Goal: Task Accomplishment & Management: Manage account settings

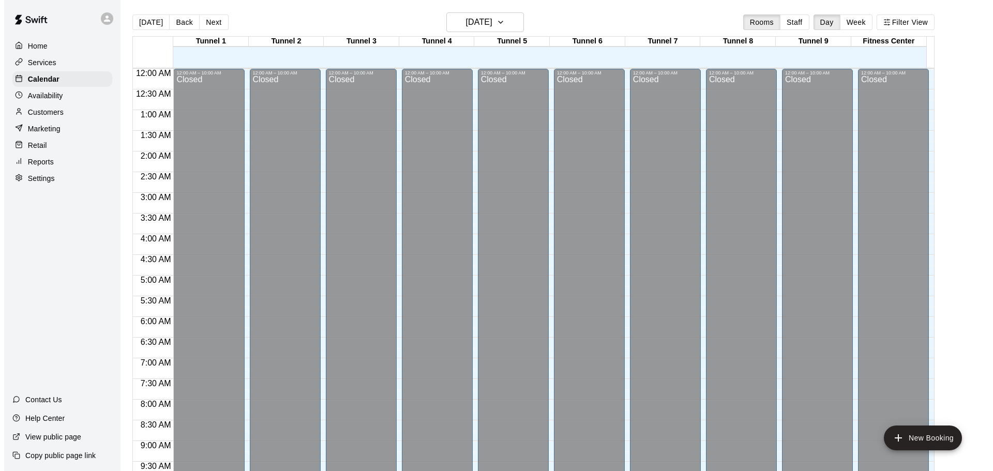
scroll to position [496, 0]
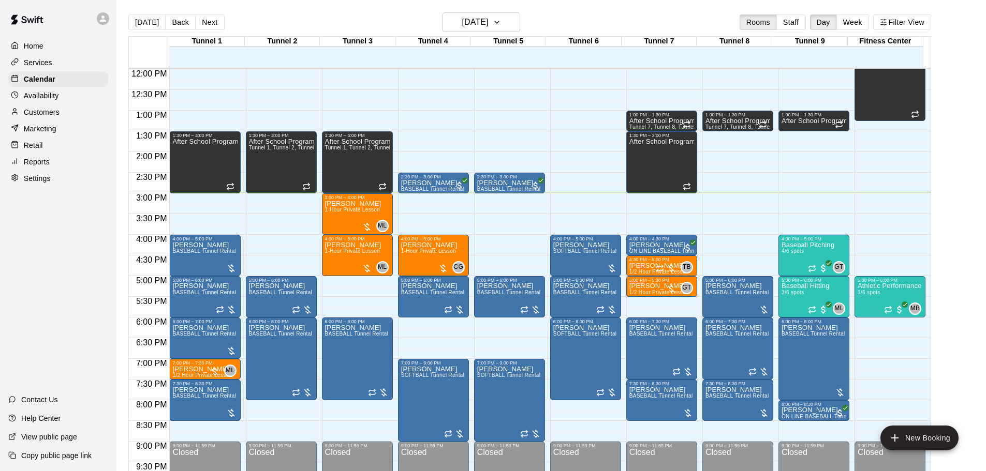
click at [797, 220] on div "12:00 AM – 10:00 AM Closed 1:00 PM – 1:30 PM After School Program 4:00 PM – 5:0…" at bounding box center [813, 69] width 71 height 993
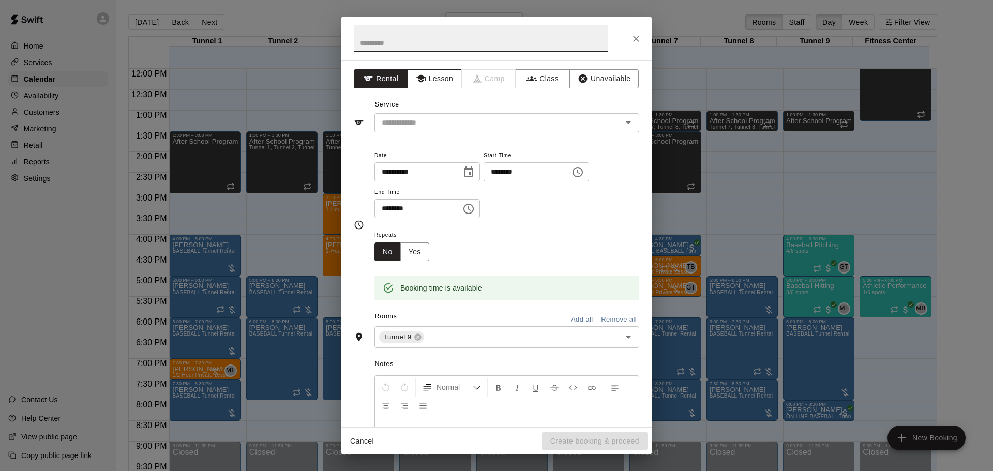
click at [449, 77] on button "Lesson" at bounding box center [435, 78] width 54 height 19
click at [627, 125] on button "Open" at bounding box center [628, 122] width 14 height 14
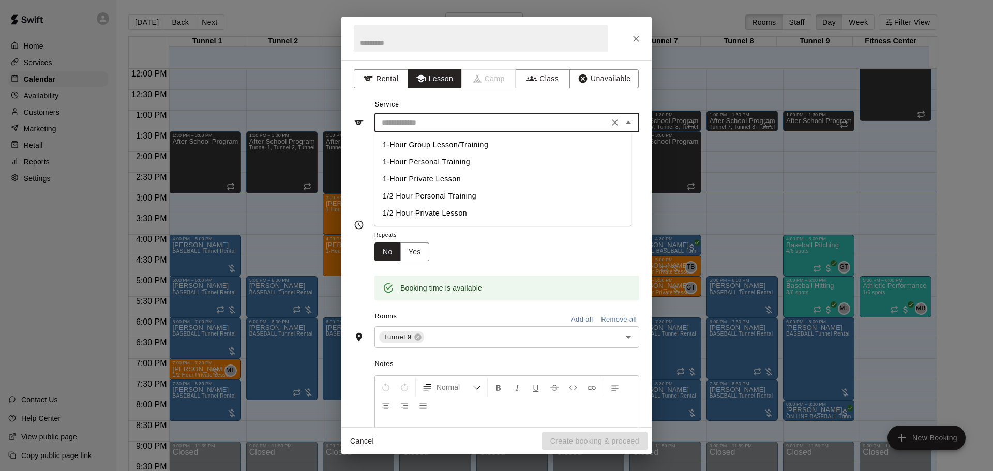
click at [466, 212] on li "1/2 Hour Private Lesson" at bounding box center [503, 213] width 257 height 17
type input "**********"
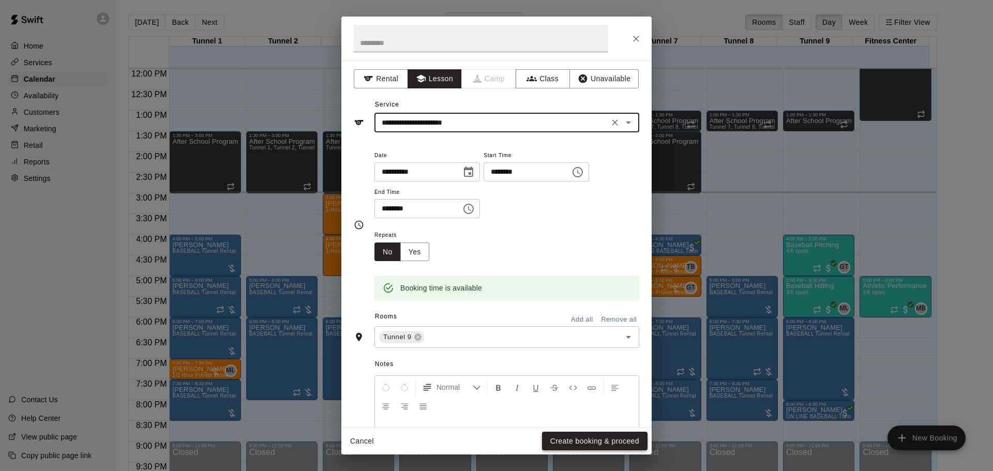
click at [602, 443] on button "Create booking & proceed" at bounding box center [595, 441] width 106 height 19
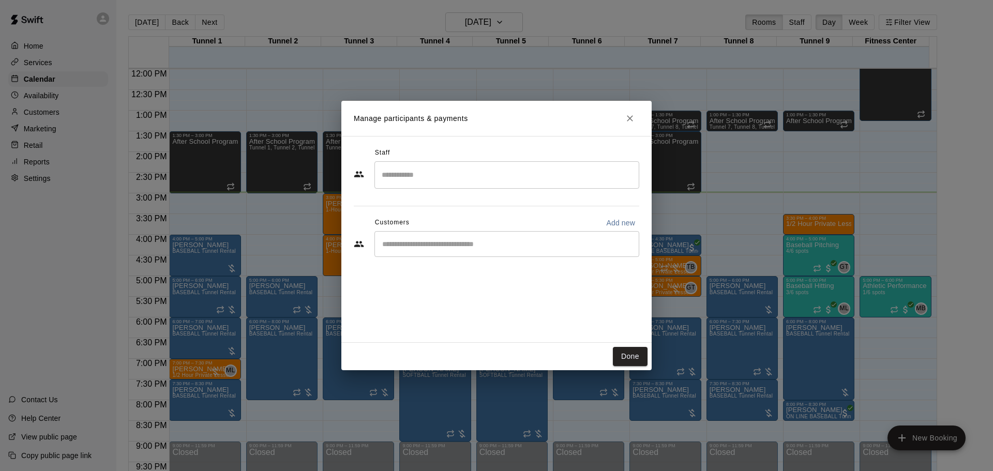
click at [414, 182] on input "Search staff" at bounding box center [507, 175] width 256 height 18
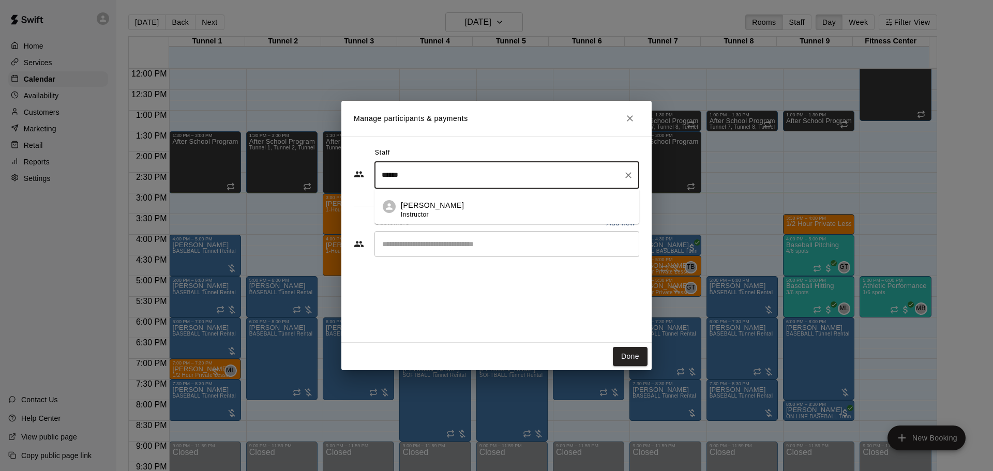
click at [421, 203] on p "Gilbert Tussey" at bounding box center [432, 205] width 63 height 11
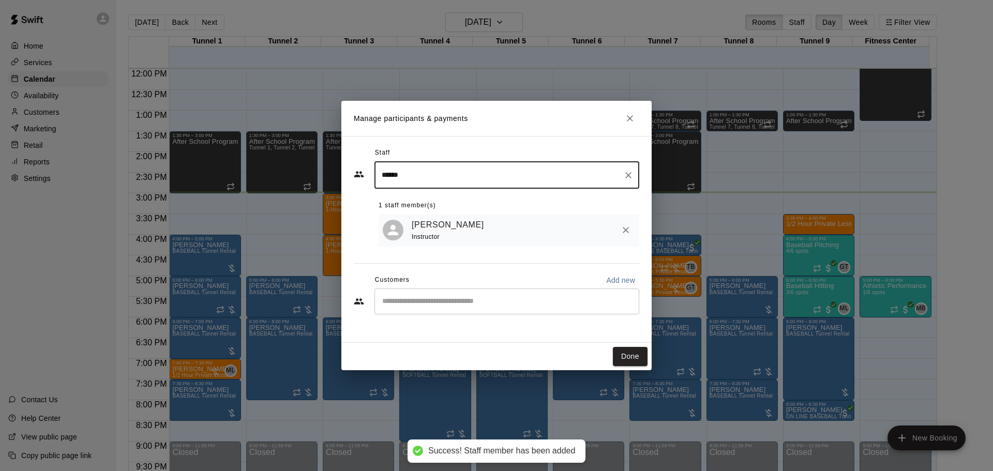
type input "******"
click at [483, 306] on input "Start typing to search customers..." at bounding box center [507, 301] width 256 height 10
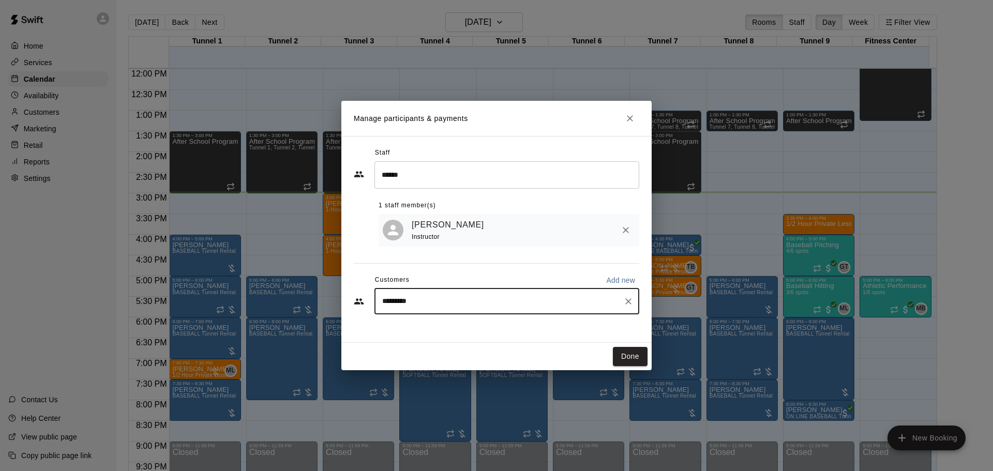
type input "**********"
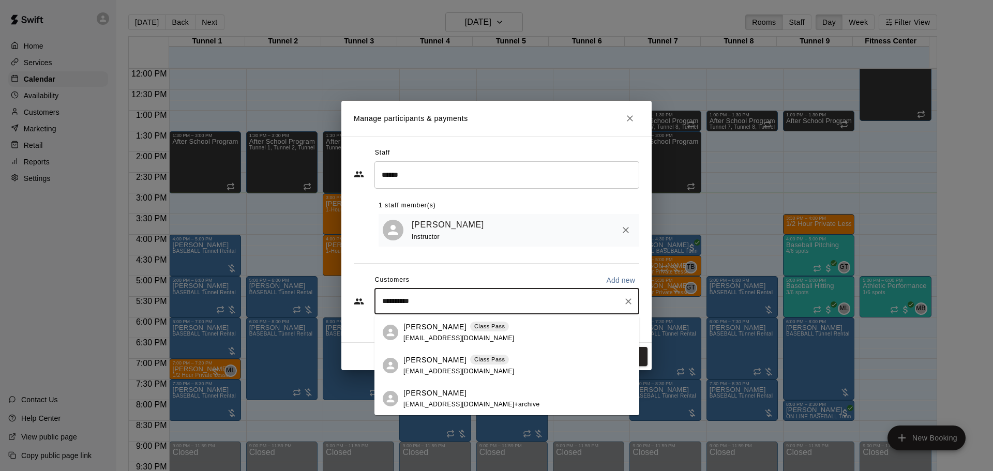
click at [438, 333] on div "Evan Masog Class Pass cmasog@gmail.com" at bounding box center [459, 333] width 111 height 22
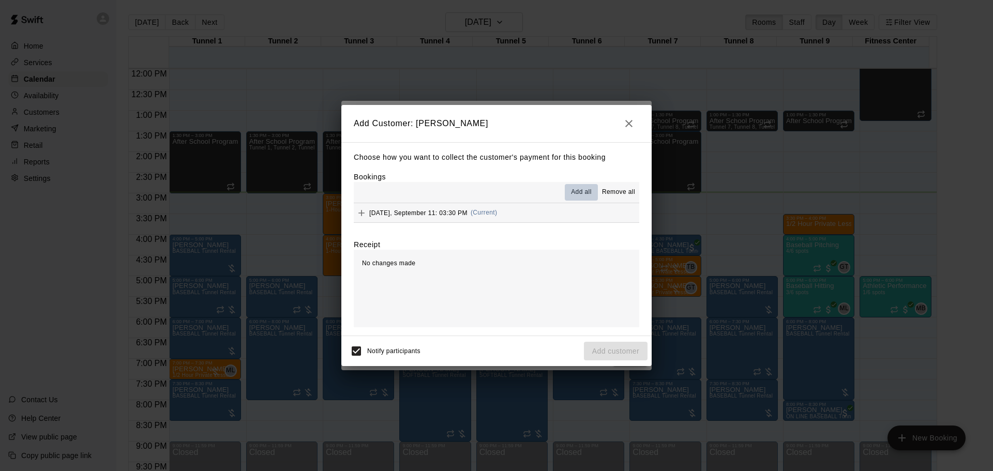
click at [589, 195] on span "Add all" at bounding box center [581, 192] width 21 height 10
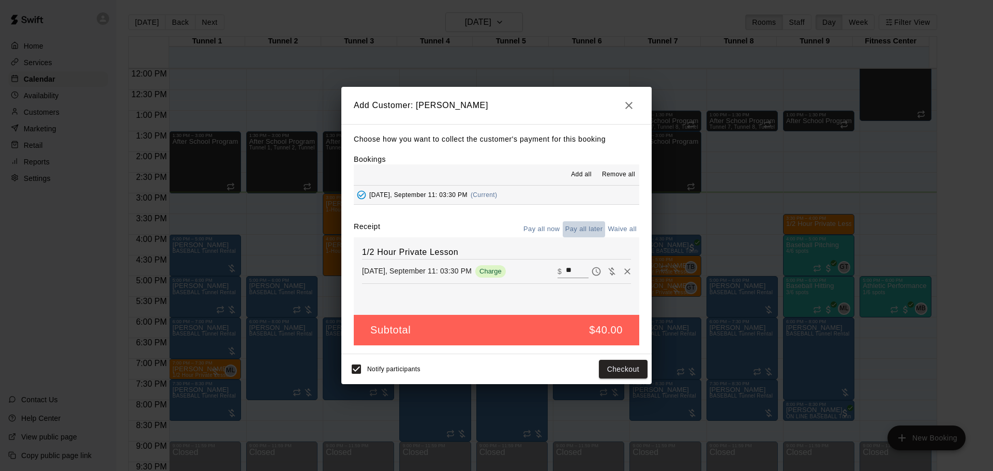
click at [597, 236] on button "Pay all later" at bounding box center [584, 229] width 43 height 16
click at [628, 377] on button "Add customer" at bounding box center [616, 369] width 64 height 19
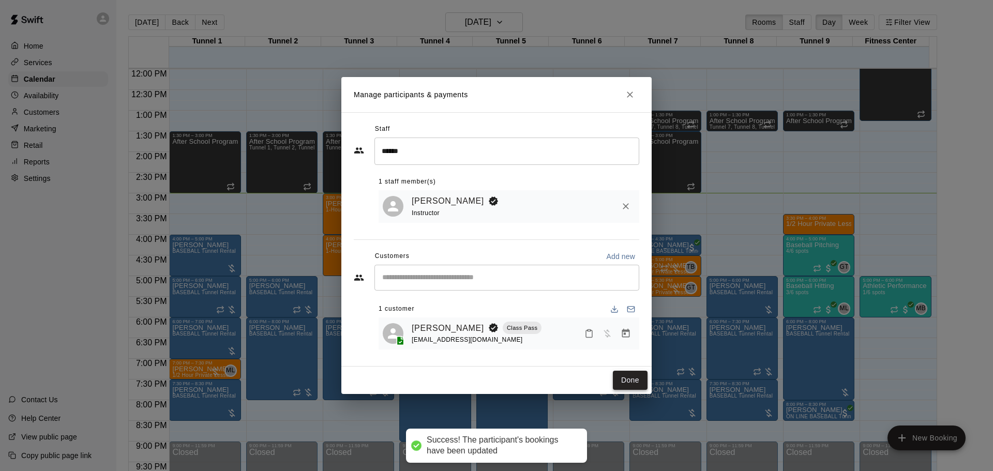
click at [629, 381] on button "Done" at bounding box center [630, 380] width 35 height 19
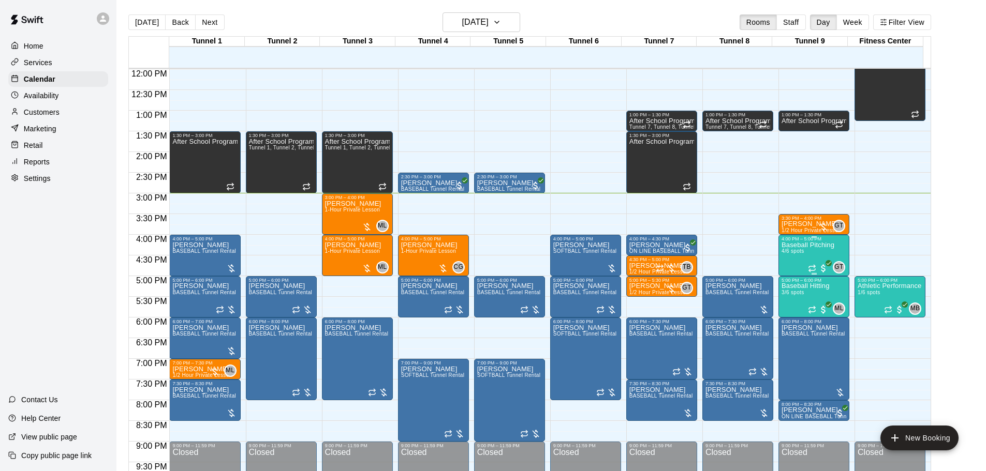
click at [810, 245] on p "Baseball Pitching" at bounding box center [807, 245] width 53 height 0
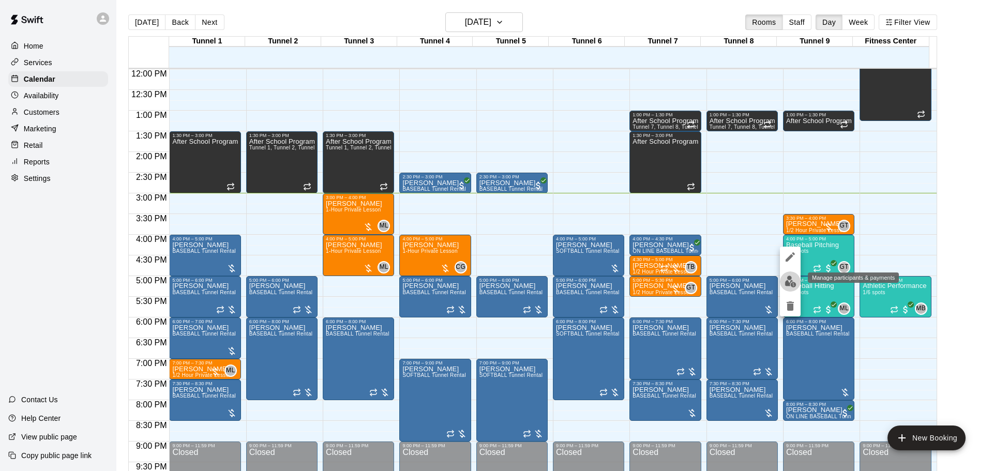
click at [786, 285] on img "edit" at bounding box center [791, 282] width 12 height 12
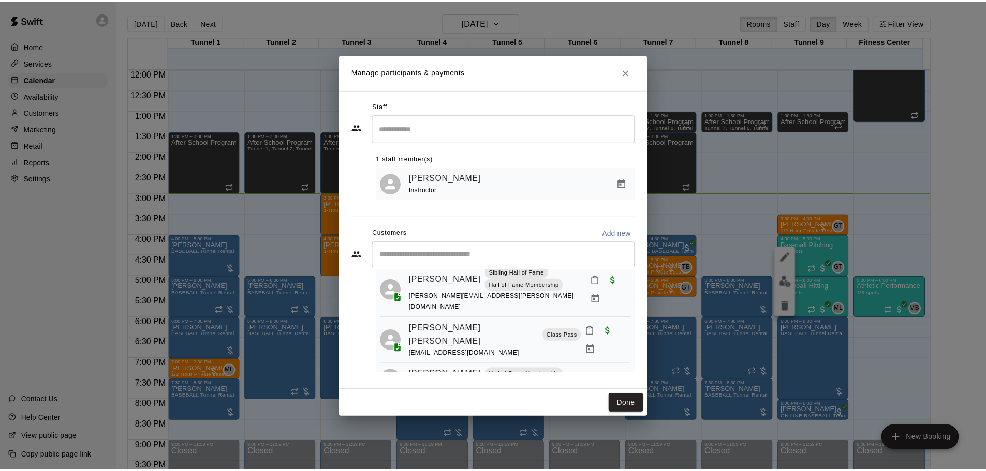
scroll to position [77, 0]
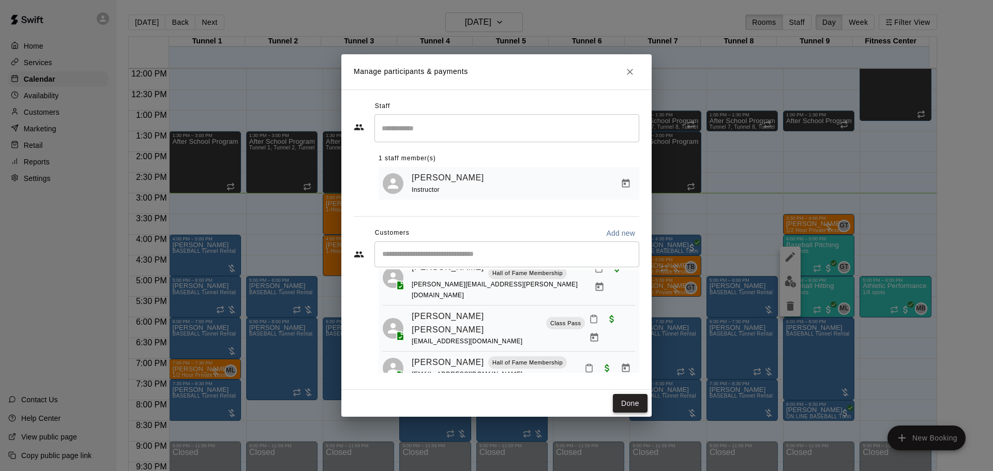
click at [630, 409] on button "Done" at bounding box center [630, 403] width 35 height 19
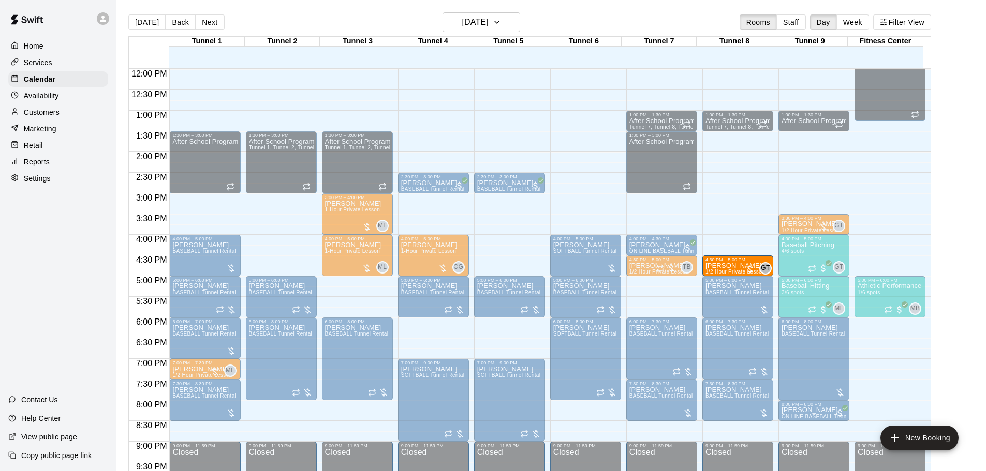
drag, startPoint x: 663, startPoint y: 287, endPoint x: 724, endPoint y: 271, distance: 62.6
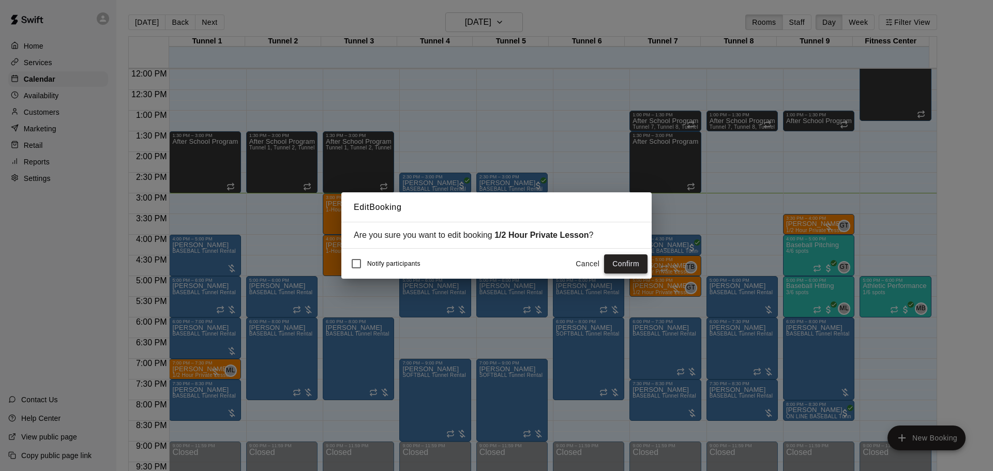
click at [623, 265] on button "Confirm" at bounding box center [625, 264] width 43 height 19
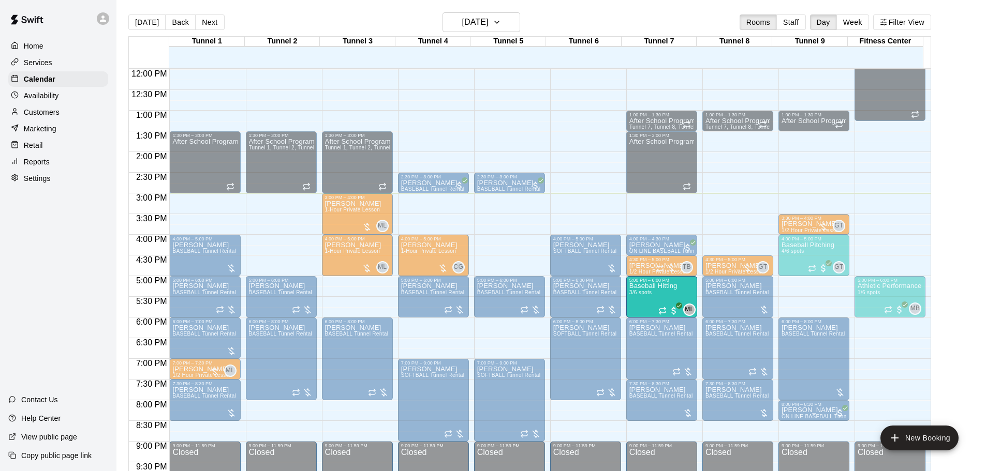
drag, startPoint x: 789, startPoint y: 293, endPoint x: 686, endPoint y: 294, distance: 103.0
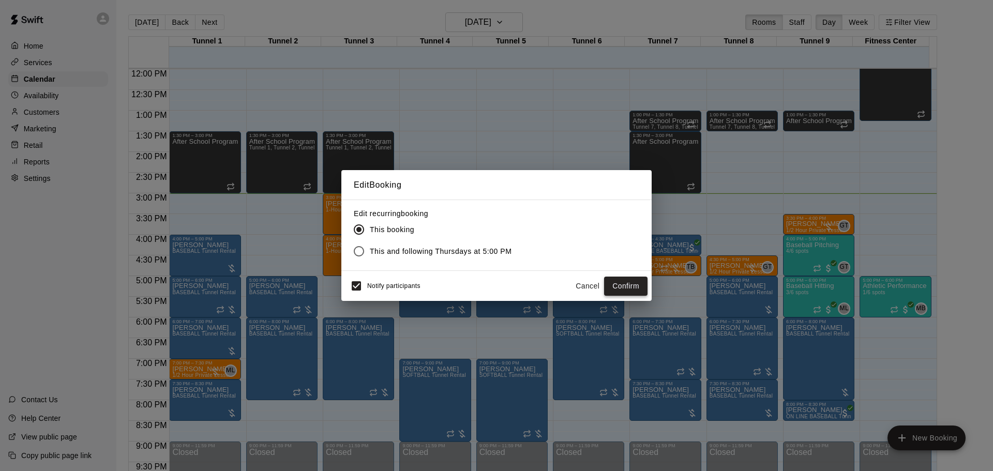
click at [628, 287] on button "Confirm" at bounding box center [625, 286] width 43 height 19
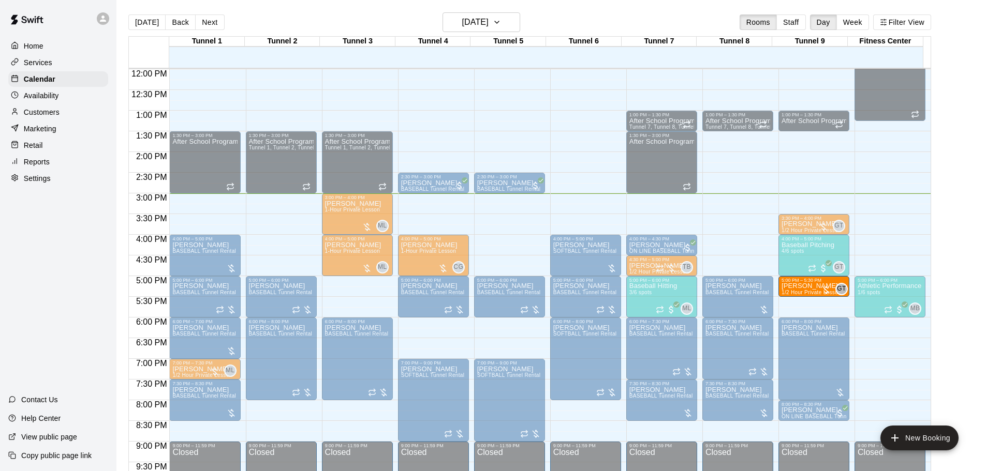
drag, startPoint x: 730, startPoint y: 272, endPoint x: 799, endPoint y: 295, distance: 73.3
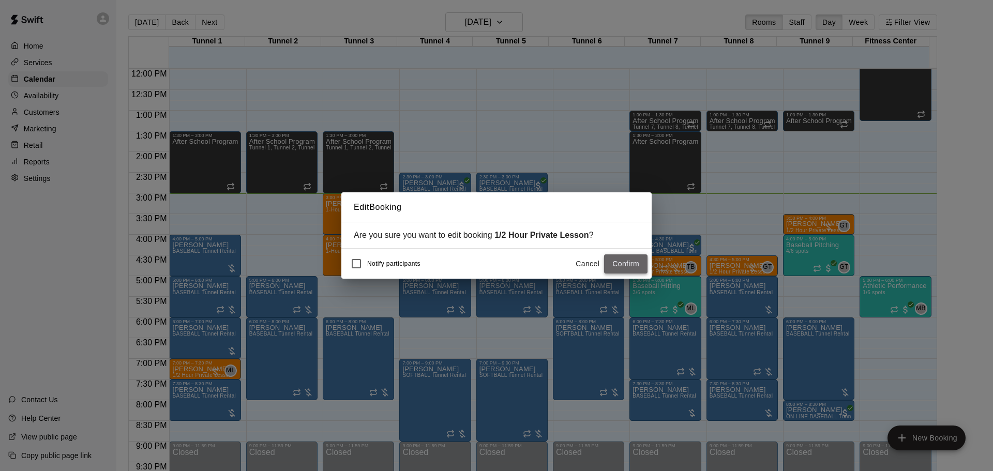
click at [611, 263] on button "Confirm" at bounding box center [625, 264] width 43 height 19
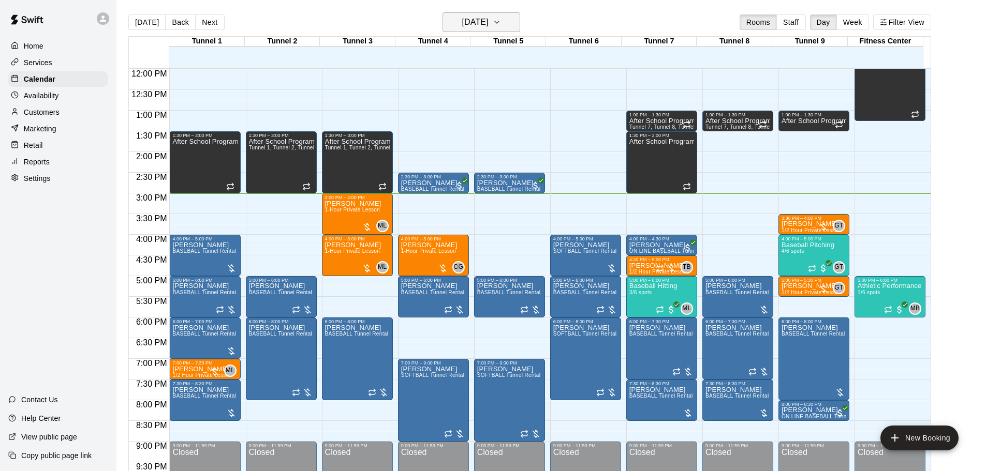
click at [488, 22] on h6 "[DATE]" at bounding box center [475, 22] width 26 height 14
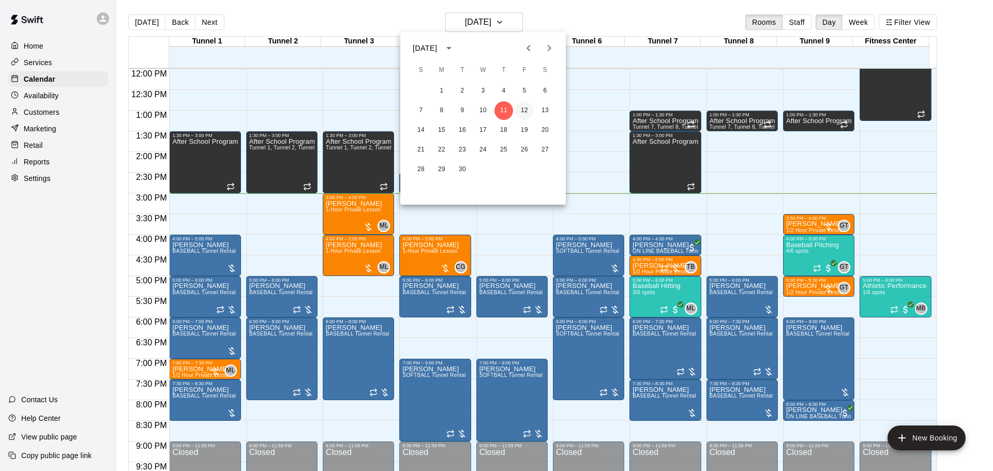
click at [523, 115] on button "12" at bounding box center [524, 110] width 19 height 19
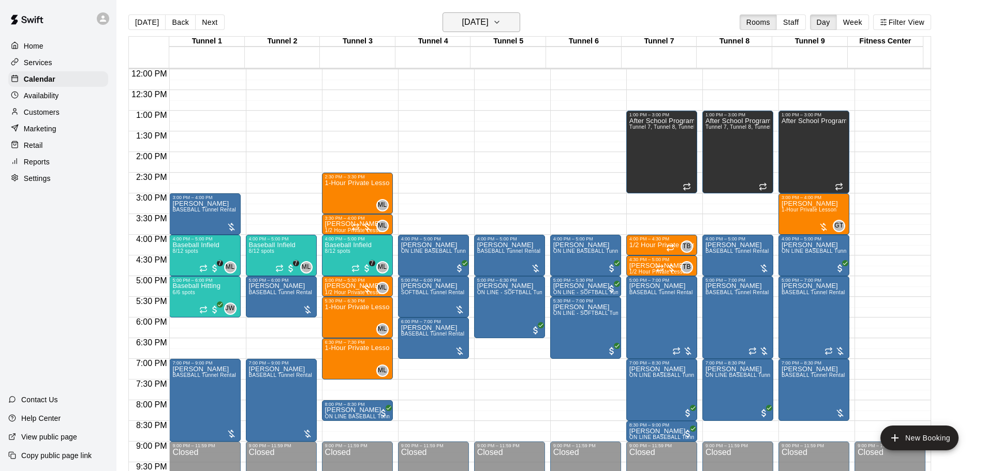
click at [488, 28] on h6 "Friday Sep 12" at bounding box center [475, 22] width 26 height 14
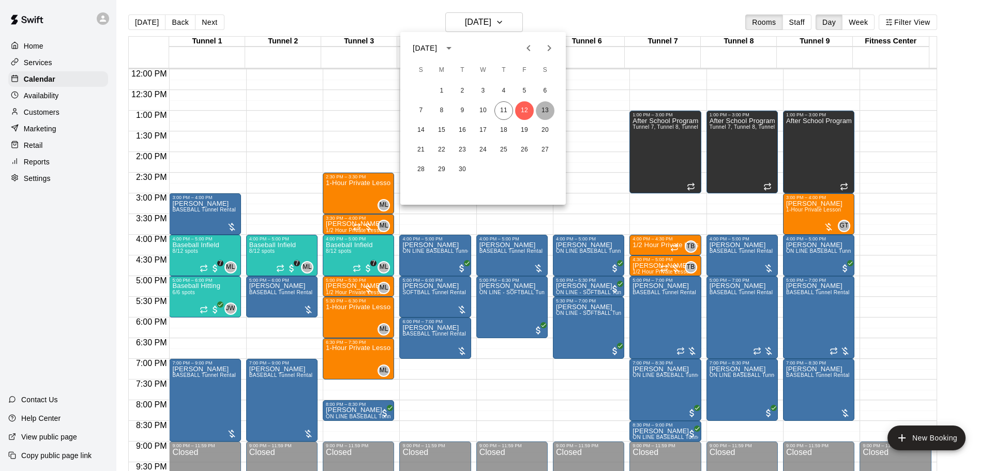
click at [543, 109] on button "13" at bounding box center [545, 110] width 19 height 19
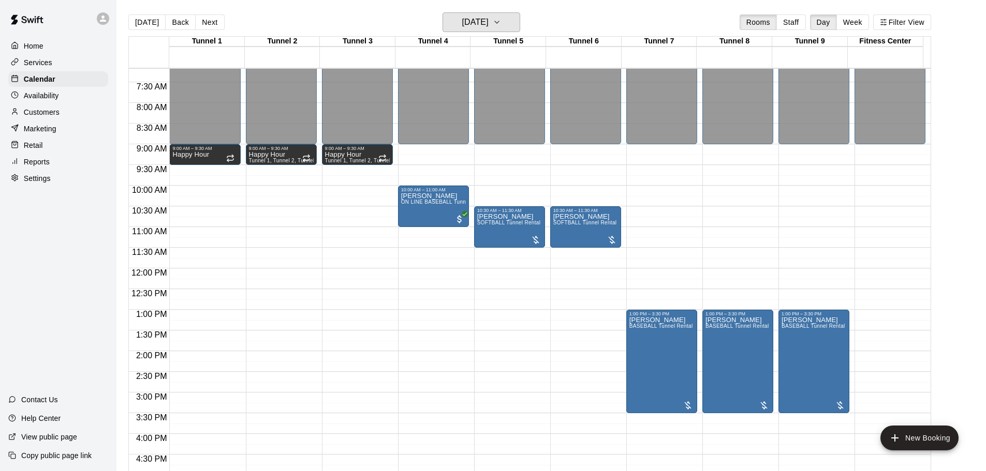
scroll to position [289, 0]
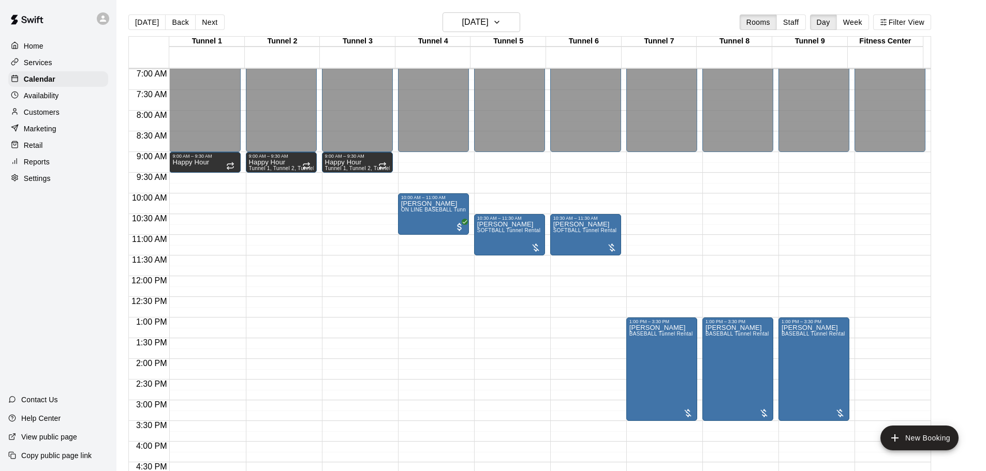
click at [788, 279] on div "12:00 AM – 9:00 AM Closed 1:00 PM – 3:30 PM Casey Malone BASEBALL Tunnel Rental…" at bounding box center [813, 276] width 71 height 993
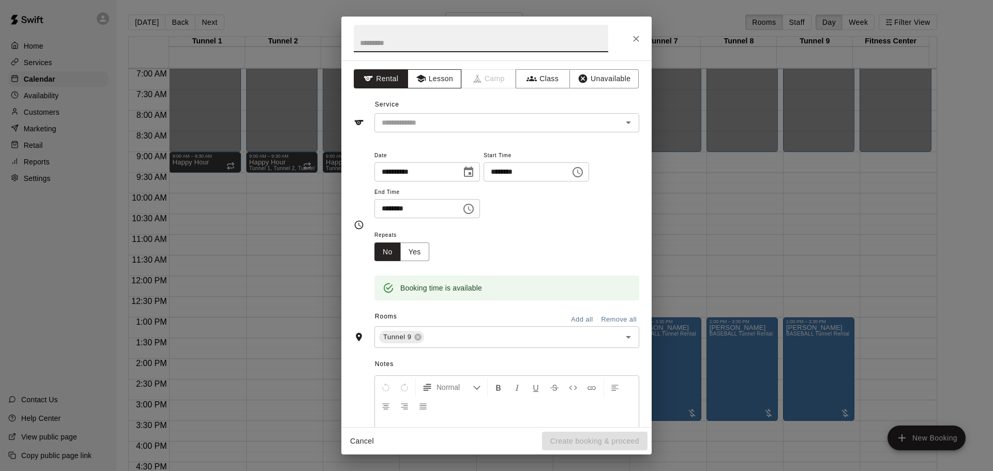
click at [425, 85] on button "Lesson" at bounding box center [435, 78] width 54 height 19
click at [622, 124] on icon "Open" at bounding box center [628, 122] width 12 height 12
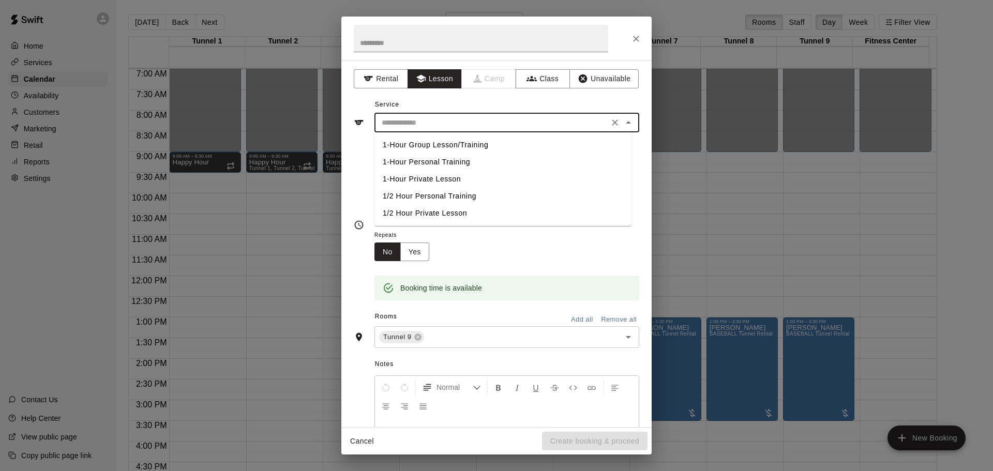
click at [429, 182] on li "1-Hour Private Lesson" at bounding box center [503, 179] width 257 height 17
type input "**********"
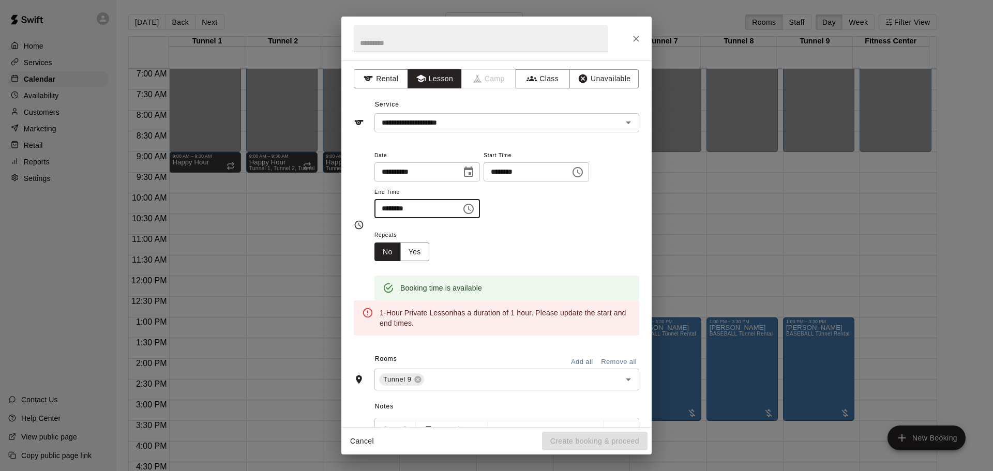
click at [386, 210] on input "********" at bounding box center [415, 208] width 80 height 19
click at [391, 212] on input "********" at bounding box center [415, 208] width 80 height 19
click at [392, 205] on input "********" at bounding box center [415, 208] width 80 height 19
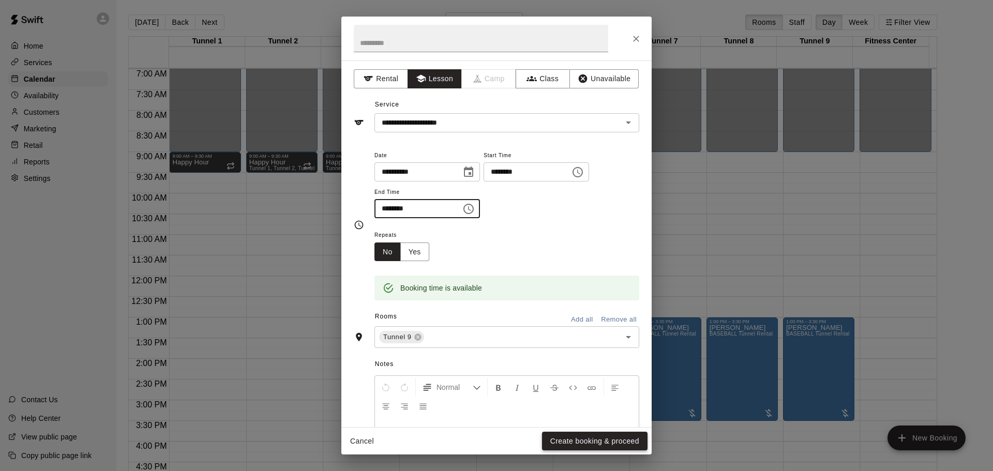
type input "********"
click at [591, 443] on button "Create booking & proceed" at bounding box center [595, 441] width 106 height 19
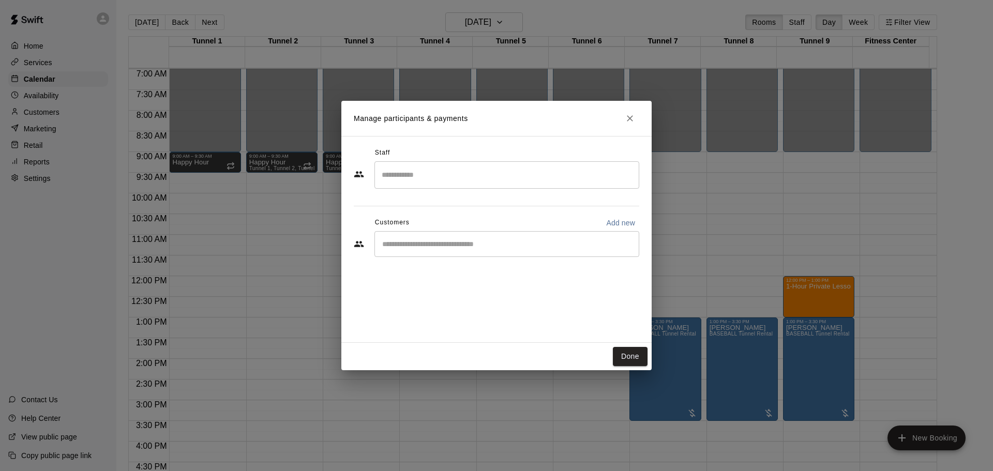
click at [443, 179] on input "Search staff" at bounding box center [507, 175] width 256 height 18
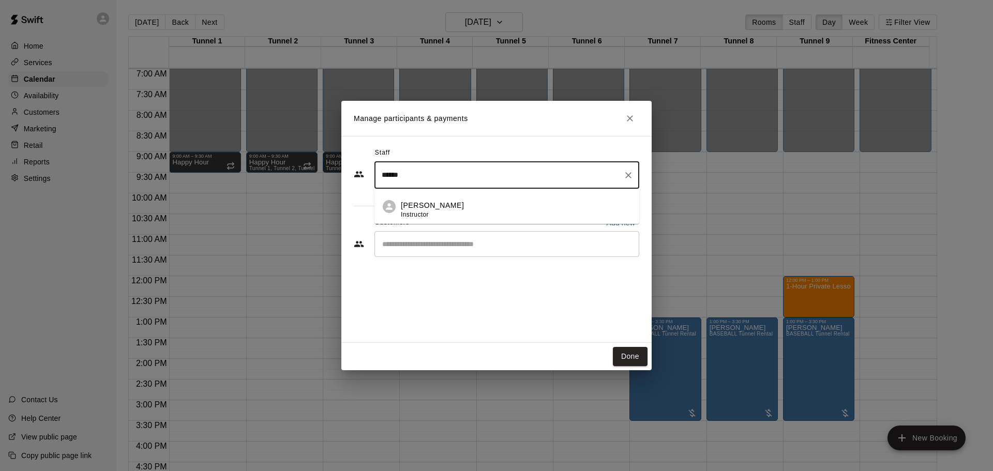
click at [436, 215] on div "Gilbert Tussey Instructor" at bounding box center [432, 210] width 63 height 20
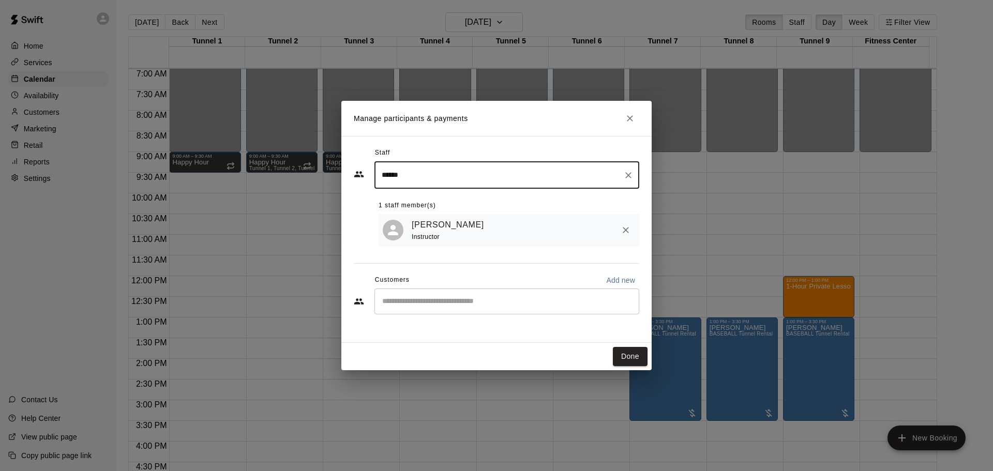
type input "******"
click at [445, 304] on input "Start typing to search customers..." at bounding box center [507, 301] width 256 height 10
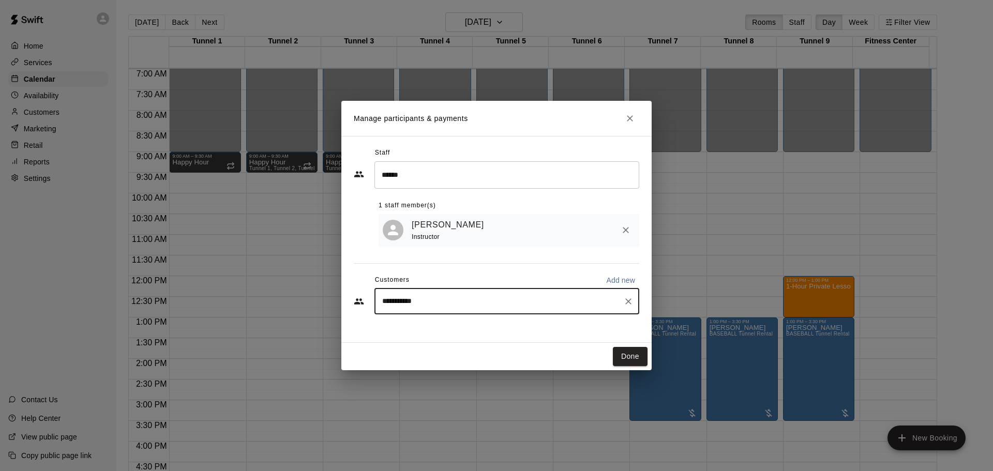
type input "**********"
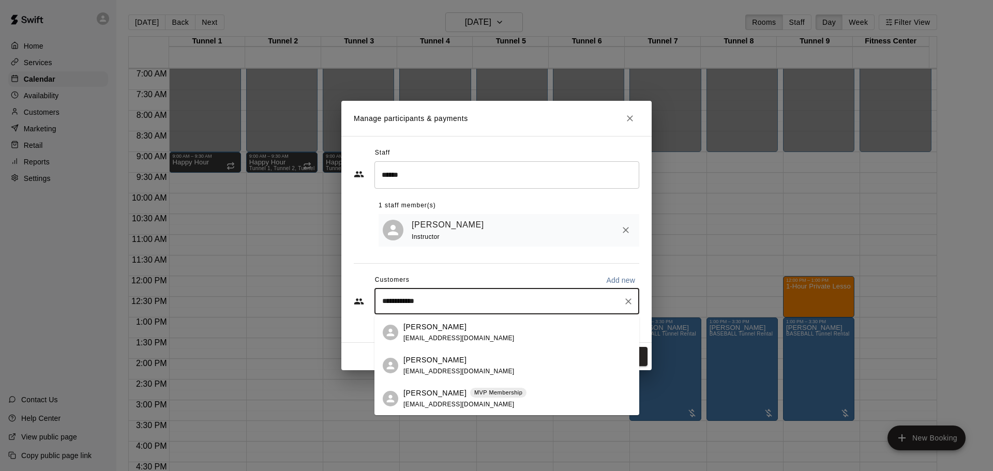
click at [444, 394] on p "Justin Smith" at bounding box center [435, 393] width 63 height 11
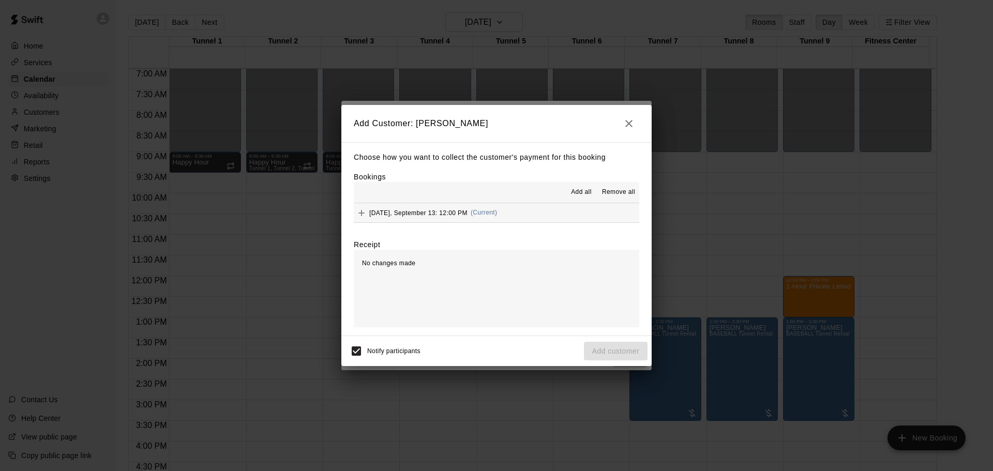
click at [590, 196] on span "Add all" at bounding box center [581, 192] width 21 height 10
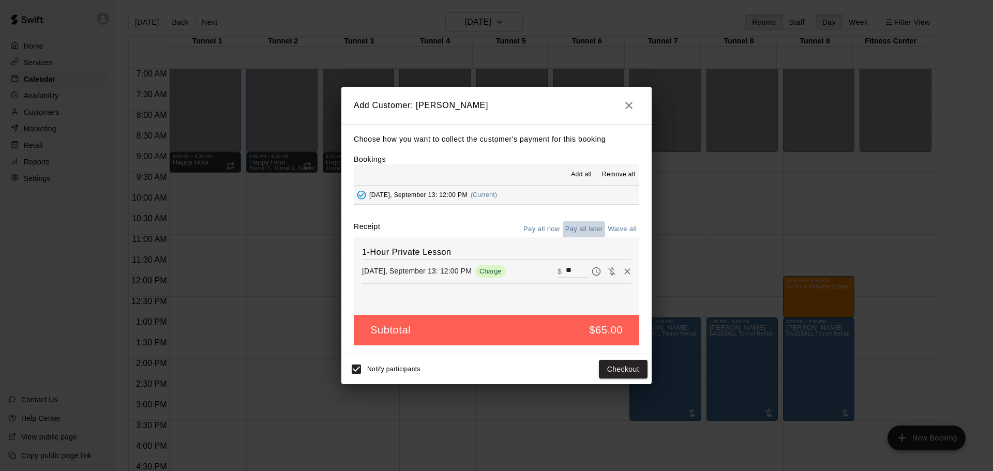
click at [577, 232] on button "Pay all later" at bounding box center [584, 229] width 43 height 16
click at [602, 370] on button "Add customer" at bounding box center [616, 369] width 64 height 19
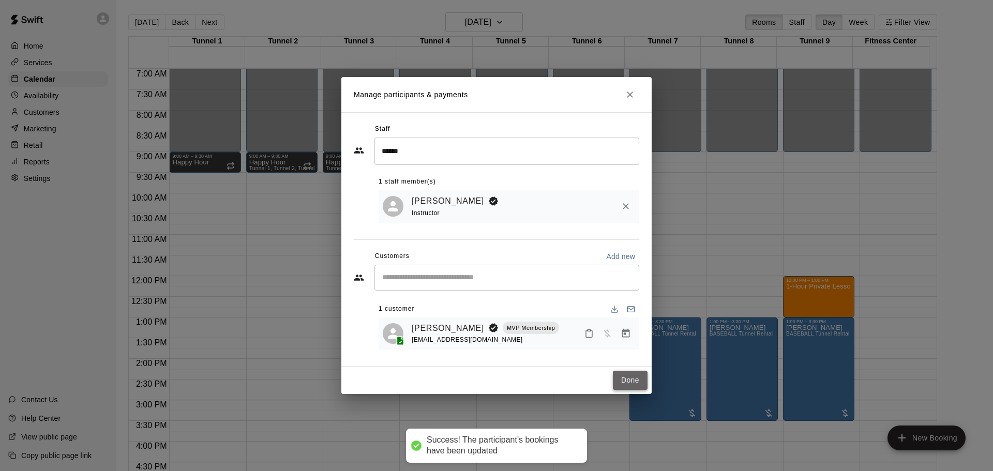
click at [630, 383] on button "Done" at bounding box center [630, 380] width 35 height 19
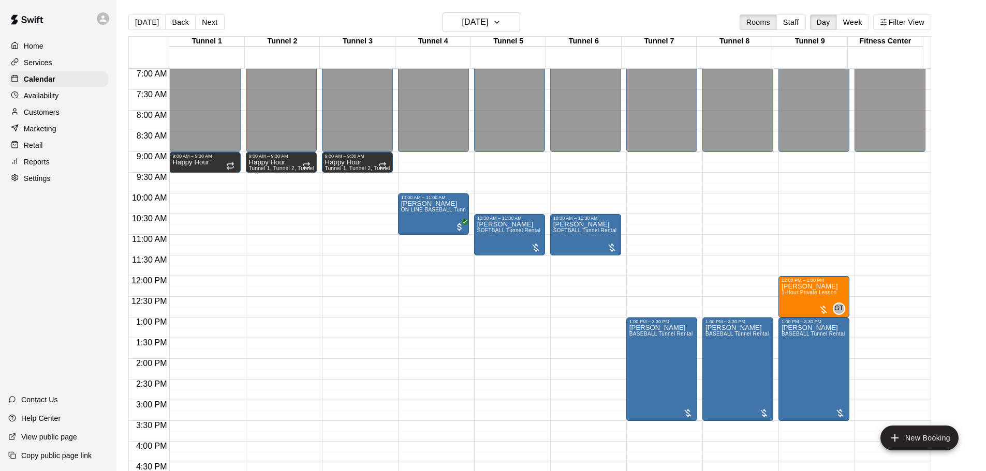
click at [596, 323] on div "12:00 AM – 9:00 AM Closed 10:30 AM – 11:30 AM Ryan Olver SOFTBALL Tunnel Rental…" at bounding box center [585, 276] width 71 height 993
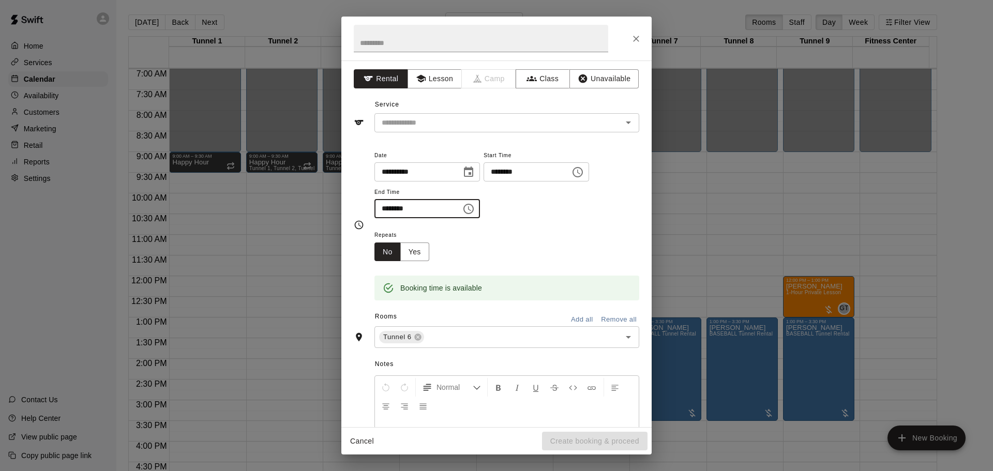
click at [385, 212] on input "********" at bounding box center [415, 208] width 80 height 19
type input "********"
click at [418, 81] on icon "button" at bounding box center [421, 78] width 10 height 10
click at [626, 124] on icon "Open" at bounding box center [628, 122] width 12 height 12
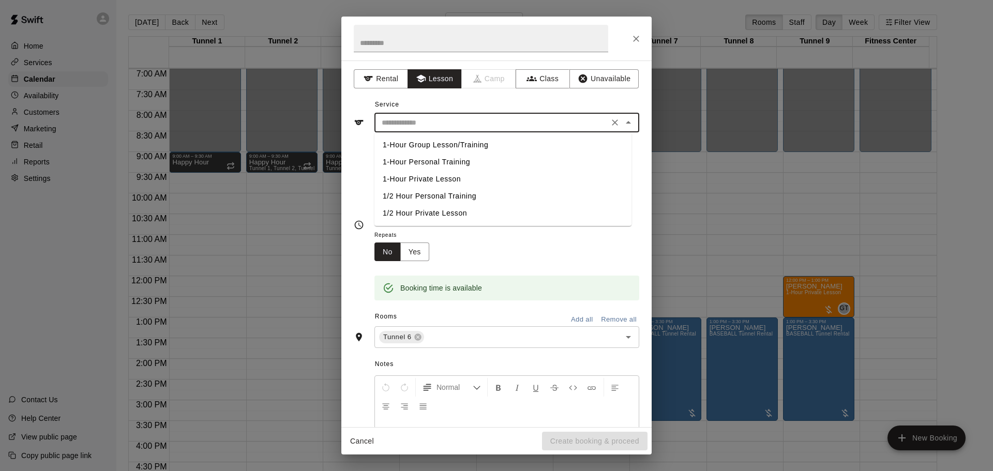
click at [474, 180] on li "1-Hour Private Lesson" at bounding box center [503, 179] width 257 height 17
type input "**********"
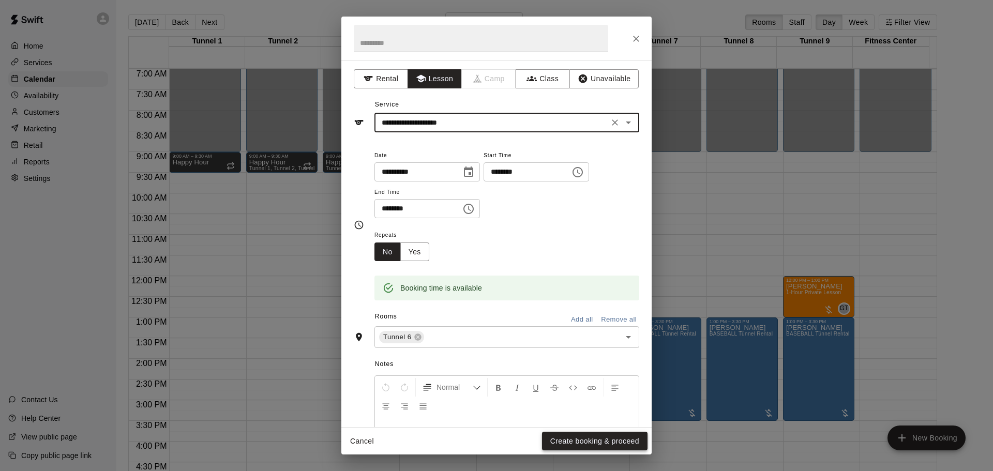
click at [613, 443] on button "Create booking & proceed" at bounding box center [595, 441] width 106 height 19
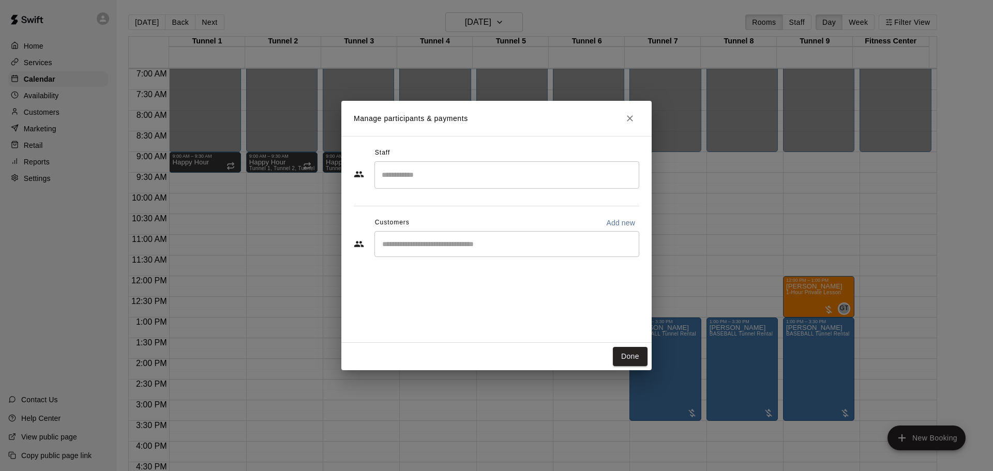
click at [457, 170] on input "Search staff" at bounding box center [507, 175] width 256 height 18
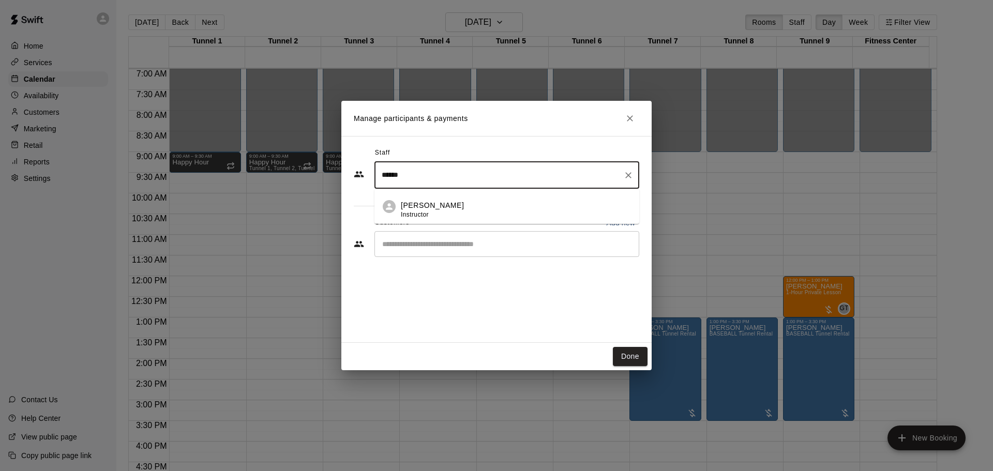
click at [400, 212] on li "Gilbert Tussey Instructor" at bounding box center [507, 206] width 265 height 35
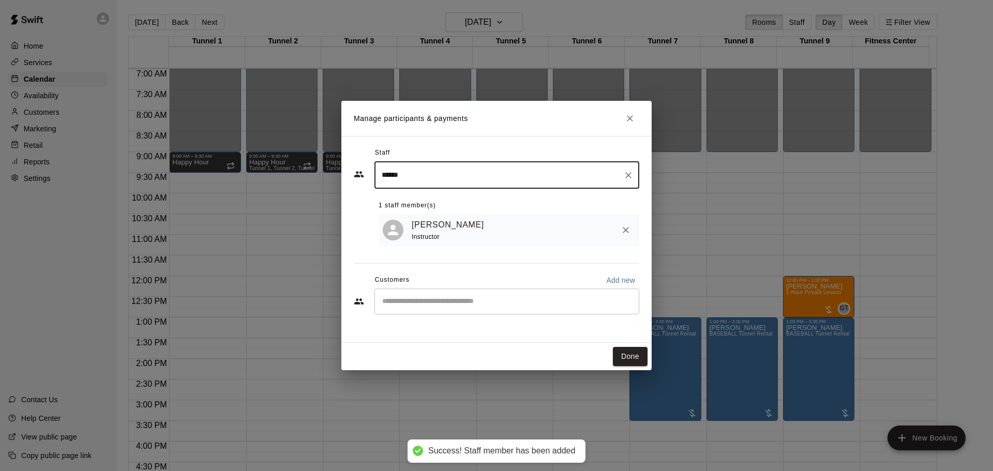
click at [420, 310] on div "​" at bounding box center [507, 302] width 265 height 26
type input "******"
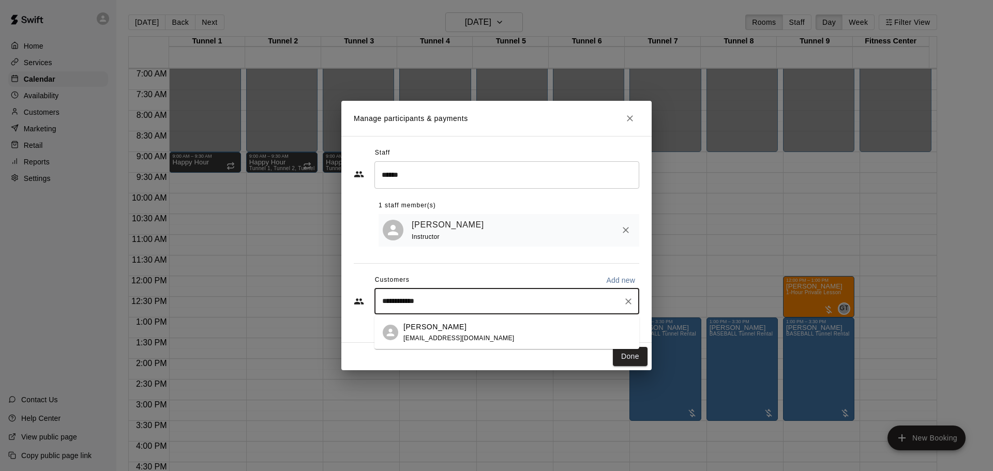
type input "**********"
click at [421, 332] on div "Ashley Knight mrsknight128@gmail.com" at bounding box center [459, 333] width 111 height 22
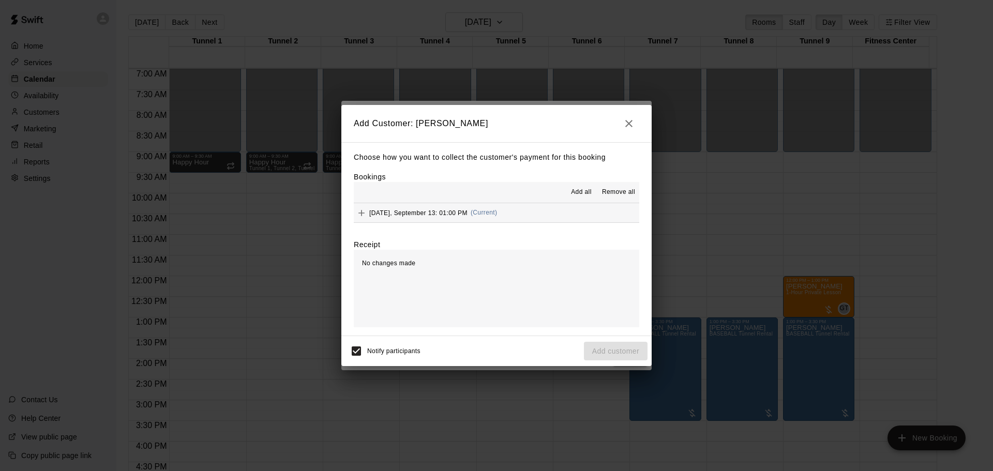
click at [579, 196] on span "Add all" at bounding box center [581, 192] width 21 height 10
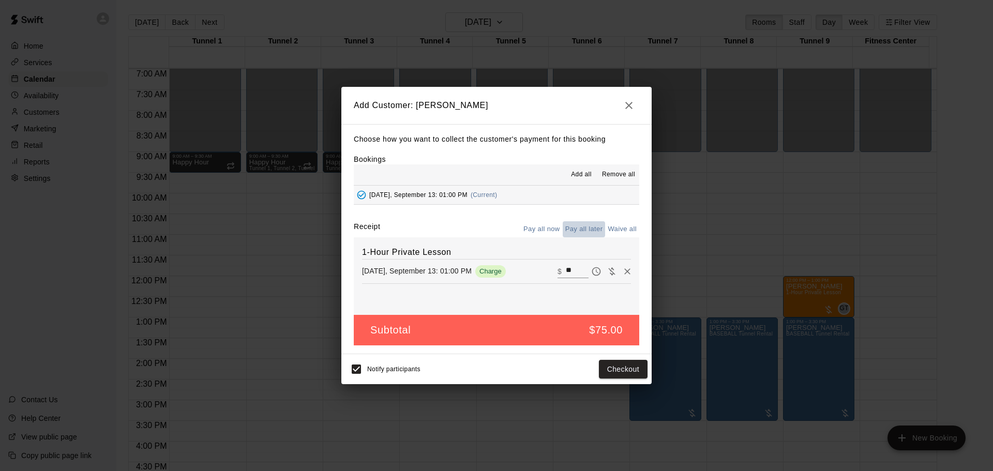
click at [590, 230] on button "Pay all later" at bounding box center [584, 229] width 43 height 16
click at [615, 372] on button "Add customer" at bounding box center [616, 369] width 64 height 19
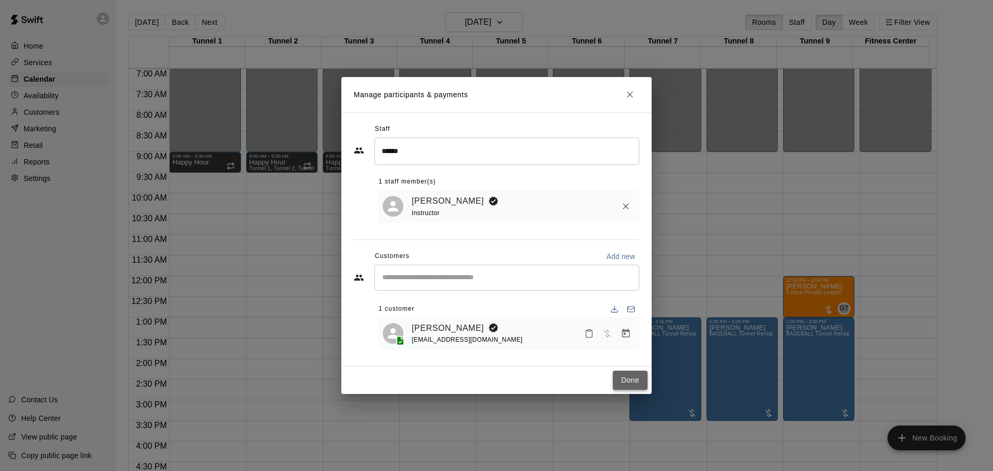
click at [637, 387] on button "Done" at bounding box center [630, 380] width 35 height 19
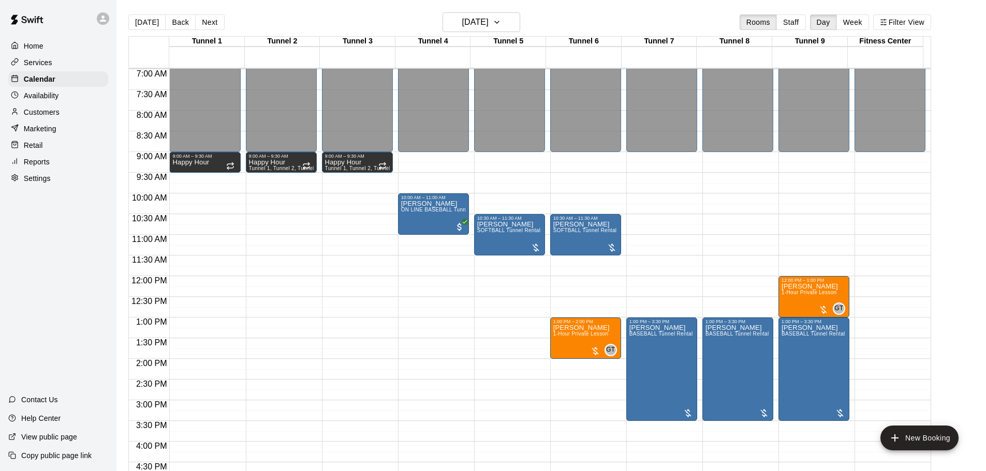
click at [832, 263] on div "12:00 AM – 9:00 AM Closed 12:00 PM – 1:00 PM Justin Smith 1-Hour Private Lesson…" at bounding box center [813, 276] width 71 height 993
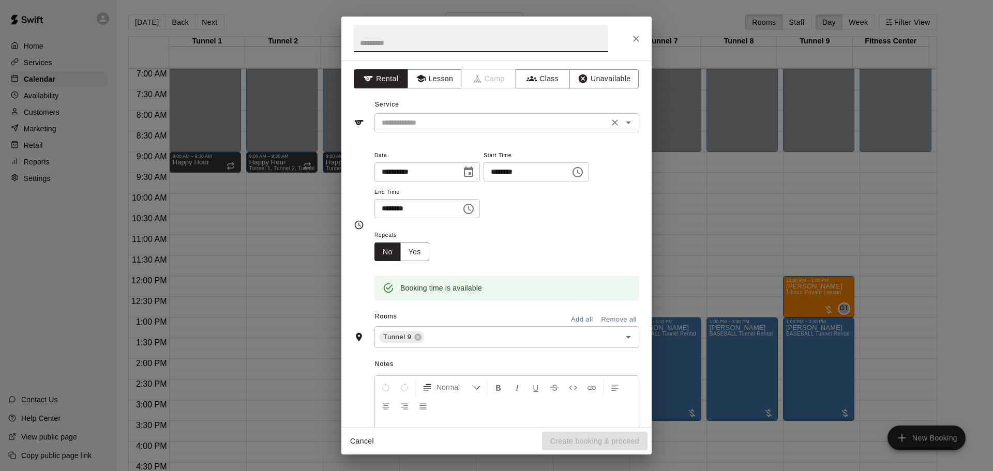
click at [622, 124] on icon "Open" at bounding box center [628, 122] width 12 height 12
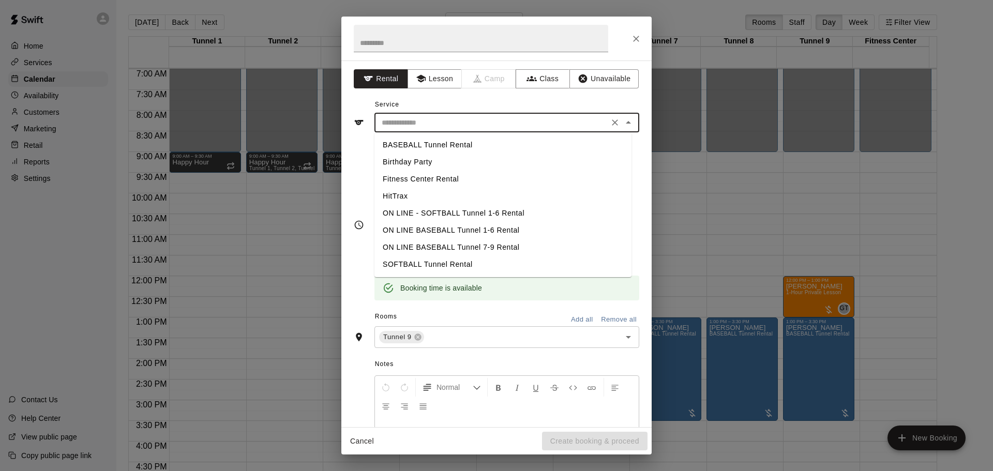
click at [560, 150] on li "BASEBALL Tunnel Rental" at bounding box center [503, 145] width 257 height 17
type input "**********"
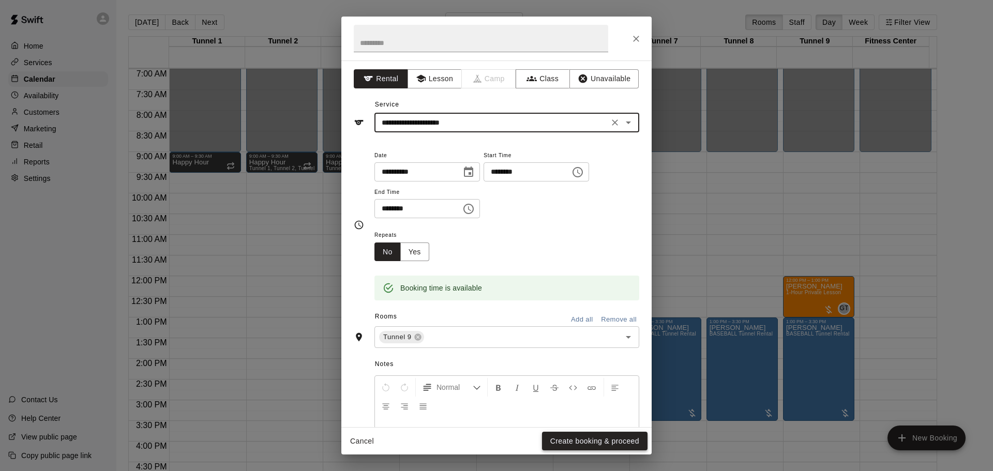
click at [572, 442] on button "Create booking & proceed" at bounding box center [595, 441] width 106 height 19
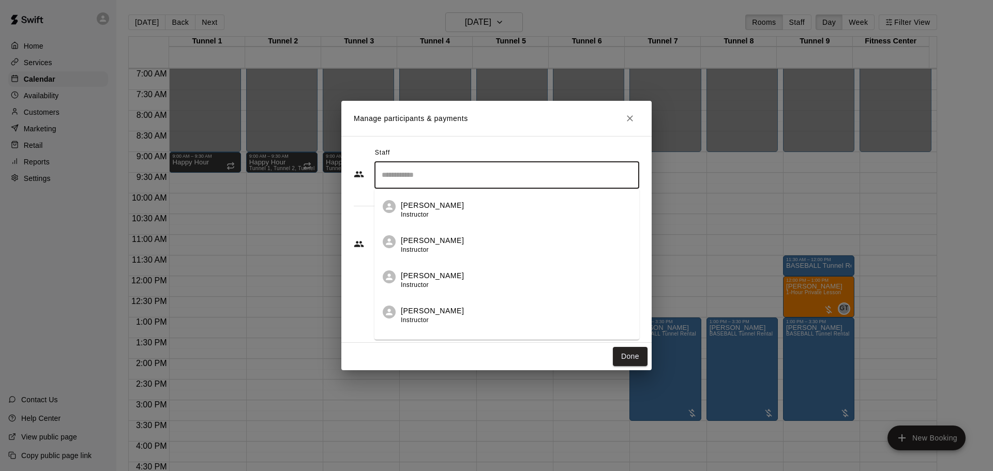
click at [475, 177] on input "Search staff" at bounding box center [507, 175] width 256 height 18
click at [355, 209] on div "Staff ​ Cameron Magee Instructor Jakeem Marshal Instructor Shae Veach Instructo…" at bounding box center [497, 206] width 286 height 123
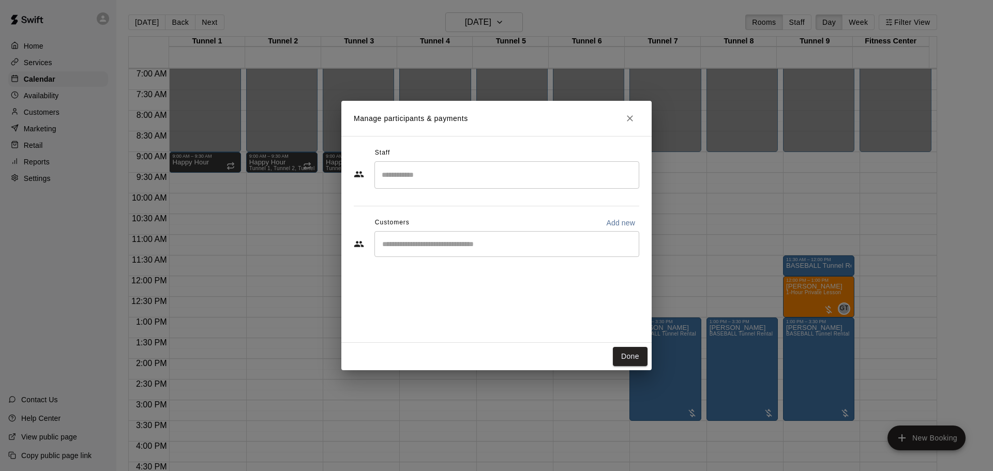
click at [384, 240] on input "Start typing to search customers..." at bounding box center [507, 244] width 256 height 10
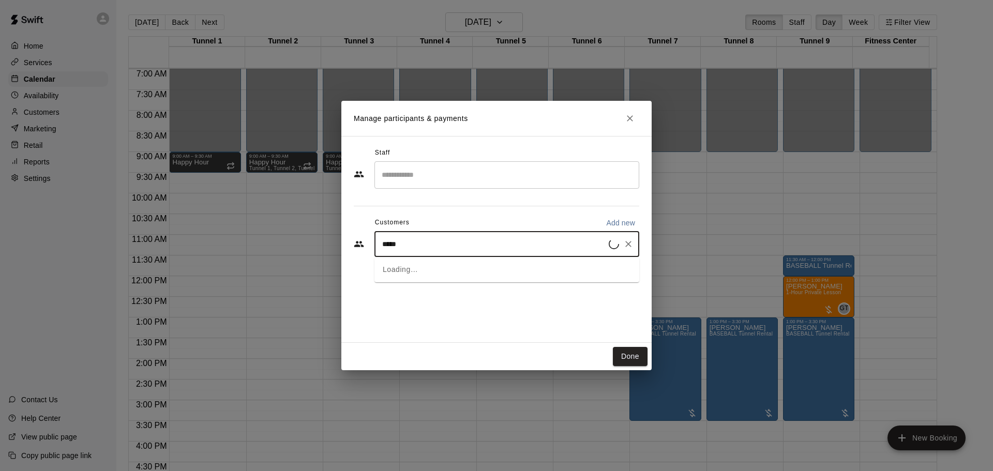
type input "******"
click at [412, 278] on span "gtuss8@hotmail.com" at bounding box center [459, 279] width 111 height 7
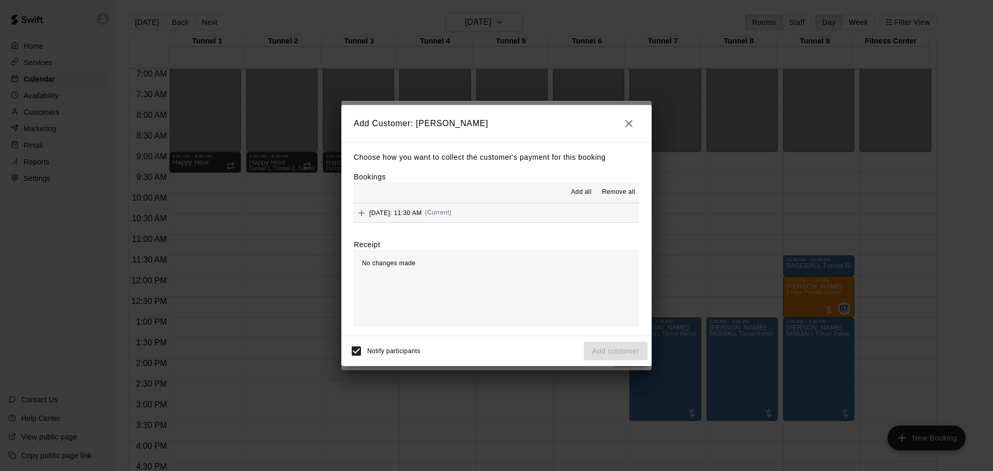
click at [574, 197] on span "Add all" at bounding box center [581, 192] width 21 height 10
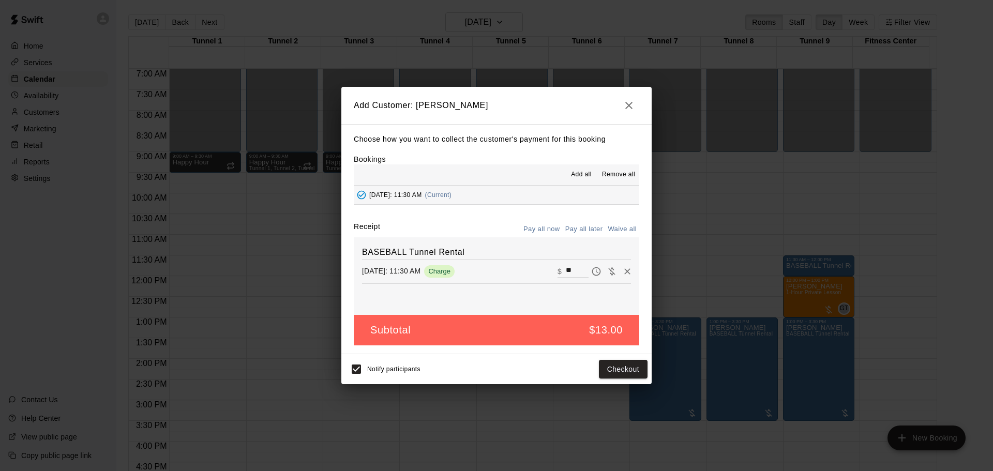
click at [596, 227] on button "Pay all later" at bounding box center [584, 229] width 43 height 16
click at [606, 368] on button "Add customer" at bounding box center [616, 369] width 64 height 19
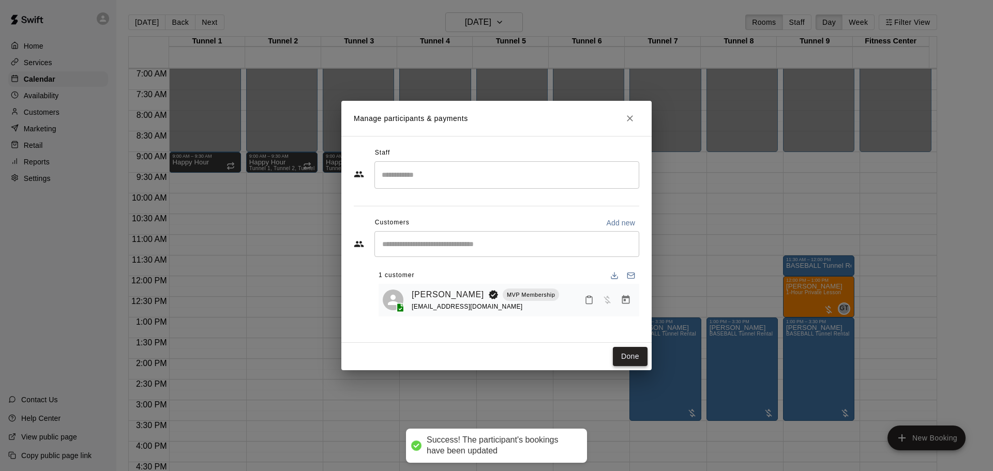
click at [631, 361] on button "Done" at bounding box center [630, 356] width 35 height 19
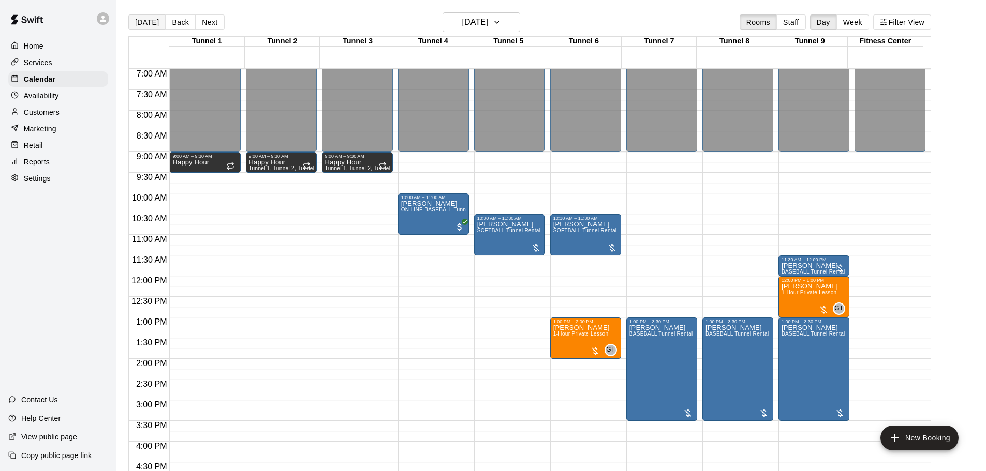
click at [150, 24] on button "[DATE]" at bounding box center [146, 22] width 37 height 16
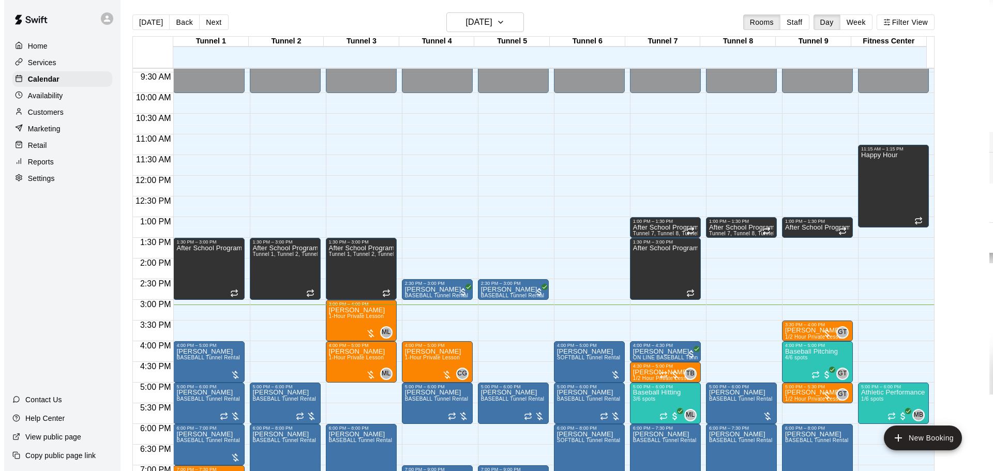
scroll to position [414, 0]
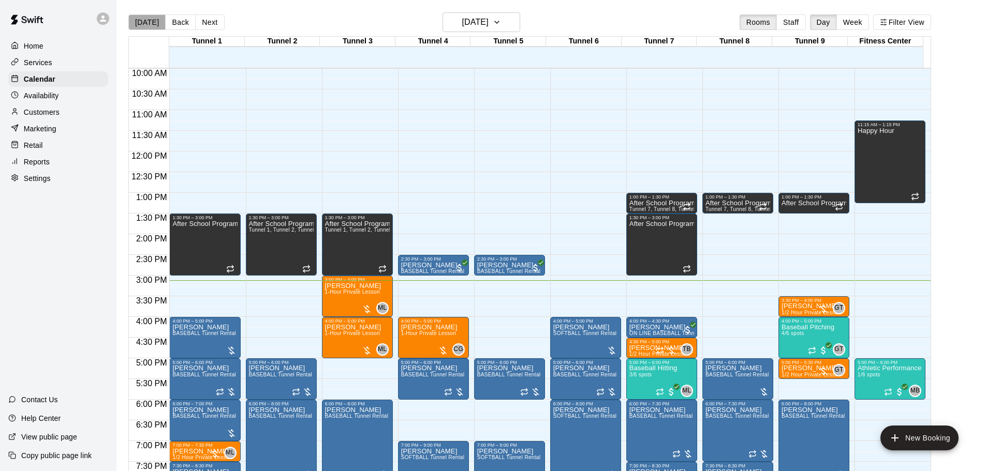
click at [154, 26] on button "[DATE]" at bounding box center [146, 22] width 37 height 16
click at [488, 25] on h6 "[DATE]" at bounding box center [475, 22] width 26 height 14
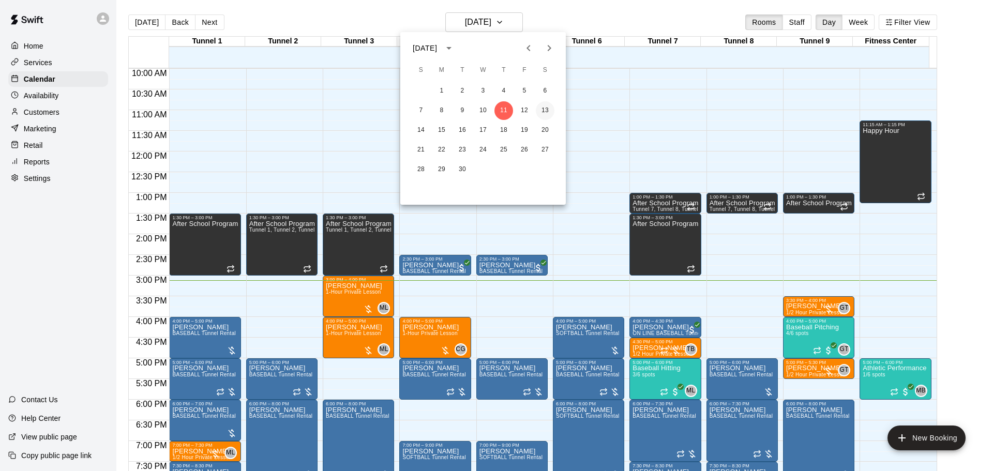
click at [548, 111] on button "13" at bounding box center [545, 110] width 19 height 19
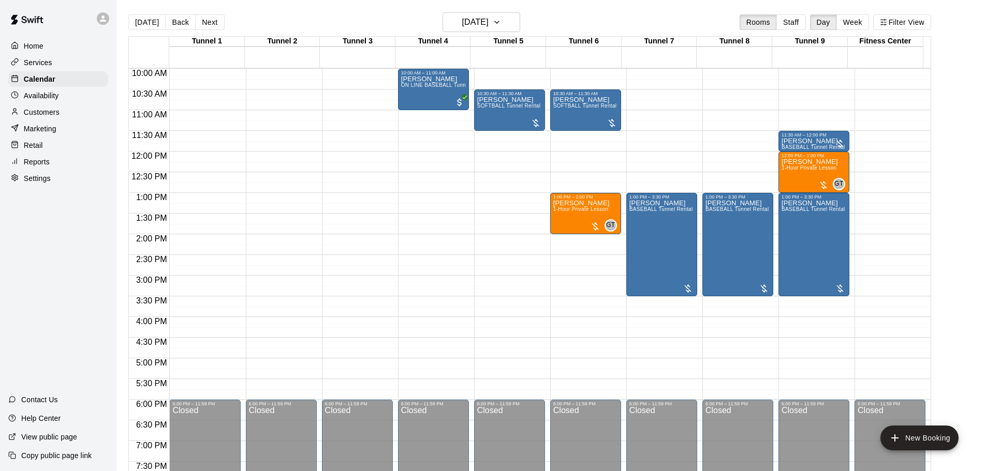
click at [835, 114] on div "12:00 AM – 9:00 AM Closed 11:30 AM – 12:00 PM Gil Tussey BASEBALL Tunnel Rental…" at bounding box center [813, 151] width 71 height 993
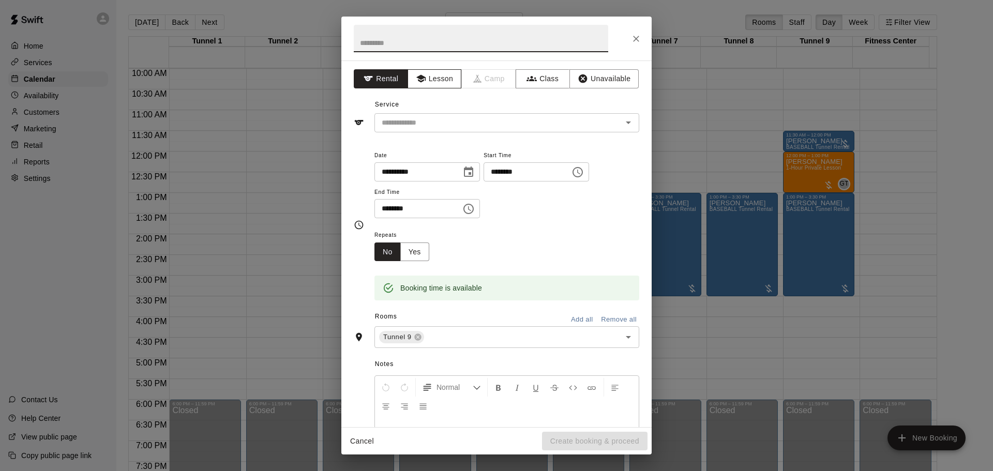
click at [440, 78] on button "Lesson" at bounding box center [435, 78] width 54 height 19
click at [625, 126] on icon "Open" at bounding box center [628, 122] width 12 height 12
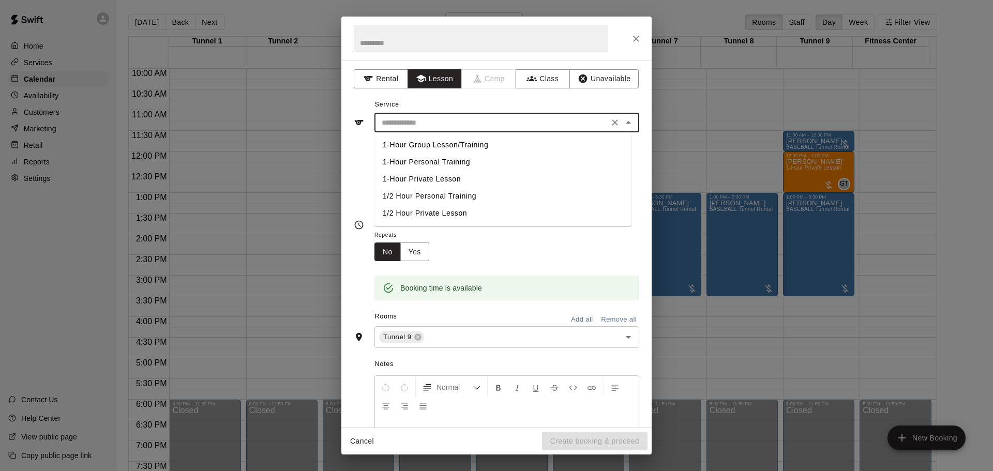
click at [467, 216] on li "1/2 Hour Private Lesson" at bounding box center [503, 213] width 257 height 17
type input "**********"
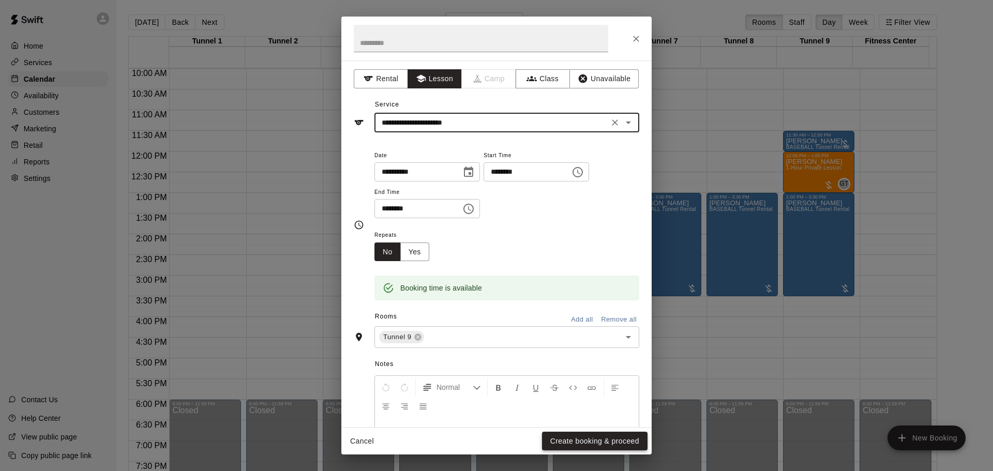
click at [557, 441] on button "Create booking & proceed" at bounding box center [595, 441] width 106 height 19
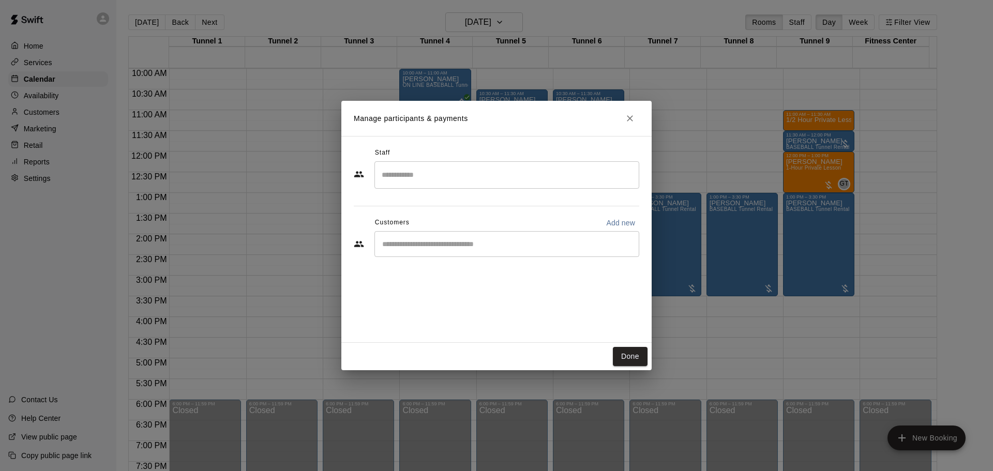
click at [402, 165] on div "​" at bounding box center [507, 174] width 265 height 27
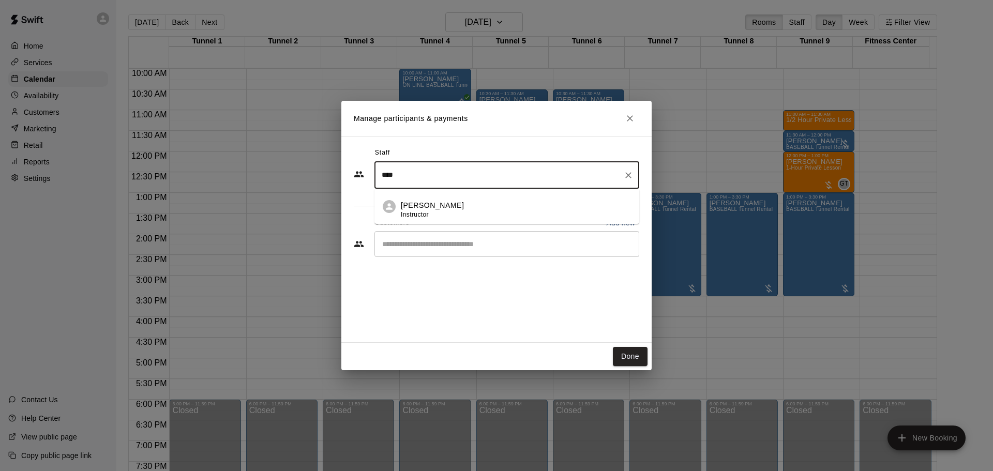
click at [417, 211] on div "Gilbert Tussey Instructor" at bounding box center [432, 210] width 63 height 20
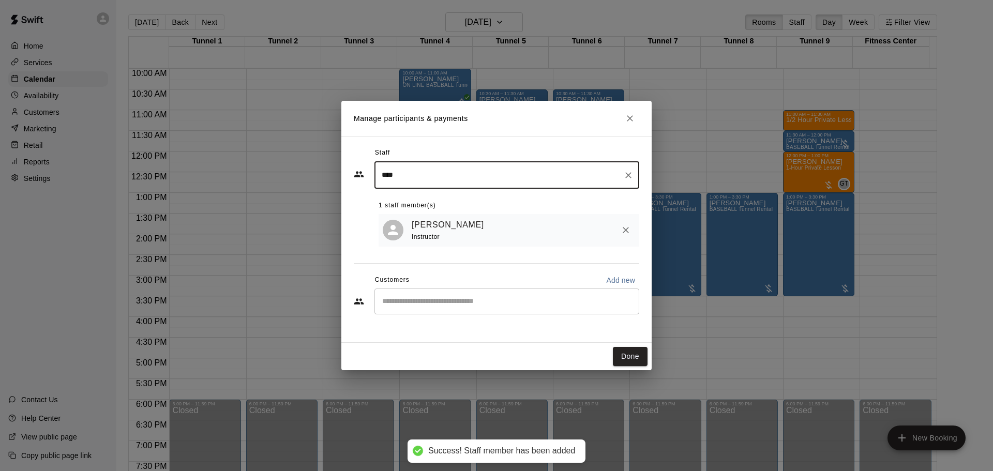
type input "****"
click at [433, 306] on input "Start typing to search customers..." at bounding box center [507, 301] width 256 height 10
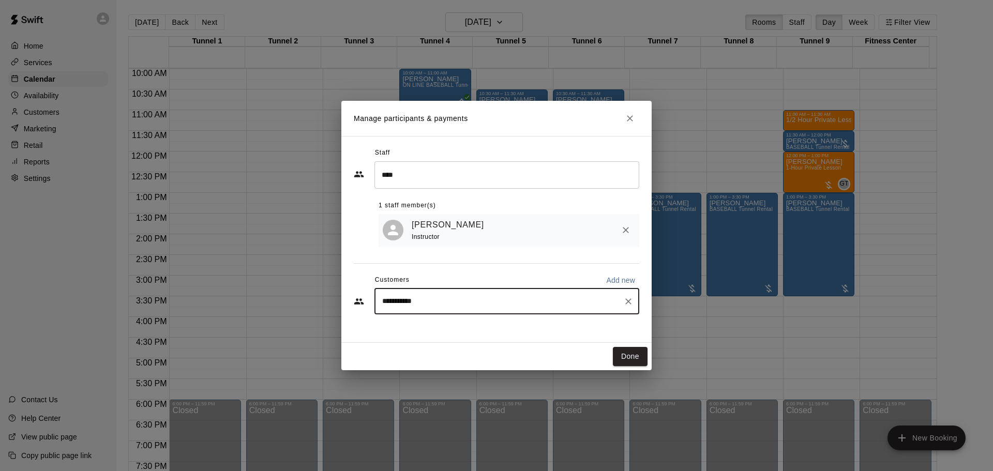
type input "**********"
click at [438, 334] on div "Cole Holland MVP 25 Membership holland.tracy.lee@gmail.com" at bounding box center [513, 333] width 218 height 22
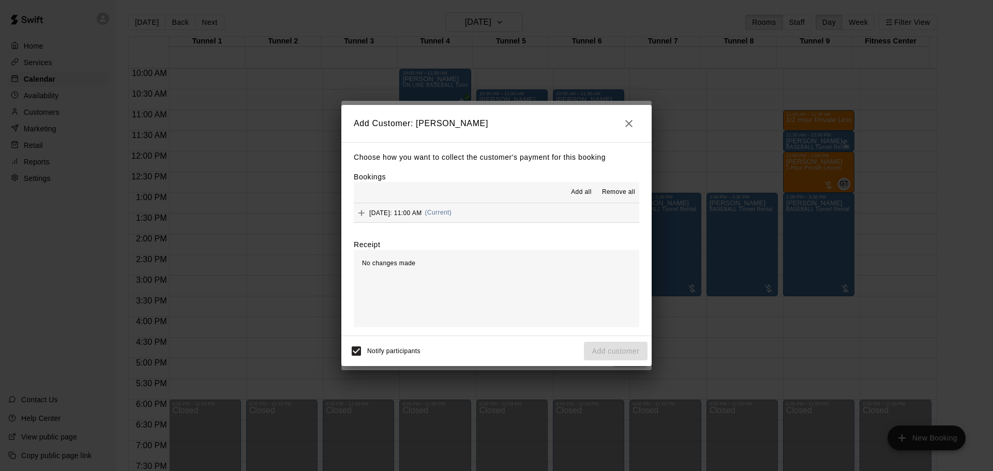
click at [575, 194] on span "Add all" at bounding box center [581, 192] width 21 height 10
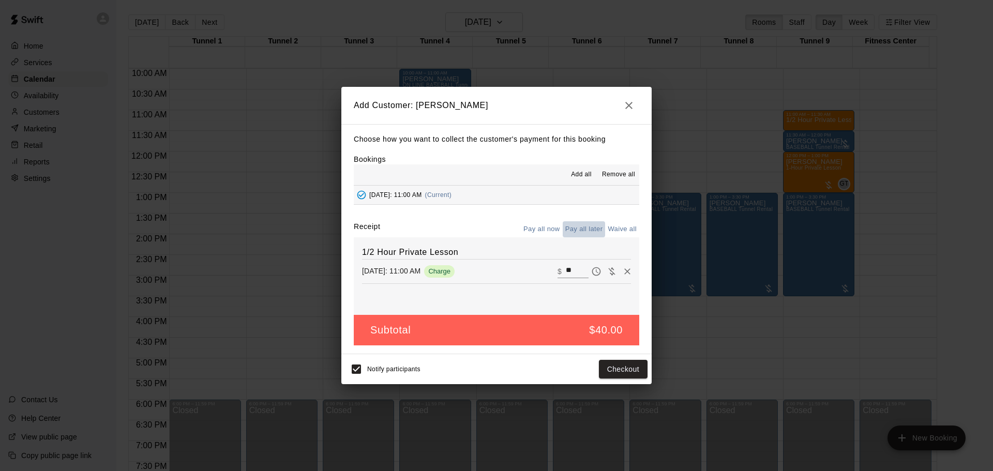
click at [591, 231] on button "Pay all later" at bounding box center [584, 229] width 43 height 16
click at [625, 381] on div "Notify participants Add customer" at bounding box center [496, 369] width 310 height 30
click at [622, 371] on button "Add customer" at bounding box center [616, 369] width 64 height 19
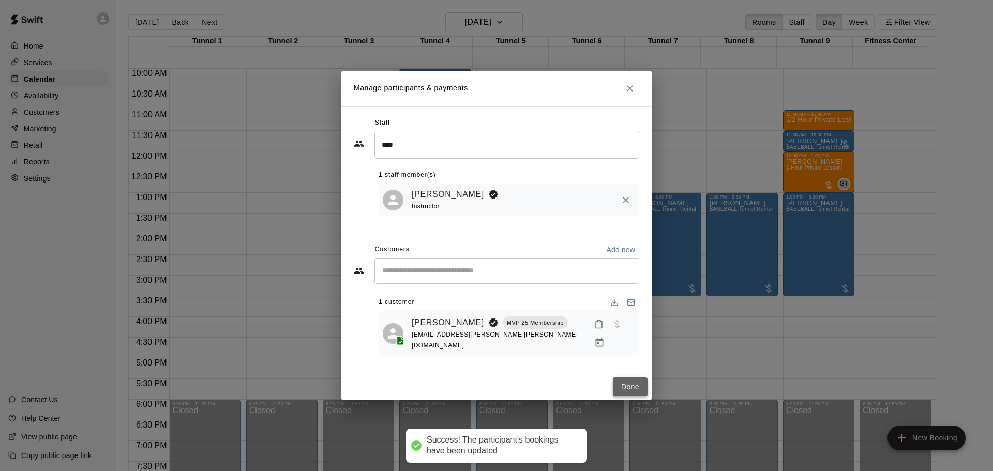
click at [635, 378] on button "Done" at bounding box center [630, 387] width 35 height 19
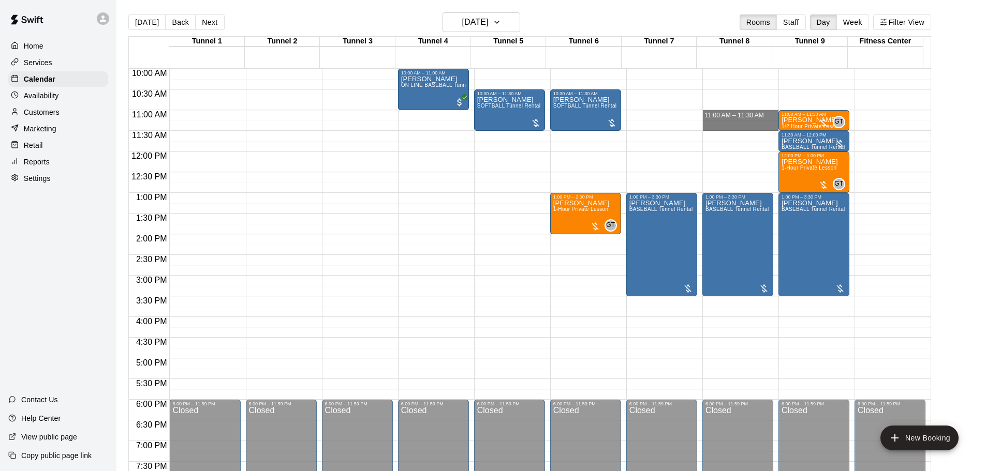
drag, startPoint x: 745, startPoint y: 112, endPoint x: 747, endPoint y: 127, distance: 14.6
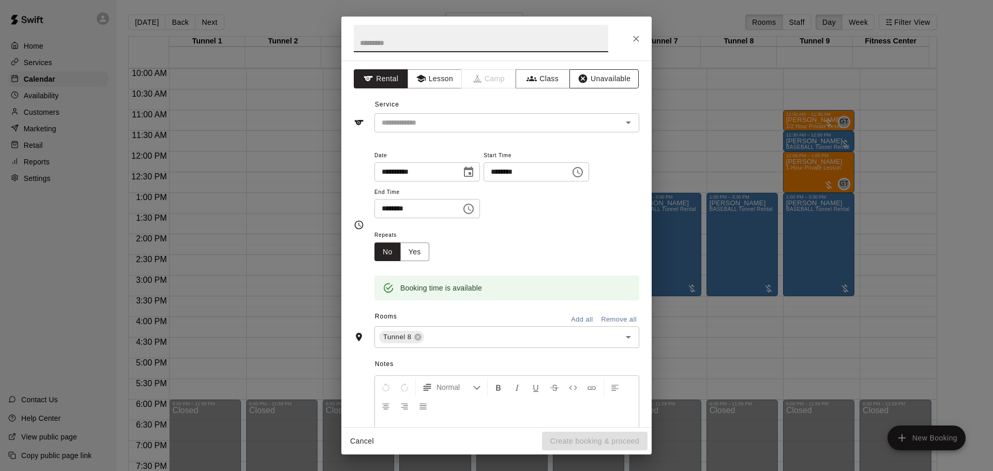
click at [606, 78] on button "Unavailable" at bounding box center [604, 78] width 69 height 19
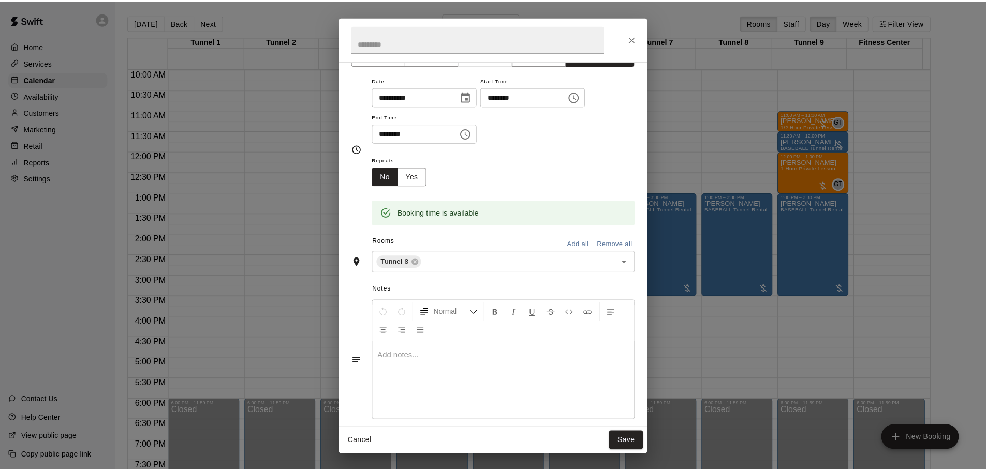
scroll to position [36, 0]
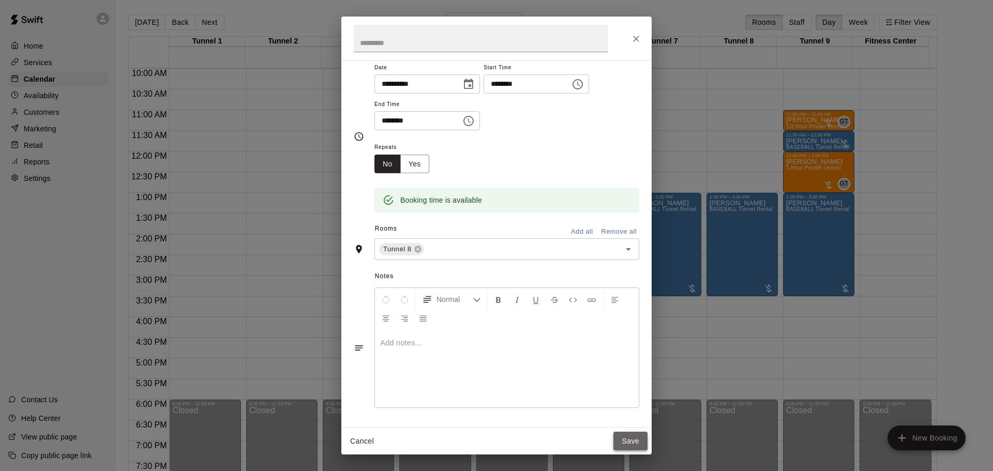
click at [635, 443] on button "Save" at bounding box center [631, 441] width 34 height 19
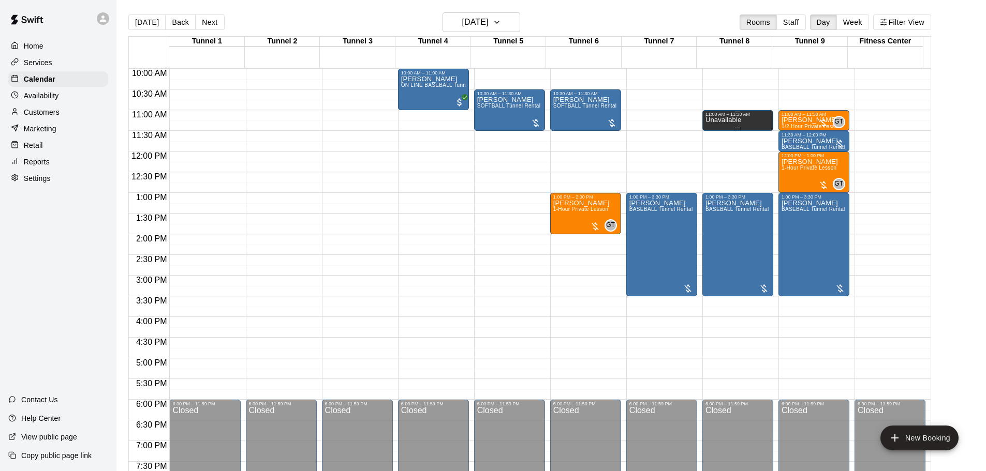
click at [763, 123] on div "Unavailable" at bounding box center [737, 352] width 65 height 471
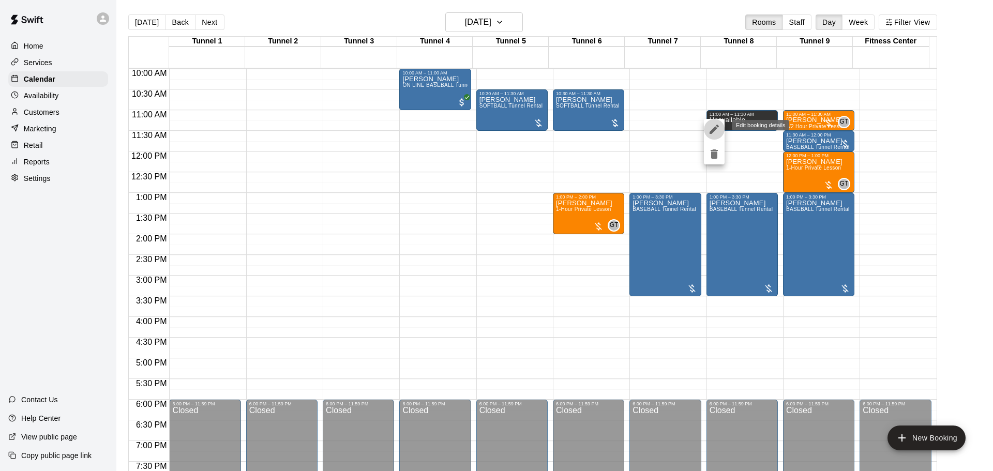
click at [717, 132] on icon "edit" at bounding box center [714, 129] width 12 height 12
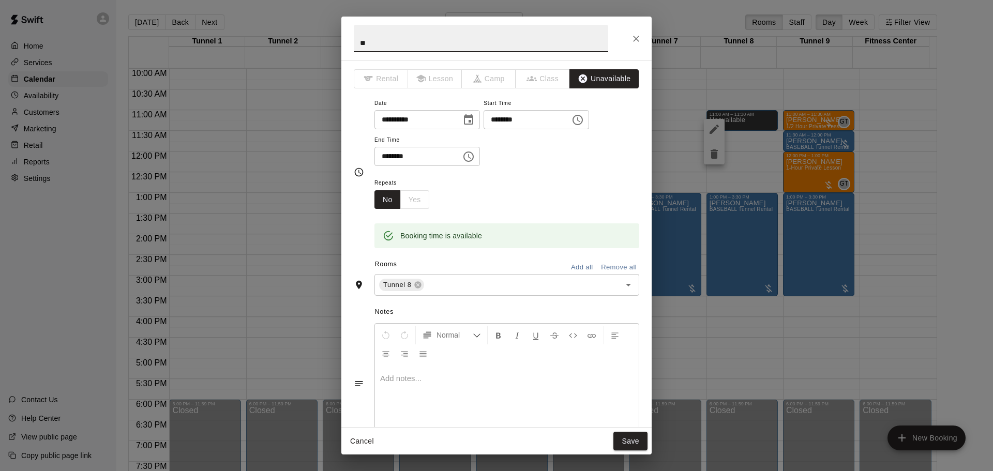
type input "*"
type input "**********"
click at [635, 445] on button "Save" at bounding box center [631, 441] width 34 height 19
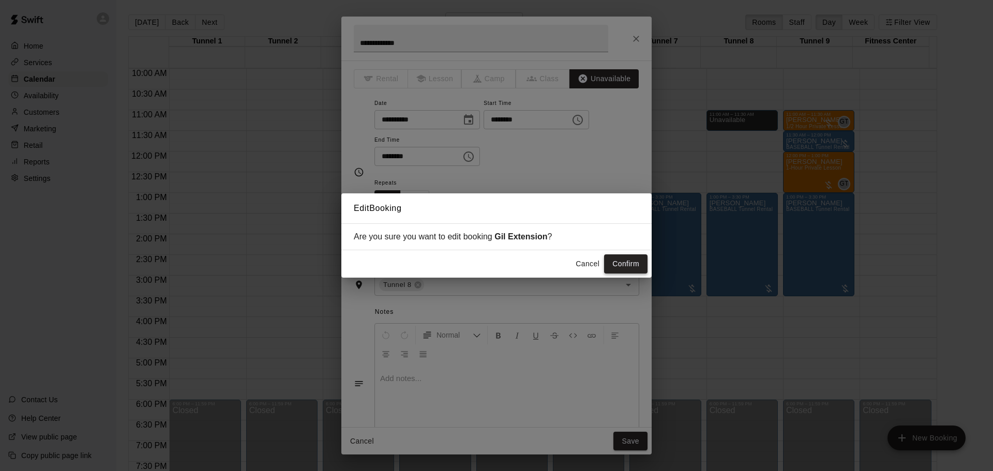
click at [615, 263] on button "Confirm" at bounding box center [625, 264] width 43 height 19
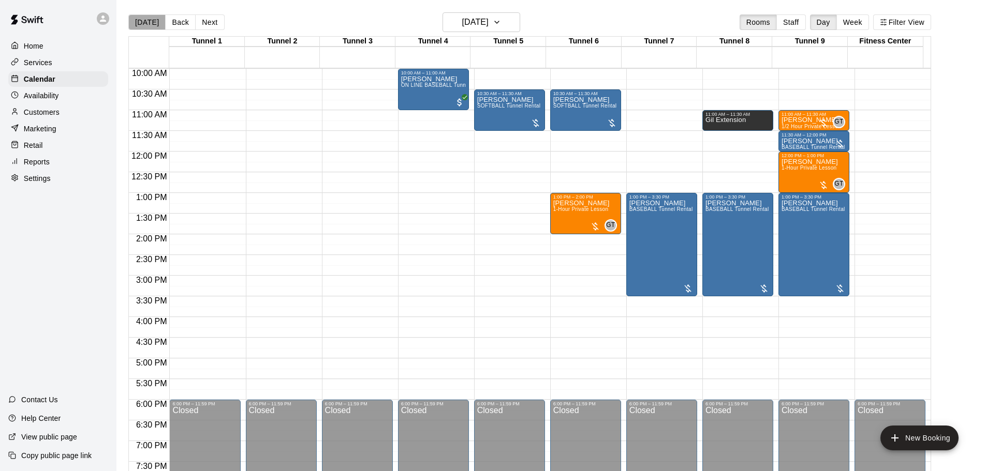
click at [153, 17] on button "[DATE]" at bounding box center [146, 22] width 37 height 16
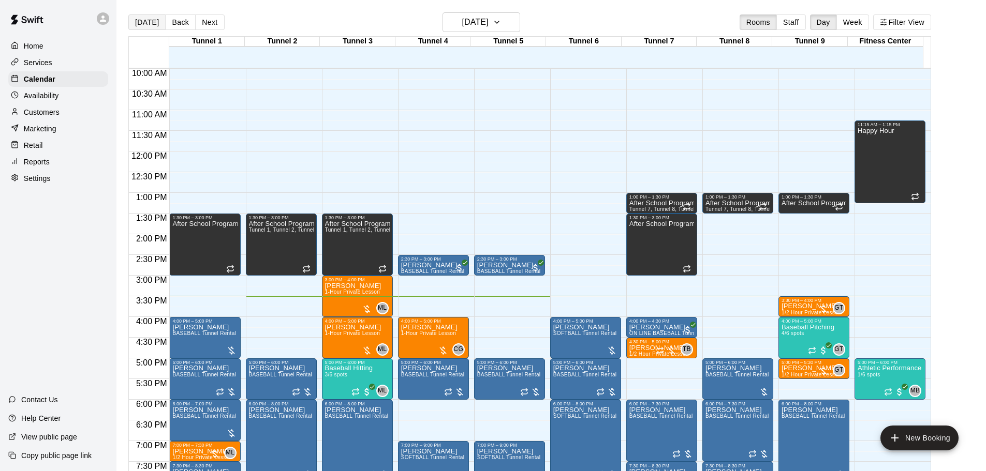
click at [135, 20] on button "[DATE]" at bounding box center [146, 22] width 37 height 16
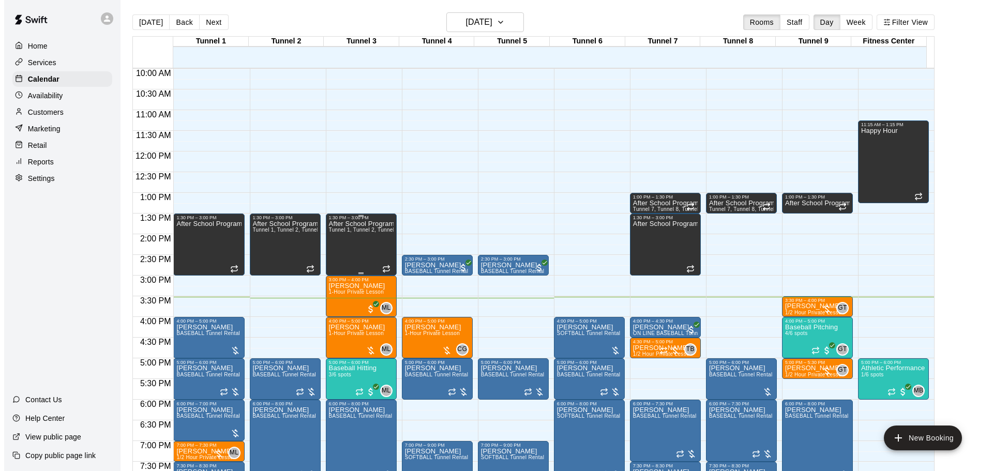
scroll to position [569, 0]
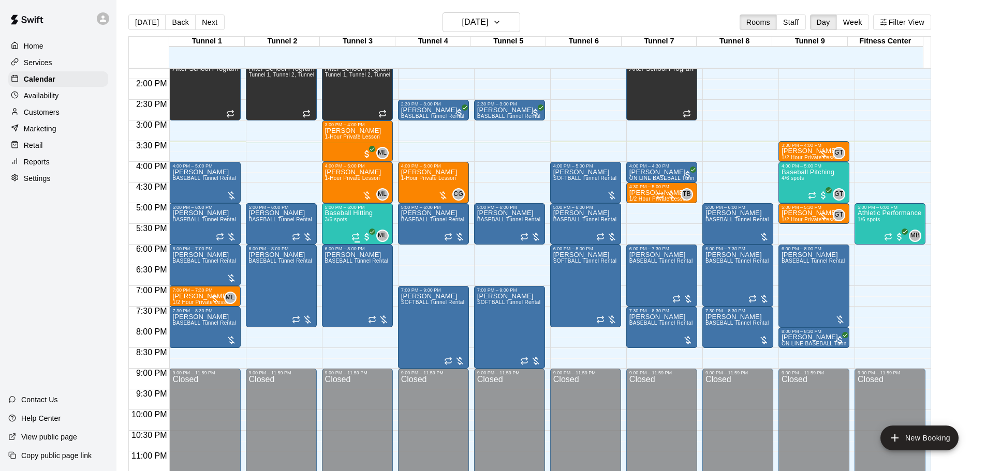
click at [353, 222] on div "Baseball Hitting 3/6 spots" at bounding box center [349, 445] width 48 height 471
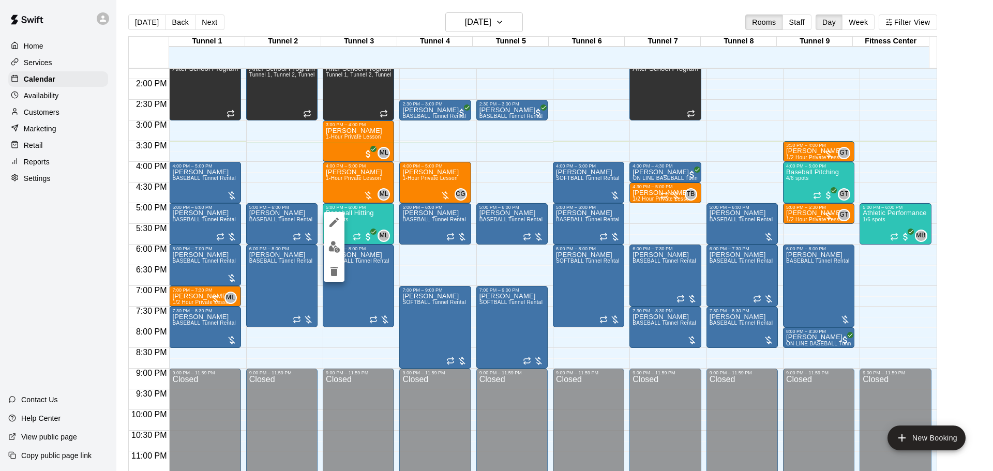
click at [337, 246] on img "edit" at bounding box center [335, 247] width 12 height 12
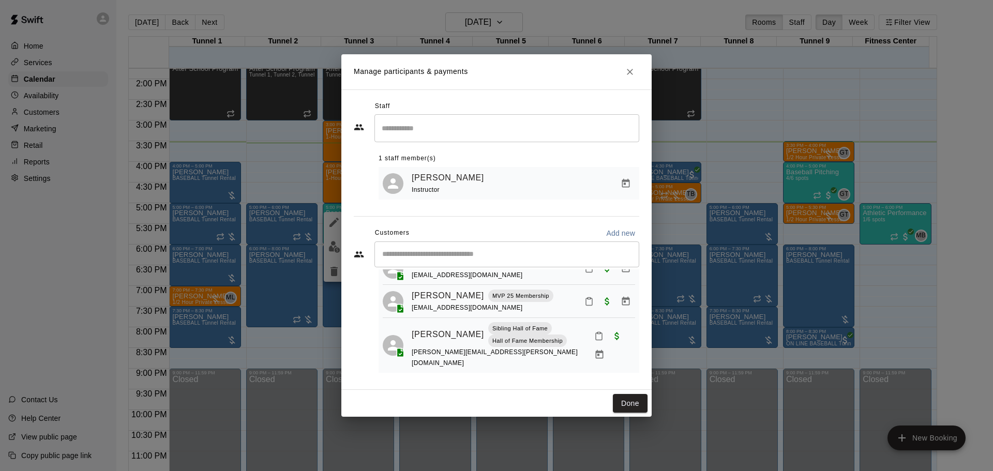
scroll to position [0, 0]
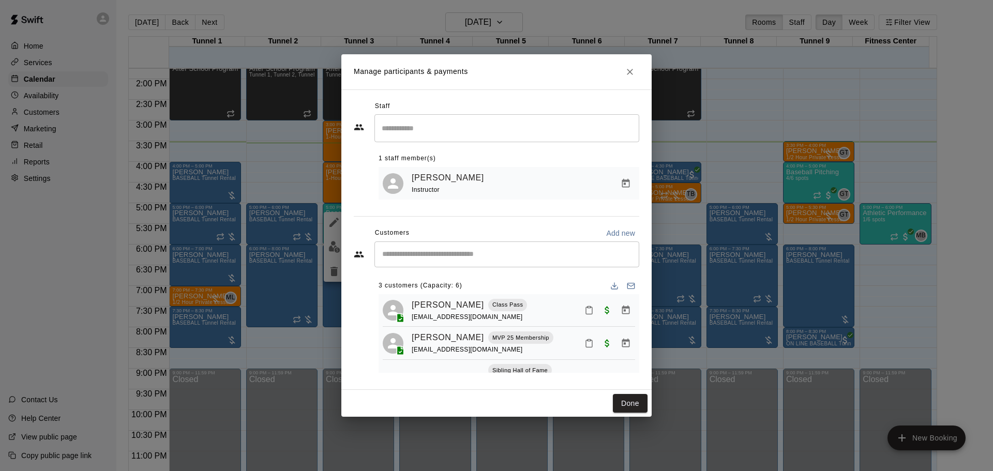
drag, startPoint x: 620, startPoint y: 401, endPoint x: 609, endPoint y: 394, distance: 12.8
click at [620, 401] on button "Done" at bounding box center [630, 403] width 35 height 19
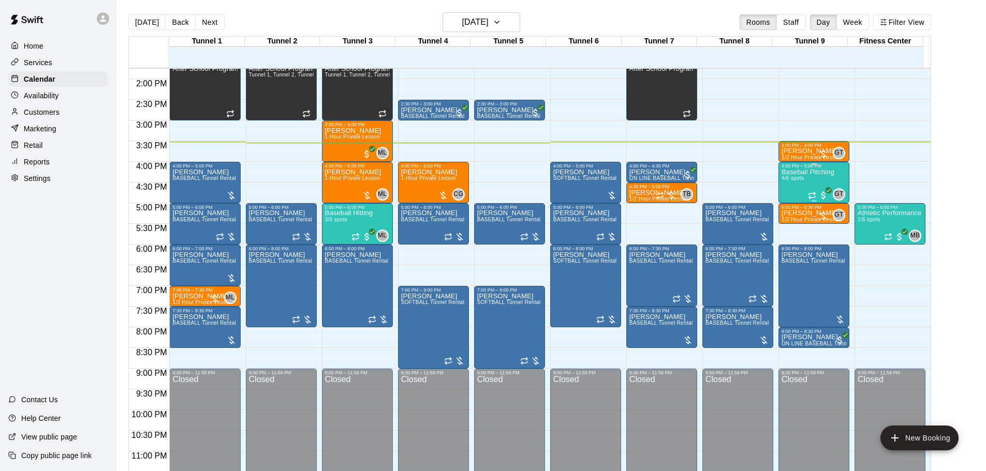
click at [792, 189] on div "Baseball Pitching 4/6 spots" at bounding box center [807, 404] width 53 height 471
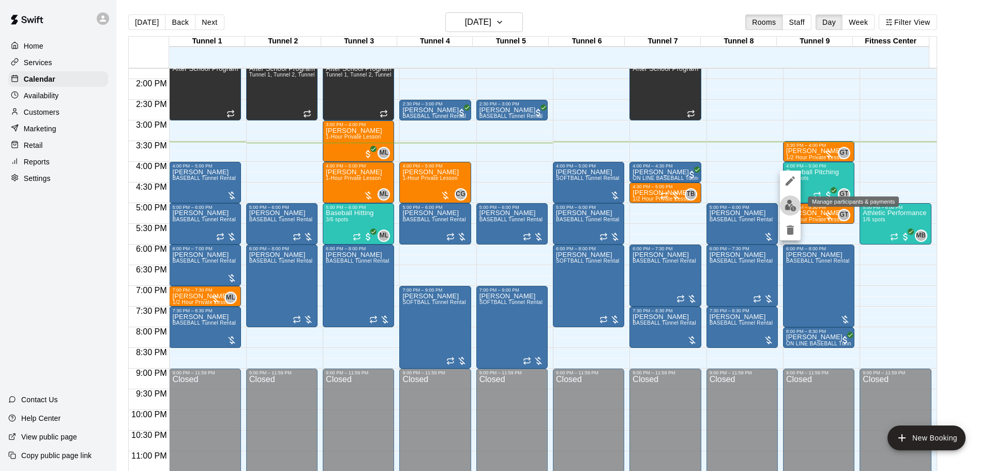
click at [788, 204] on img "edit" at bounding box center [791, 206] width 12 height 12
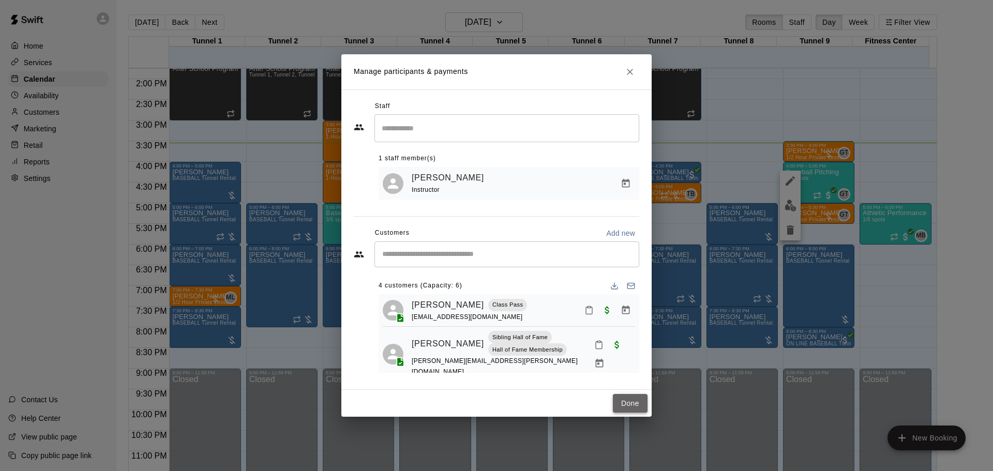
click at [621, 399] on button "Done" at bounding box center [630, 403] width 35 height 19
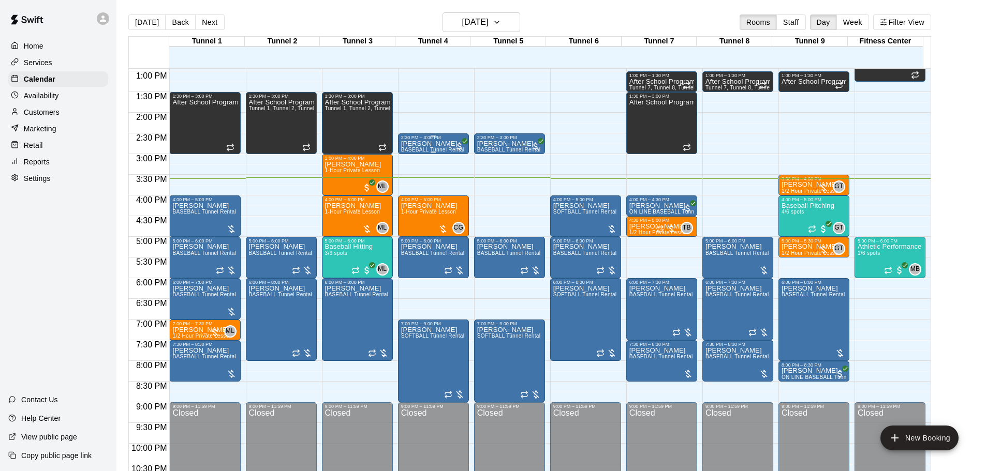
scroll to position [517, 0]
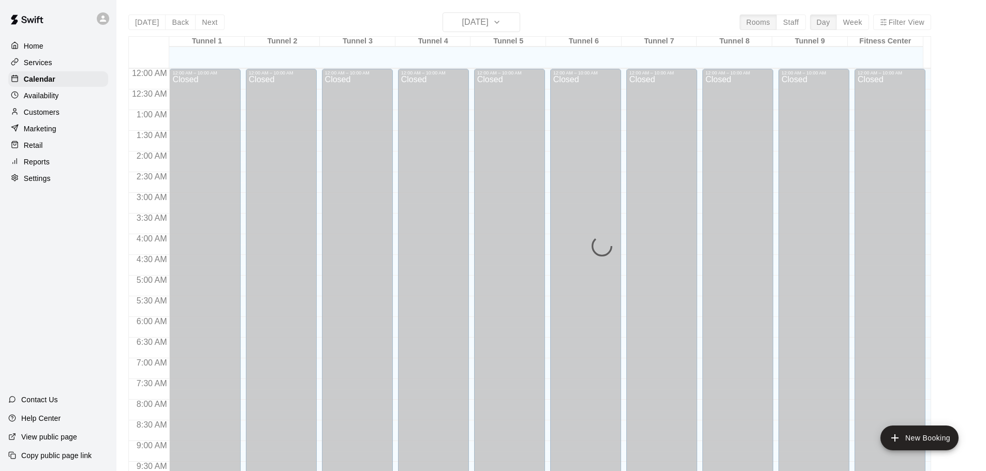
scroll to position [548, 0]
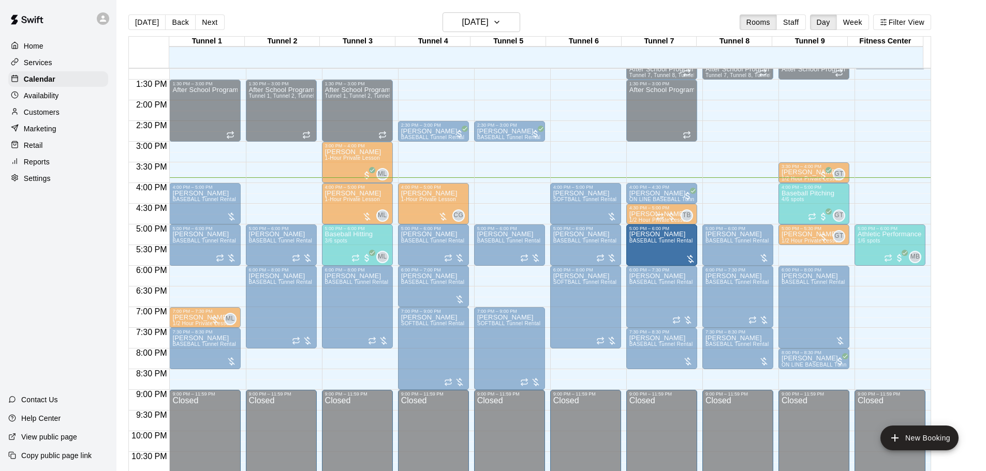
drag, startPoint x: 185, startPoint y: 286, endPoint x: 664, endPoint y: 246, distance: 480.8
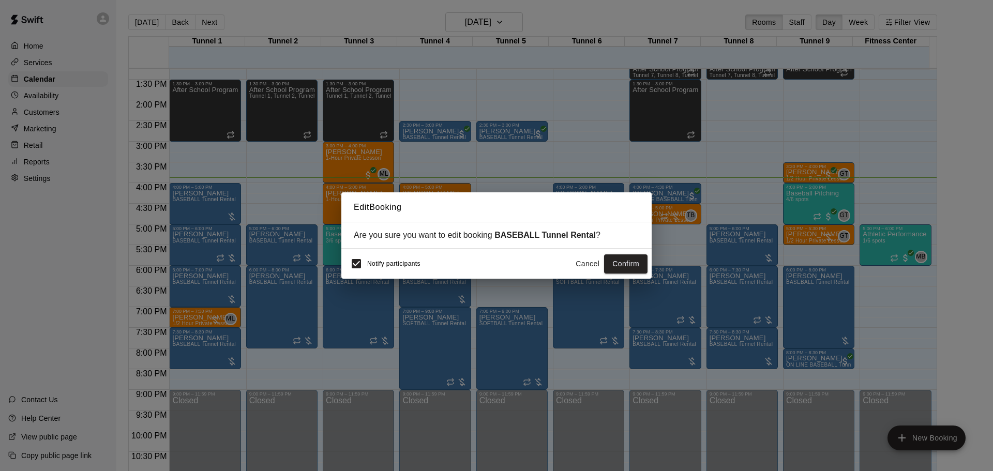
click at [581, 264] on button "Cancel" at bounding box center [587, 264] width 33 height 19
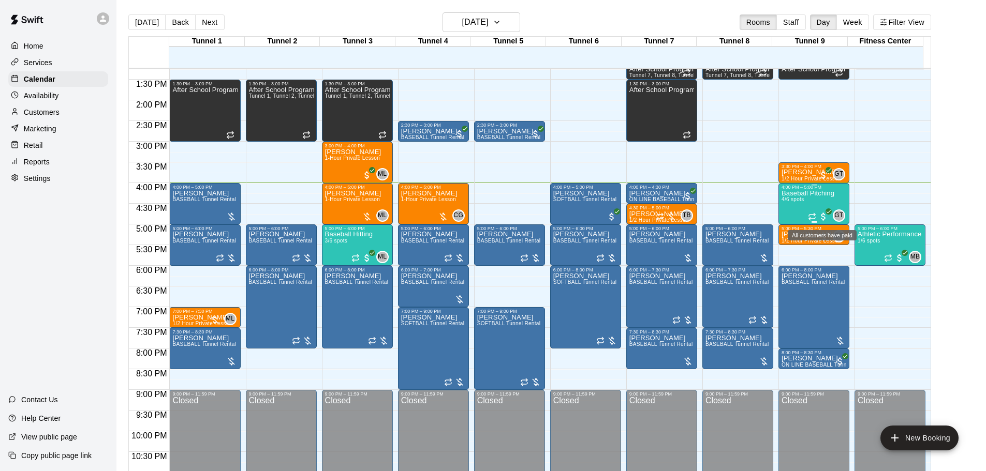
click at [810, 200] on div "Baseball Pitching 4/6 spots" at bounding box center [807, 425] width 53 height 471
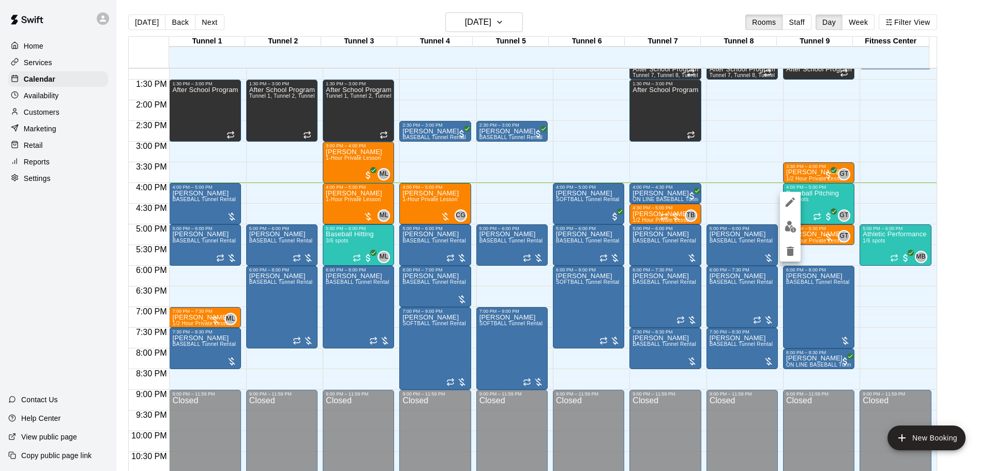
click at [793, 225] on img "edit" at bounding box center [791, 227] width 12 height 12
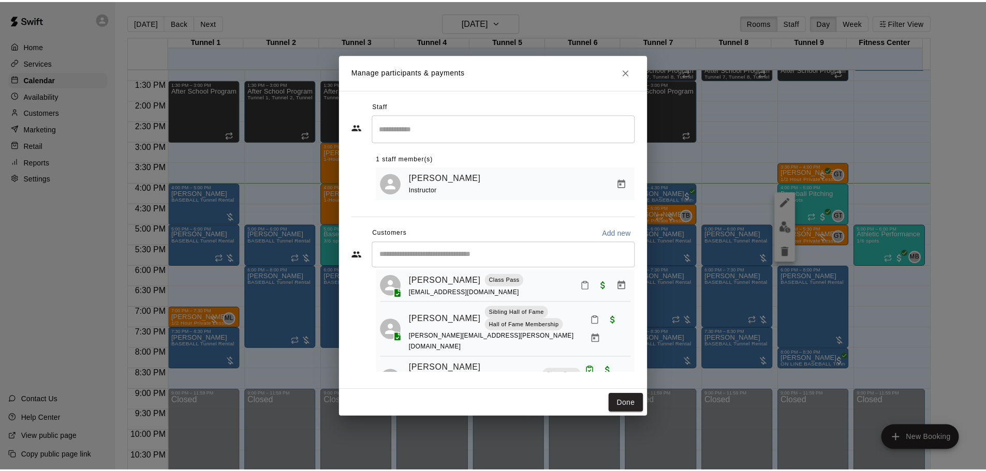
scroll to position [0, 0]
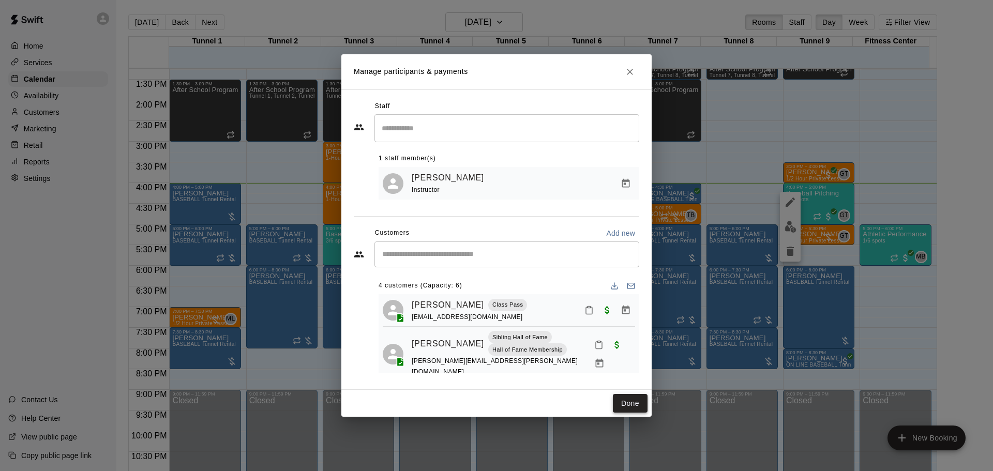
click at [625, 400] on button "Done" at bounding box center [630, 403] width 35 height 19
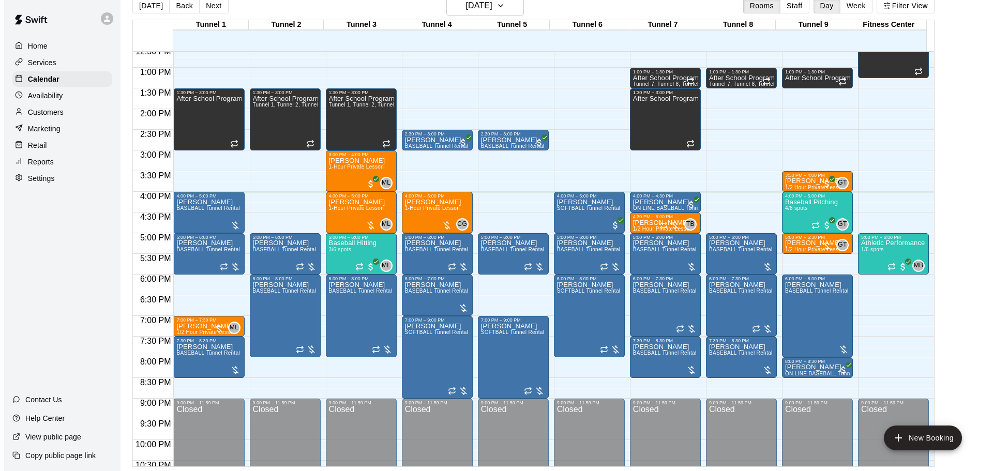
scroll to position [548, 0]
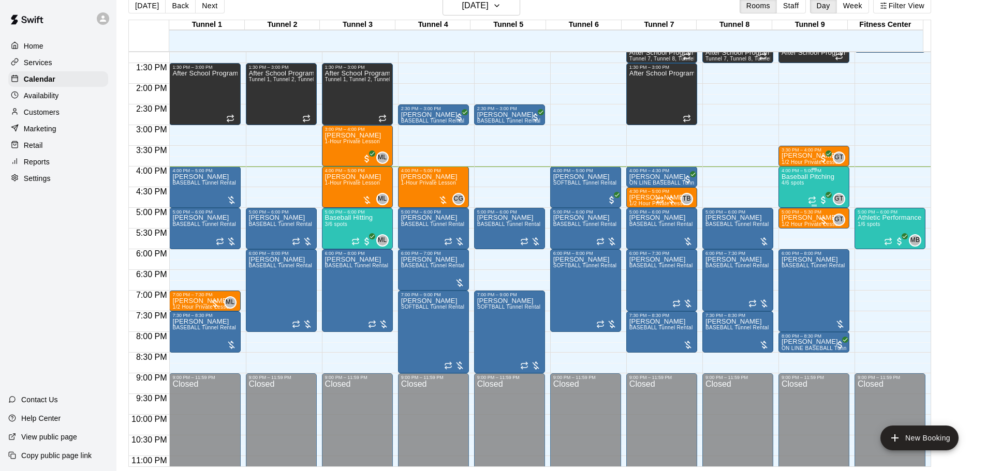
click at [801, 183] on span "4/6 spots" at bounding box center [792, 183] width 23 height 6
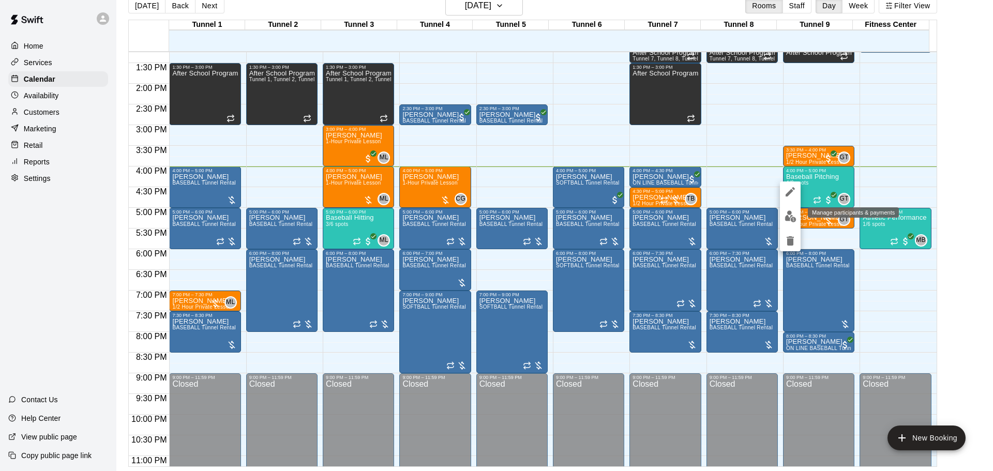
click at [788, 214] on img "edit" at bounding box center [791, 217] width 12 height 12
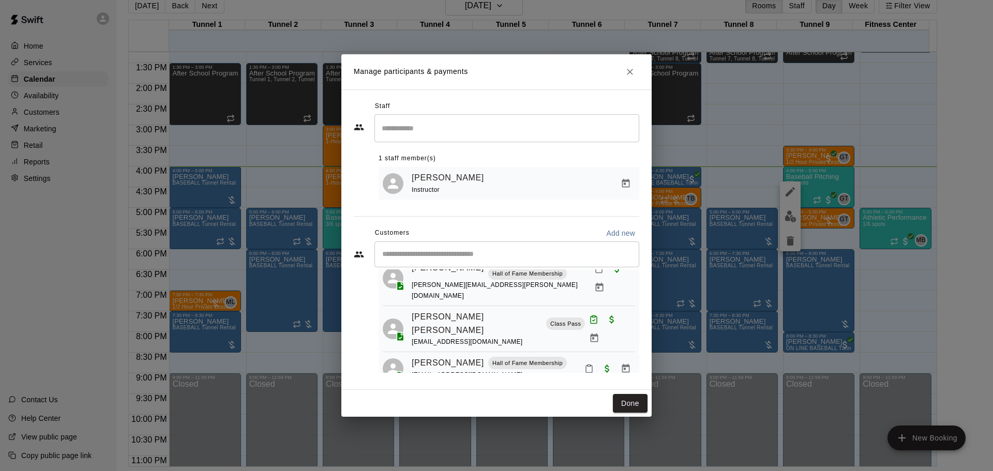
scroll to position [77, 0]
click at [587, 360] on button "Mark attendance" at bounding box center [590, 369] width 18 height 18
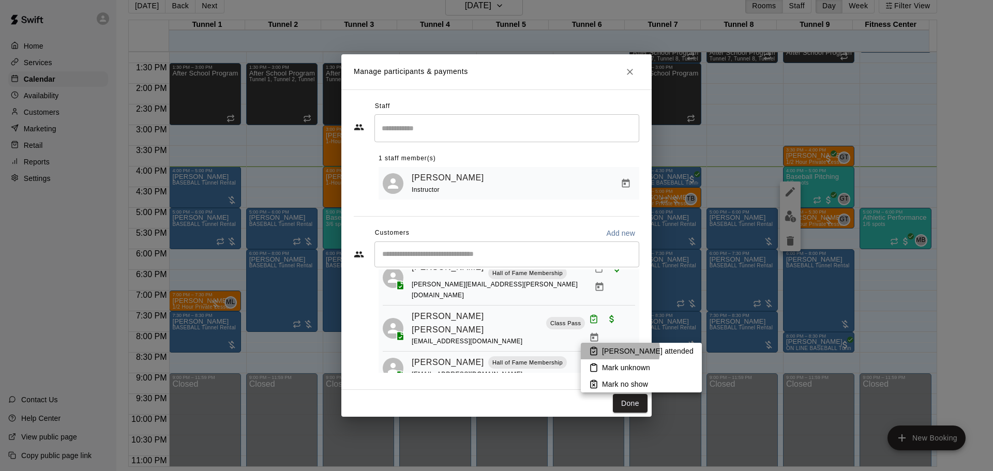
click at [612, 351] on p "Mark attended" at bounding box center [648, 351] width 92 height 10
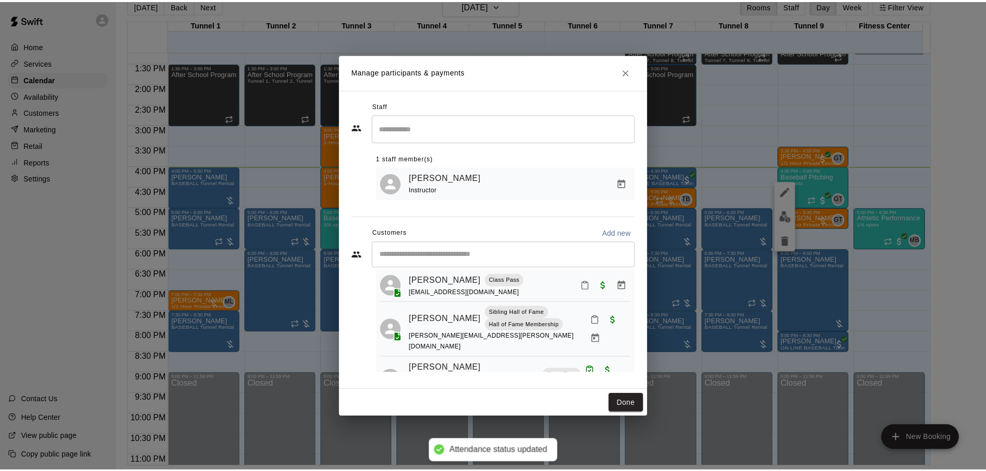
scroll to position [0, 0]
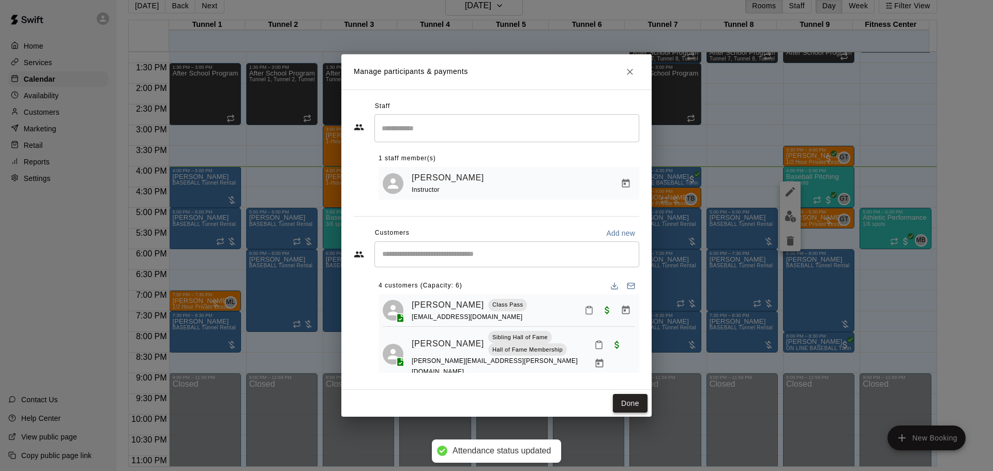
click at [645, 402] on button "Done" at bounding box center [630, 403] width 35 height 19
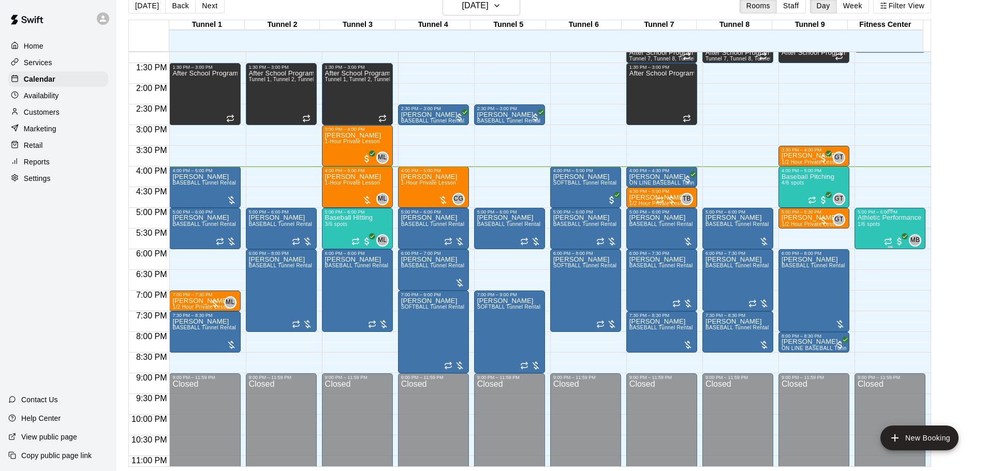
click at [888, 231] on div "Athletic Performance 1/6 spots" at bounding box center [889, 450] width 64 height 471
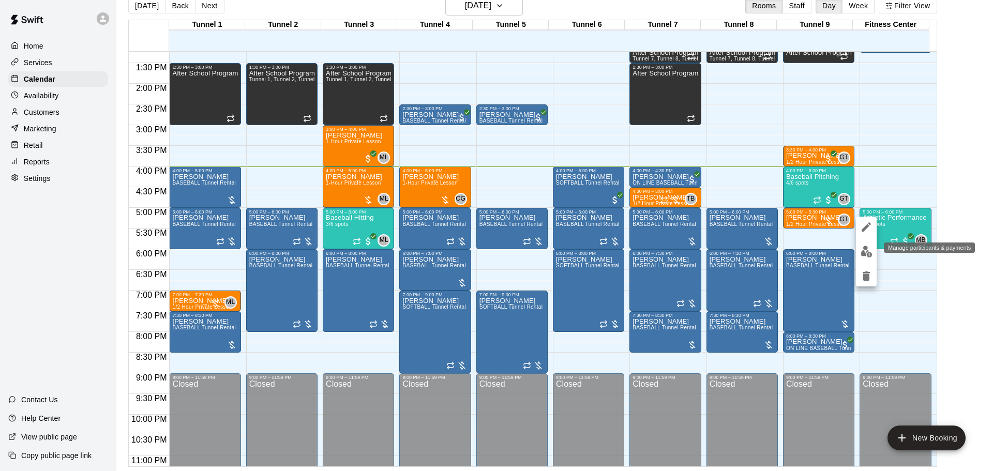
click at [861, 253] on img "edit" at bounding box center [867, 252] width 12 height 12
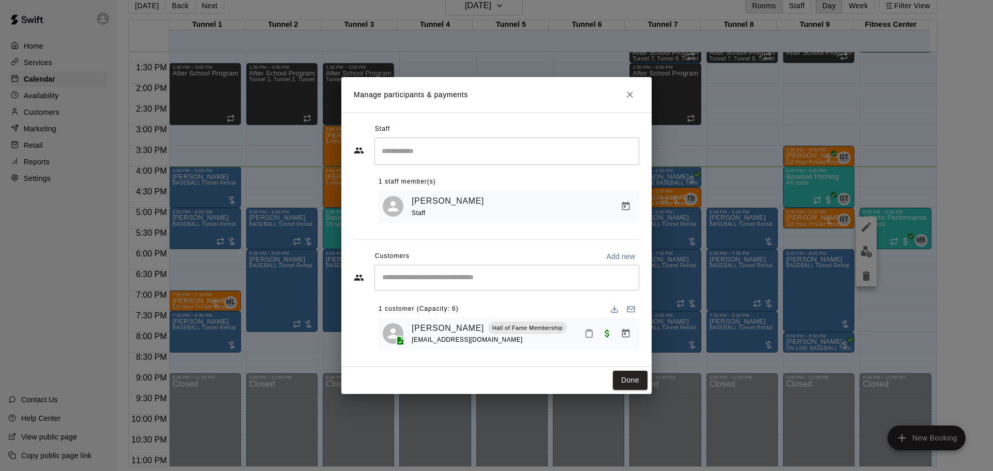
click at [631, 98] on icon "Close" at bounding box center [630, 95] width 10 height 10
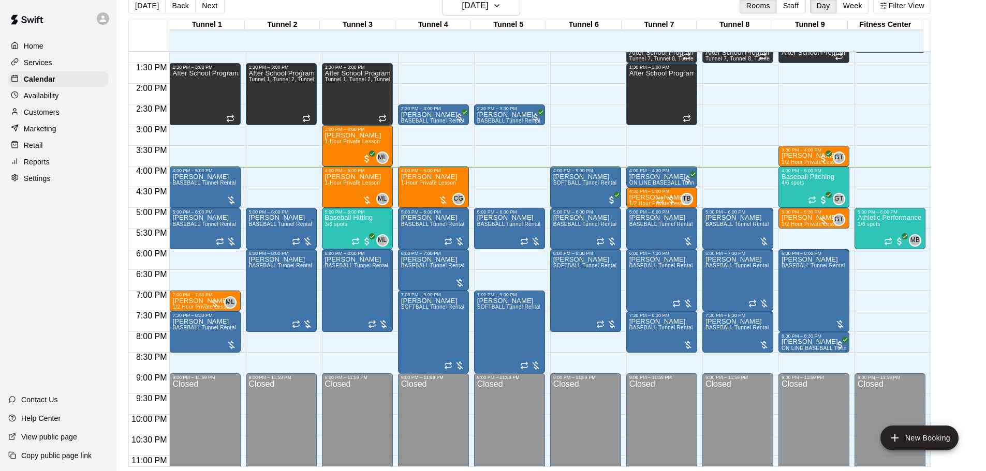
drag, startPoint x: 879, startPoint y: 233, endPoint x: 961, endPoint y: 166, distance: 105.5
click at [961, 166] on main "Today Back Next Thursday Sep 11 Rooms Staff Day Week Filter View Tunnel 1 11 Th…" at bounding box center [551, 231] width 861 height 471
click at [424, 186] on span "1-Hour Private Lesson" at bounding box center [428, 183] width 55 height 6
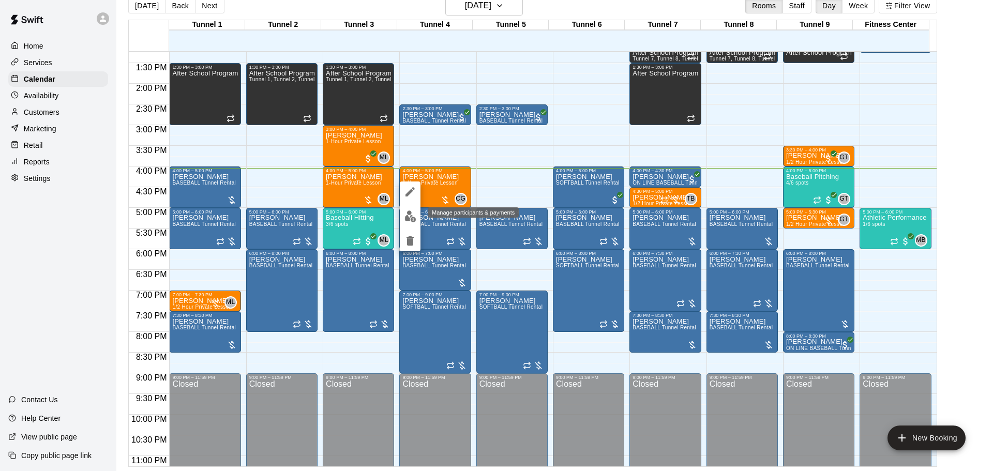
click at [413, 218] on img "edit" at bounding box center [411, 217] width 12 height 12
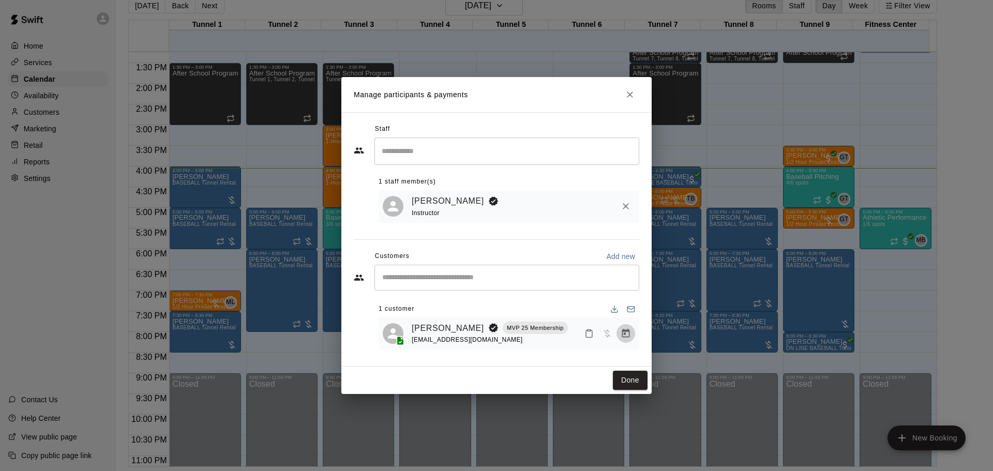
click at [629, 332] on icon "Manage bookings & payment" at bounding box center [626, 333] width 8 height 9
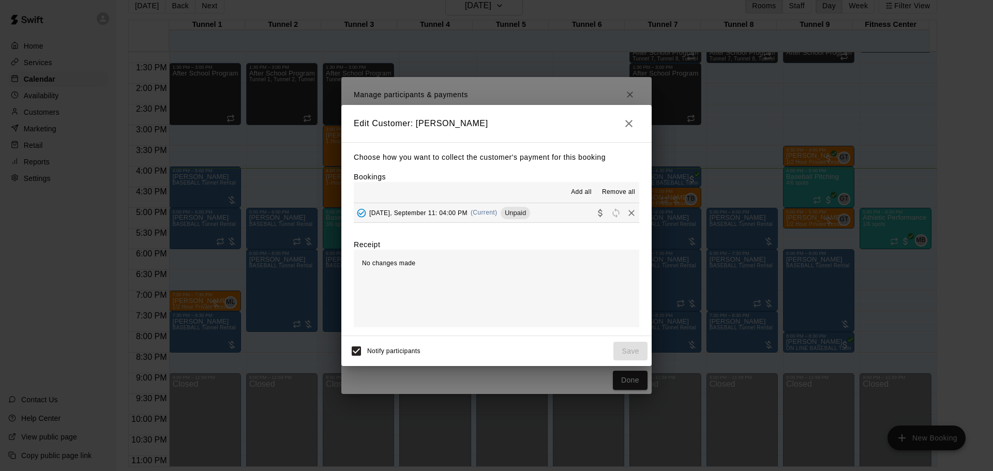
click at [517, 204] on button "Thursday, September 11: 04:00 PM (Current) Unpaid" at bounding box center [497, 212] width 286 height 19
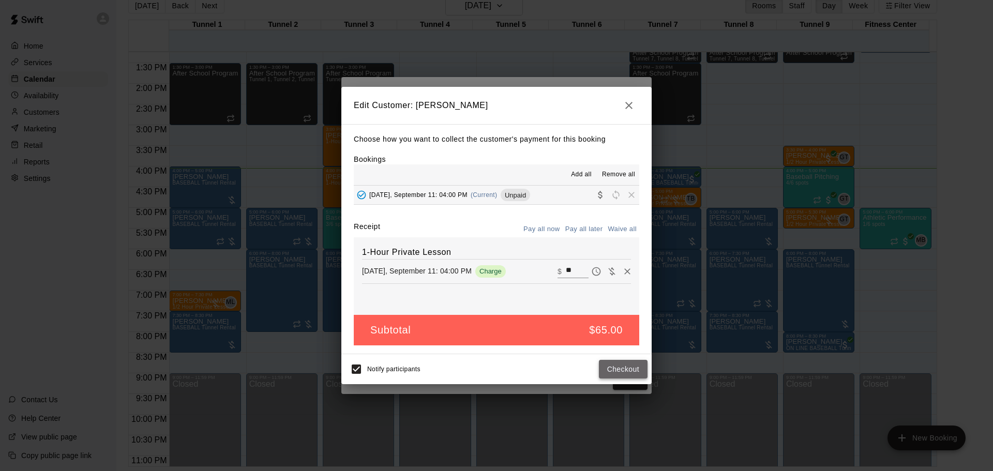
click at [625, 367] on button "Checkout" at bounding box center [623, 369] width 49 height 19
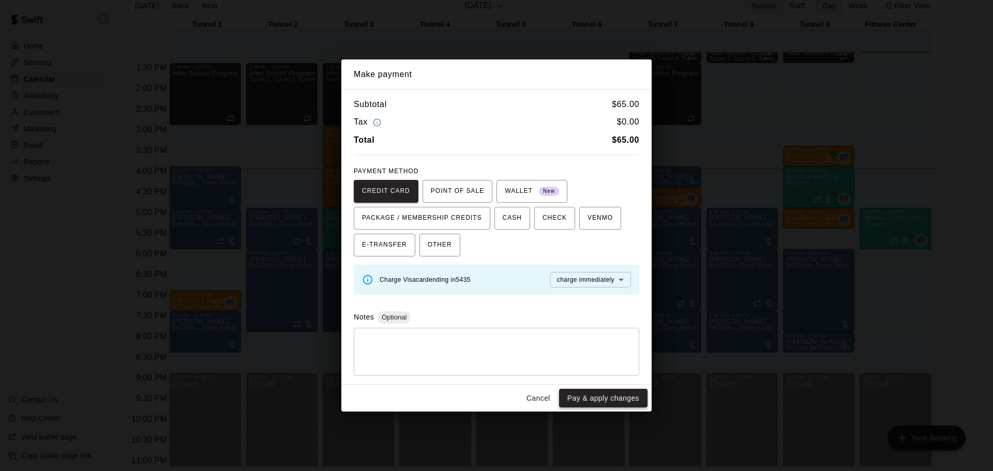
click at [625, 400] on button "Pay & apply changes" at bounding box center [603, 398] width 88 height 19
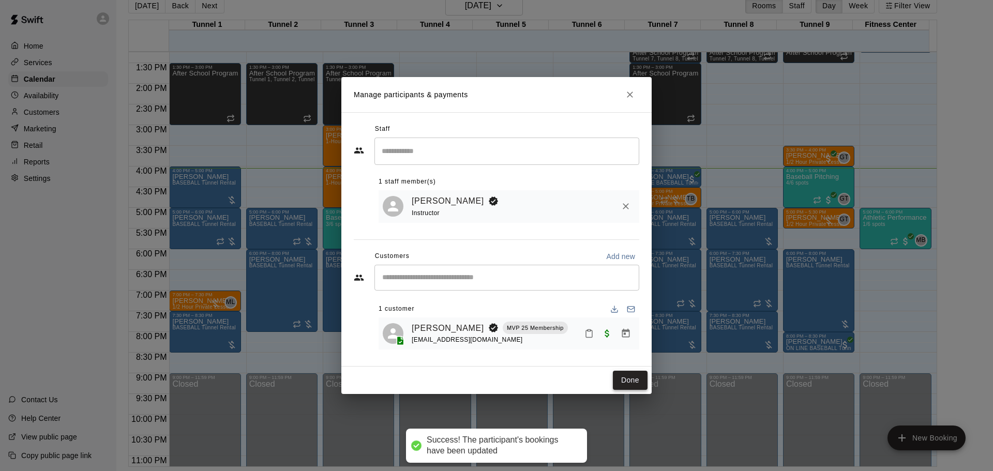
click at [628, 381] on button "Done" at bounding box center [630, 380] width 35 height 19
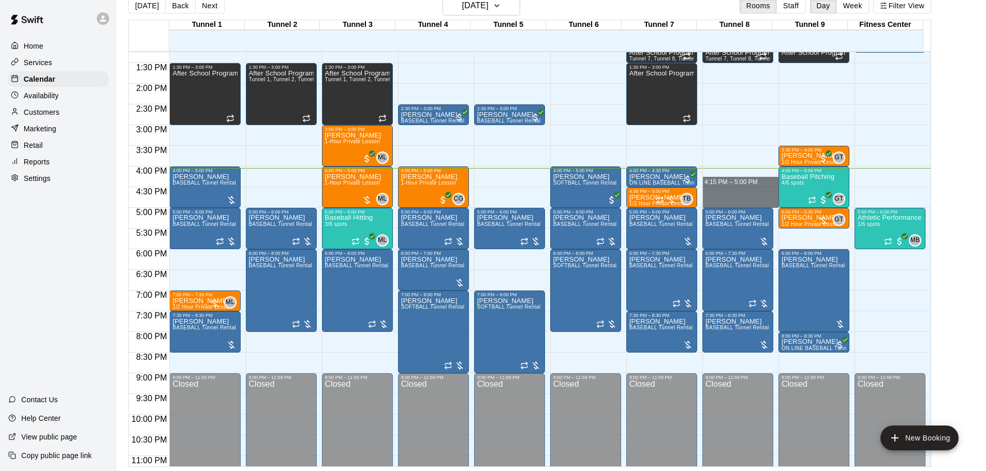
drag, startPoint x: 732, startPoint y: 178, endPoint x: 734, endPoint y: 199, distance: 20.8
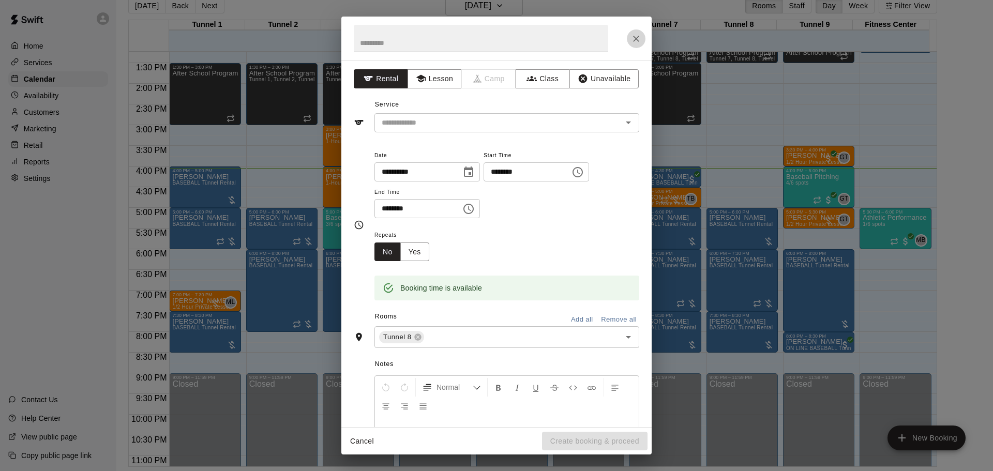
click at [636, 31] on button "Close" at bounding box center [636, 38] width 19 height 19
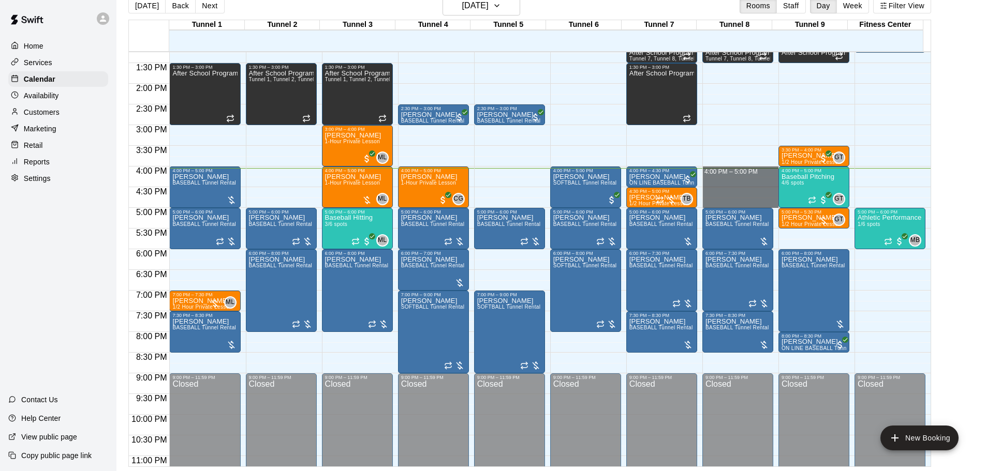
drag, startPoint x: 751, startPoint y: 174, endPoint x: 750, endPoint y: 199, distance: 25.4
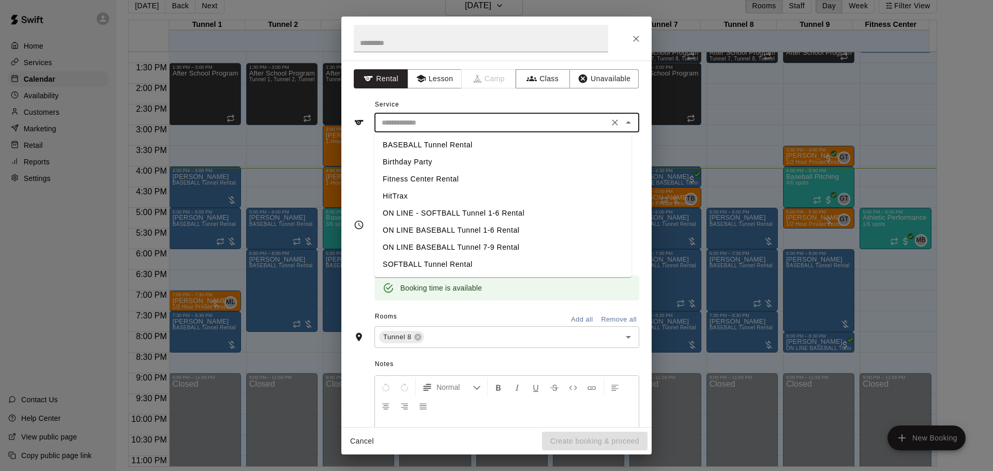
click at [444, 126] on input "text" at bounding box center [492, 122] width 228 height 13
click at [469, 137] on li "BASEBALL Tunnel Rental" at bounding box center [503, 145] width 257 height 17
type input "**********"
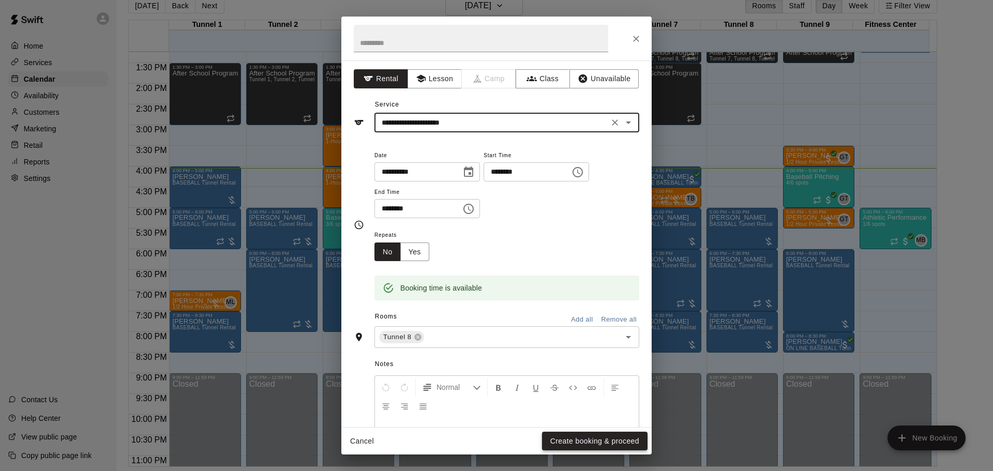
click at [582, 439] on button "Create booking & proceed" at bounding box center [595, 441] width 106 height 19
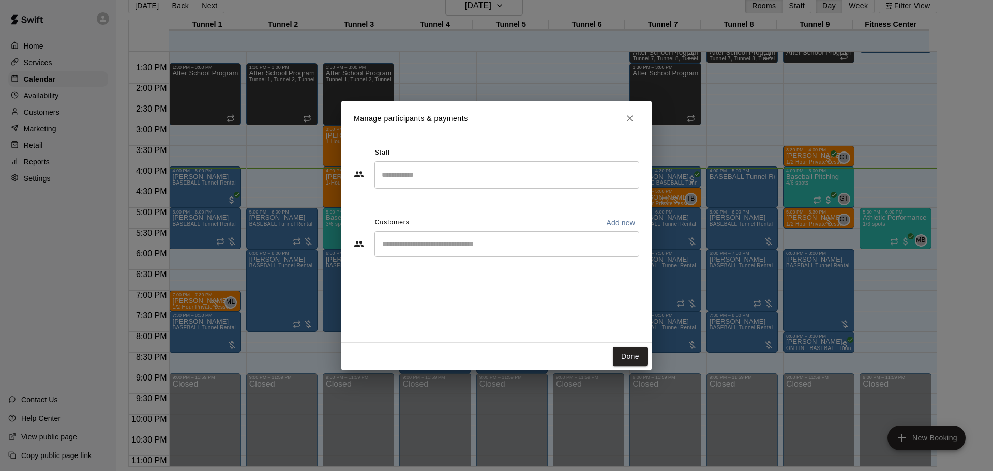
click at [485, 251] on div "​" at bounding box center [507, 244] width 265 height 26
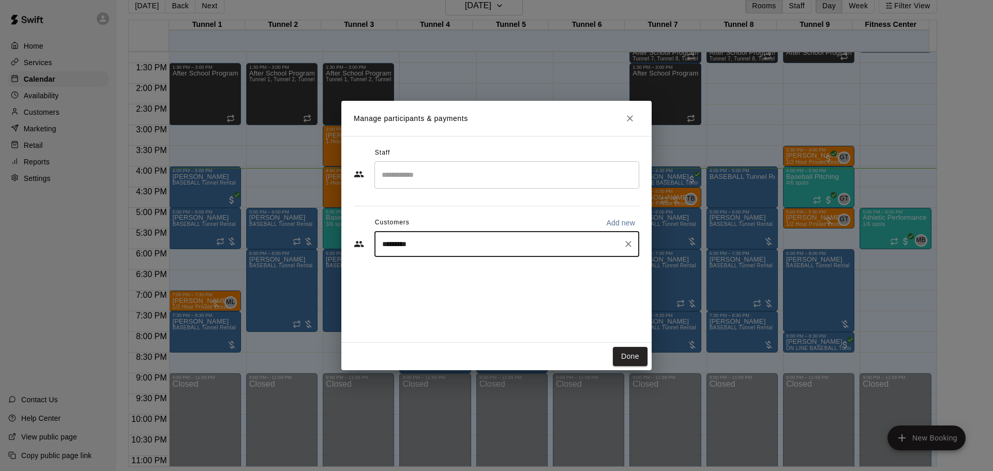
type input "**********"
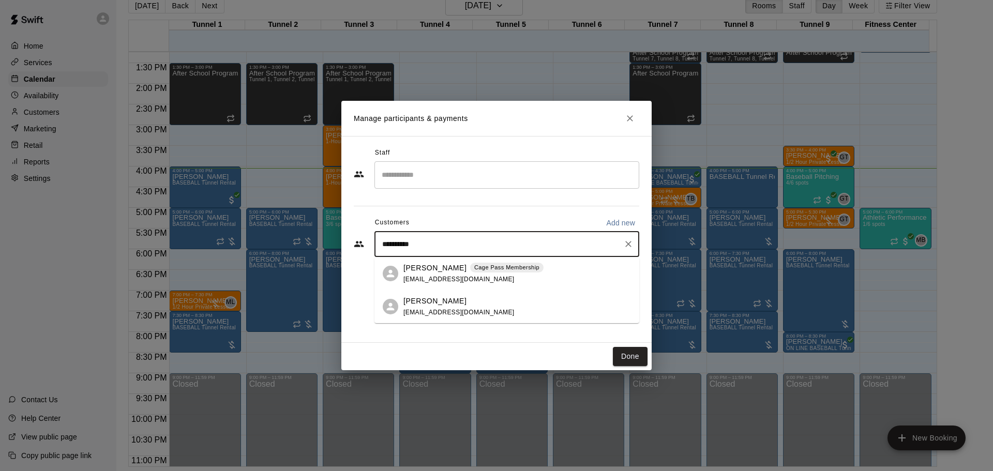
click at [488, 271] on p "Cage Pass Membership" at bounding box center [506, 267] width 65 height 9
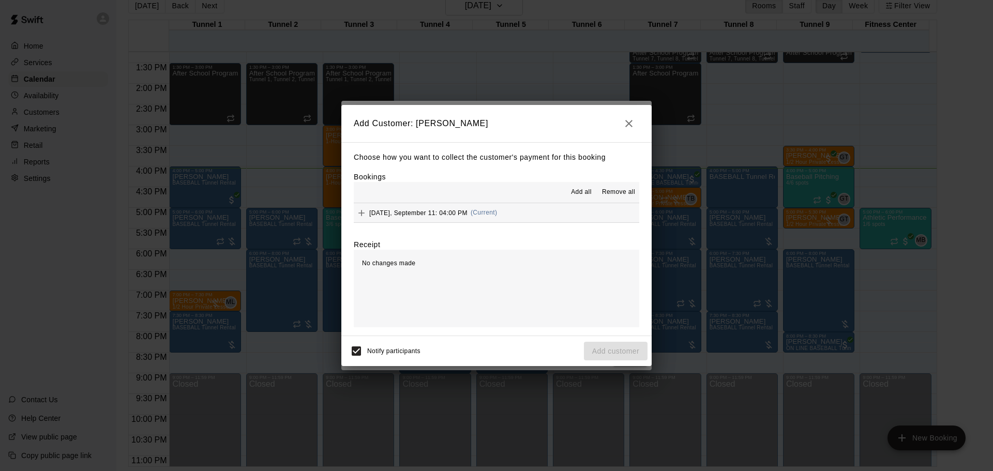
click at [488, 215] on span "(Current)" at bounding box center [484, 212] width 27 height 7
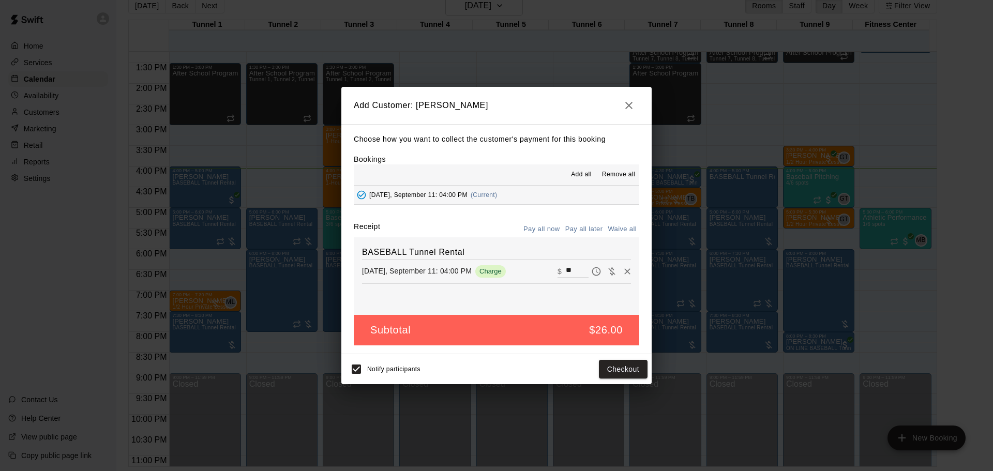
click at [582, 232] on button "Pay all later" at bounding box center [584, 229] width 43 height 16
click at [611, 367] on button "Add customer" at bounding box center [616, 369] width 64 height 19
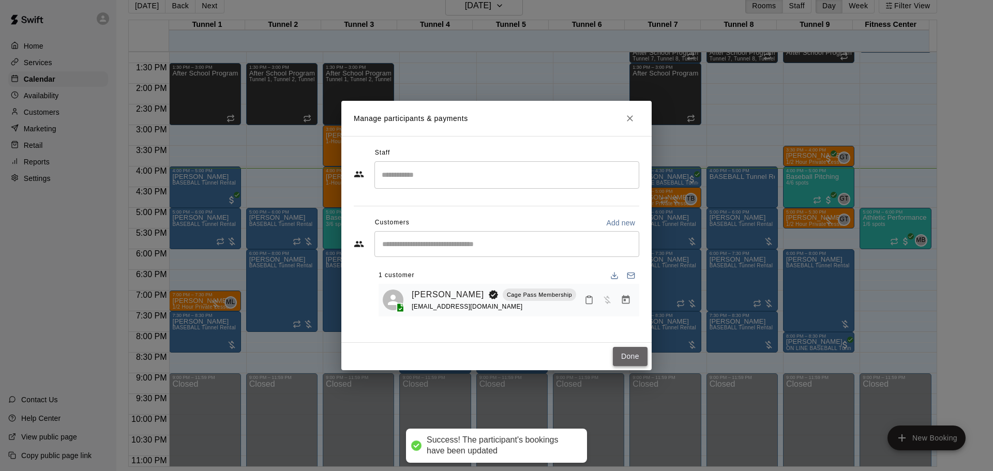
click at [630, 356] on button "Done" at bounding box center [630, 356] width 35 height 19
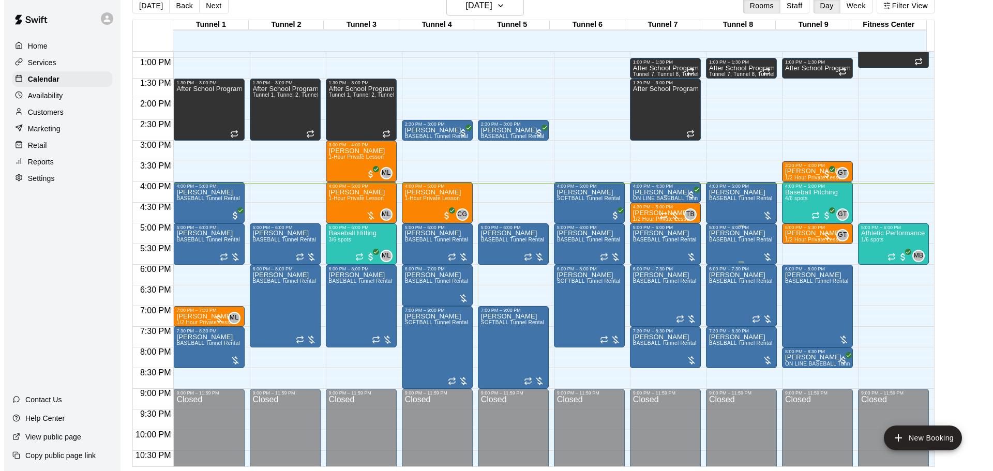
scroll to position [548, 0]
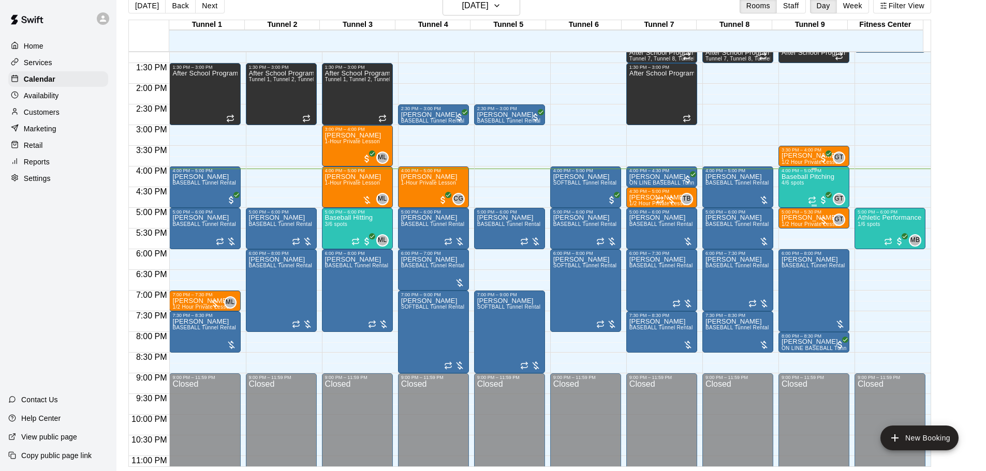
click at [796, 185] on span "4/6 spots" at bounding box center [792, 183] width 23 height 6
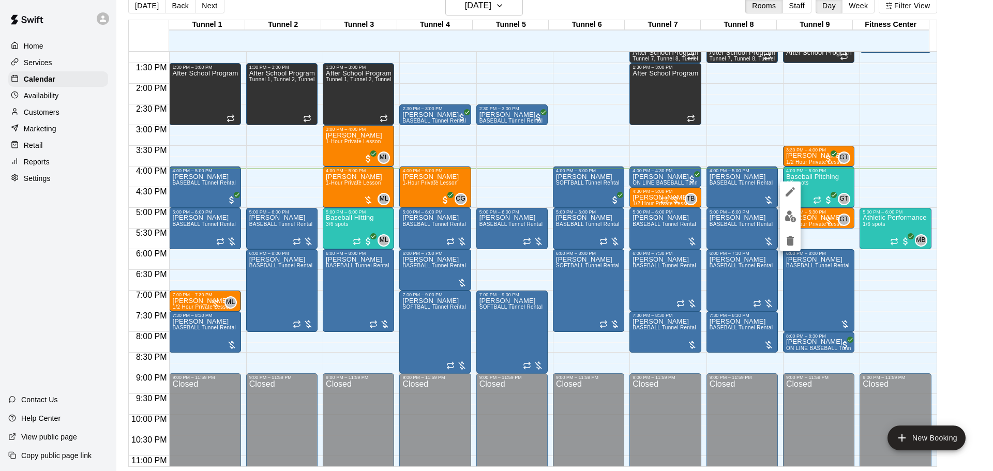
click at [828, 172] on div at bounding box center [496, 235] width 993 height 471
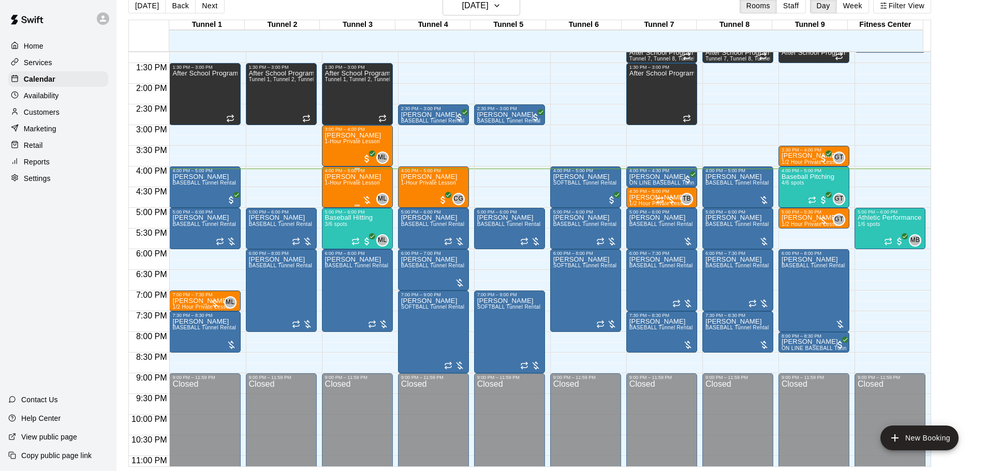
click at [352, 185] on span "1-Hour Private Lesson" at bounding box center [352, 183] width 55 height 6
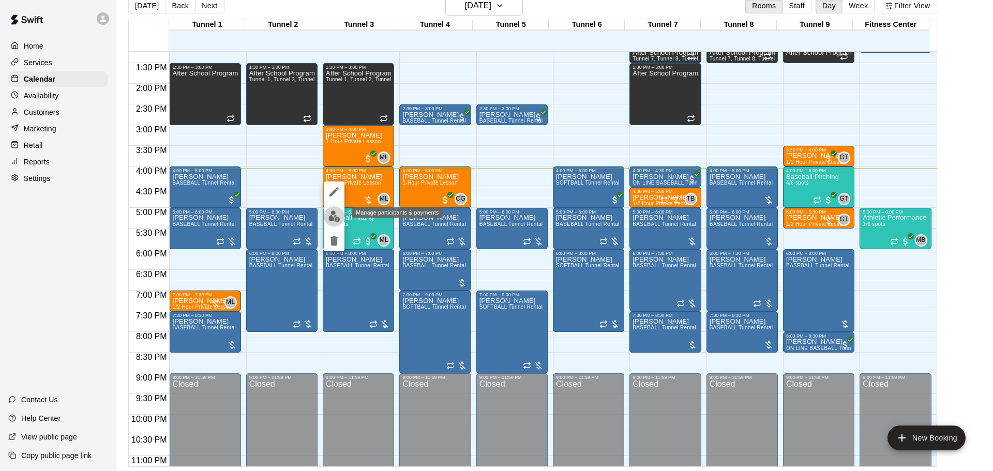
click at [335, 219] on img "edit" at bounding box center [335, 217] width 12 height 12
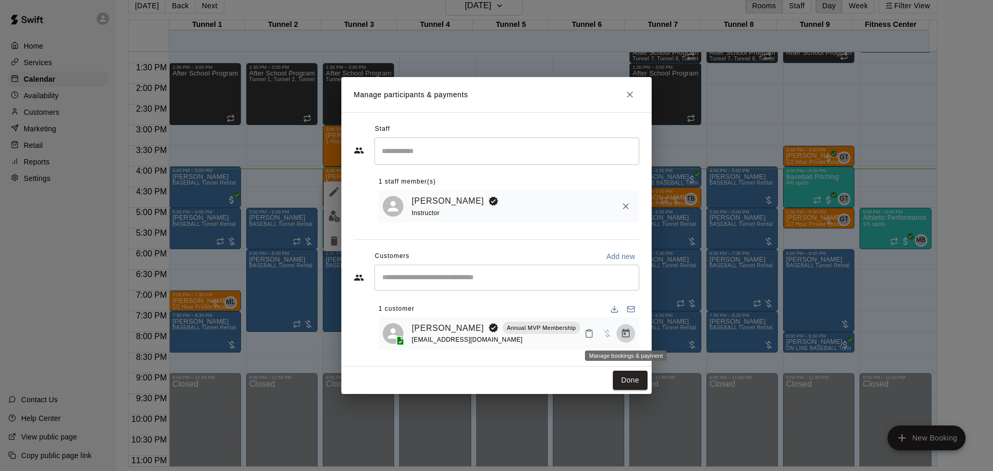
click at [620, 337] on button "Manage bookings & payment" at bounding box center [626, 333] width 19 height 19
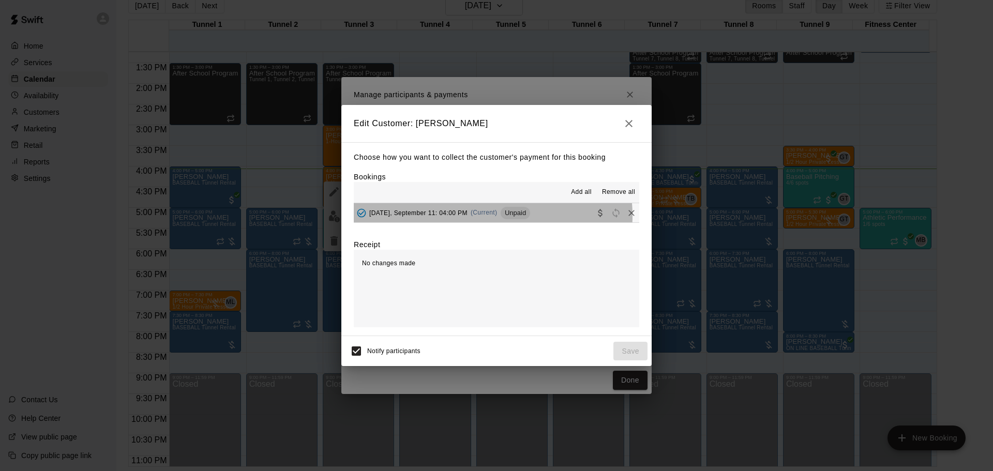
drag, startPoint x: 483, startPoint y: 217, endPoint x: 648, endPoint y: 339, distance: 204.9
click at [484, 216] on span "(Current)" at bounding box center [484, 212] width 27 height 7
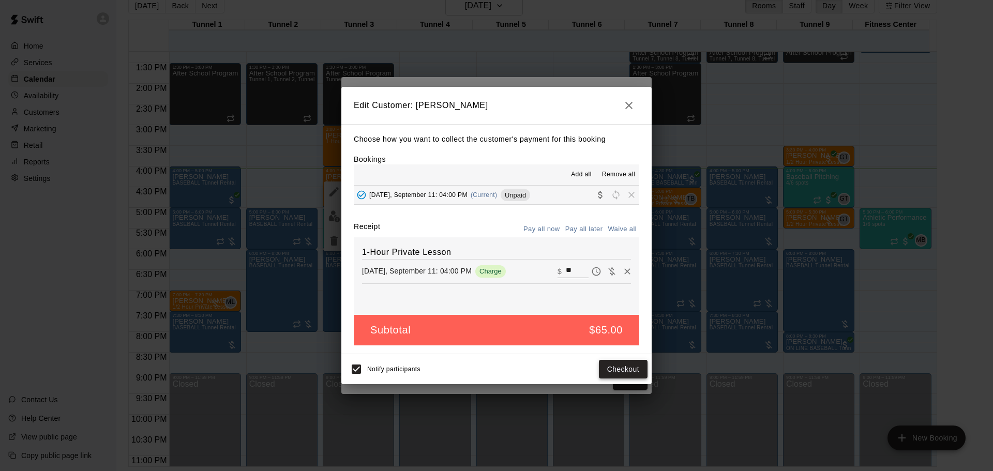
click at [632, 374] on button "Checkout" at bounding box center [623, 369] width 49 height 19
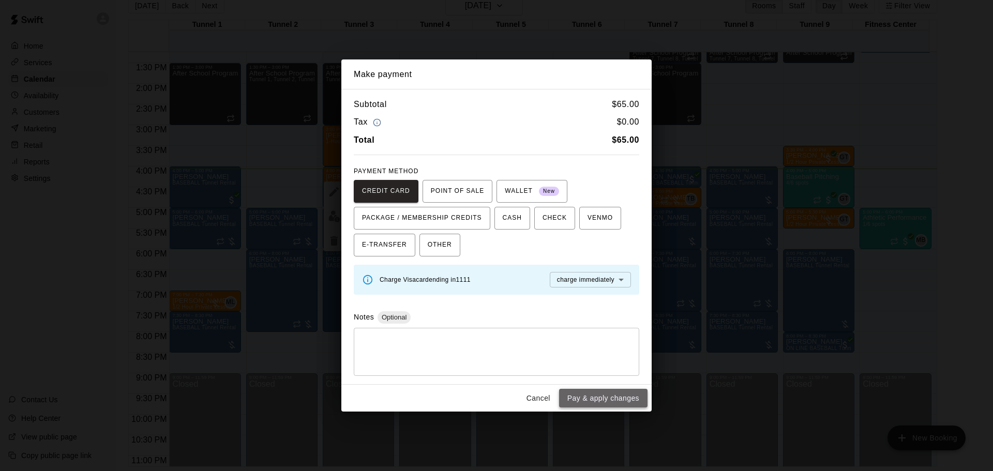
click at [609, 393] on button "Pay & apply changes" at bounding box center [603, 398] width 88 height 19
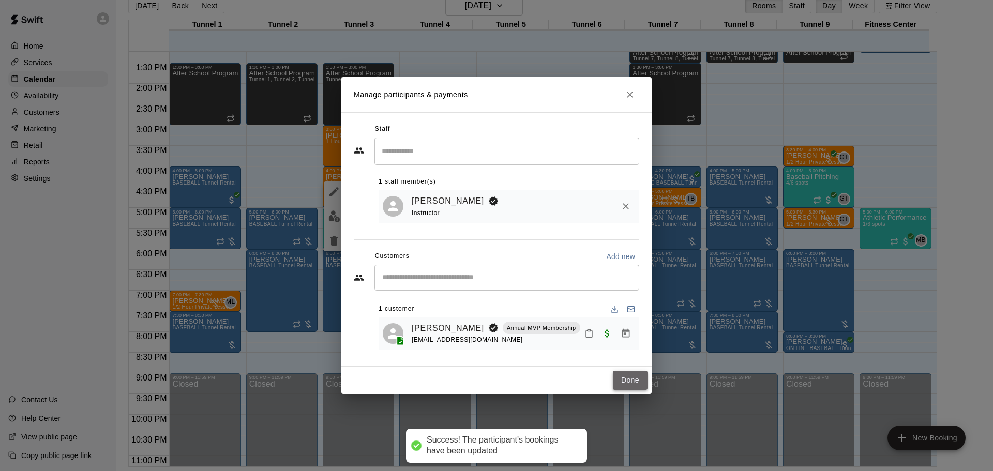
click at [625, 384] on button "Done" at bounding box center [630, 380] width 35 height 19
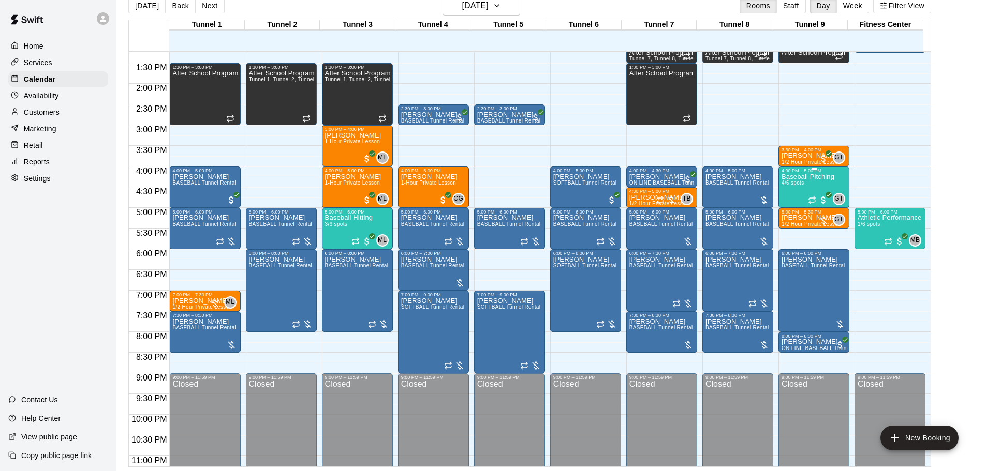
click at [806, 184] on div "Baseball Pitching 4/6 spots" at bounding box center [807, 408] width 53 height 471
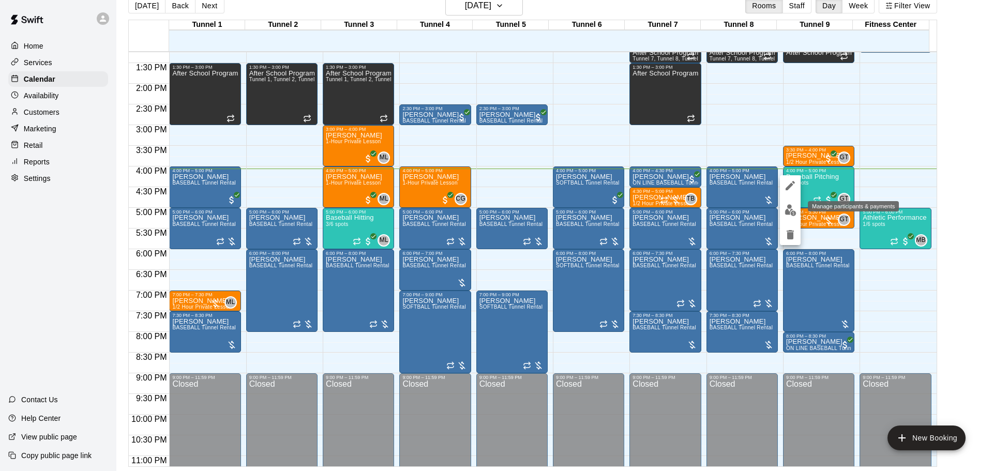
click at [797, 213] on button "edit" at bounding box center [790, 210] width 21 height 20
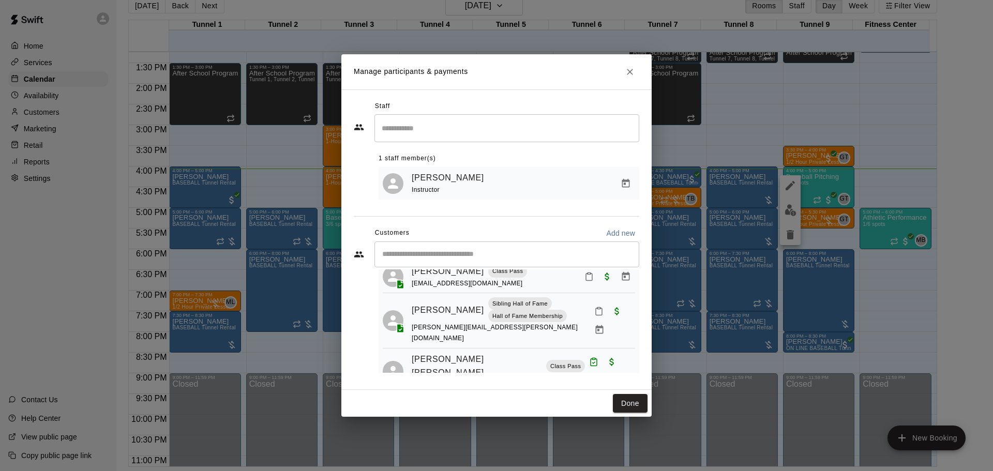
scroll to position [52, 0]
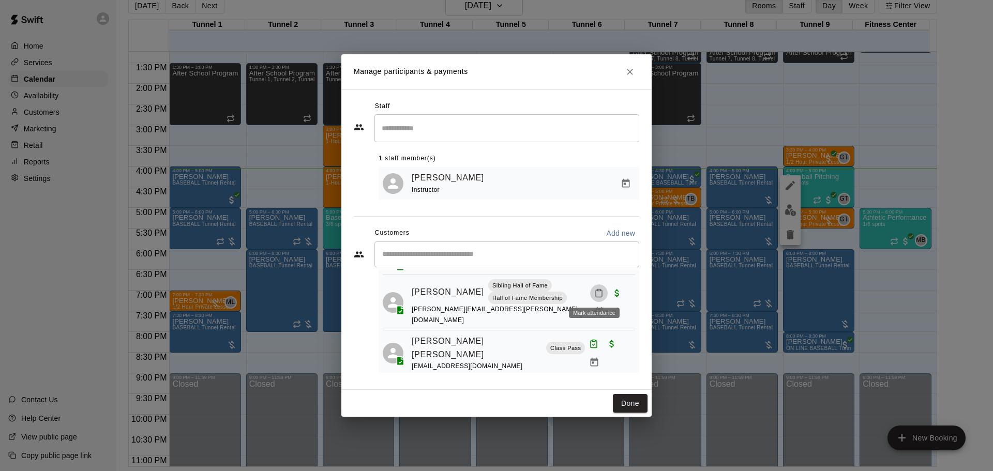
click at [599, 292] on icon "Mark attendance" at bounding box center [599, 293] width 9 height 9
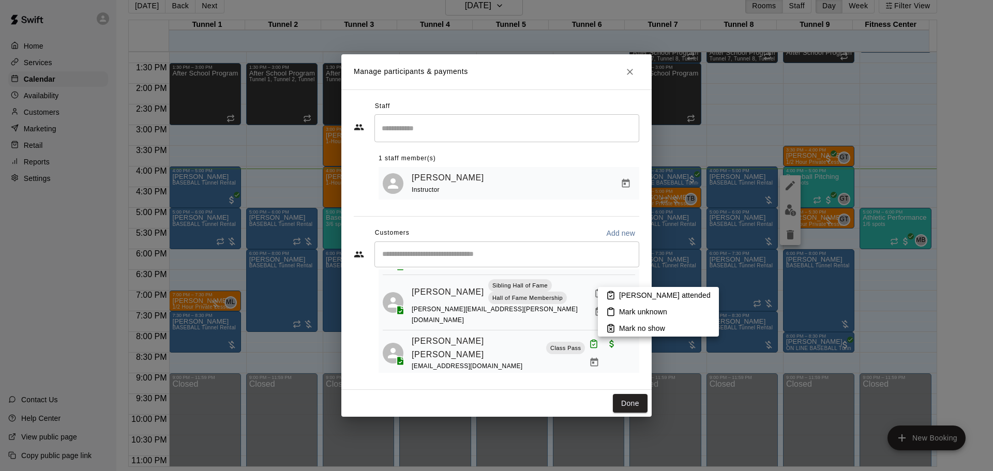
click at [610, 292] on rect at bounding box center [611, 293] width 3 height 2
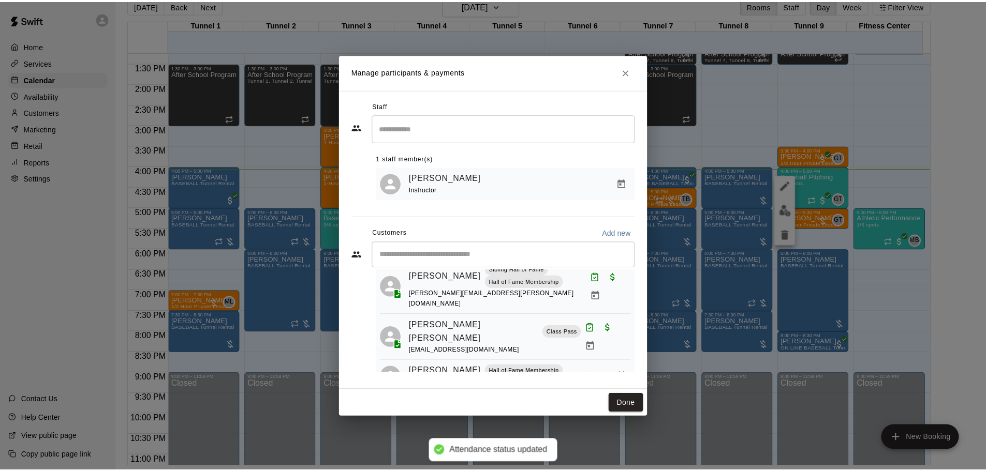
scroll to position [77, 0]
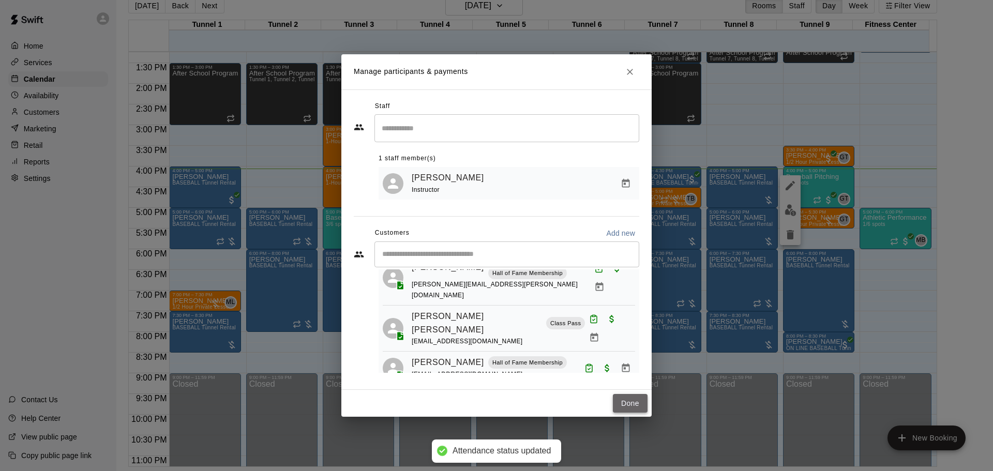
click at [626, 398] on button "Done" at bounding box center [630, 403] width 35 height 19
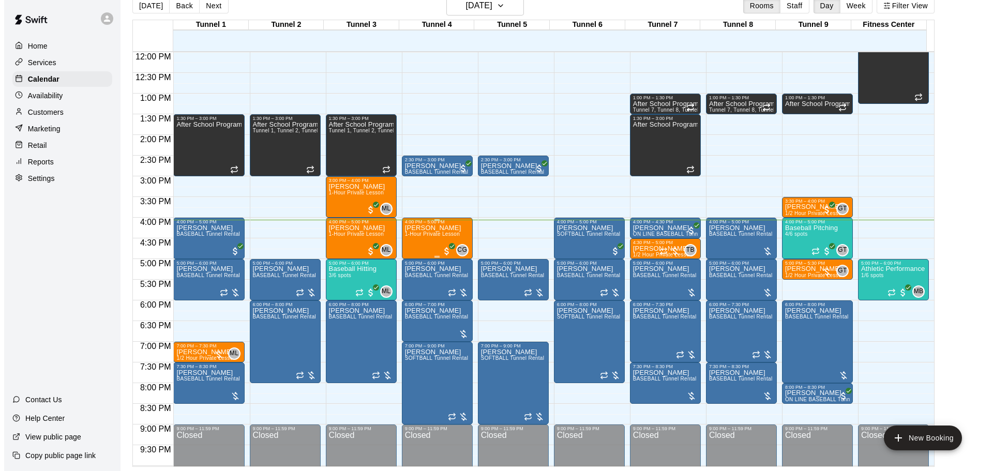
scroll to position [496, 0]
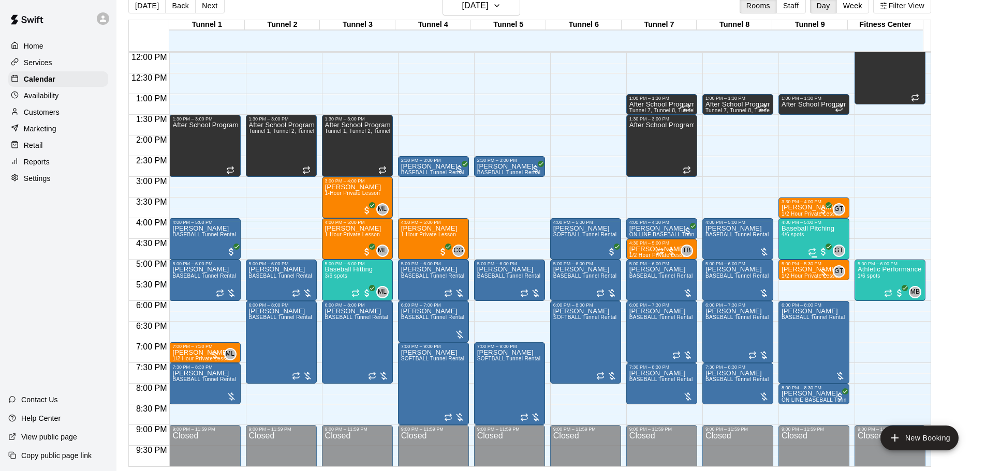
click at [794, 229] on p "Baseball Pitching" at bounding box center [807, 229] width 53 height 0
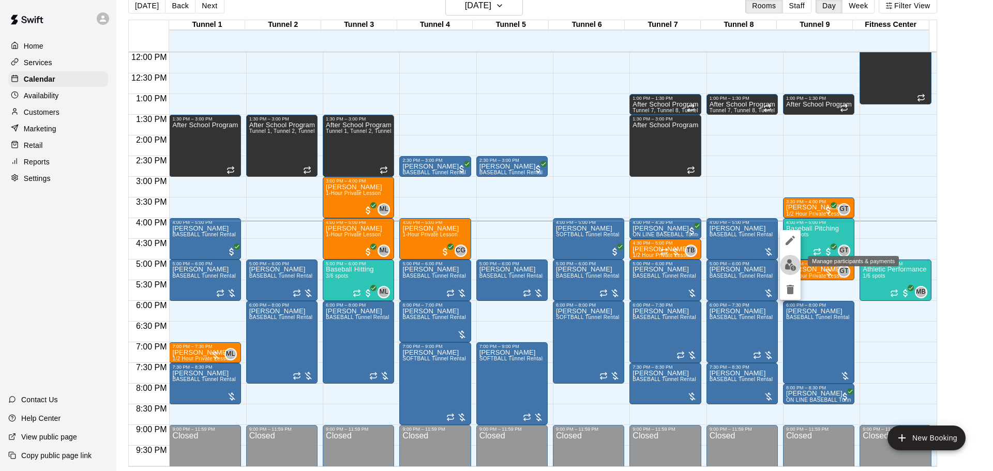
click at [788, 259] on button "edit" at bounding box center [790, 265] width 21 height 20
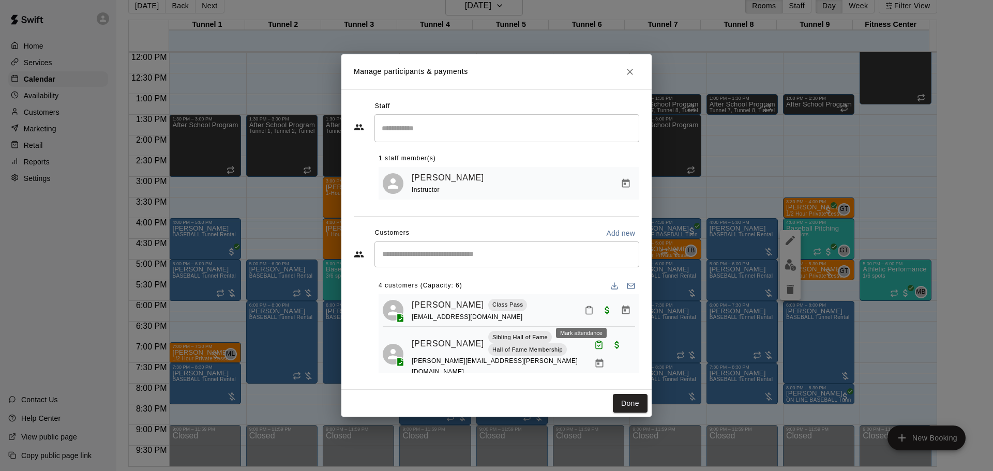
click at [585, 313] on icon "Mark attendance" at bounding box center [589, 310] width 9 height 9
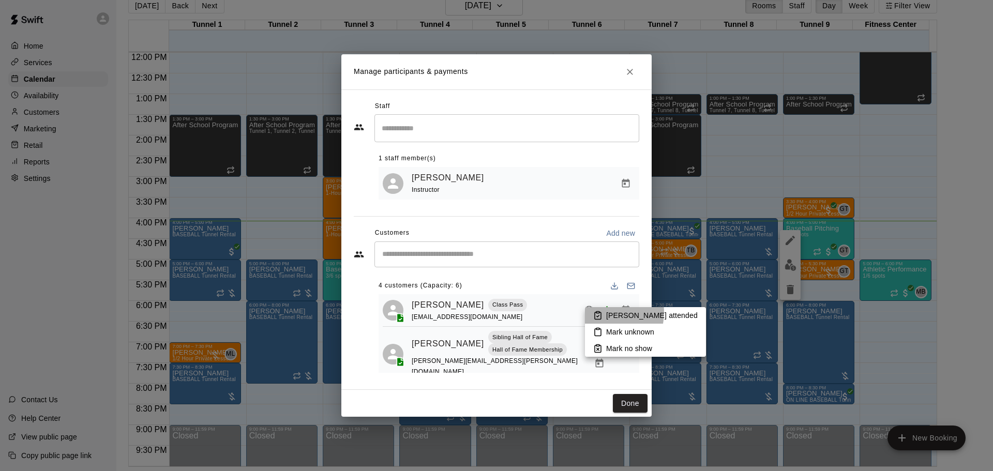
click at [599, 313] on icon at bounding box center [597, 315] width 9 height 9
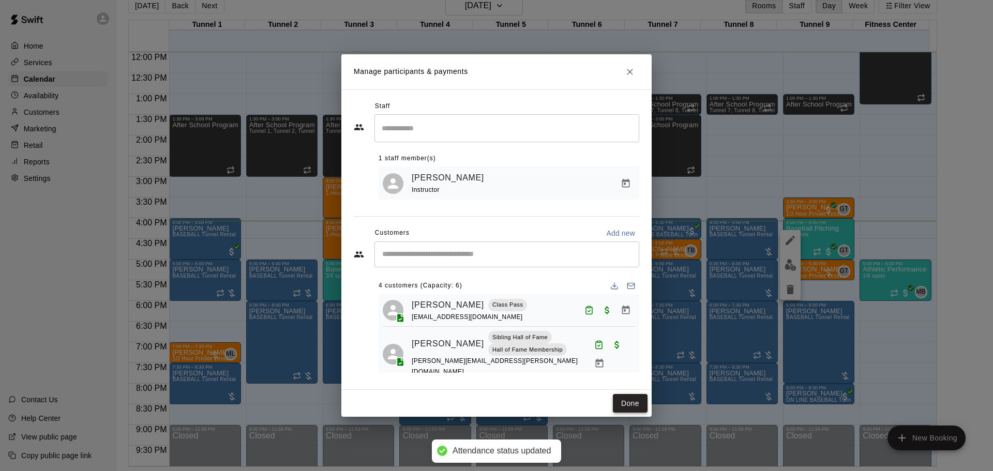
click at [627, 403] on button "Done" at bounding box center [630, 403] width 35 height 19
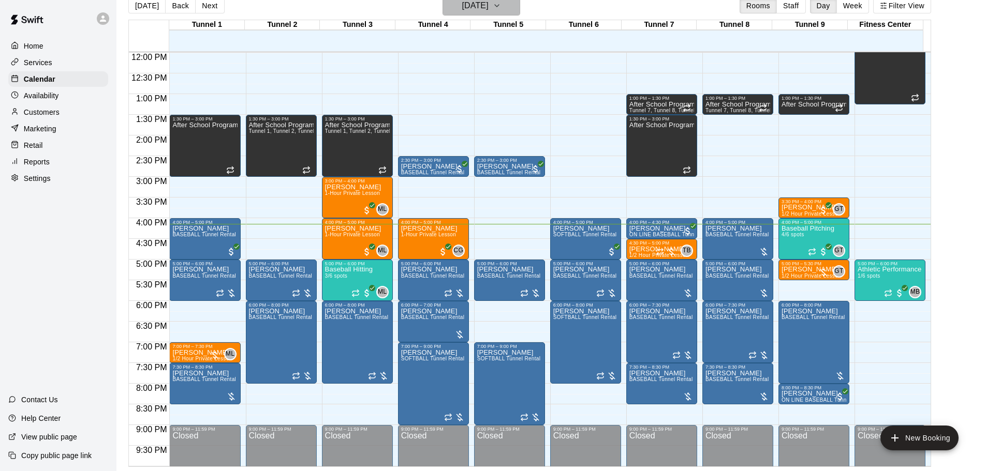
click at [488, 9] on h6 "[DATE]" at bounding box center [475, 5] width 26 height 14
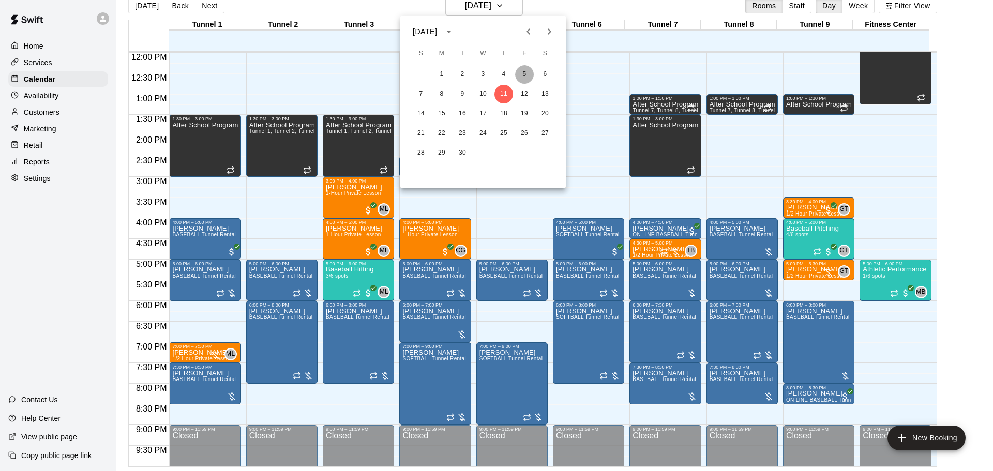
click at [526, 76] on button "5" at bounding box center [524, 74] width 19 height 19
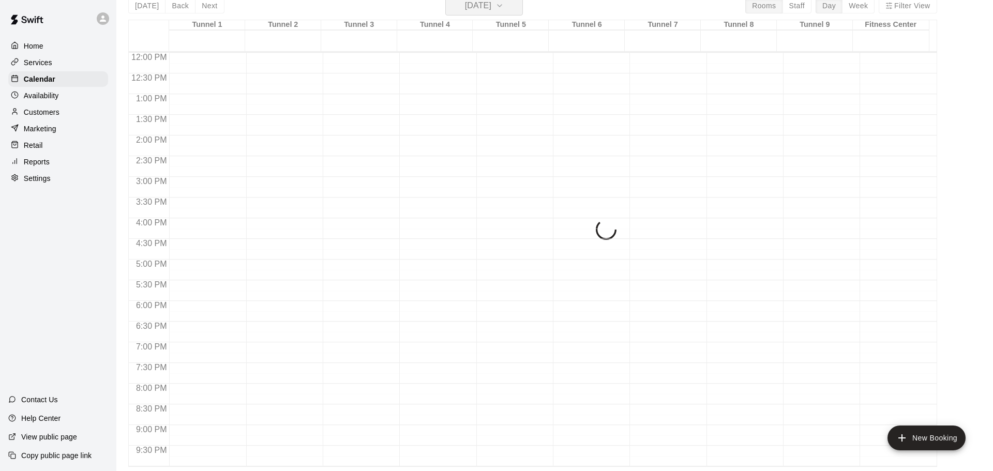
scroll to position [12, 0]
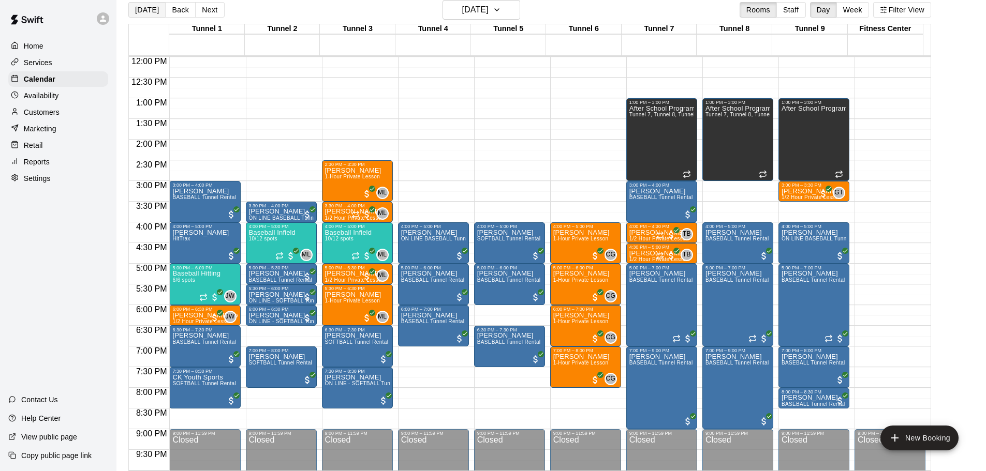
click at [153, 4] on button "[DATE]" at bounding box center [146, 10] width 37 height 16
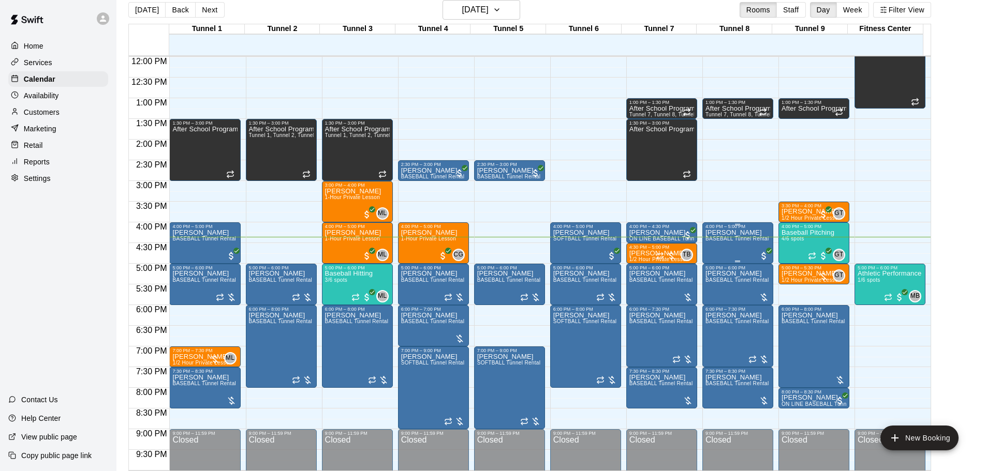
click at [734, 233] on p "[PERSON_NAME]" at bounding box center [737, 233] width 64 height 0
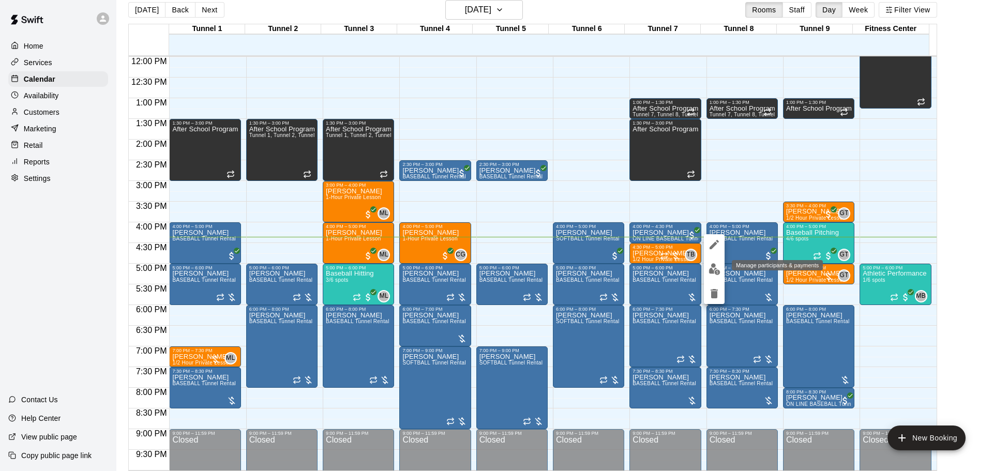
click at [713, 263] on button "edit" at bounding box center [714, 269] width 21 height 20
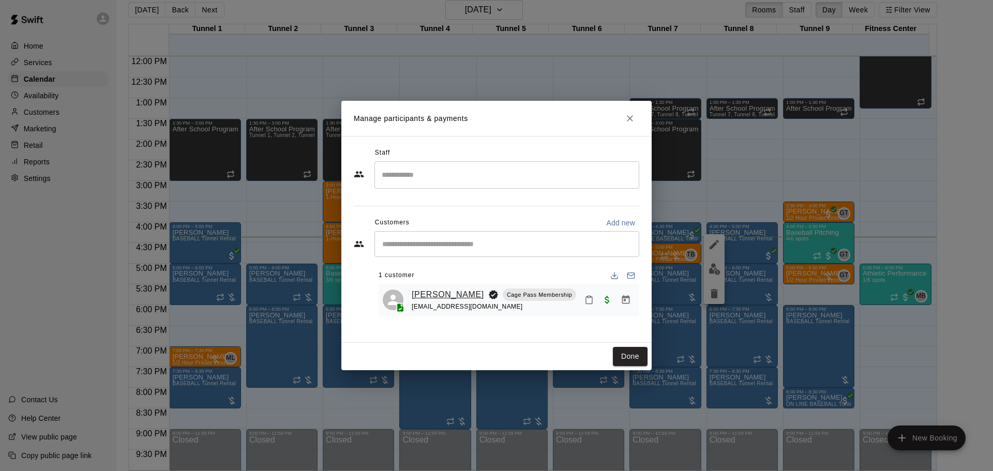
click at [438, 291] on link "[PERSON_NAME]" at bounding box center [448, 294] width 72 height 13
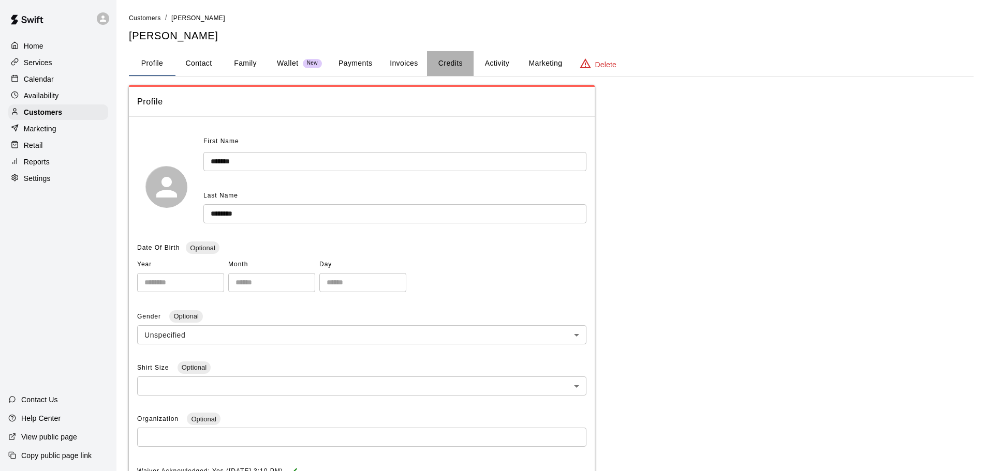
drag, startPoint x: 455, startPoint y: 60, endPoint x: 462, endPoint y: 64, distance: 8.2
click at [455, 60] on button "Credits" at bounding box center [450, 63] width 47 height 25
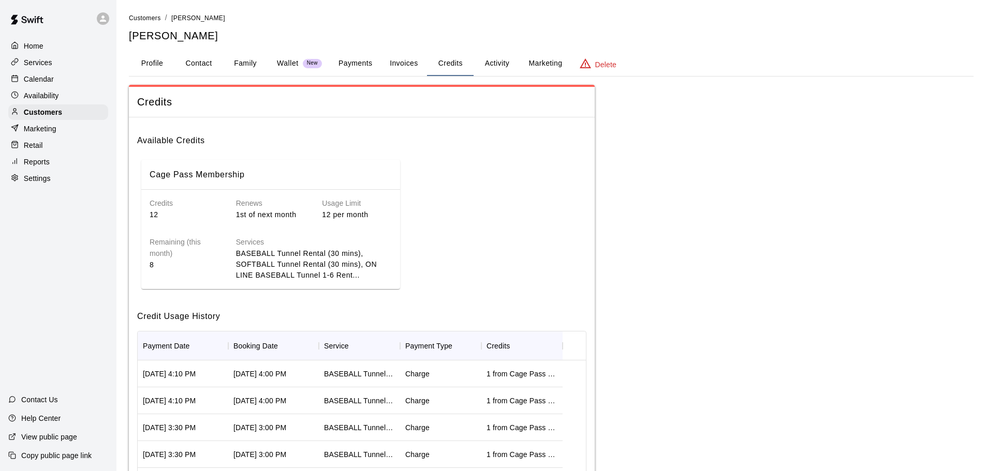
click at [285, 230] on div "Services BASEBALL Tunnel Rental (30 mins), SOFTBALL Tunnel Rental (30 mins), ON…" at bounding box center [305, 250] width 172 height 61
click at [496, 68] on button "Activity" at bounding box center [496, 63] width 47 height 25
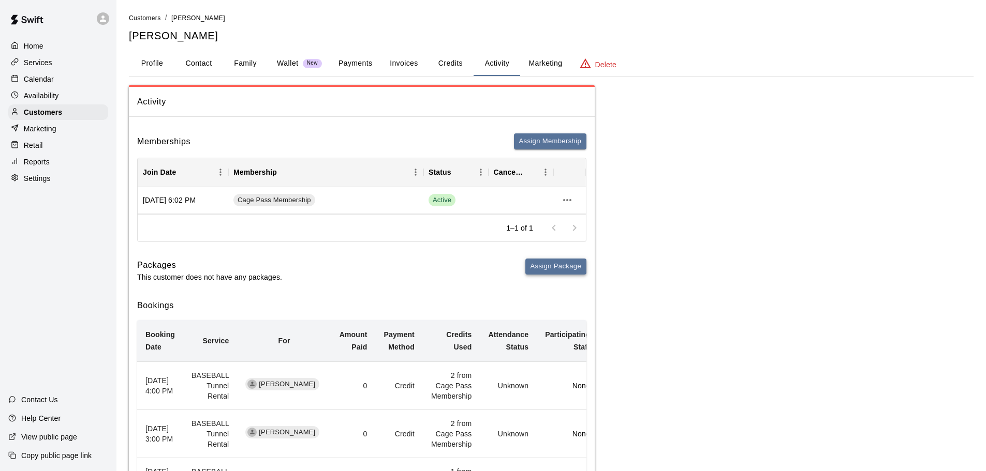
click at [552, 266] on button "Assign Package" at bounding box center [555, 267] width 61 height 16
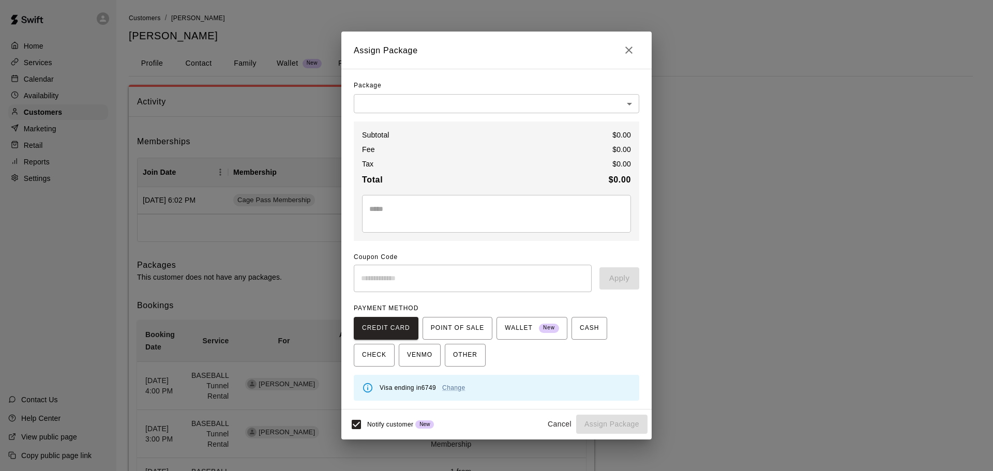
click at [454, 105] on body "Home Services Calendar Availability Customers Marketing Retail Reports Settings…" at bounding box center [496, 451] width 993 height 903
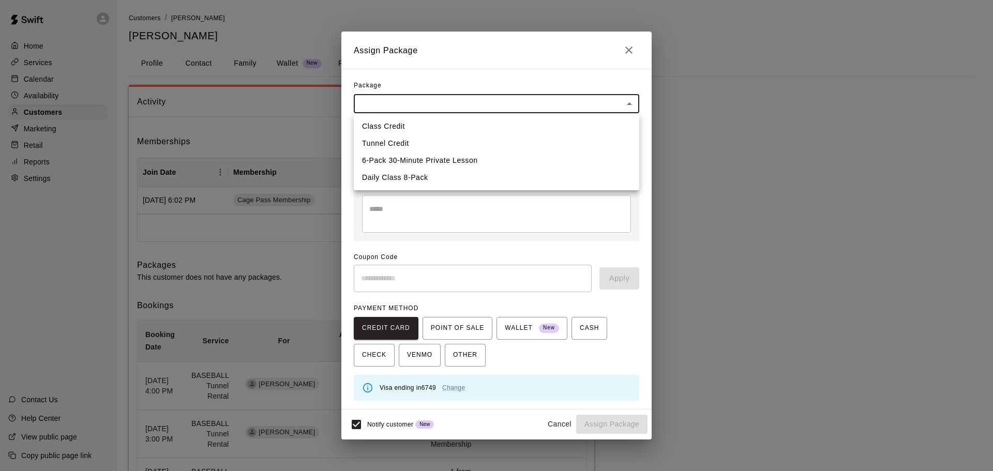
click at [424, 141] on li "Tunnel Credit" at bounding box center [497, 143] width 286 height 17
type input "**********"
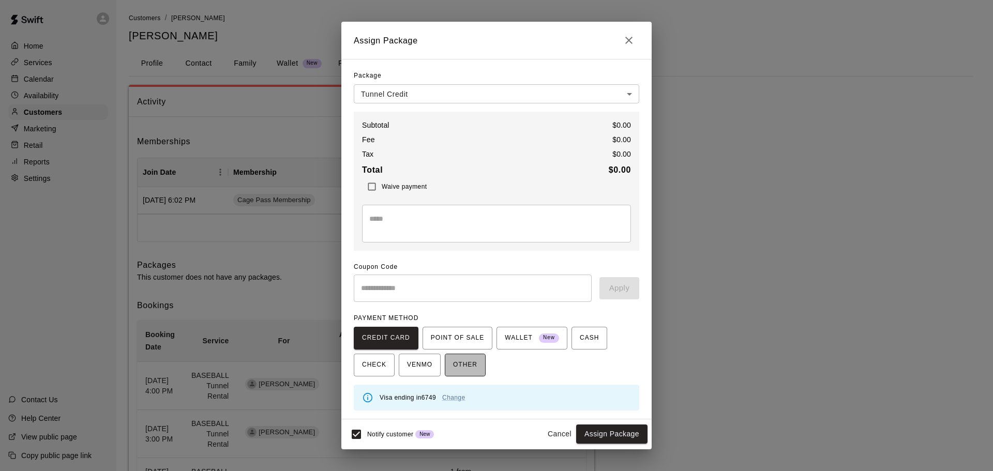
click at [467, 365] on span "OTHER" at bounding box center [465, 365] width 24 height 17
click at [625, 435] on button "Assign Package" at bounding box center [611, 434] width 71 height 19
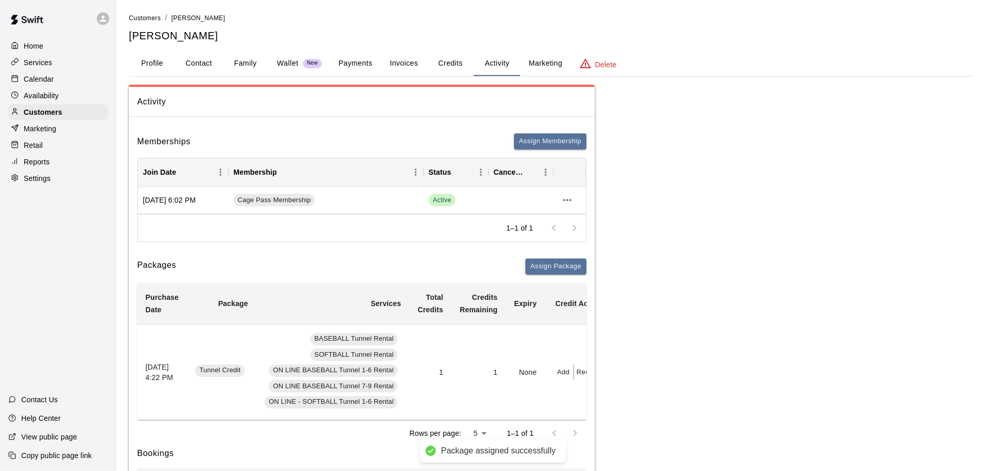
click at [464, 56] on button "Credits" at bounding box center [450, 63] width 47 height 25
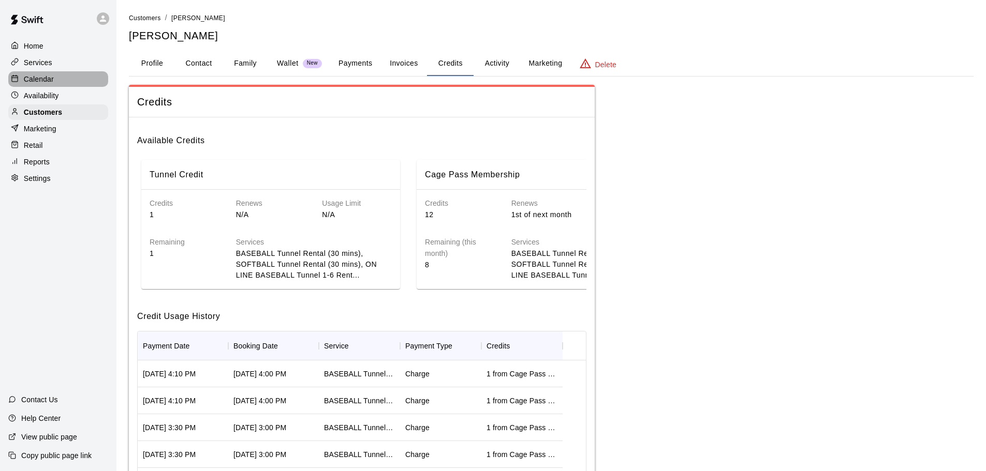
click at [60, 75] on div "Calendar" at bounding box center [58, 79] width 100 height 16
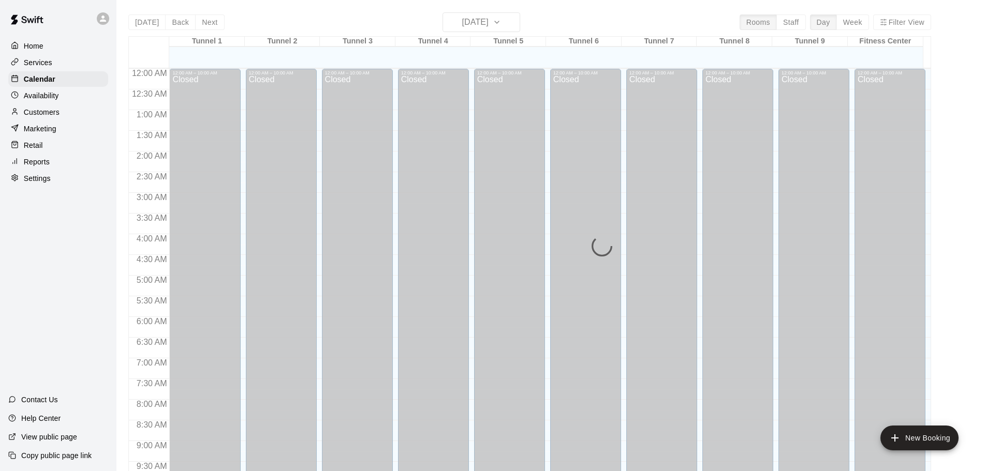
scroll to position [548, 0]
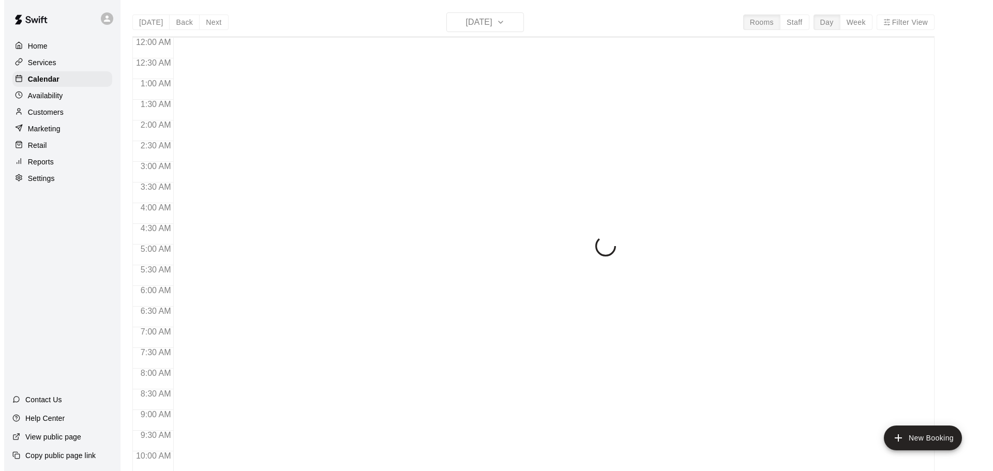
scroll to position [548, 0]
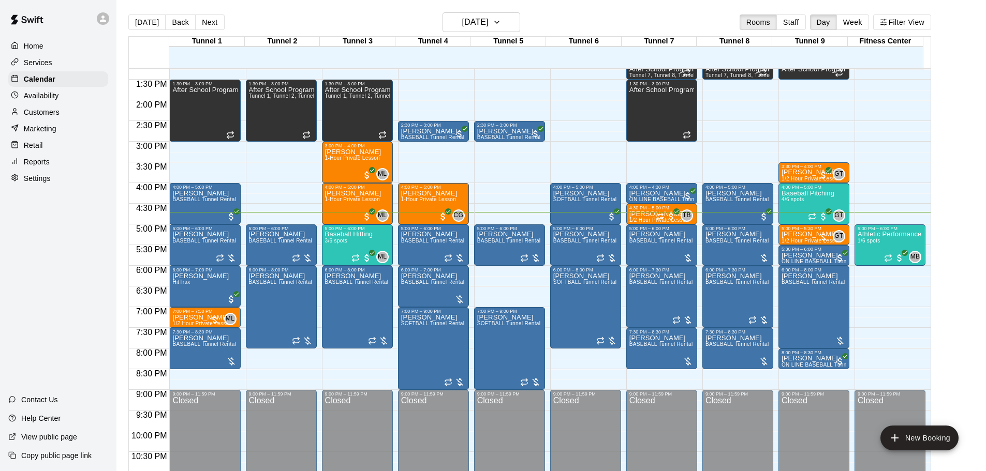
click at [205, 24] on button "Next" at bounding box center [209, 22] width 29 height 16
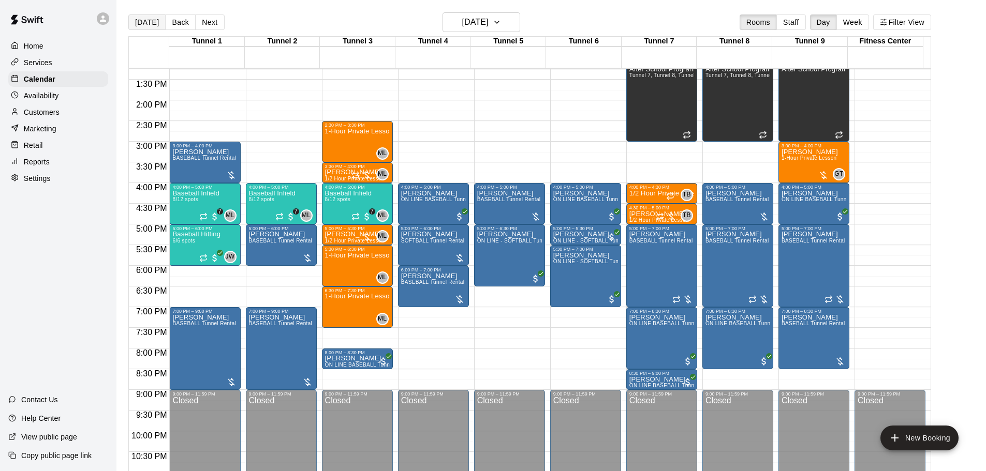
click at [153, 22] on button "[DATE]" at bounding box center [146, 22] width 37 height 16
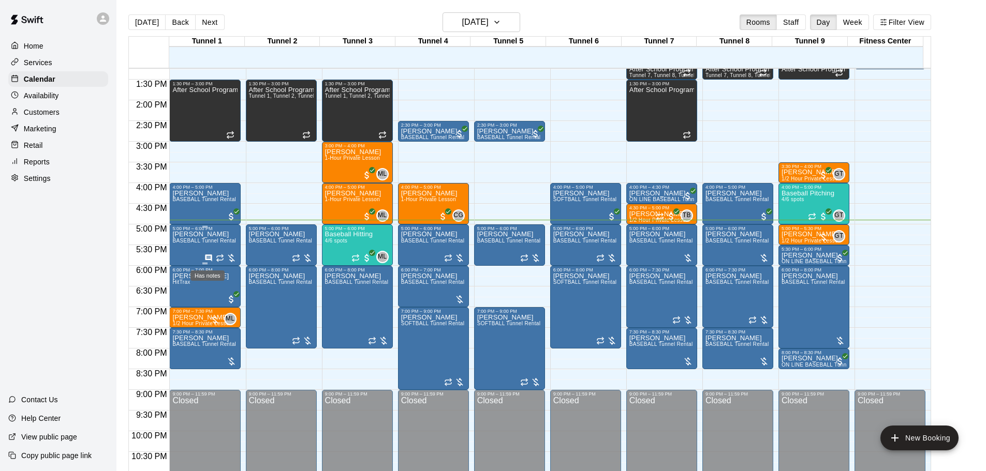
click at [205, 260] on icon "Has notes" at bounding box center [208, 258] width 7 height 7
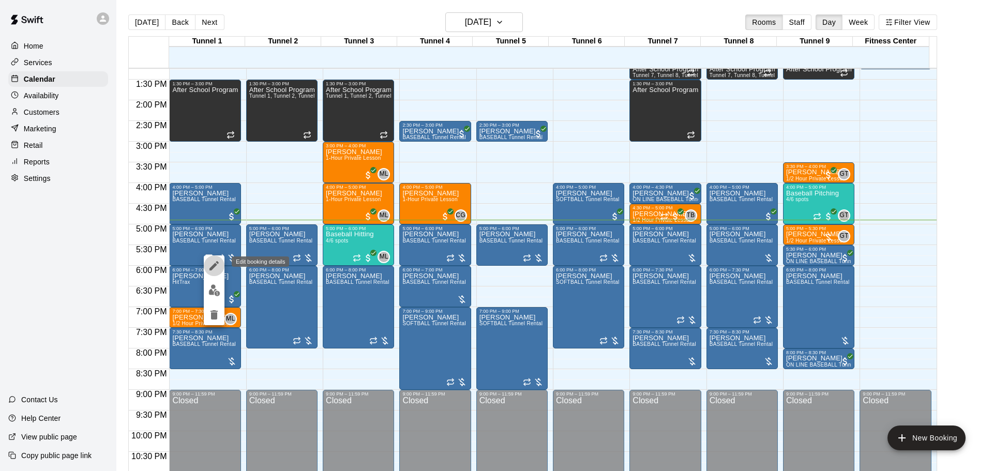
click at [213, 271] on icon "edit" at bounding box center [214, 266] width 12 height 12
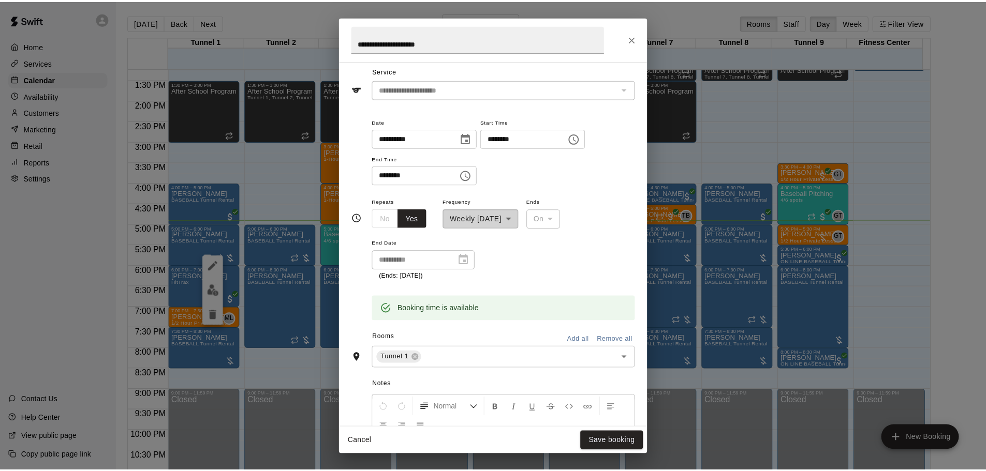
scroll to position [0, 0]
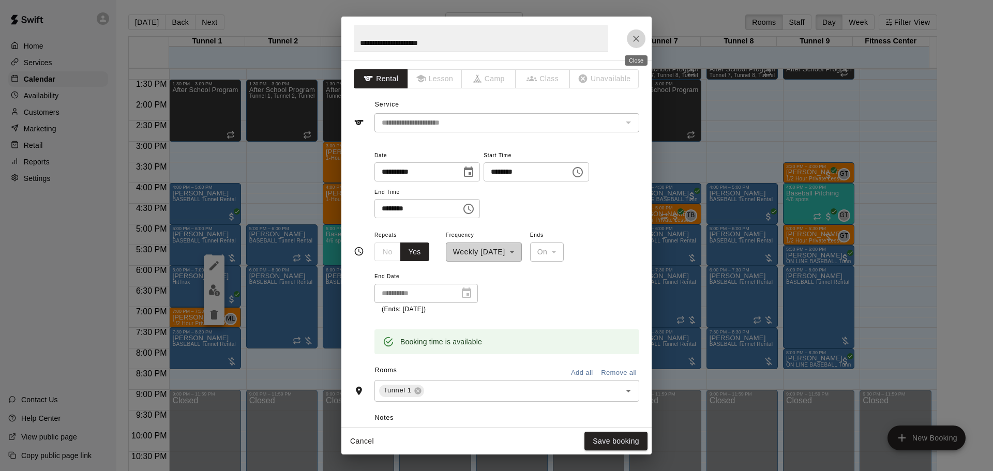
click at [638, 34] on icon "Close" at bounding box center [636, 39] width 10 height 10
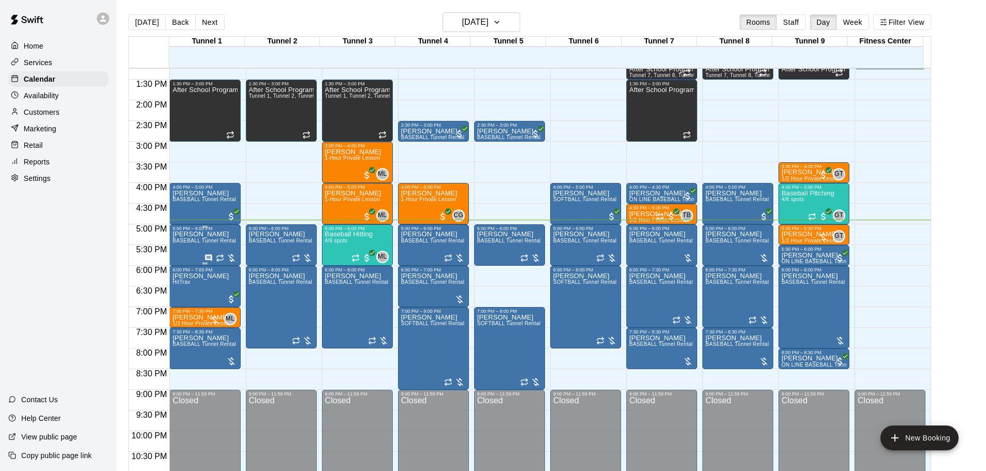
click at [212, 237] on div "AJ Beltran BASEBALL Tunnel Rental" at bounding box center [204, 466] width 64 height 471
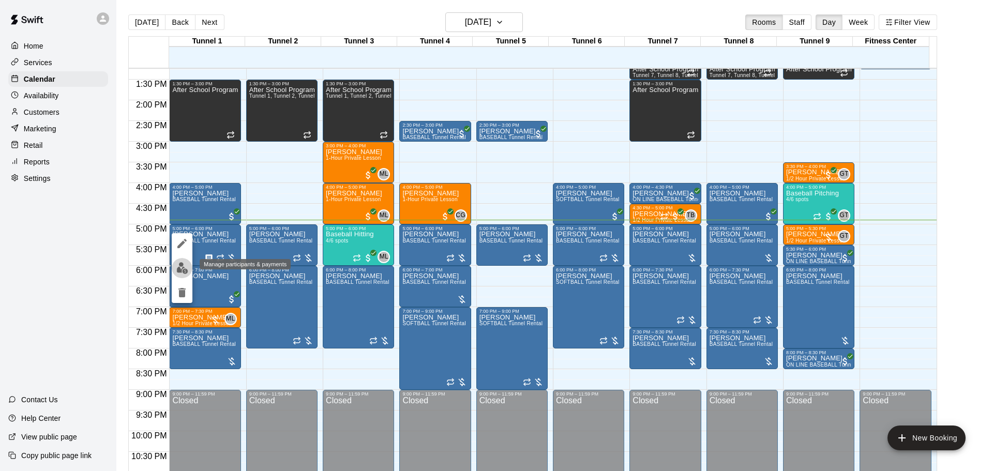
click at [185, 272] on img "edit" at bounding box center [182, 268] width 12 height 12
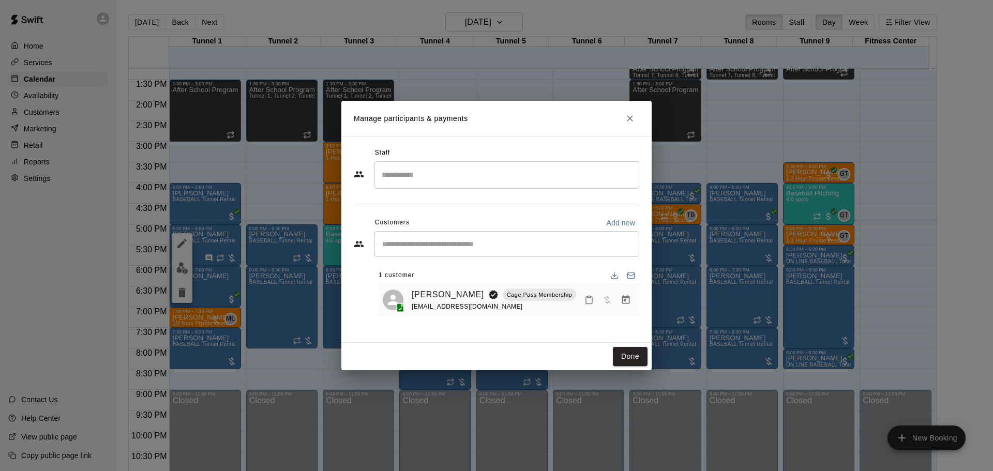
click at [629, 128] on h2 "Manage participants & payments" at bounding box center [496, 118] width 310 height 35
click at [628, 122] on icon "Close" at bounding box center [630, 118] width 10 height 10
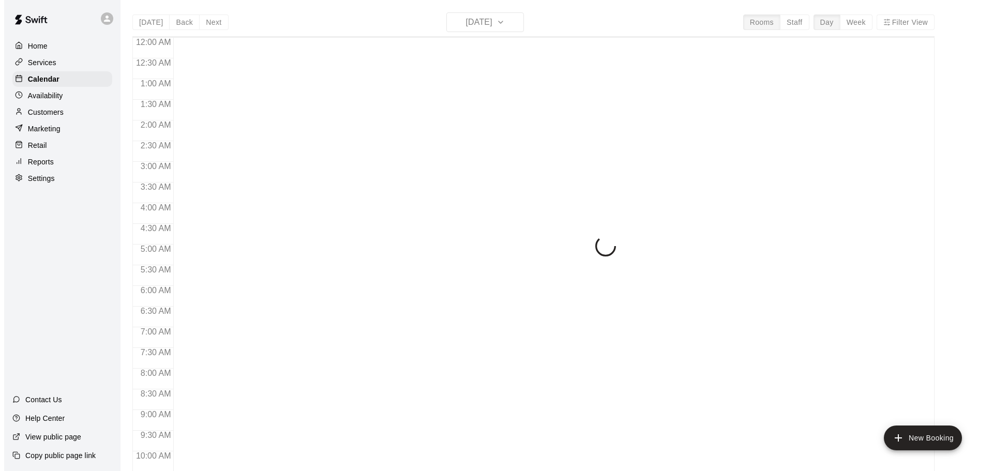
scroll to position [548, 0]
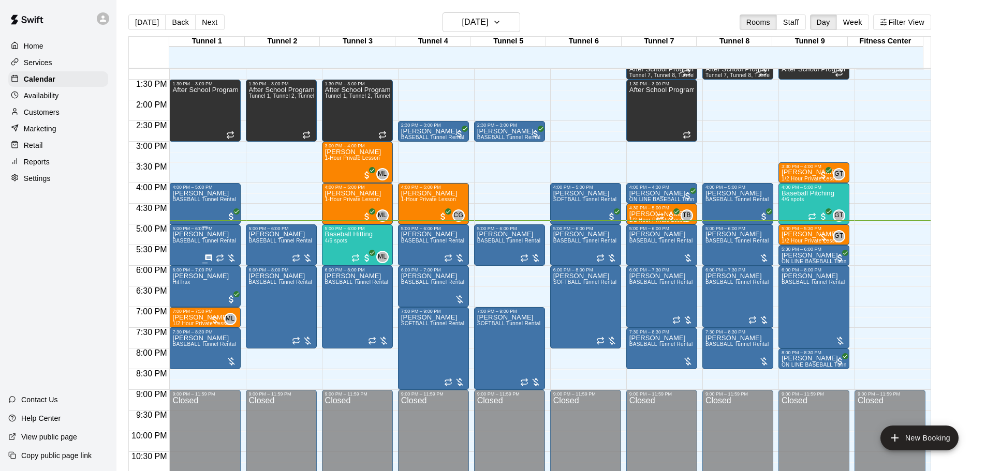
click at [206, 244] on span "BASEBALL Tunnel Rental" at bounding box center [204, 241] width 64 height 6
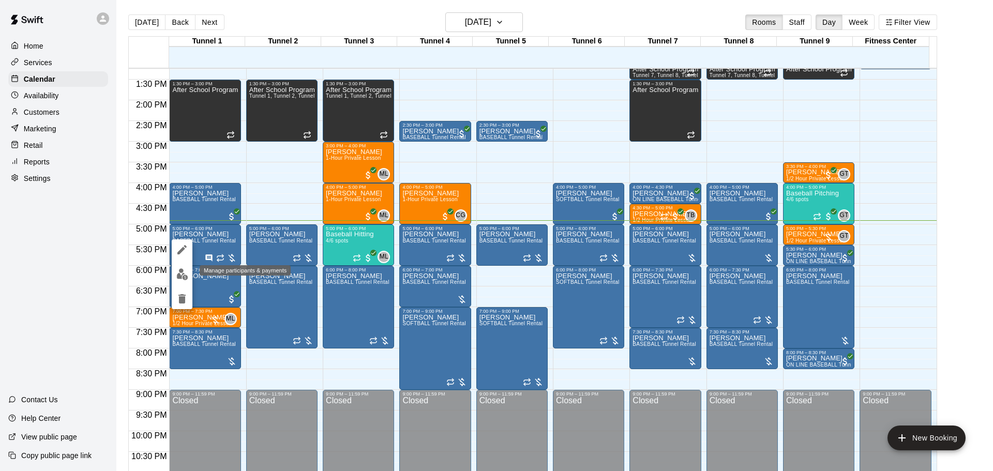
click at [190, 276] on button "edit" at bounding box center [182, 274] width 21 height 20
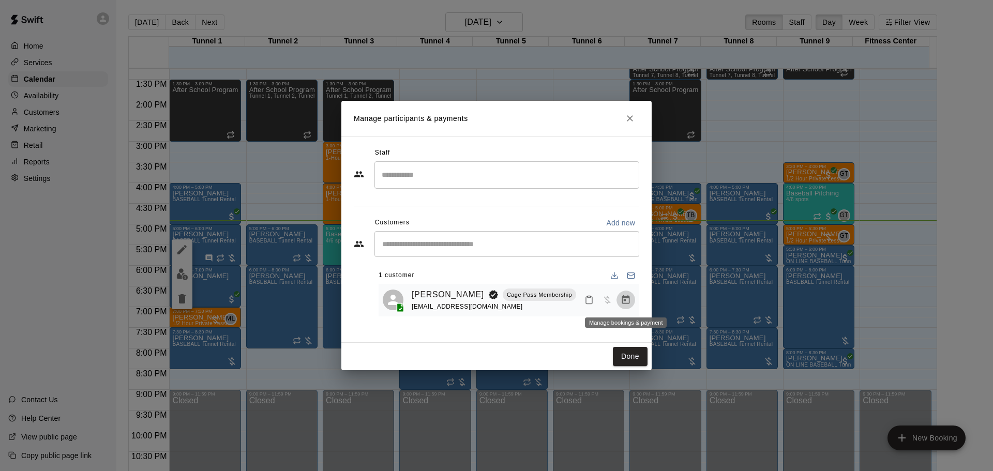
click at [625, 295] on button "Manage bookings & payment" at bounding box center [626, 300] width 19 height 19
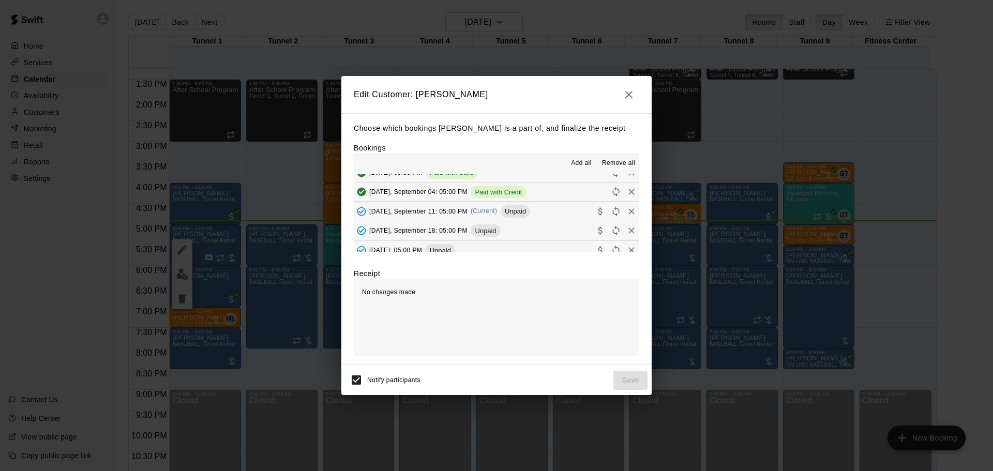
scroll to position [52, 0]
click at [548, 233] on button "[DATE], September 11: 05:00 PM (Current) Unpaid" at bounding box center [497, 229] width 286 height 19
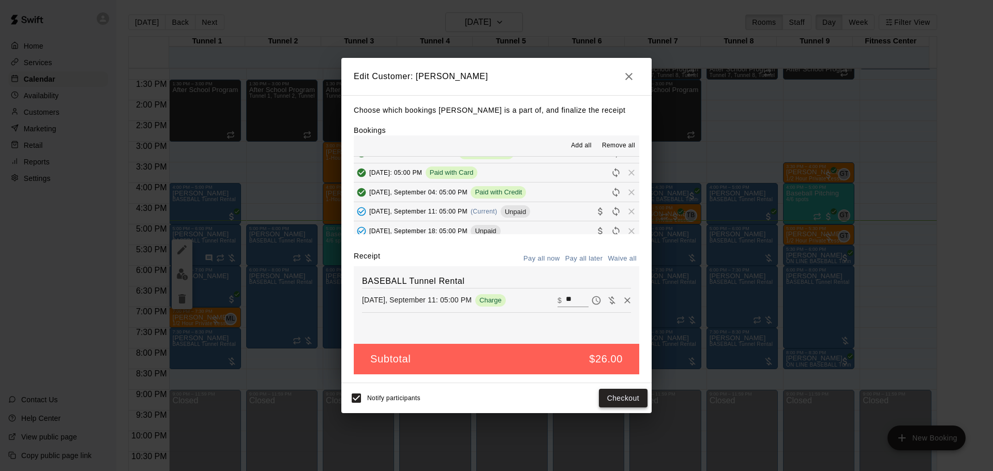
click at [617, 400] on button "Checkout" at bounding box center [623, 398] width 49 height 19
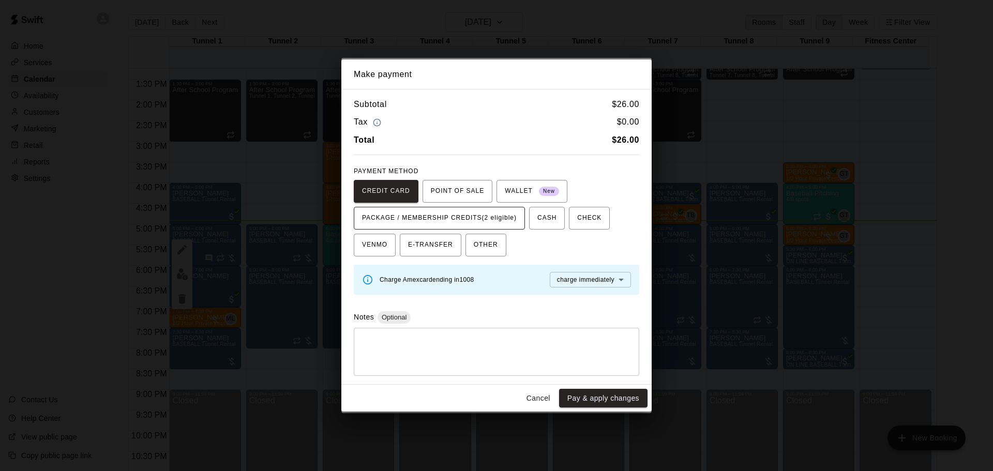
click at [456, 212] on span "PACKAGE / MEMBERSHIP CREDITS (2 eligible)" at bounding box center [439, 218] width 155 height 17
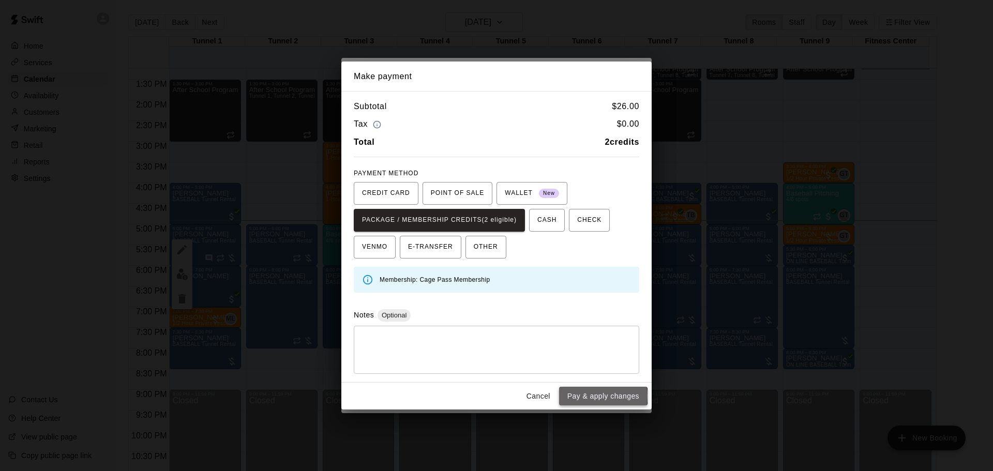
click at [600, 396] on button "Pay & apply changes" at bounding box center [603, 396] width 88 height 19
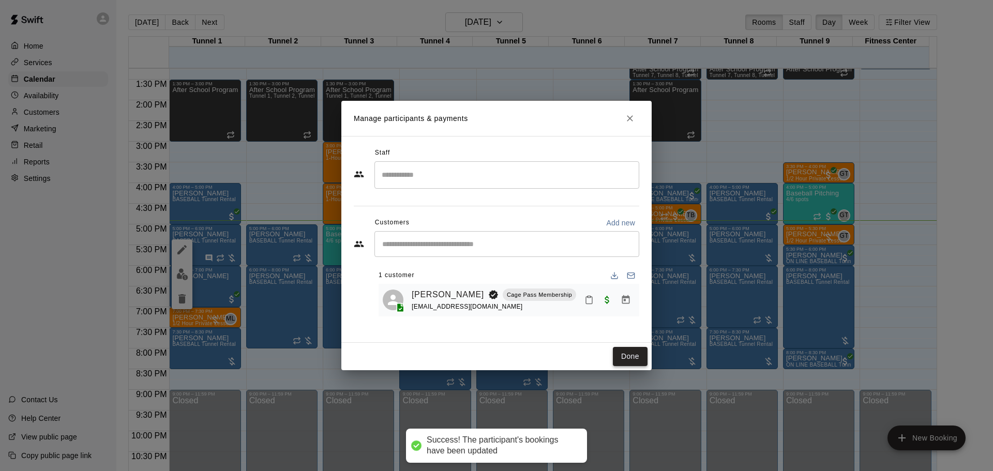
click at [631, 353] on button "Done" at bounding box center [630, 356] width 35 height 19
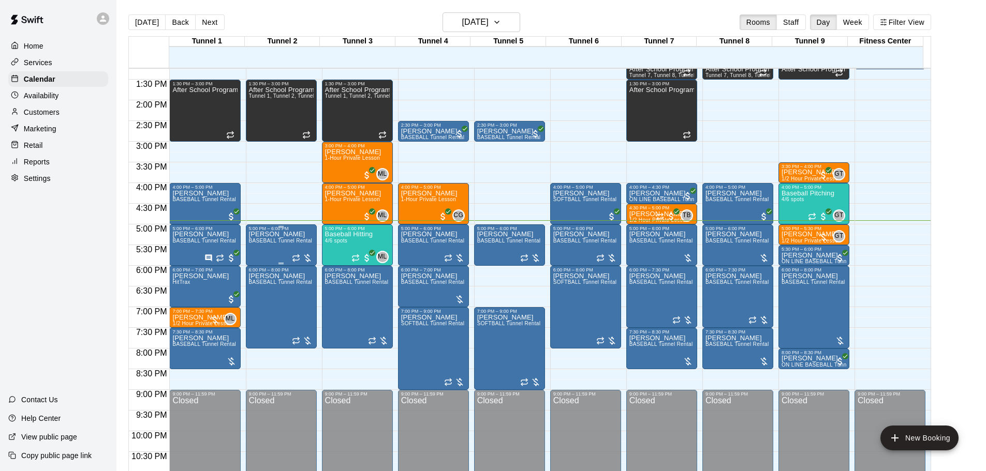
click at [270, 242] on span "BASEBALL Tunnel Rental" at bounding box center [281, 241] width 64 height 6
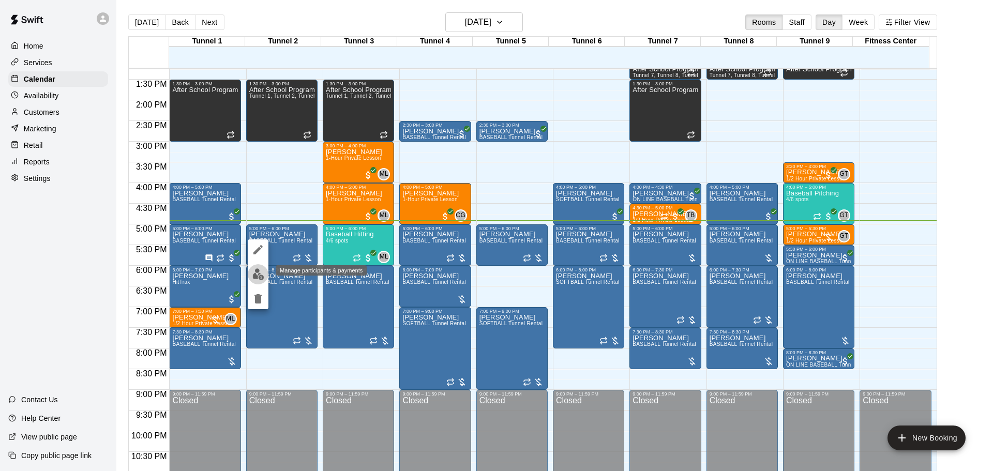
click at [267, 271] on button "edit" at bounding box center [258, 274] width 21 height 20
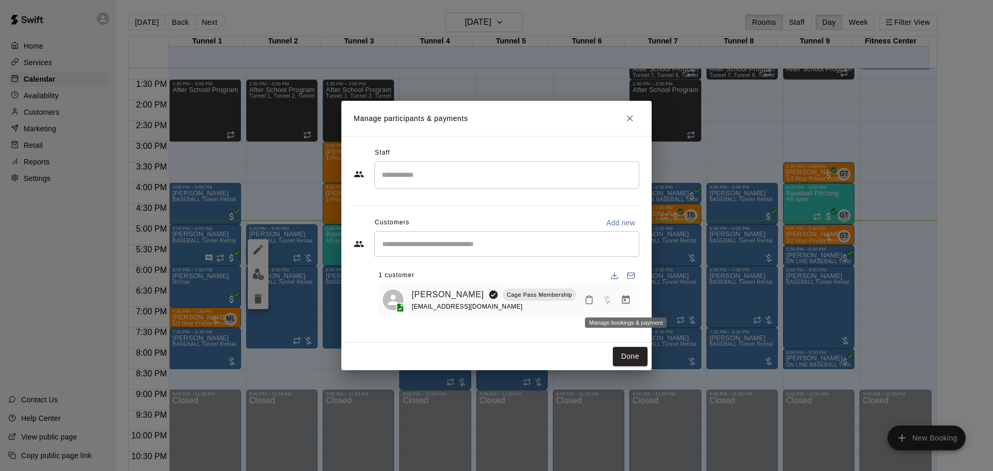
click at [622, 300] on icon "Manage bookings & payment" at bounding box center [626, 300] width 10 height 10
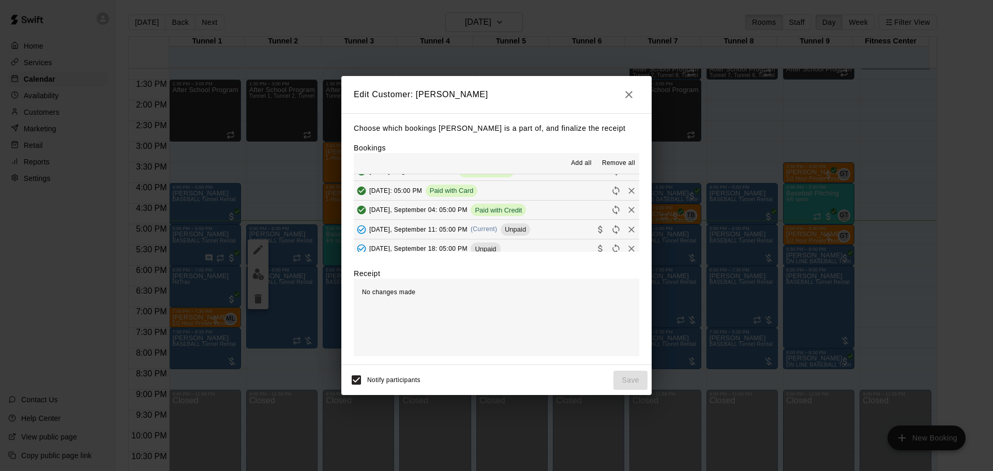
click at [503, 230] on div "Thursday, September 11: 05:00 PM (Current) Unpaid" at bounding box center [442, 230] width 176 height 16
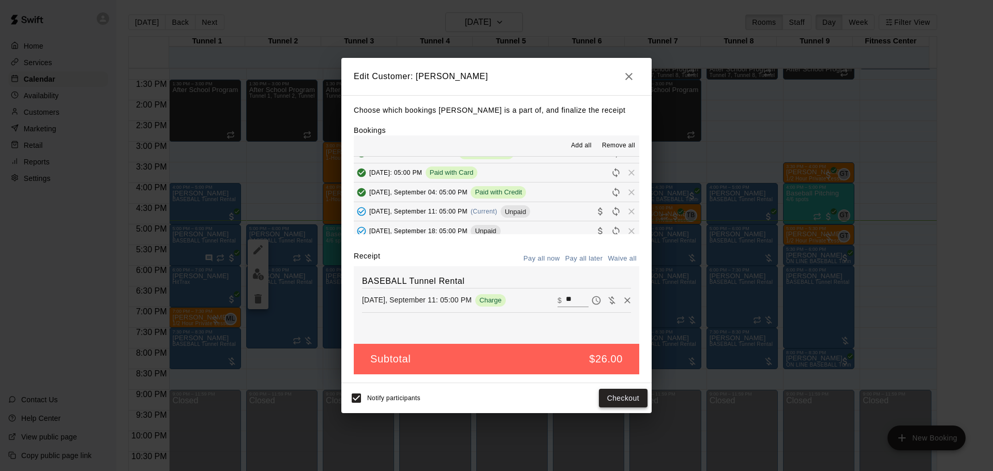
click at [637, 393] on button "Checkout" at bounding box center [623, 398] width 49 height 19
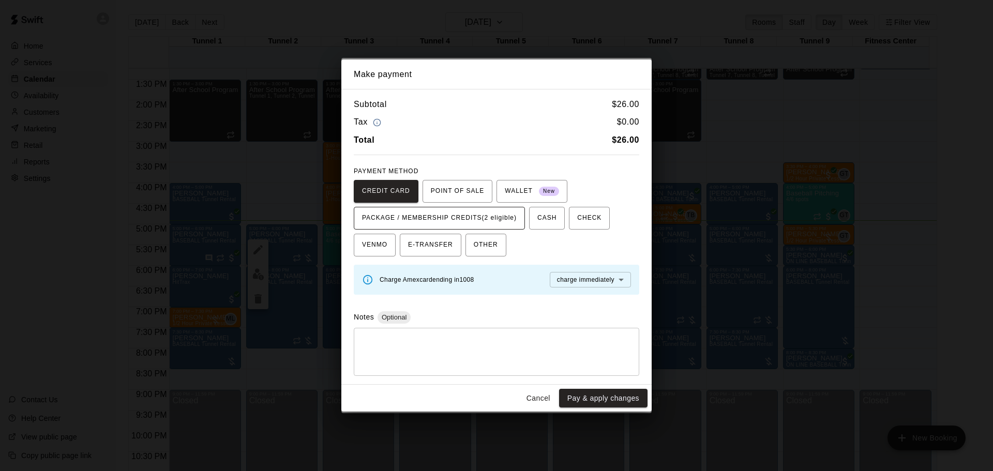
click at [509, 217] on span "PACKAGE / MEMBERSHIP CREDITS (2 eligible)" at bounding box center [439, 218] width 155 height 17
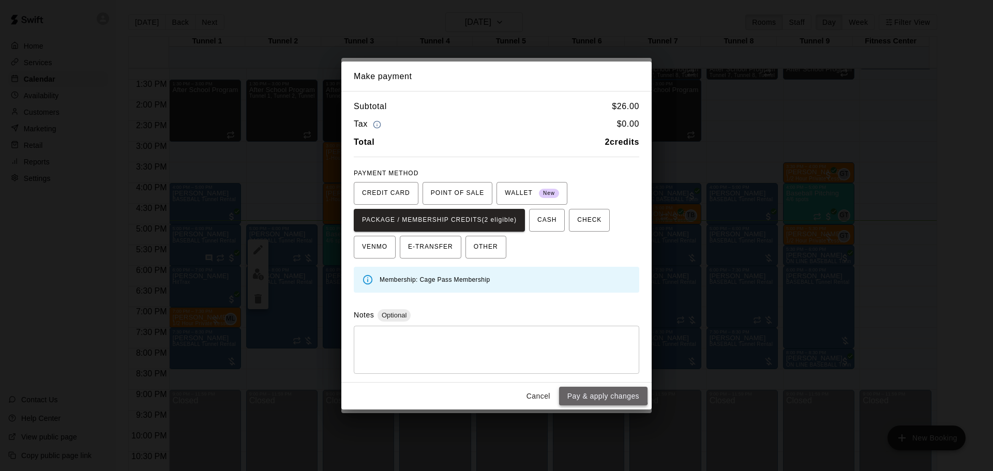
click at [591, 391] on button "Pay & apply changes" at bounding box center [603, 396] width 88 height 19
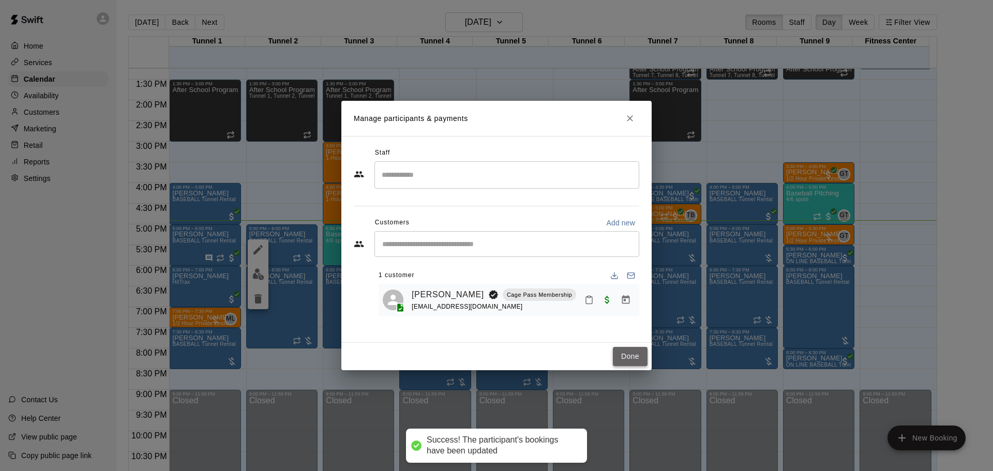
click at [645, 358] on button "Done" at bounding box center [630, 356] width 35 height 19
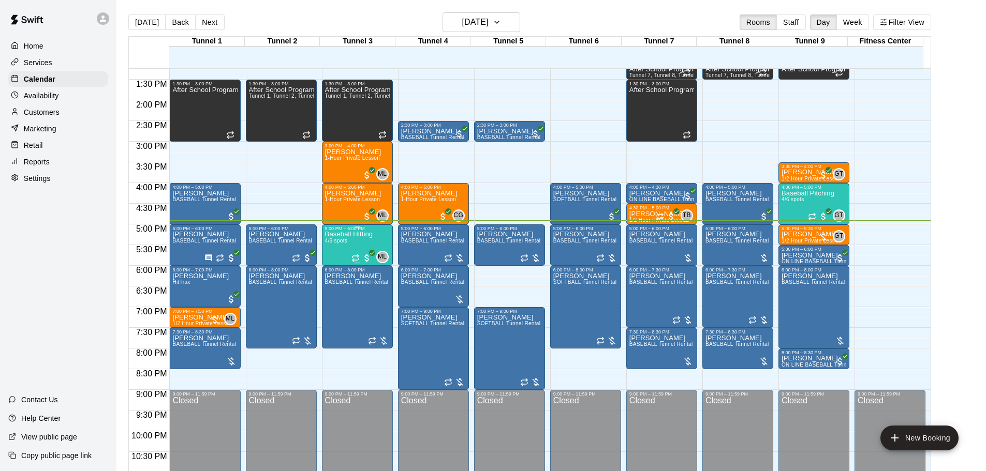
click at [347, 244] on span "4/6 spots" at bounding box center [336, 241] width 23 height 6
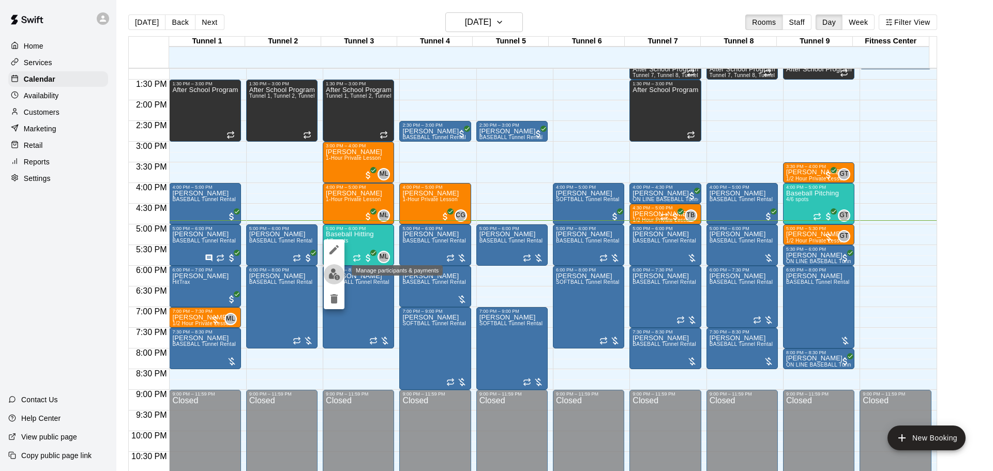
click at [336, 273] on img "edit" at bounding box center [335, 275] width 12 height 12
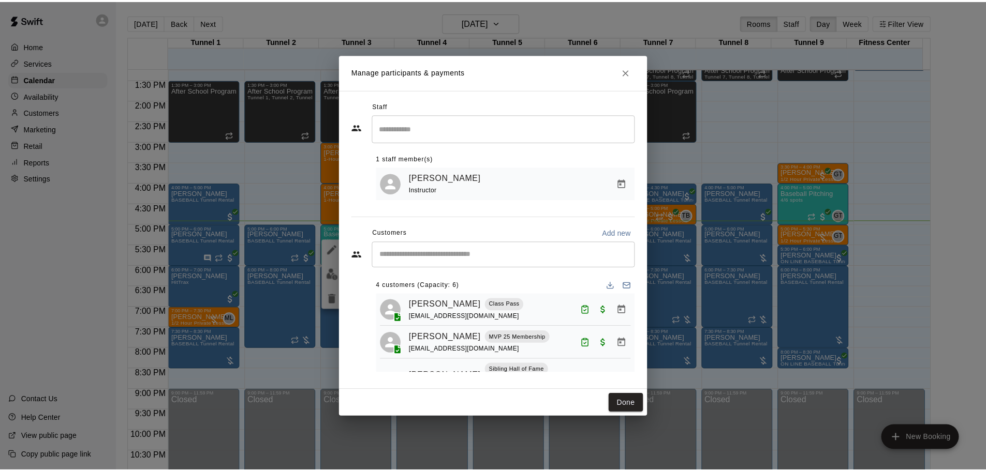
scroll to position [0, 0]
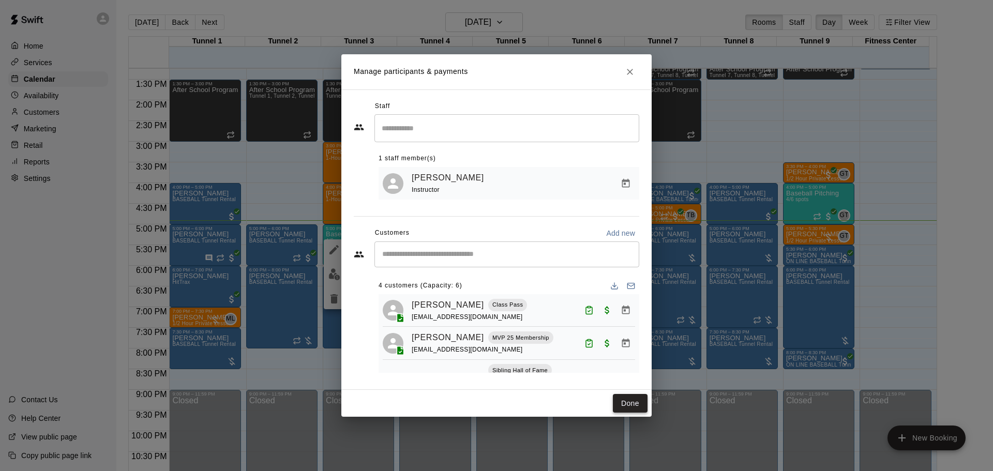
click at [632, 411] on button "Done" at bounding box center [630, 403] width 35 height 19
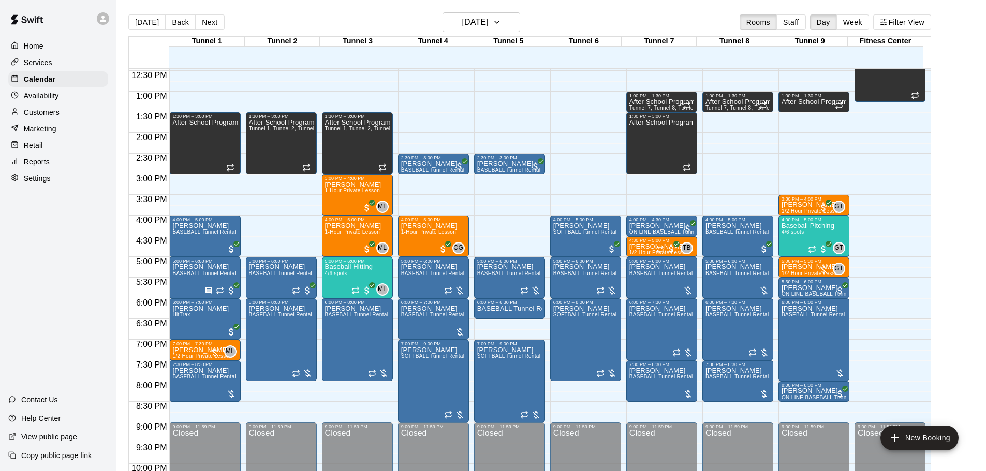
scroll to position [536, 0]
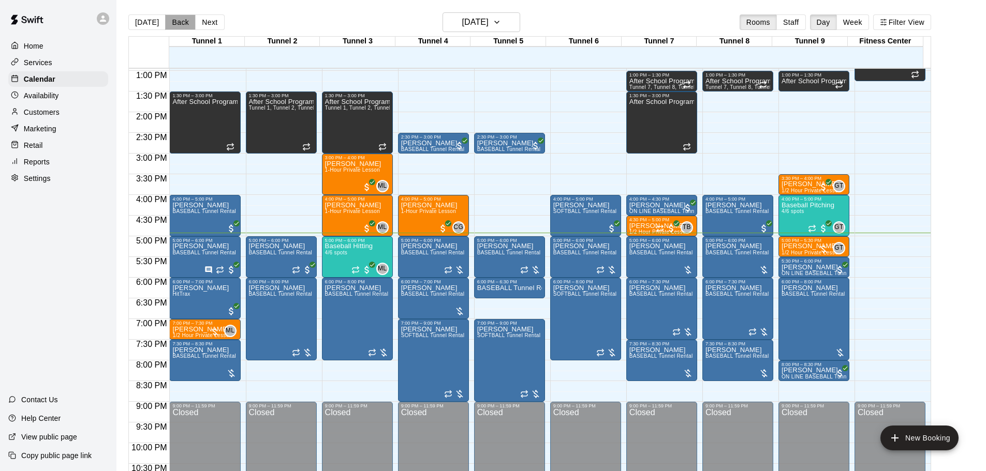
click at [169, 24] on button "Back" at bounding box center [180, 22] width 31 height 16
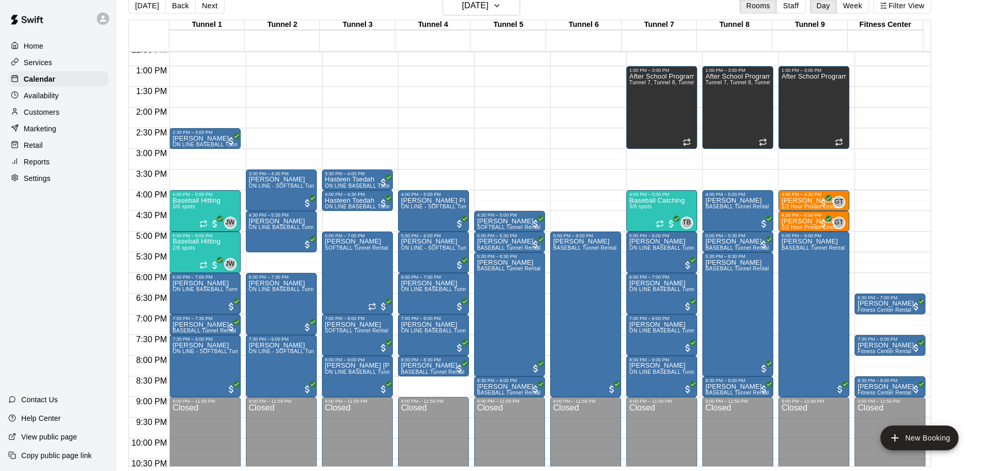
scroll to position [522, 0]
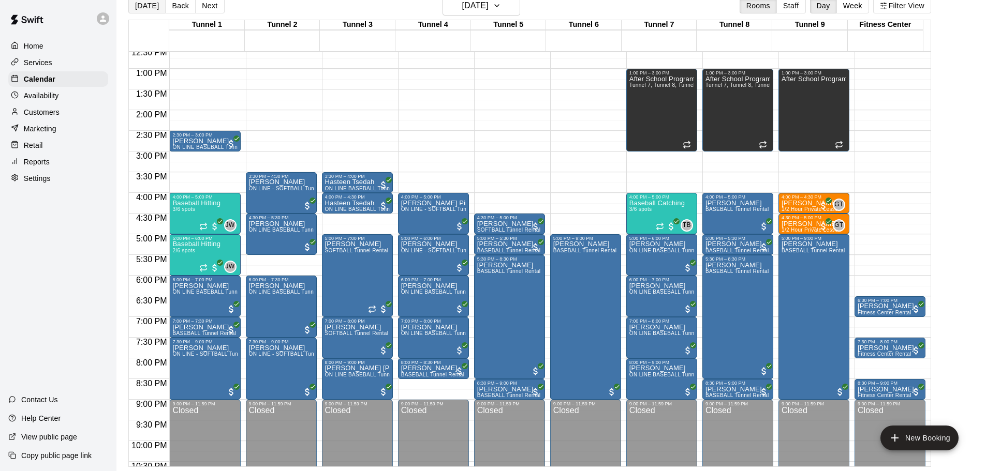
click at [137, 7] on button "[DATE]" at bounding box center [146, 6] width 37 height 16
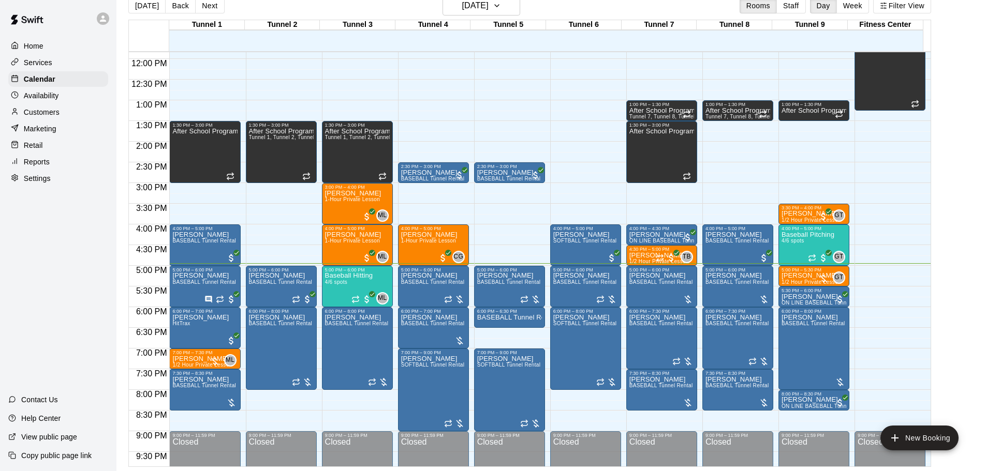
scroll to position [533, 0]
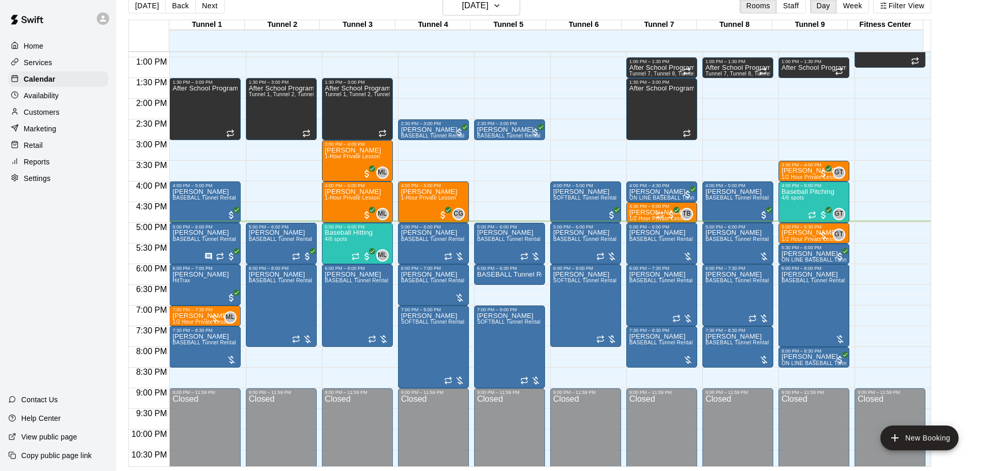
drag, startPoint x: 939, startPoint y: 299, endPoint x: 941, endPoint y: 309, distance: 10.2
click at [939, 309] on div "Today Back Next Thursday Sep 11 Rooms Staff Day Week Filter View Tunnel 1 11 Th…" at bounding box center [530, 231] width 818 height 471
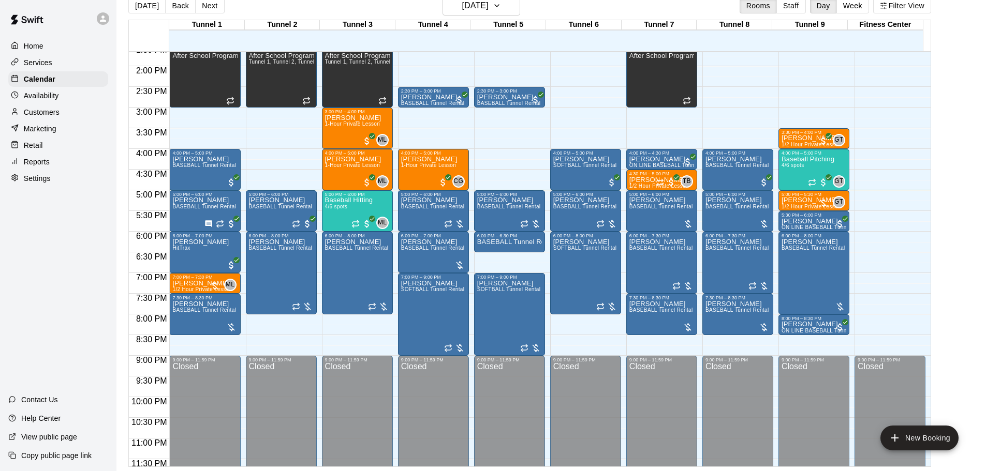
scroll to position [534, 0]
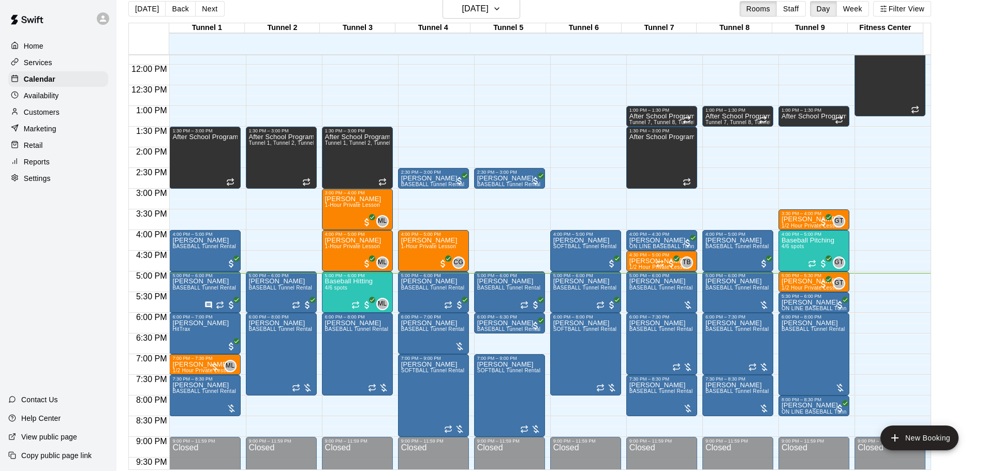
scroll to position [489, 0]
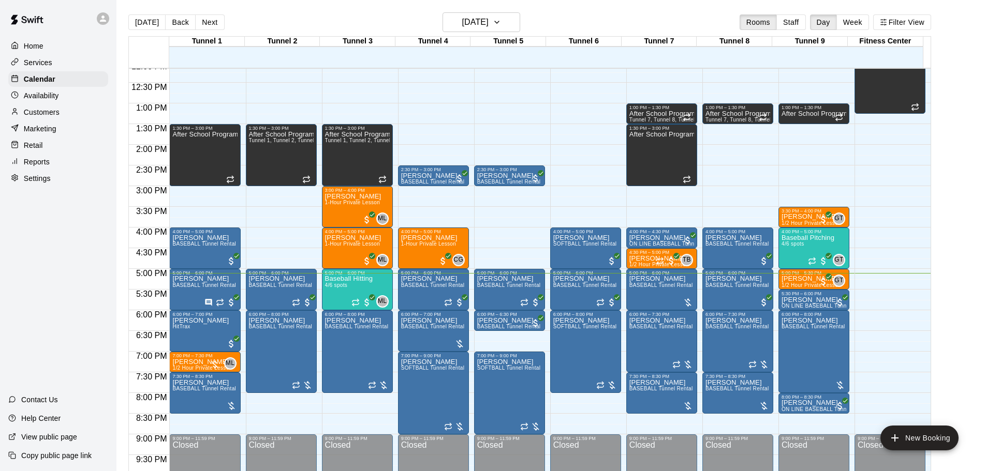
scroll to position [497, 0]
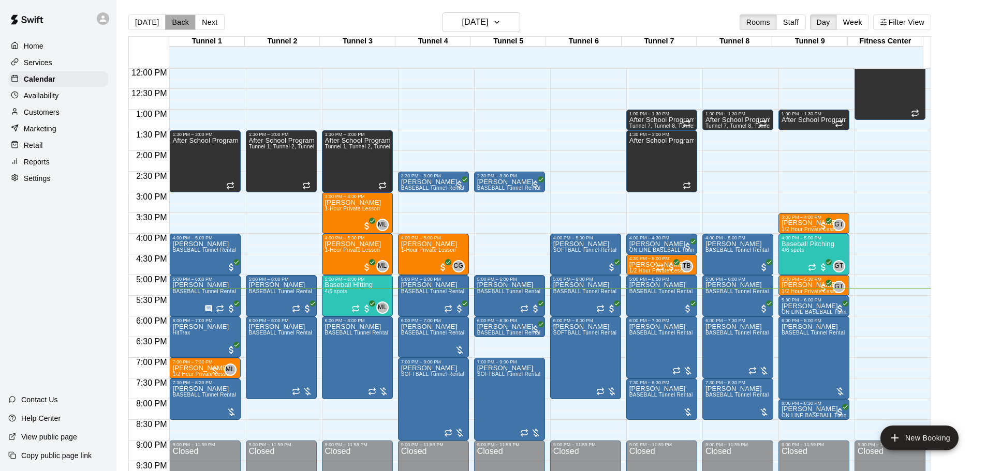
click at [175, 21] on button "Back" at bounding box center [180, 22] width 31 height 16
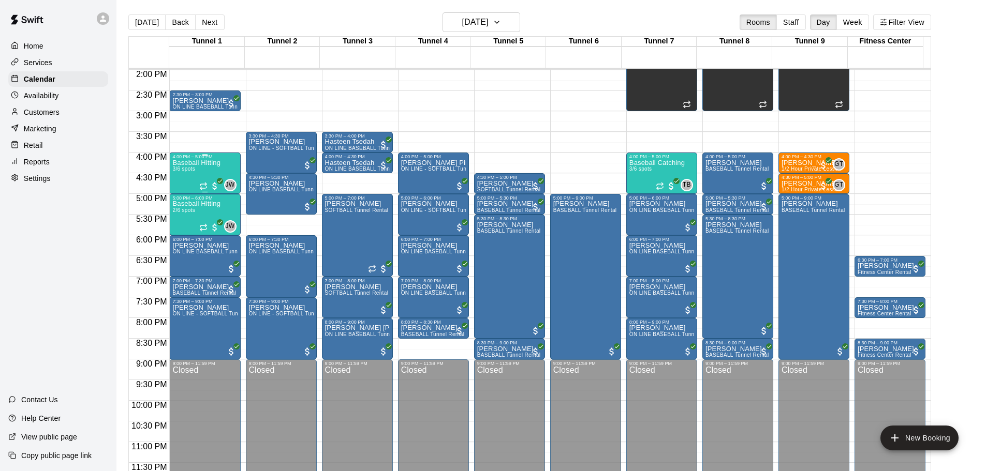
scroll to position [580, 0]
click at [148, 26] on button "[DATE]" at bounding box center [146, 22] width 37 height 16
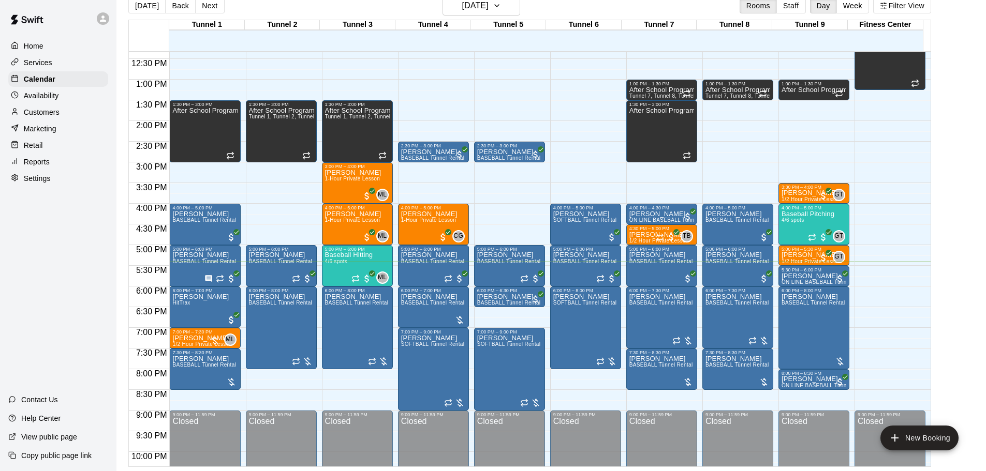
scroll to position [508, 0]
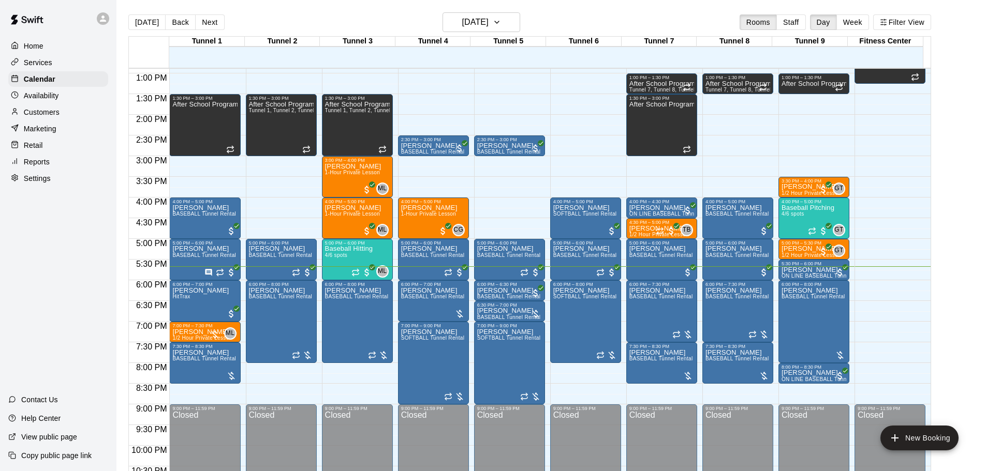
scroll to position [532, 0]
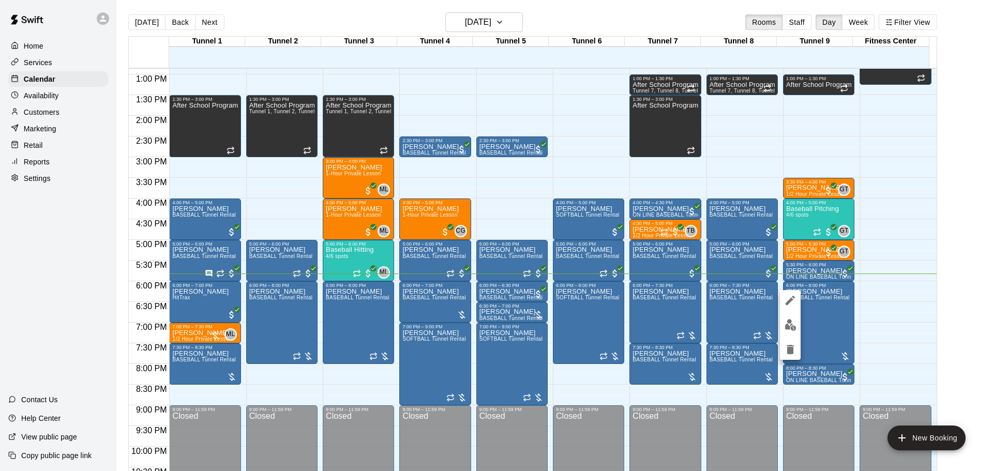
click at [795, 325] on img "edit" at bounding box center [791, 325] width 12 height 12
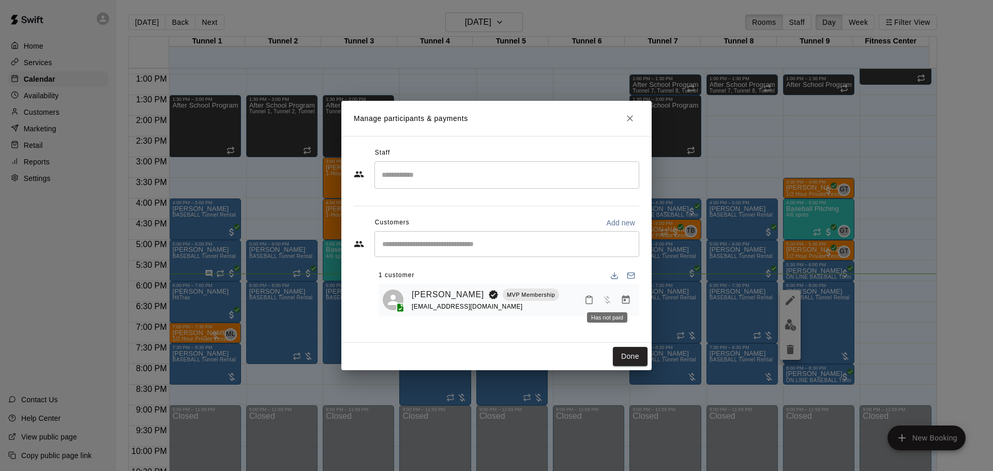
click at [616, 298] on span "Has not paid" at bounding box center [607, 299] width 19 height 9
click at [625, 303] on icon "Manage bookings & payment" at bounding box center [626, 300] width 10 height 10
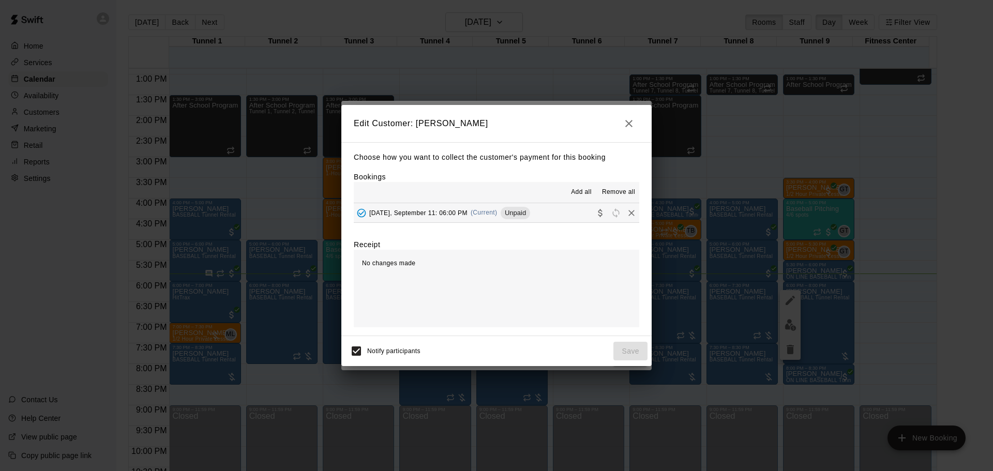
click at [530, 218] on div "Thursday, September 11: 06:00 PM (Current) Unpaid" at bounding box center [442, 213] width 176 height 16
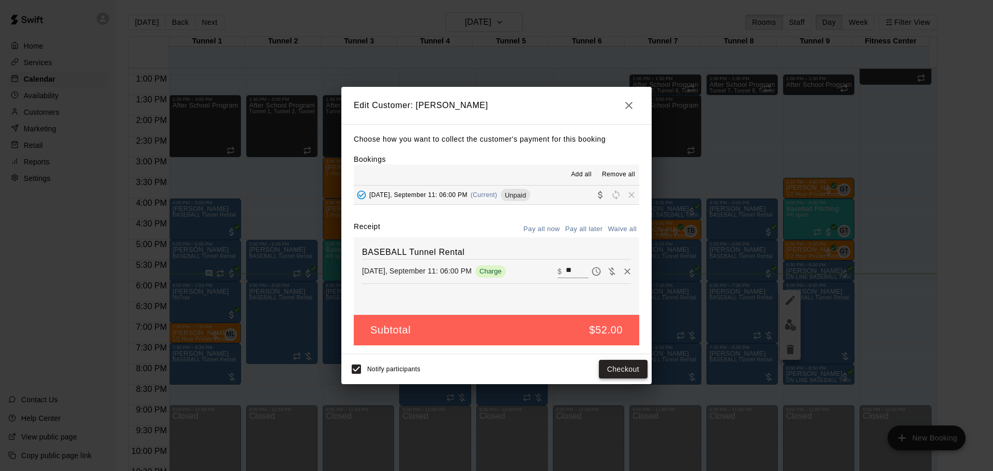
click at [631, 366] on button "Checkout" at bounding box center [623, 369] width 49 height 19
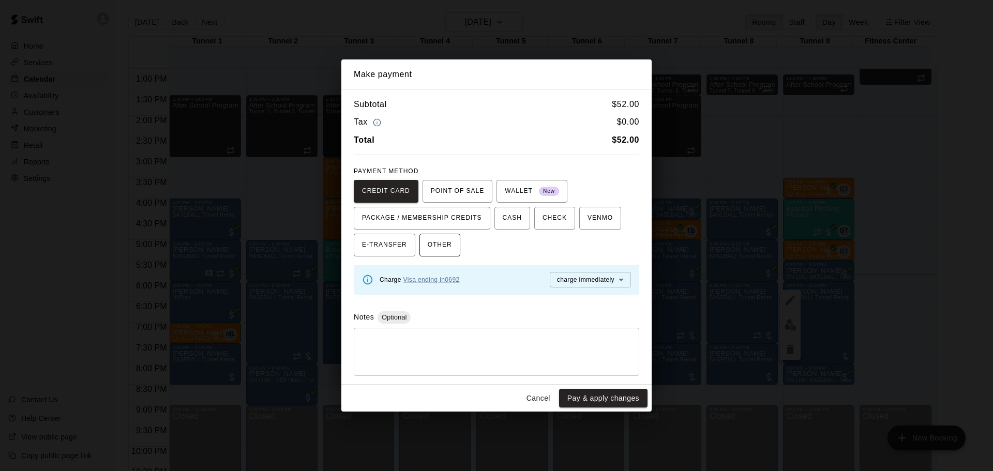
click at [441, 244] on span "OTHER" at bounding box center [440, 245] width 24 height 17
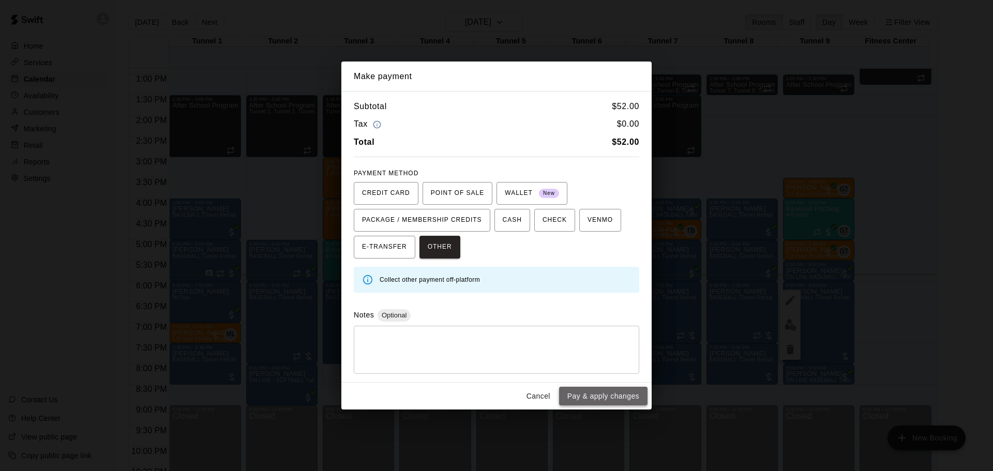
click at [631, 393] on button "Pay & apply changes" at bounding box center [603, 396] width 88 height 19
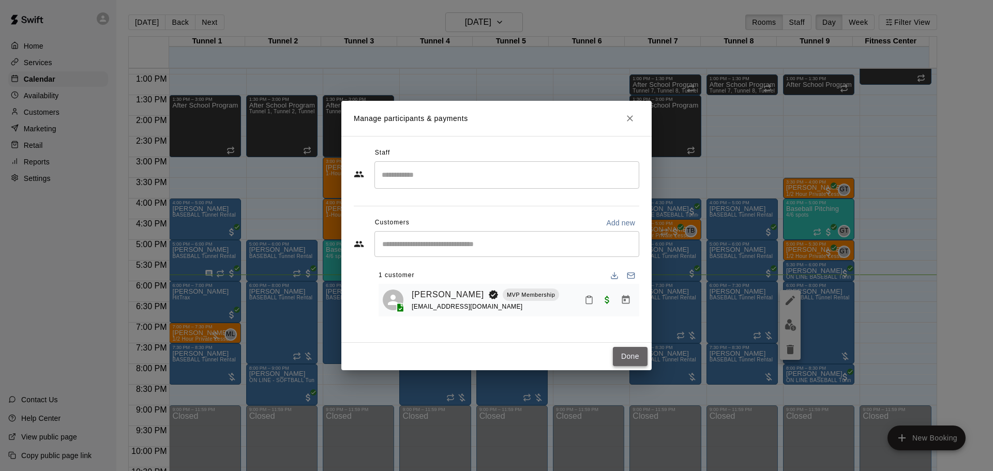
click at [635, 363] on button "Done" at bounding box center [630, 356] width 35 height 19
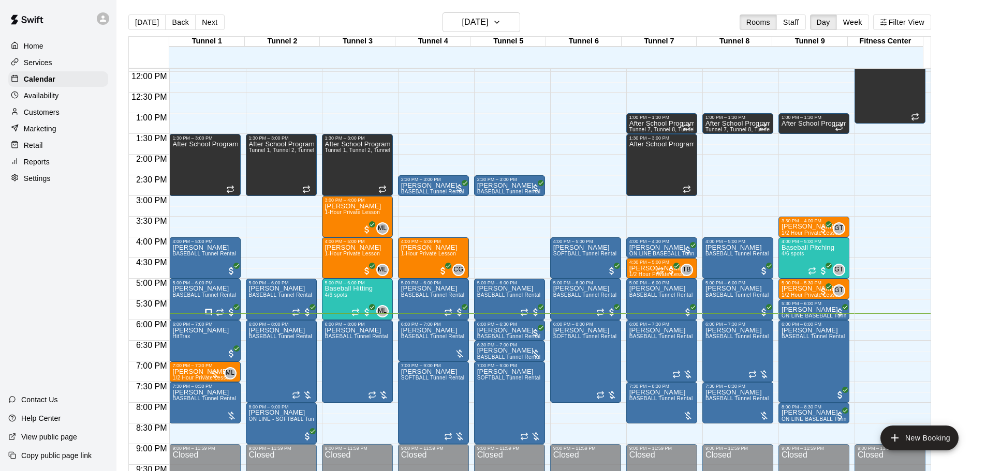
scroll to position [580, 0]
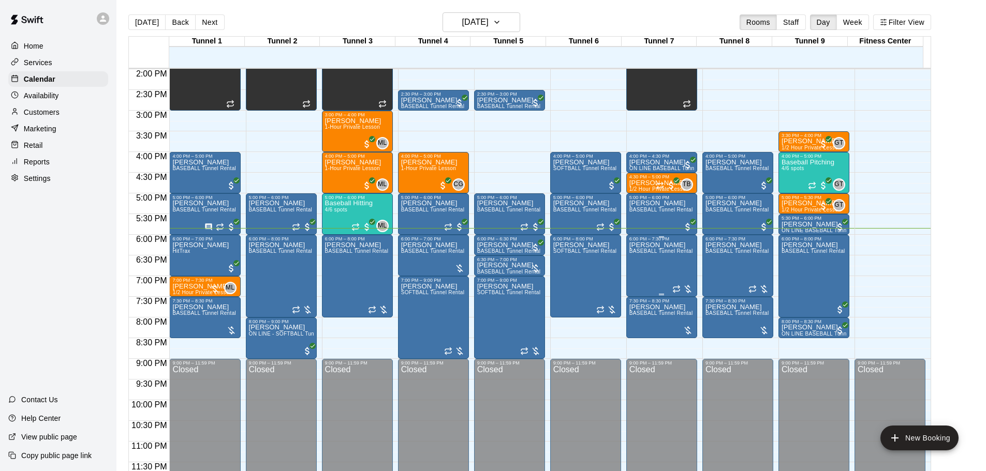
click at [647, 266] on div "Matthew Flores BASEBALL Tunnel Rental" at bounding box center [661, 477] width 64 height 471
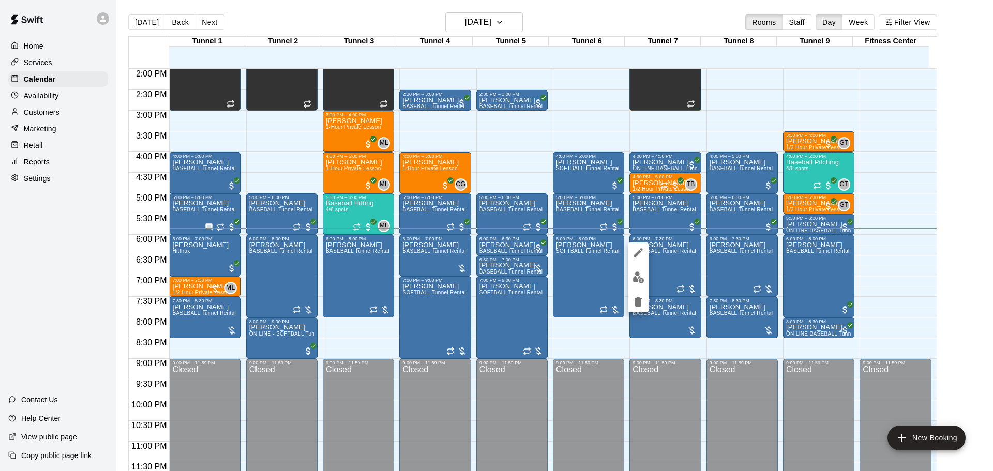
click at [652, 230] on div at bounding box center [496, 235] width 993 height 471
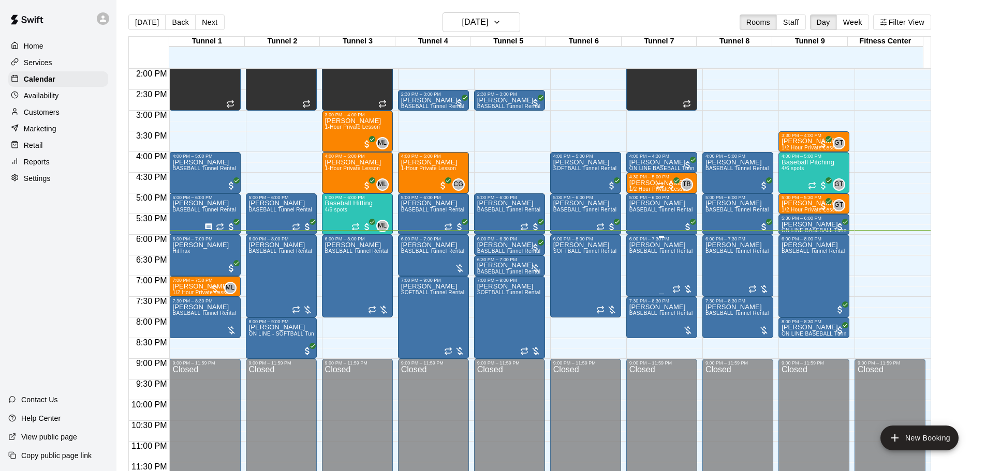
click at [640, 264] on div "Matthew Flores BASEBALL Tunnel Rental" at bounding box center [661, 477] width 64 height 471
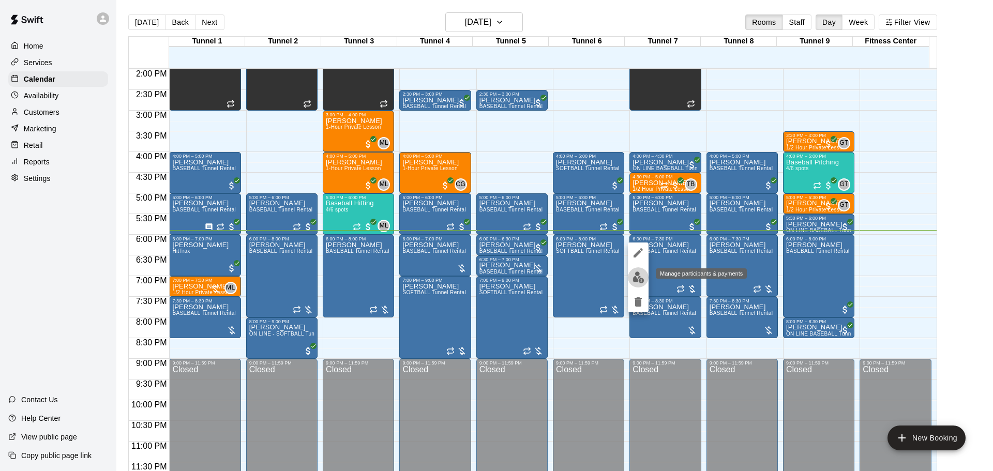
click at [638, 275] on img "edit" at bounding box center [639, 278] width 12 height 12
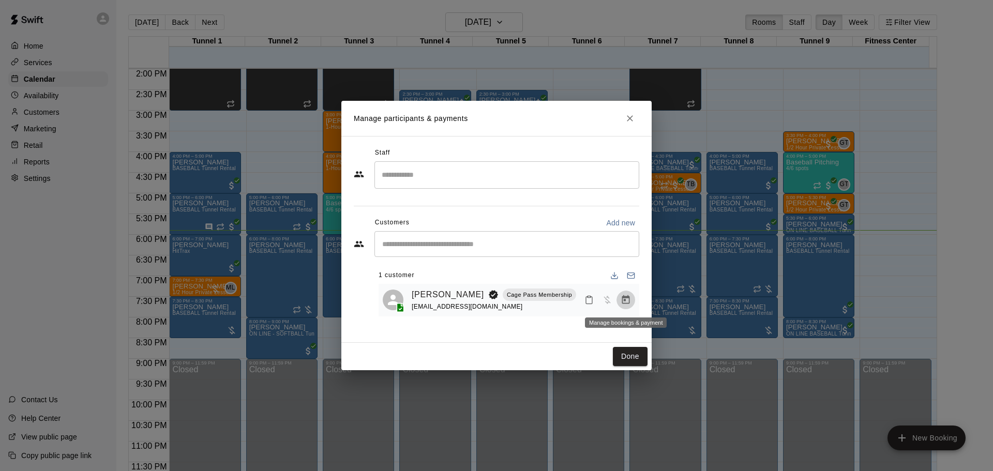
click at [623, 305] on icon "Manage bookings & payment" at bounding box center [626, 300] width 10 height 10
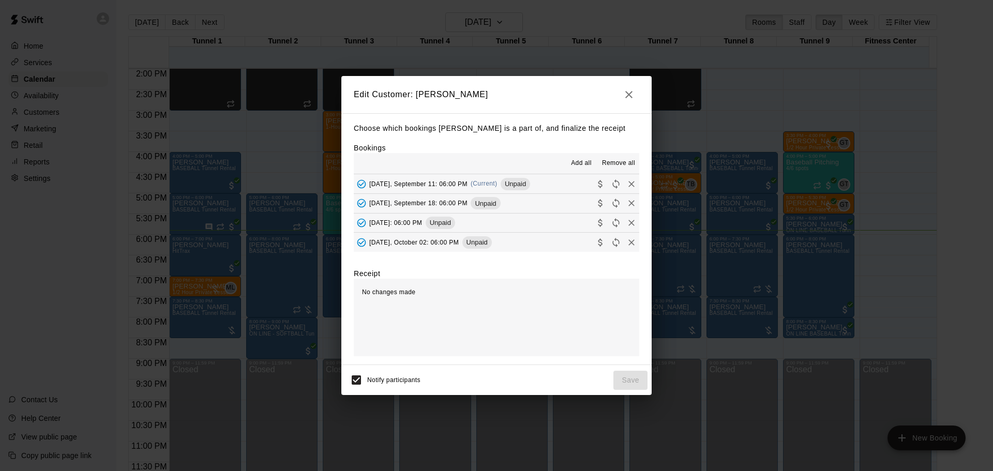
click at [510, 181] on span "Unpaid" at bounding box center [515, 184] width 29 height 8
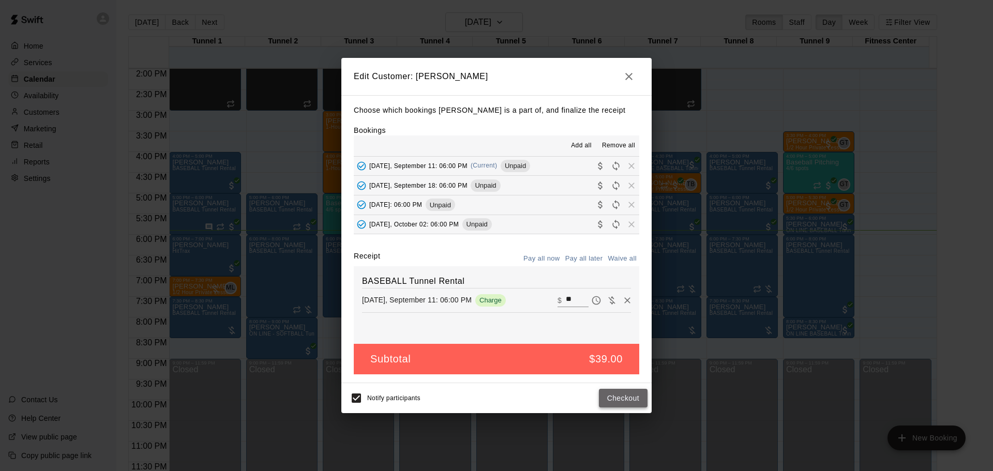
click at [619, 394] on button "Checkout" at bounding box center [623, 398] width 49 height 19
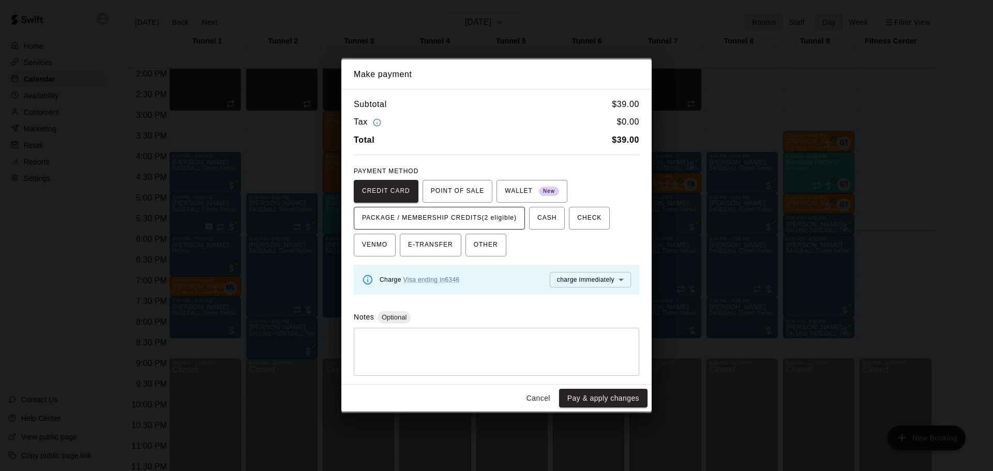
click at [484, 218] on span "PACKAGE / MEMBERSHIP CREDITS (2 eligible)" at bounding box center [439, 218] width 155 height 17
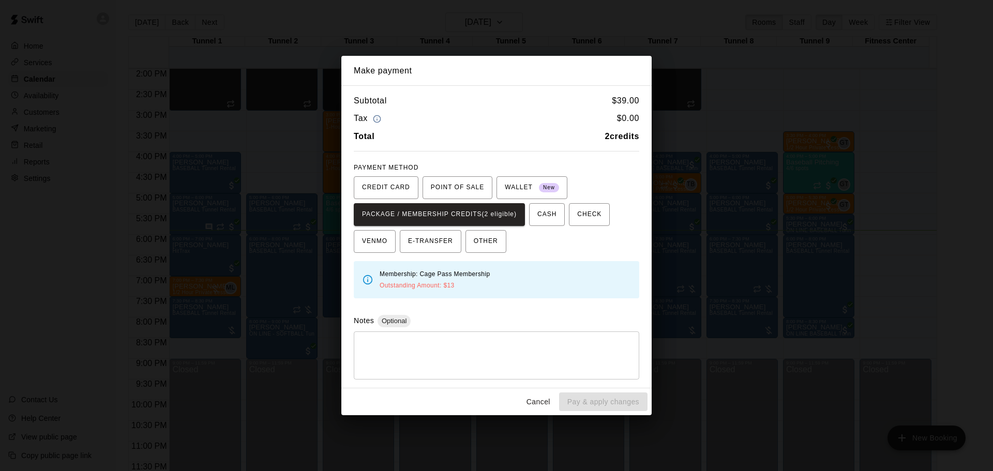
click at [543, 399] on button "Cancel" at bounding box center [538, 402] width 33 height 19
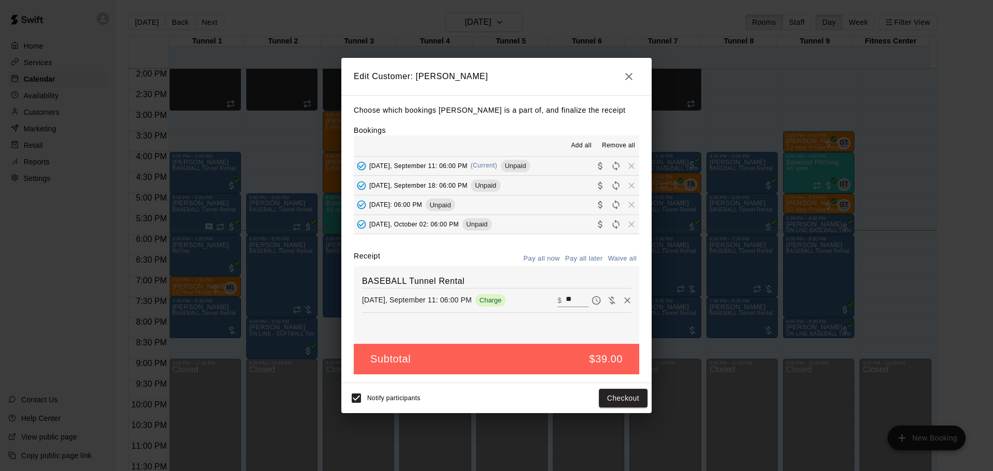
click at [635, 80] on icon "button" at bounding box center [629, 76] width 12 height 12
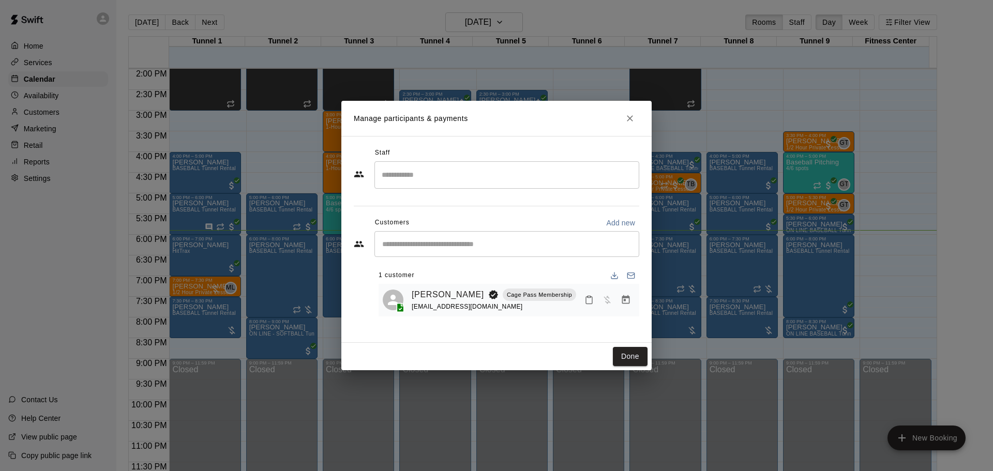
click at [634, 129] on h2 "Manage participants & payments" at bounding box center [496, 118] width 310 height 35
click at [632, 119] on icon "Close" at bounding box center [630, 118] width 10 height 10
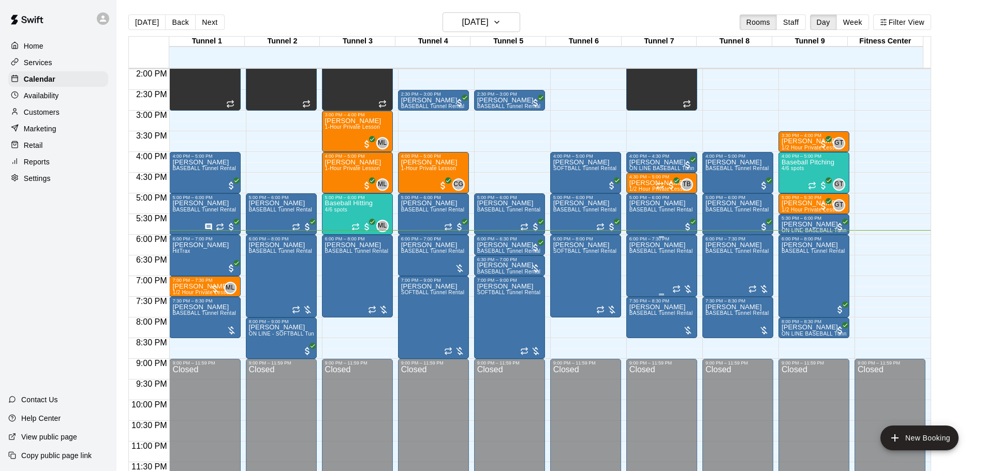
click at [679, 259] on div "Matthew Flores BASEBALL Tunnel Rental" at bounding box center [661, 477] width 64 height 471
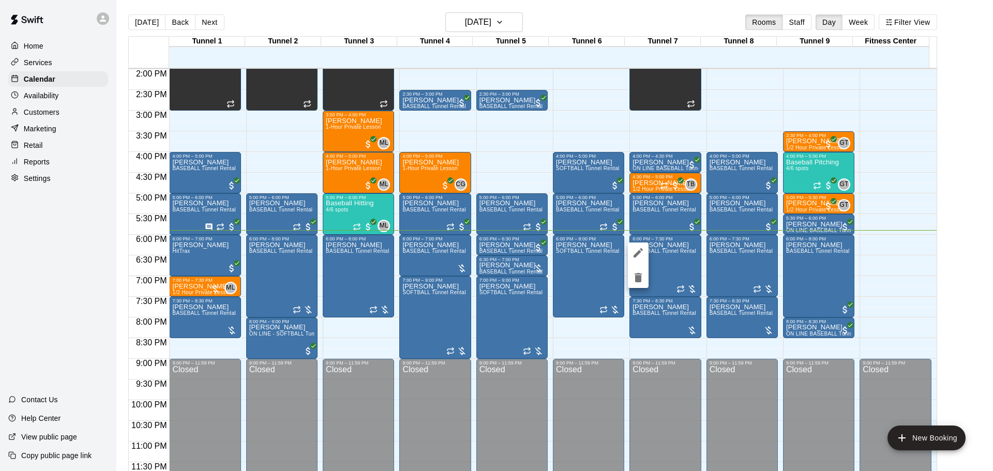
click at [662, 264] on div at bounding box center [496, 235] width 993 height 471
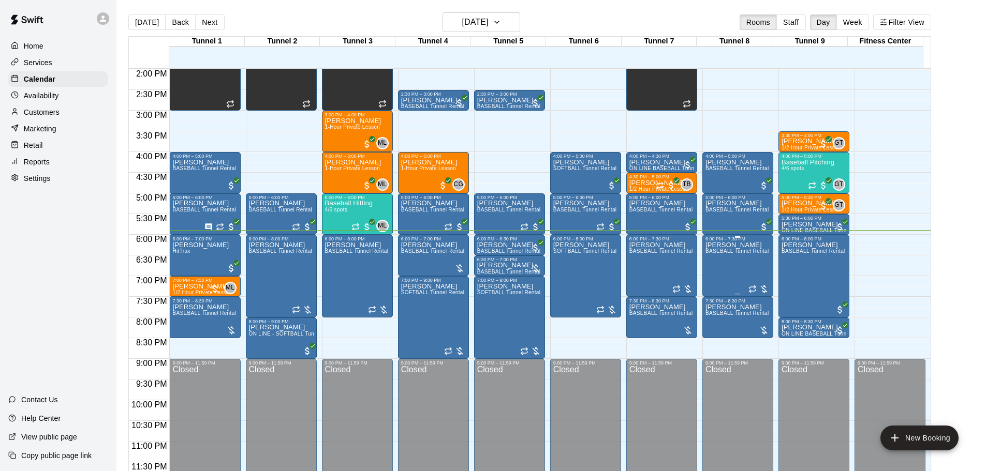
click at [739, 262] on div "Matthew Flores BASEBALL Tunnel Rental" at bounding box center [737, 477] width 64 height 471
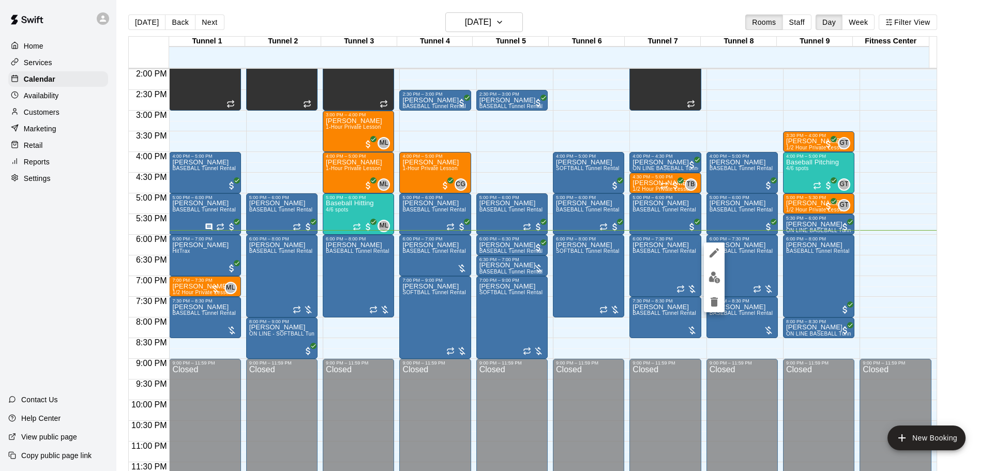
click at [715, 278] on img "edit" at bounding box center [715, 278] width 12 height 12
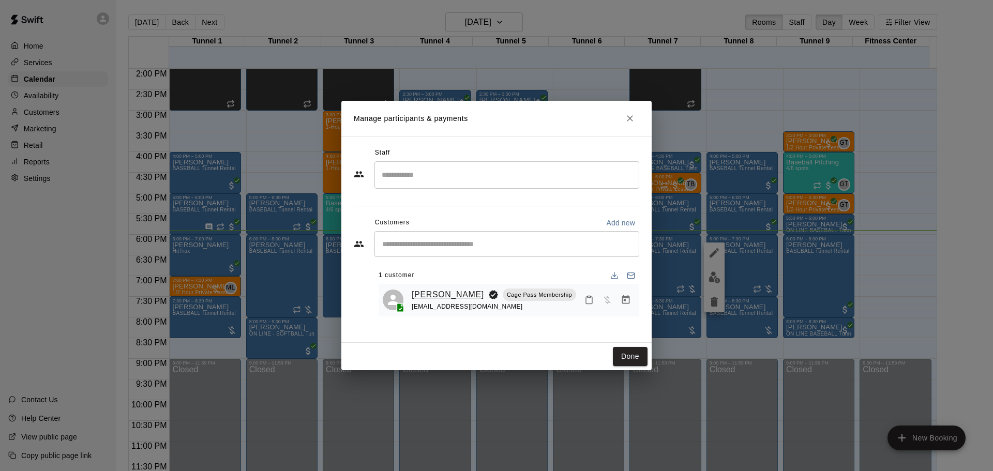
click at [445, 291] on link "[PERSON_NAME]" at bounding box center [448, 294] width 72 height 13
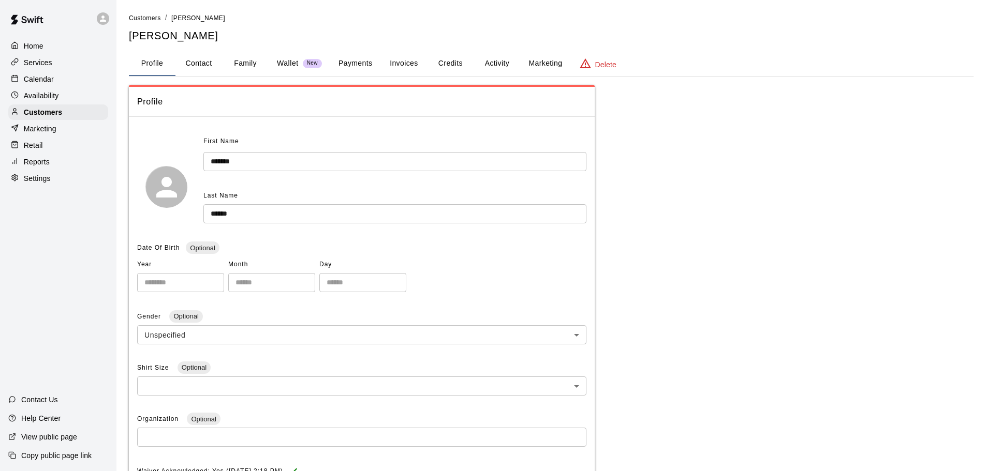
click at [391, 77] on div "**********" at bounding box center [551, 340] width 844 height 656
click at [472, 68] on button "Credits" at bounding box center [450, 63] width 47 height 25
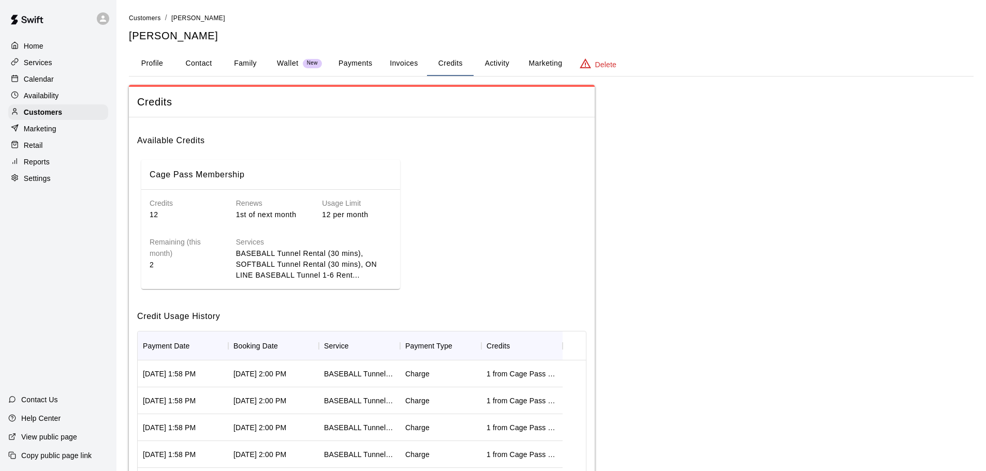
click at [43, 82] on p "Calendar" at bounding box center [39, 79] width 30 height 10
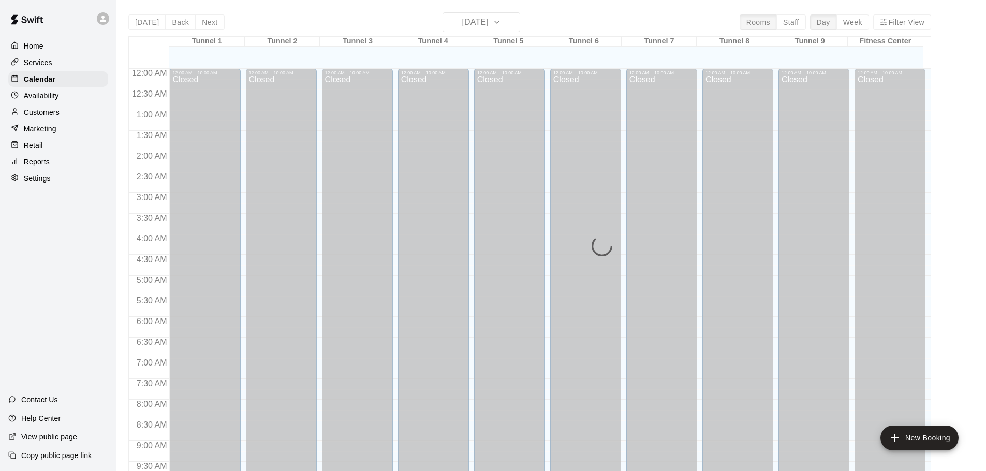
scroll to position [548, 0]
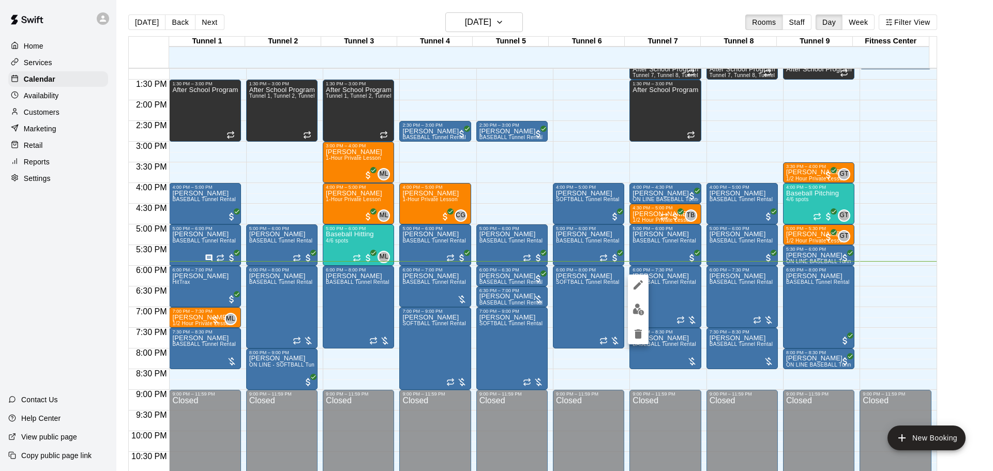
click at [673, 261] on div at bounding box center [496, 235] width 993 height 471
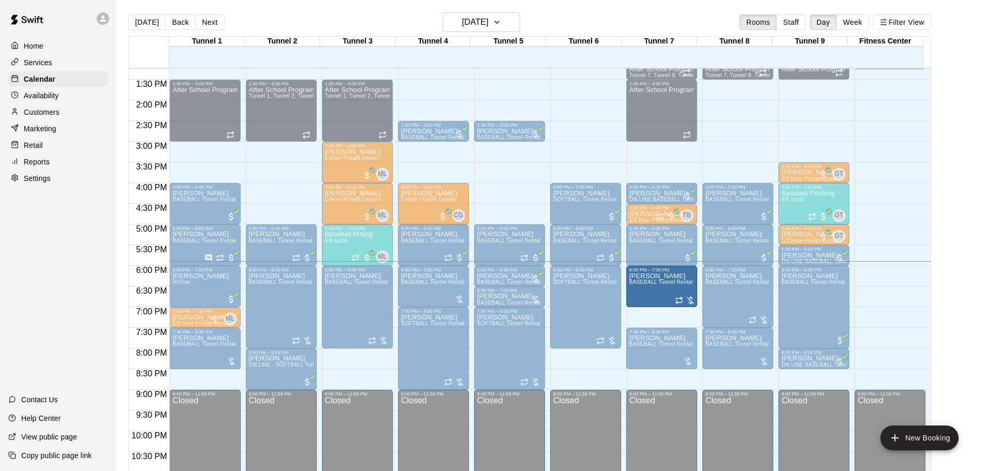
drag, startPoint x: 660, startPoint y: 326, endPoint x: 661, endPoint y: 316, distance: 11.0
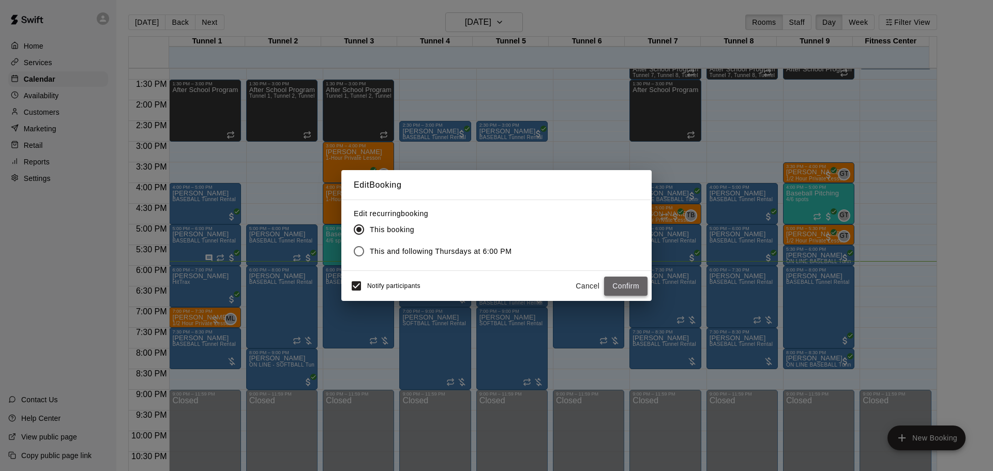
click at [633, 284] on button "Confirm" at bounding box center [625, 286] width 43 height 19
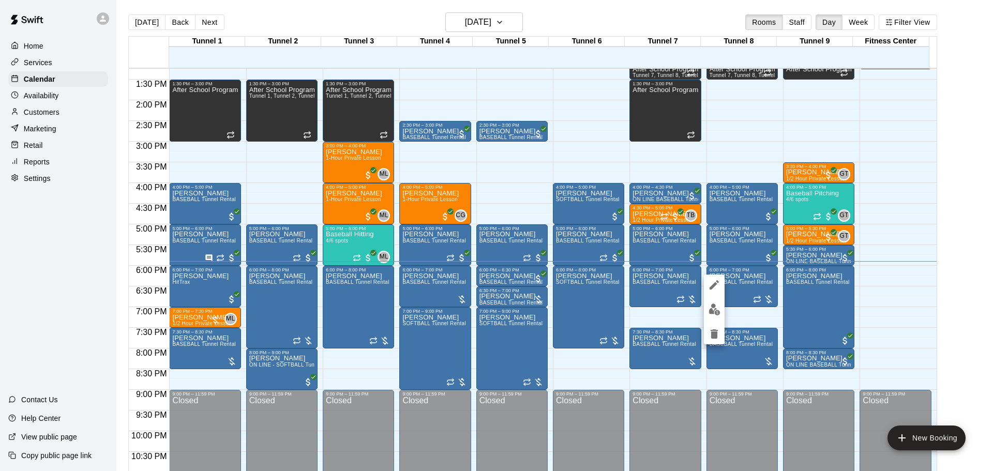
click at [672, 269] on div at bounding box center [496, 235] width 993 height 471
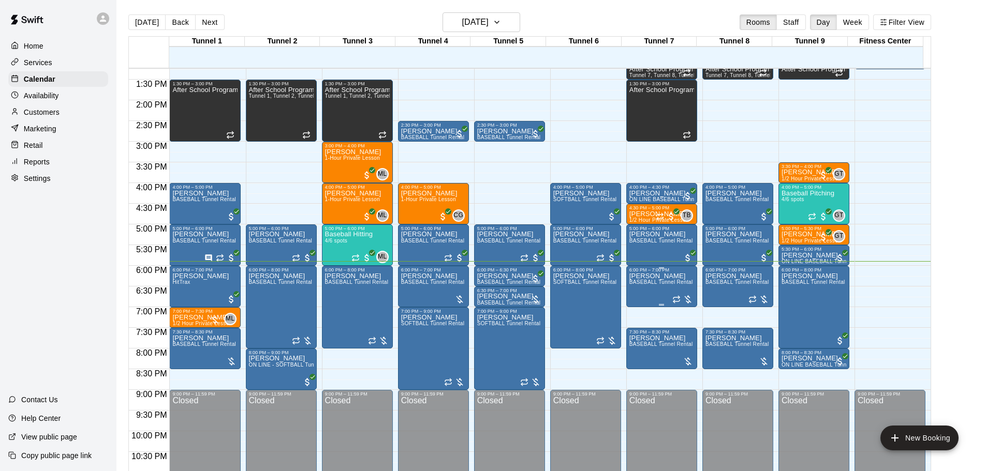
click at [657, 284] on span "BASEBALL Tunnel Rental" at bounding box center [661, 282] width 64 height 6
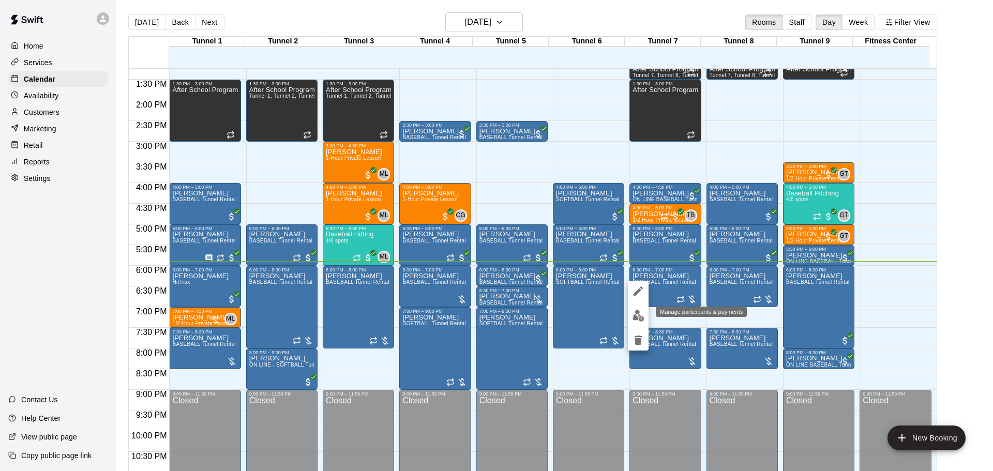
click at [642, 313] on img "edit" at bounding box center [639, 316] width 12 height 12
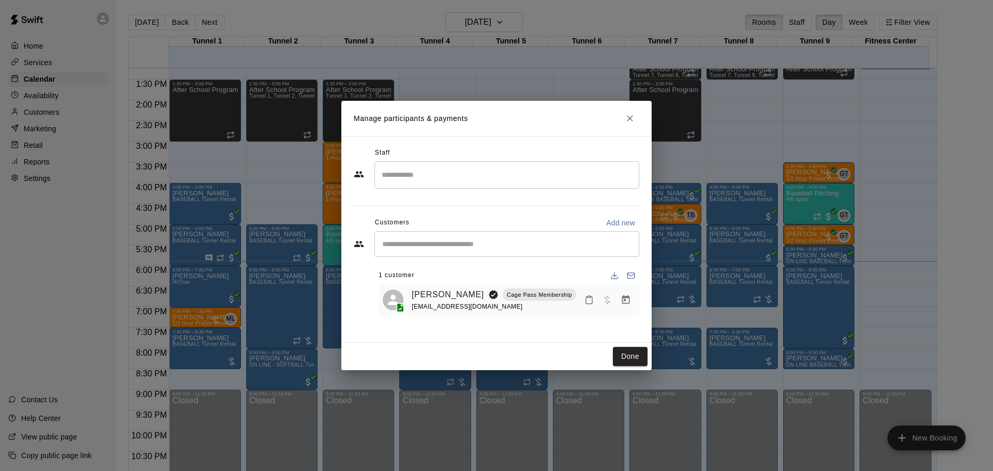
click at [629, 300] on icon "Manage bookings & payment" at bounding box center [626, 299] width 8 height 9
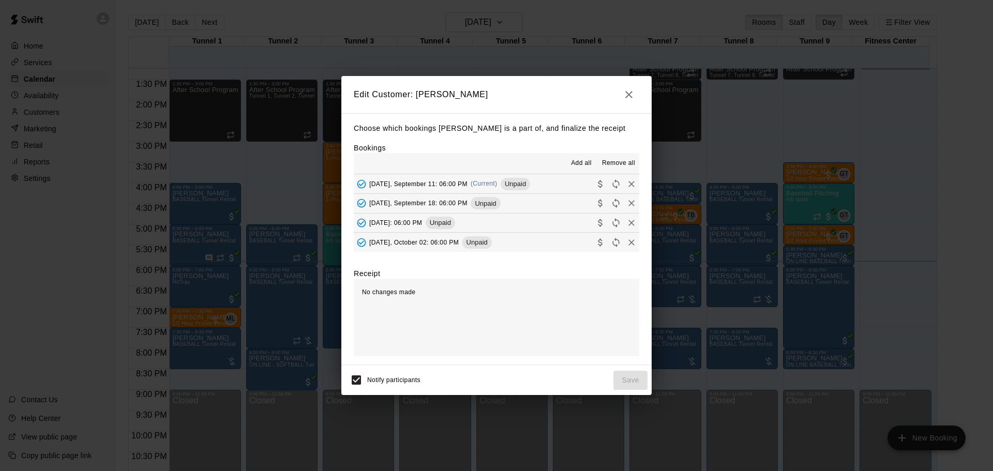
click at [521, 184] on span "Unpaid" at bounding box center [515, 184] width 29 height 8
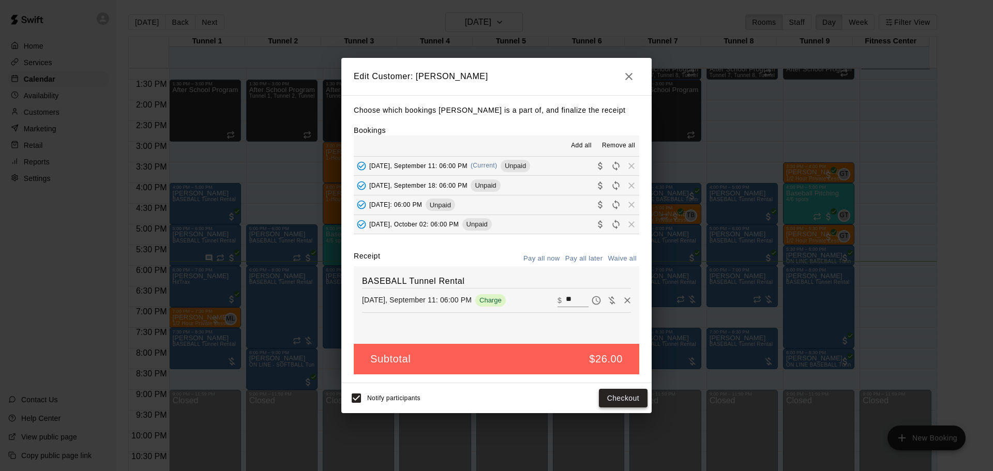
click at [623, 403] on button "Checkout" at bounding box center [623, 398] width 49 height 19
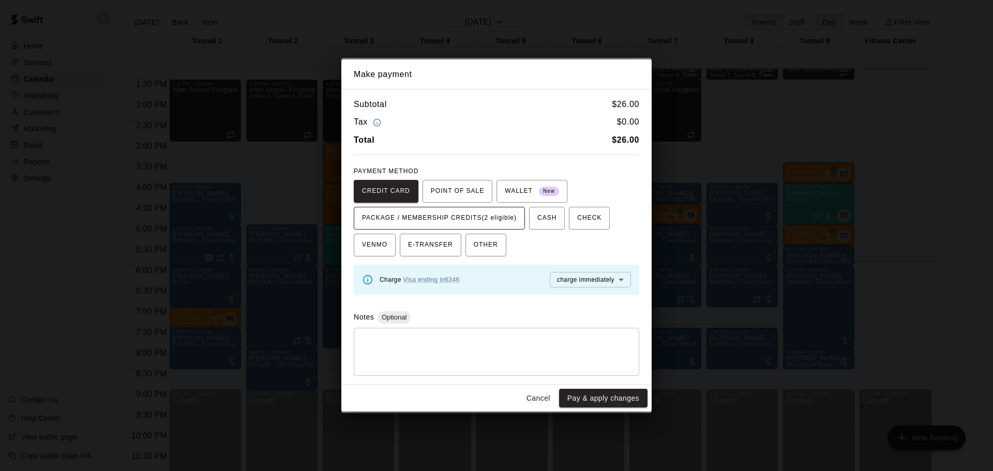
click at [501, 226] on span "PACKAGE / MEMBERSHIP CREDITS (2 eligible)" at bounding box center [439, 218] width 155 height 17
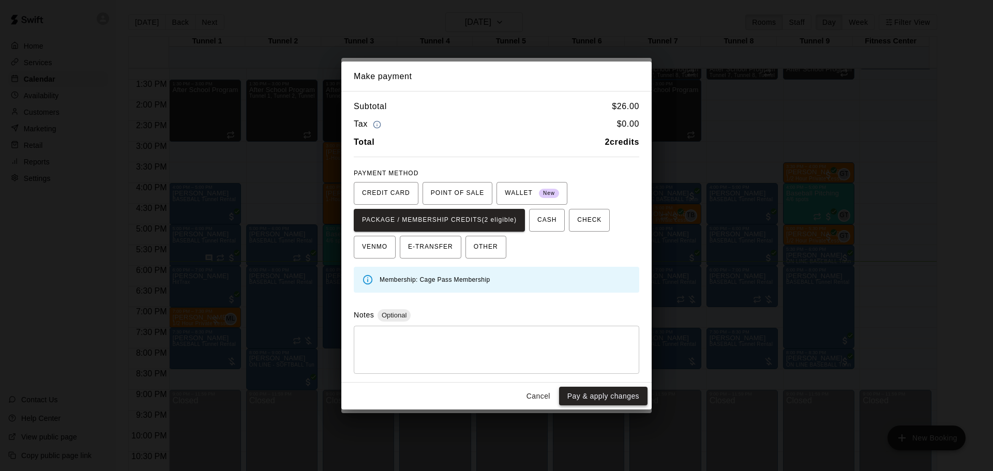
click at [604, 400] on button "Pay & apply changes" at bounding box center [603, 396] width 88 height 19
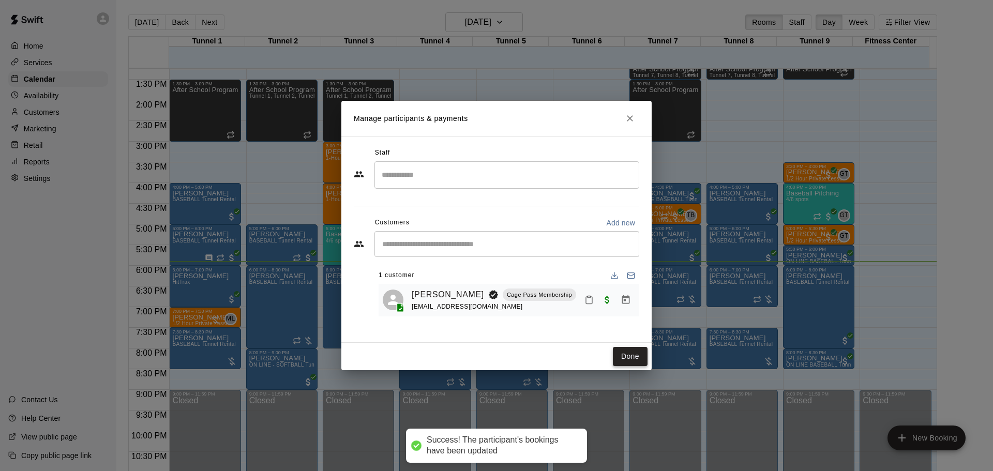
click at [638, 360] on button "Done" at bounding box center [630, 356] width 35 height 19
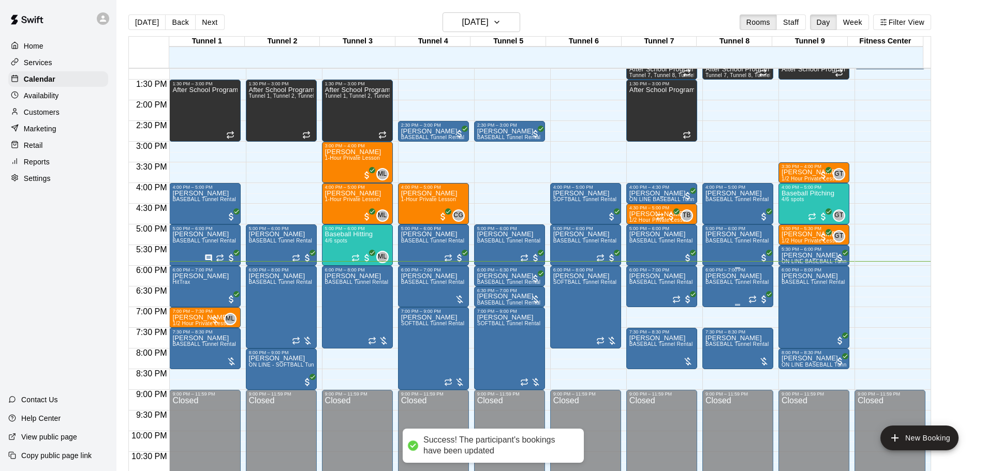
click at [726, 281] on span "BASEBALL Tunnel Rental" at bounding box center [737, 282] width 64 height 6
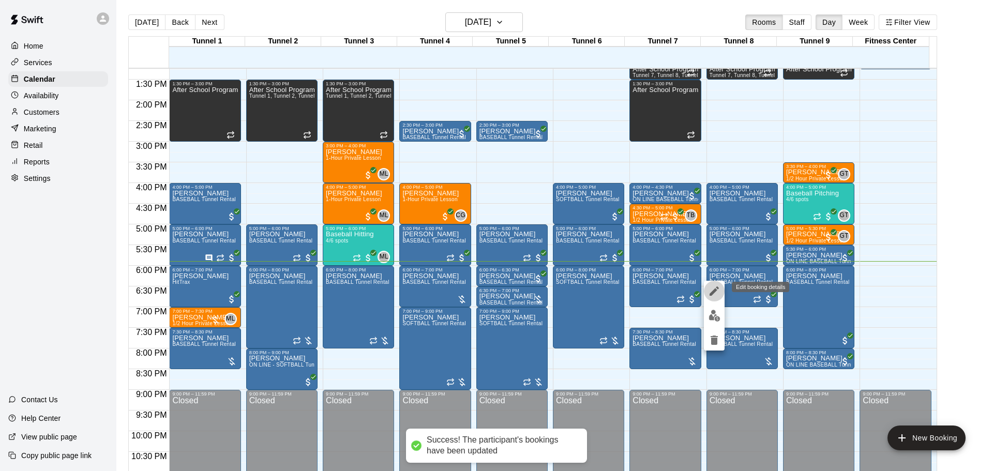
click at [714, 292] on icon "edit" at bounding box center [714, 291] width 9 height 9
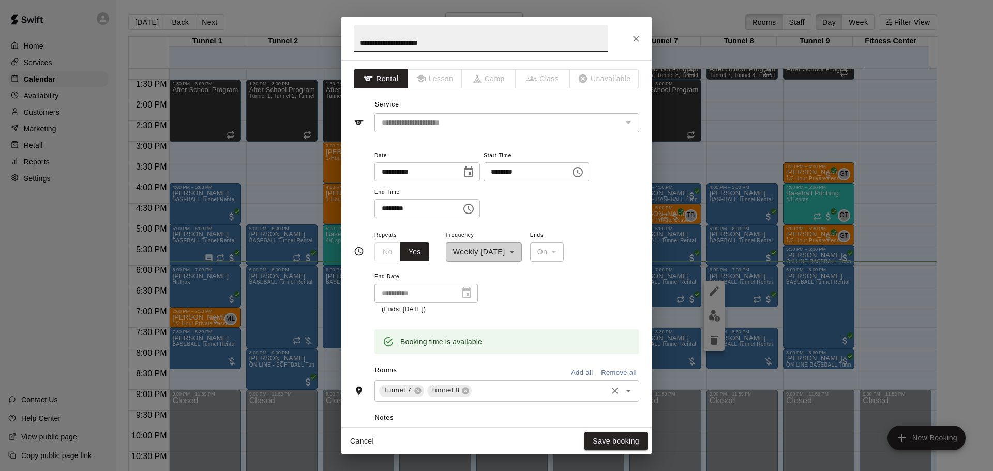
click at [464, 396] on div "Tunnel 8" at bounding box center [449, 391] width 45 height 12
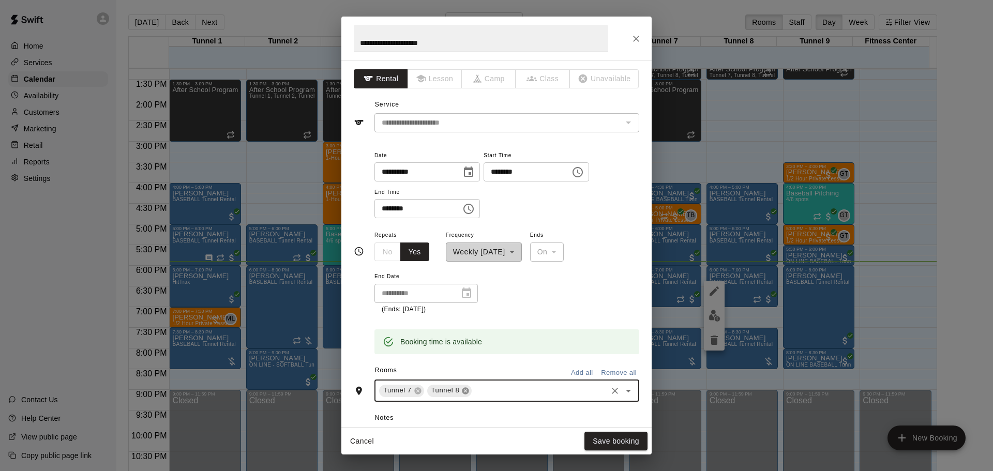
click at [468, 387] on icon at bounding box center [466, 391] width 8 height 8
click at [623, 443] on button "Save booking" at bounding box center [616, 441] width 63 height 19
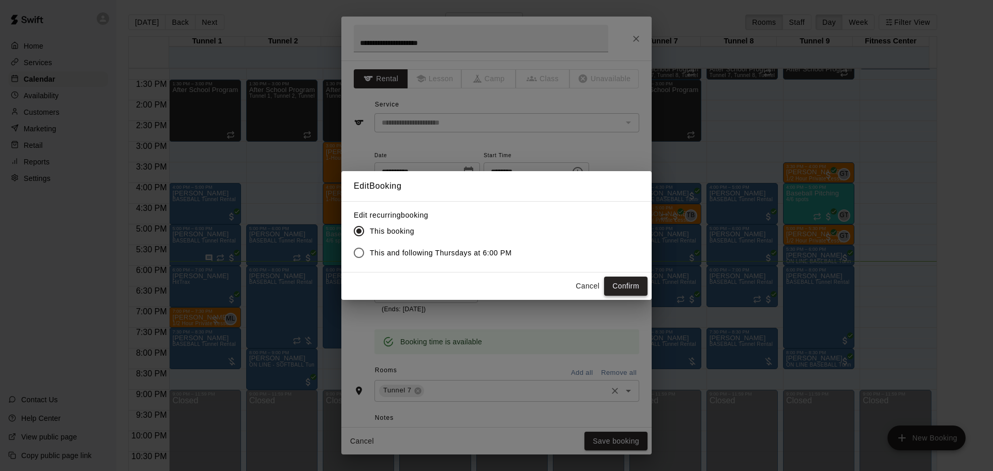
click at [623, 278] on button "Confirm" at bounding box center [625, 286] width 43 height 19
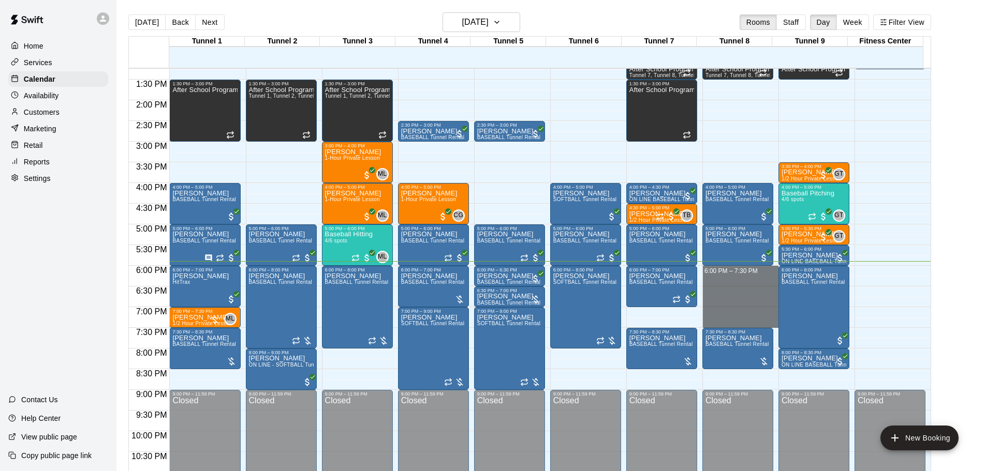
drag, startPoint x: 725, startPoint y: 270, endPoint x: 730, endPoint y: 325, distance: 56.1
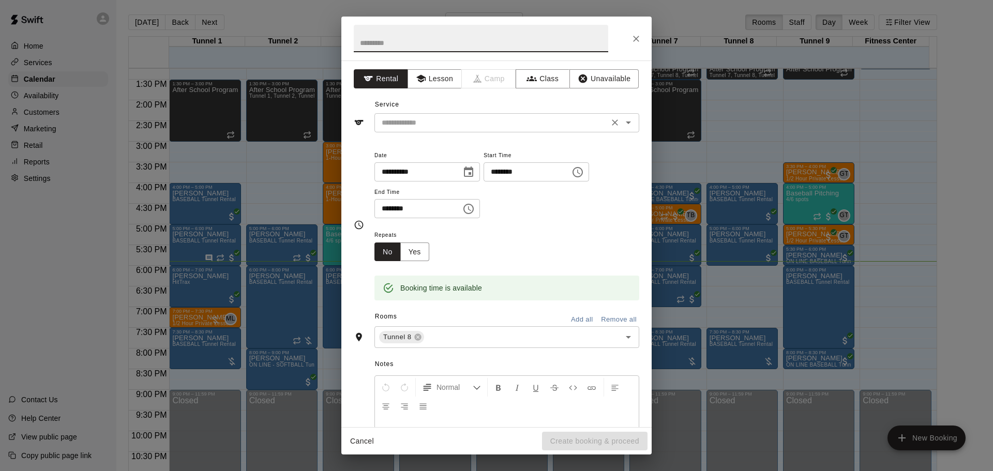
click at [513, 130] on div "​" at bounding box center [507, 122] width 265 height 19
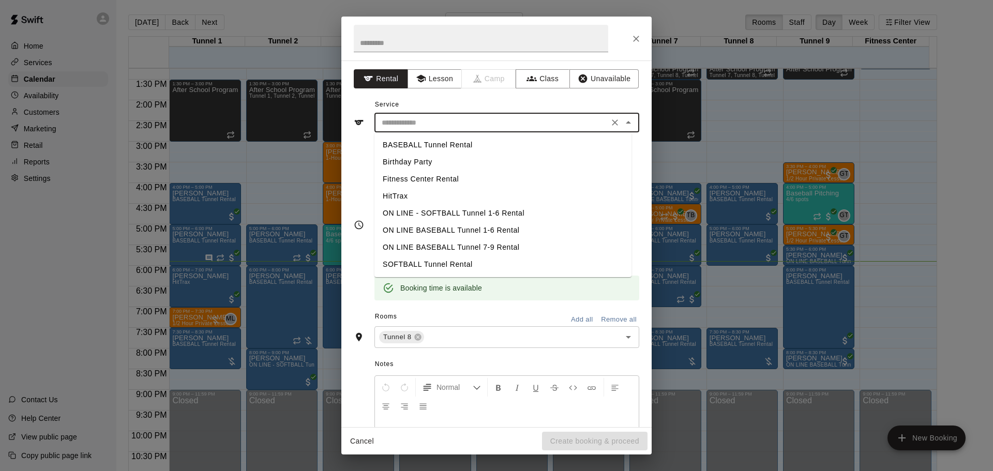
click at [486, 146] on li "BASEBALL Tunnel Rental" at bounding box center [503, 145] width 257 height 17
type input "**********"
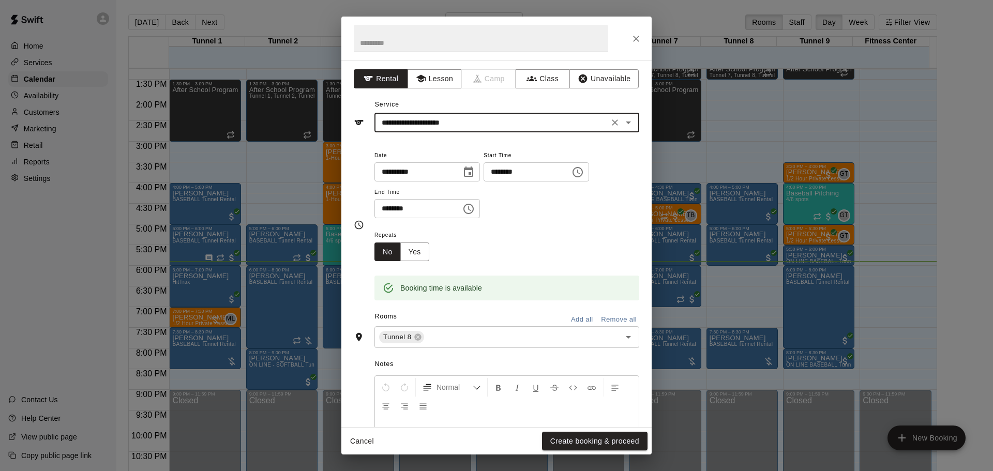
click at [637, 434] on button "Create booking & proceed" at bounding box center [595, 441] width 106 height 19
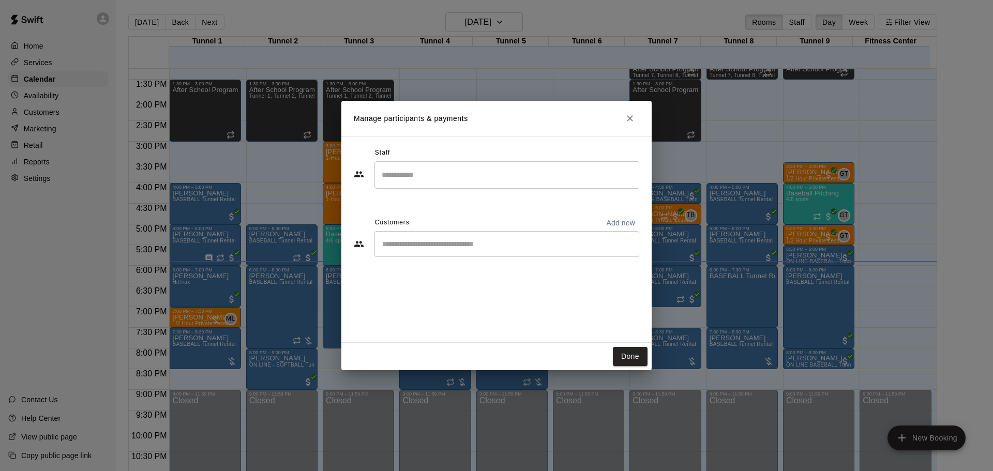
click at [513, 252] on div "​" at bounding box center [507, 244] width 265 height 26
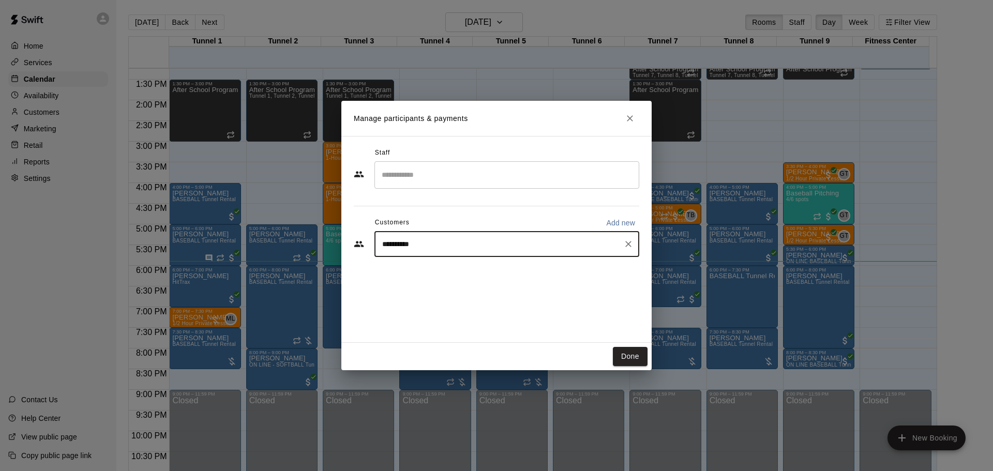
type input "**********"
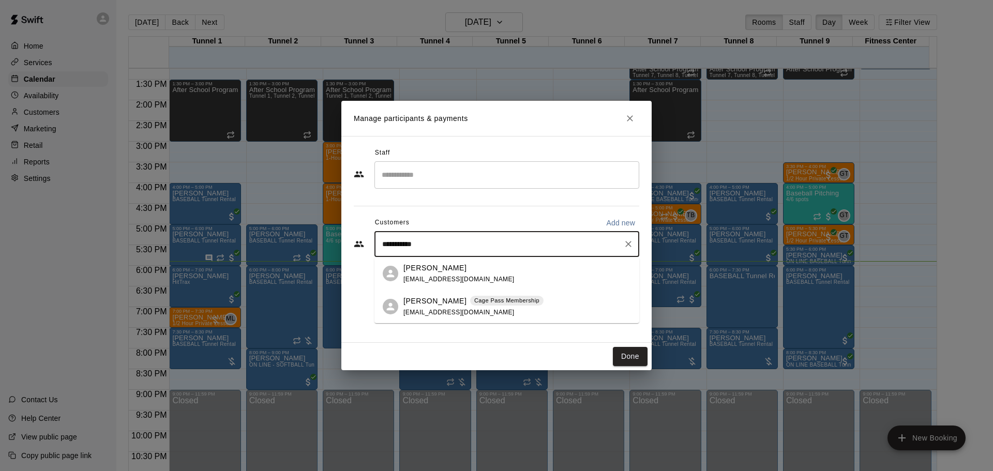
click at [513, 302] on p "Cage Pass Membership" at bounding box center [506, 300] width 65 height 9
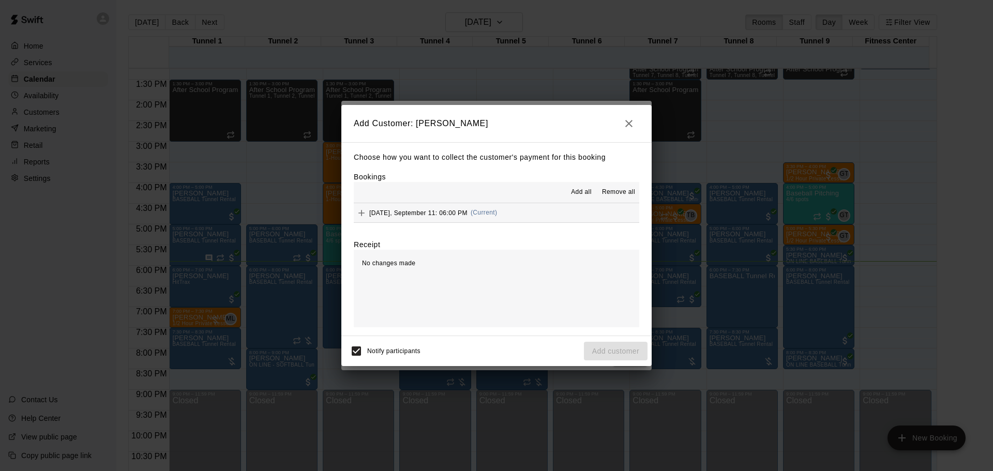
click at [488, 215] on span "(Current)" at bounding box center [484, 212] width 27 height 7
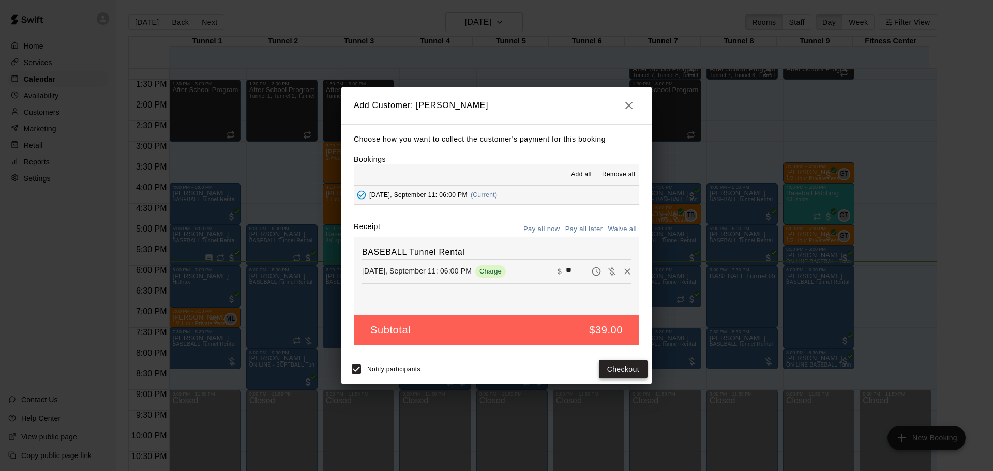
click at [633, 374] on button "Checkout" at bounding box center [623, 369] width 49 height 19
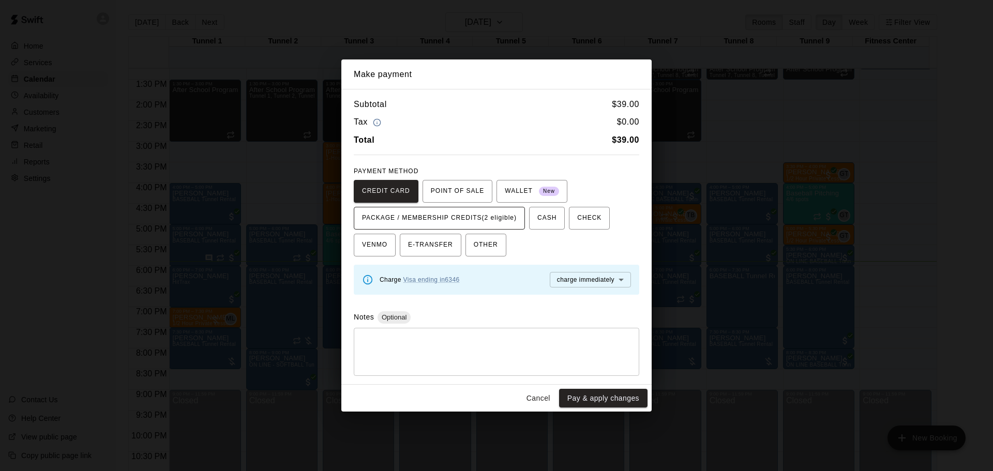
click at [480, 218] on span "PACKAGE / MEMBERSHIP CREDITS (2 eligible)" at bounding box center [439, 218] width 155 height 17
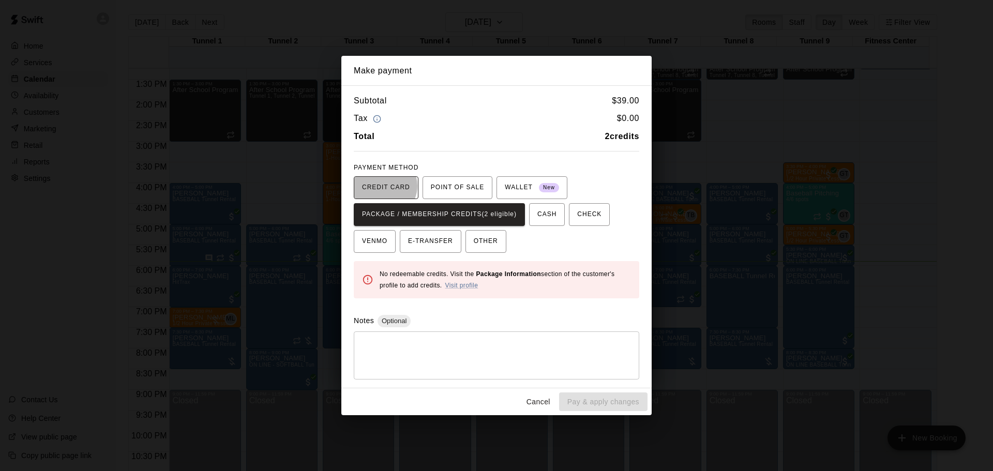
click at [384, 186] on span "CREDIT CARD" at bounding box center [386, 188] width 48 height 17
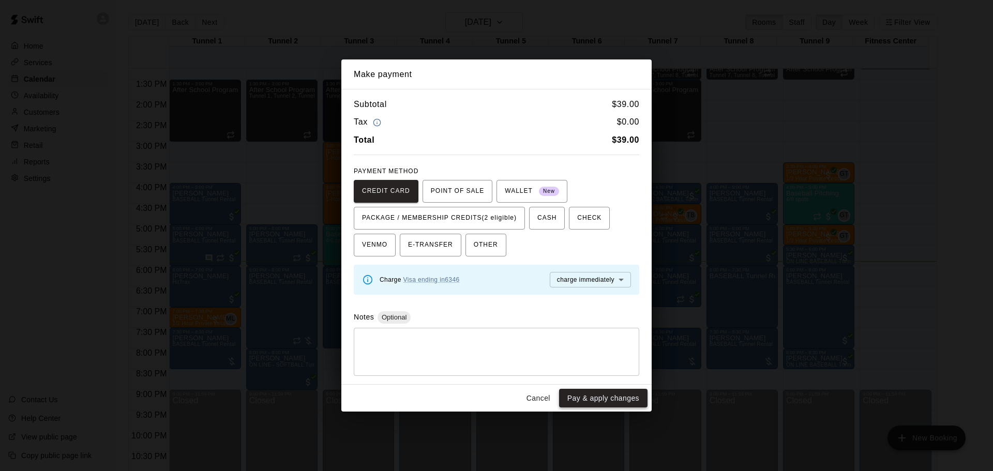
click at [602, 403] on button "Pay & apply changes" at bounding box center [603, 398] width 88 height 19
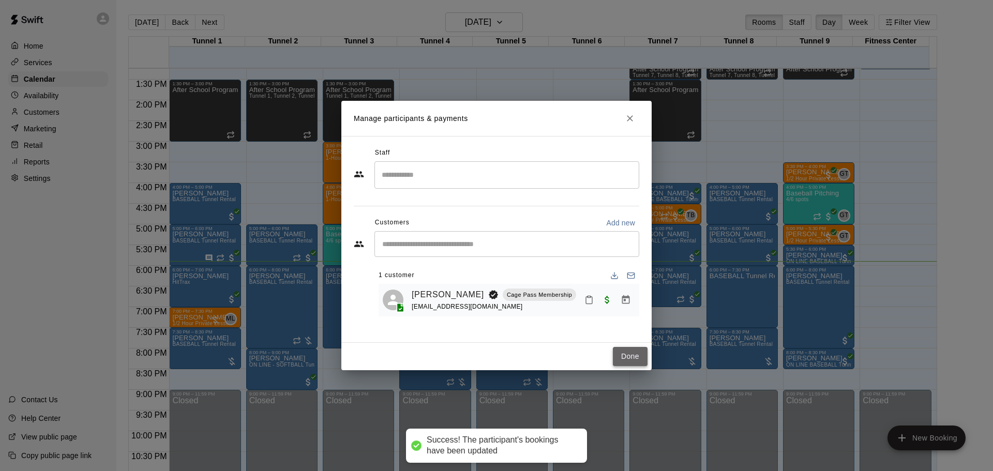
click at [633, 358] on button "Done" at bounding box center [630, 356] width 35 height 19
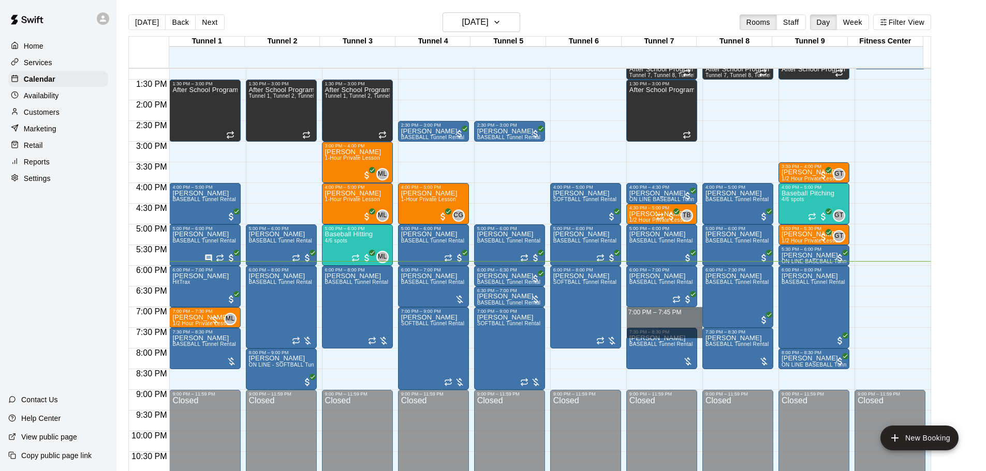
drag, startPoint x: 650, startPoint y: 314, endPoint x: 656, endPoint y: 329, distance: 16.7
drag, startPoint x: 665, startPoint y: 312, endPoint x: 665, endPoint y: 319, distance: 7.2
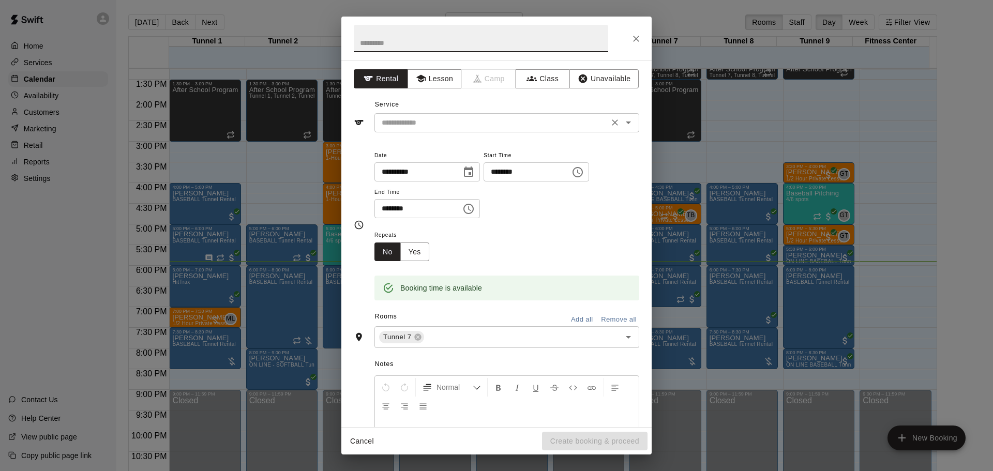
click at [446, 122] on input "text" at bounding box center [492, 122] width 228 height 13
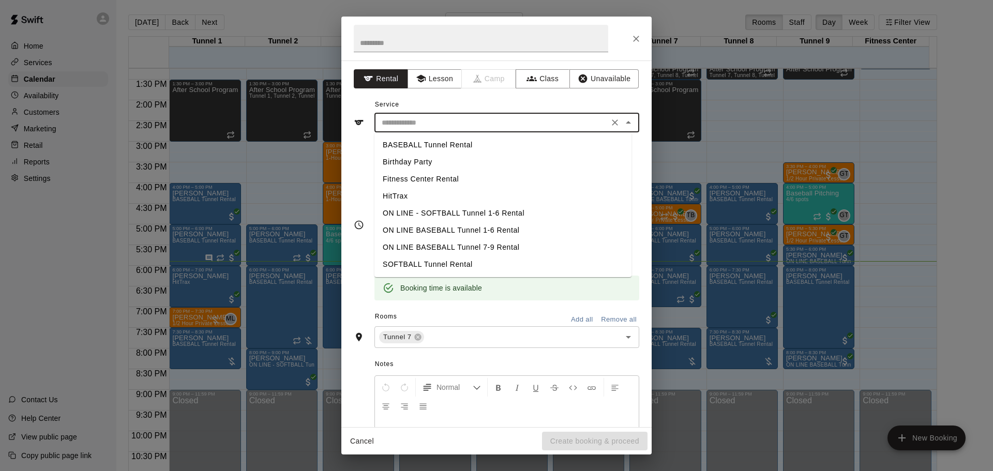
click at [448, 137] on li "BASEBALL Tunnel Rental" at bounding box center [503, 145] width 257 height 17
type input "**********"
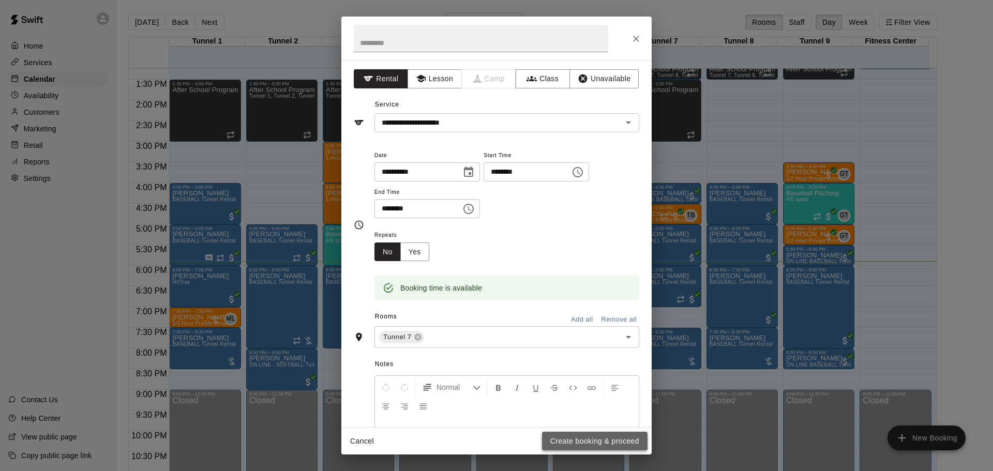
click at [607, 437] on button "Create booking & proceed" at bounding box center [595, 441] width 106 height 19
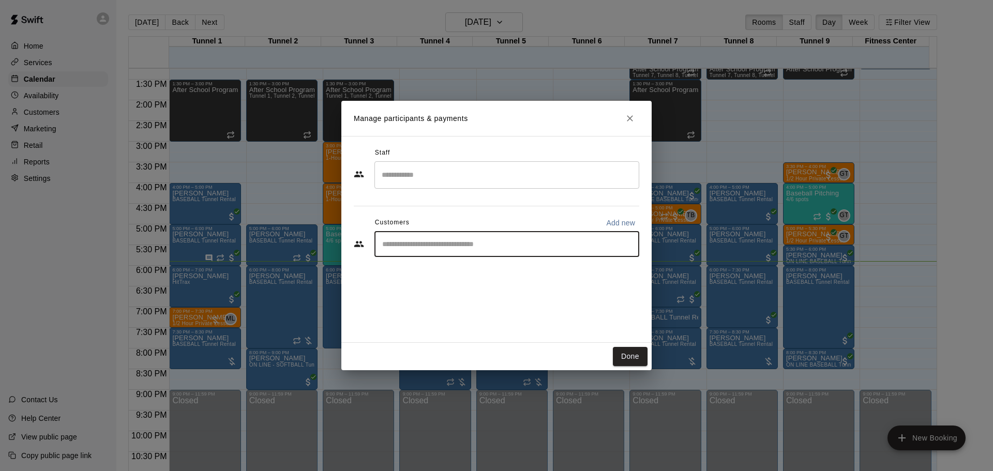
click at [493, 248] on input "Start typing to search customers..." at bounding box center [507, 244] width 256 height 10
type input "**********"
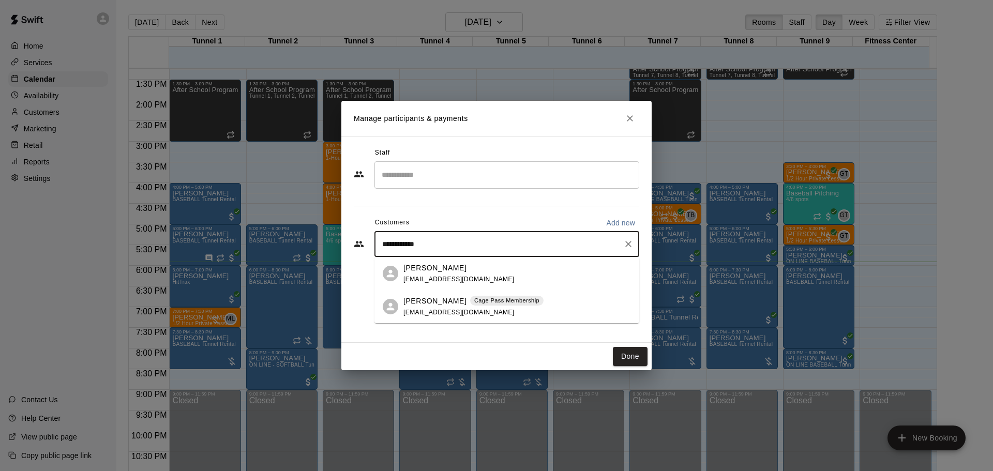
click at [491, 306] on div "Cage Pass Membership" at bounding box center [506, 301] width 73 height 10
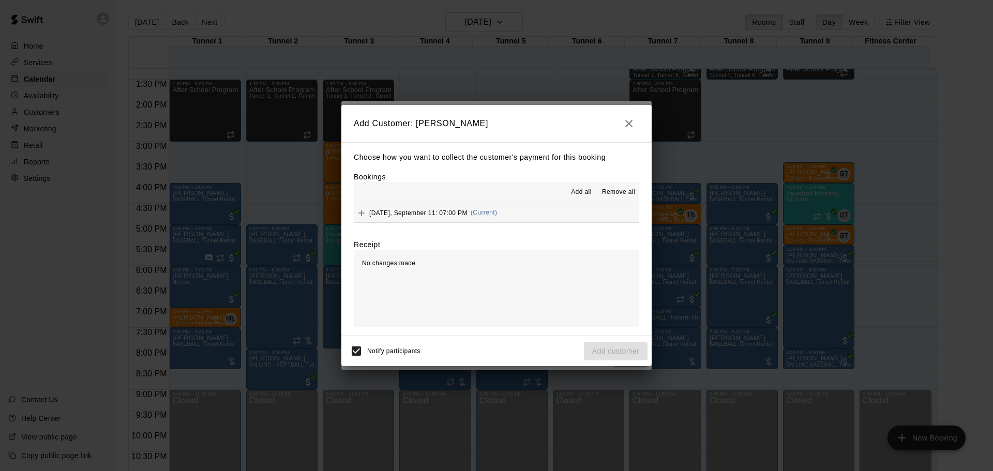
click at [507, 229] on div "Choose how you want to collect the customer's payment for this booking Bookings…" at bounding box center [496, 239] width 310 height 194
click at [521, 217] on button "Thursday, September 11: 07:00 PM (Current)" at bounding box center [497, 212] width 286 height 19
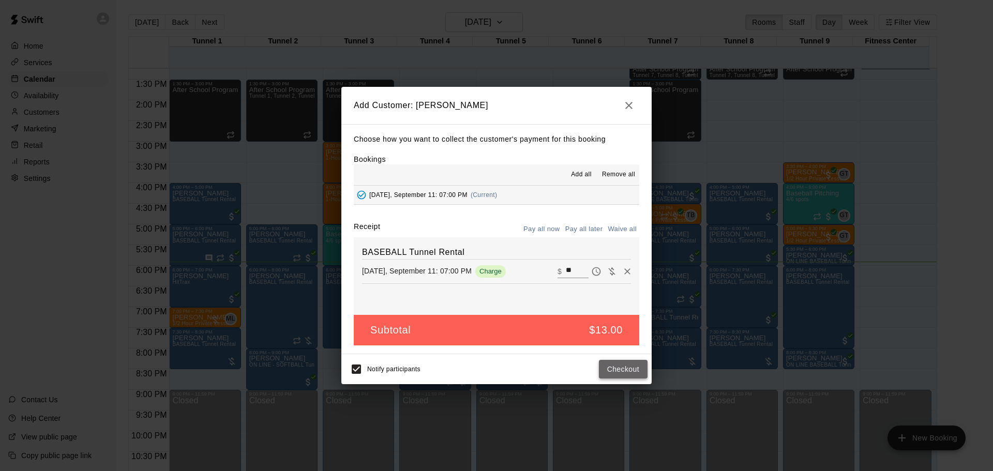
click at [631, 373] on button "Checkout" at bounding box center [623, 369] width 49 height 19
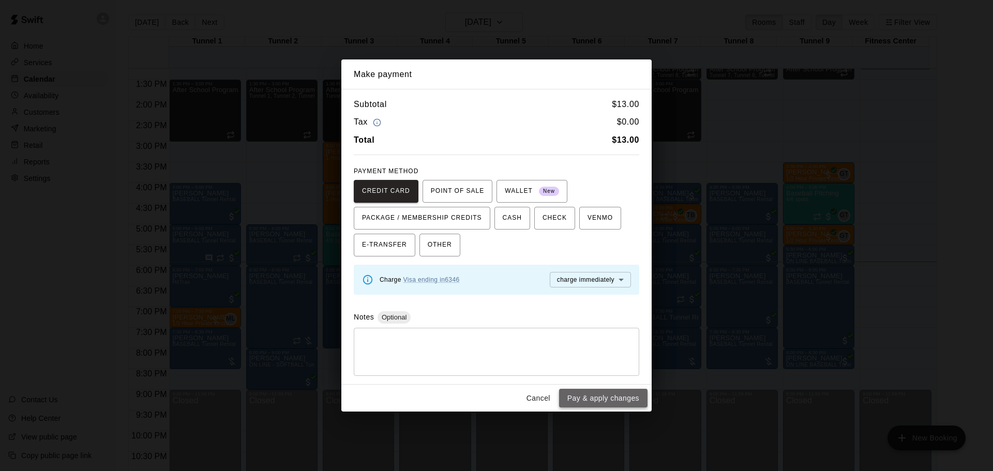
click at [640, 403] on button "Pay & apply changes" at bounding box center [603, 398] width 88 height 19
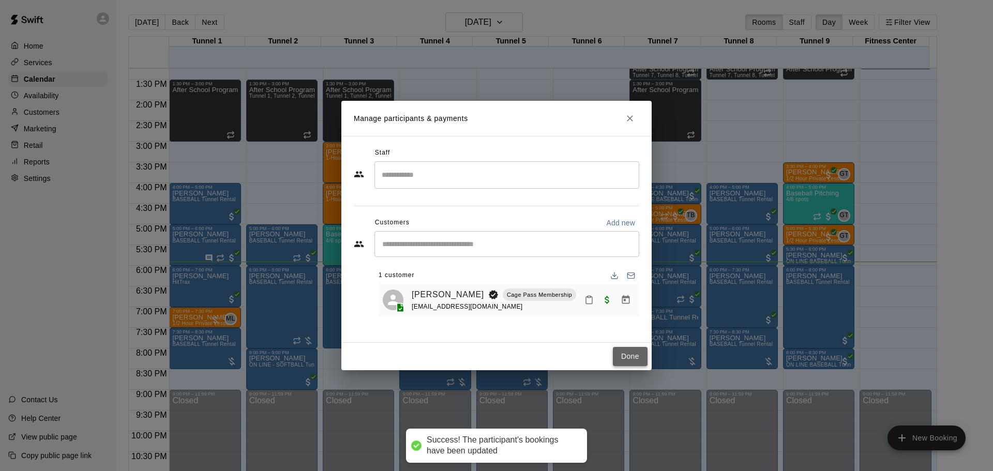
click at [626, 357] on button "Done" at bounding box center [630, 356] width 35 height 19
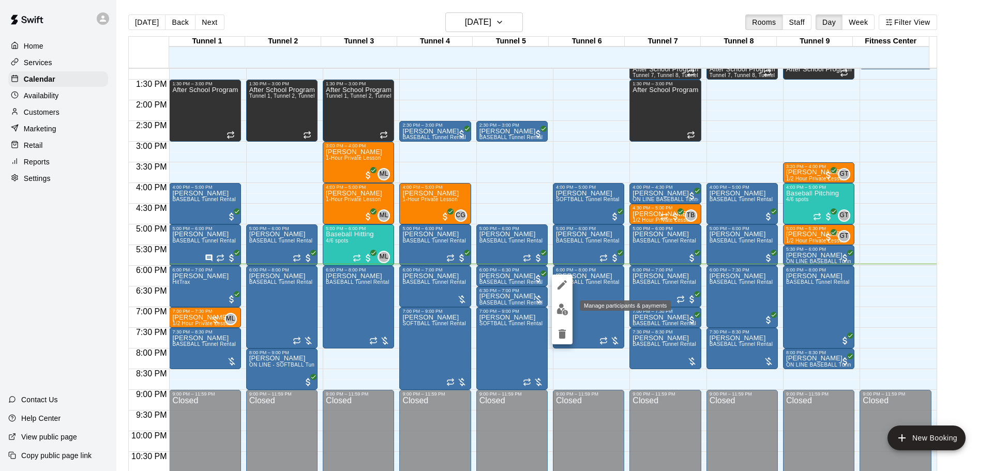
click at [566, 311] on img "edit" at bounding box center [563, 310] width 12 height 12
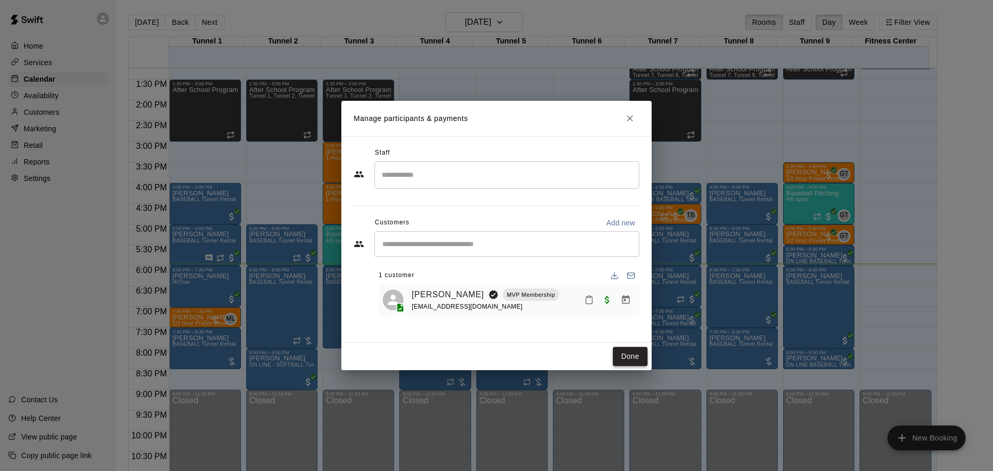
click at [636, 349] on div "Done" at bounding box center [496, 356] width 310 height 27
click at [637, 355] on button "Done" at bounding box center [630, 356] width 35 height 19
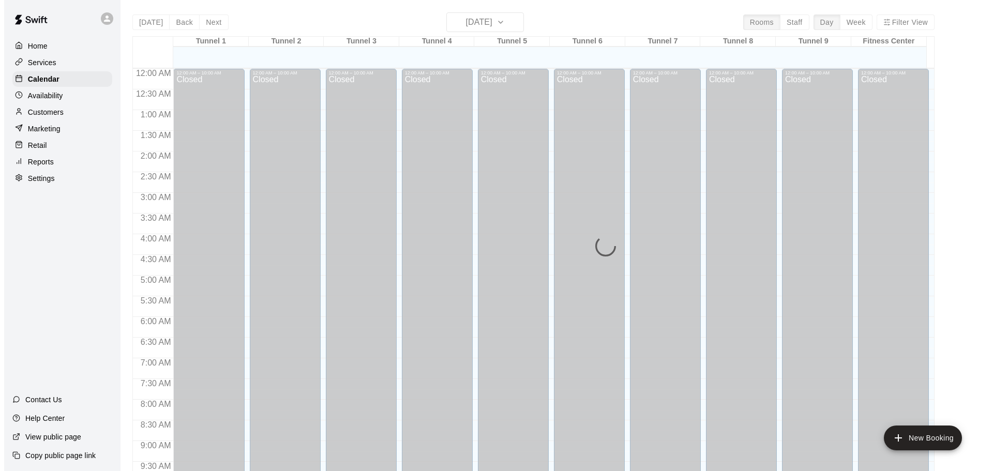
scroll to position [548, 0]
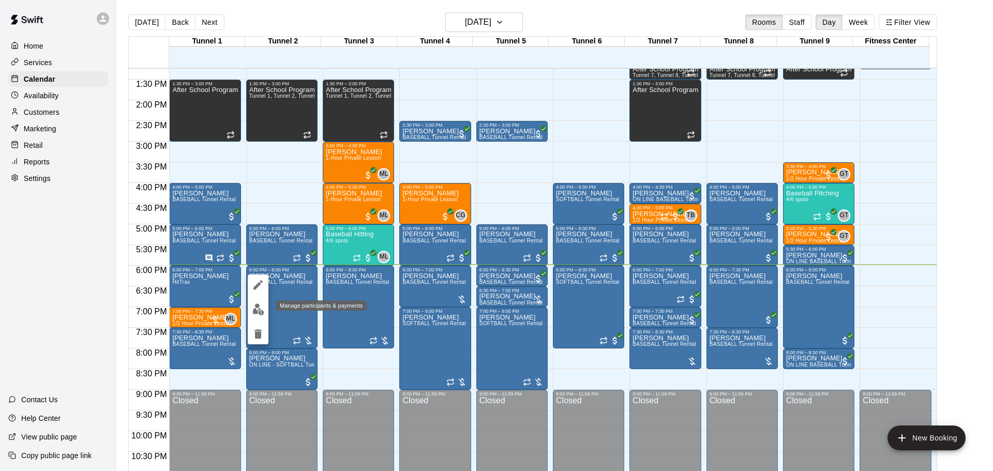
click at [260, 313] on img "edit" at bounding box center [258, 310] width 12 height 12
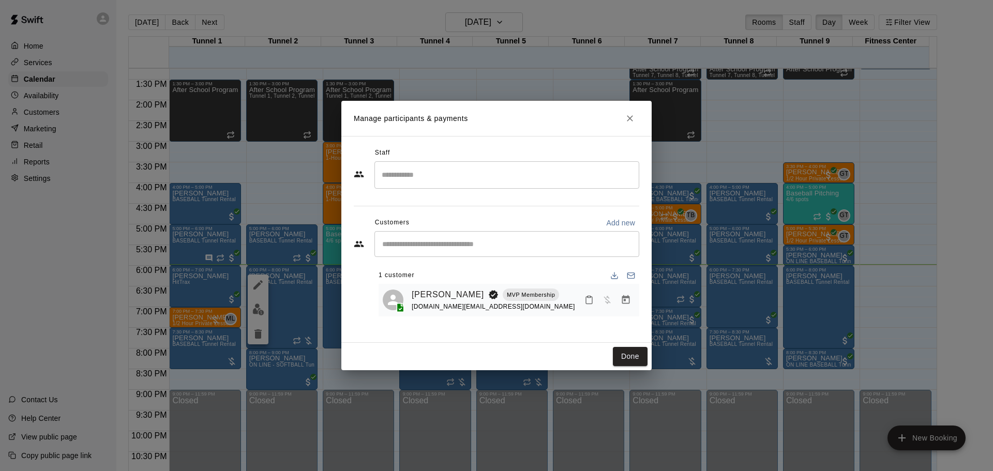
click at [630, 308] on button "Manage bookings & payment" at bounding box center [626, 300] width 19 height 19
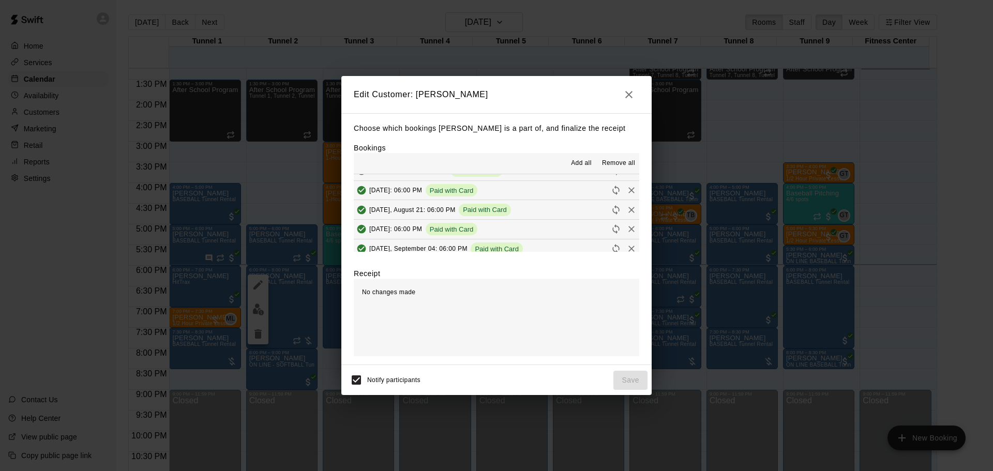
scroll to position [155, 0]
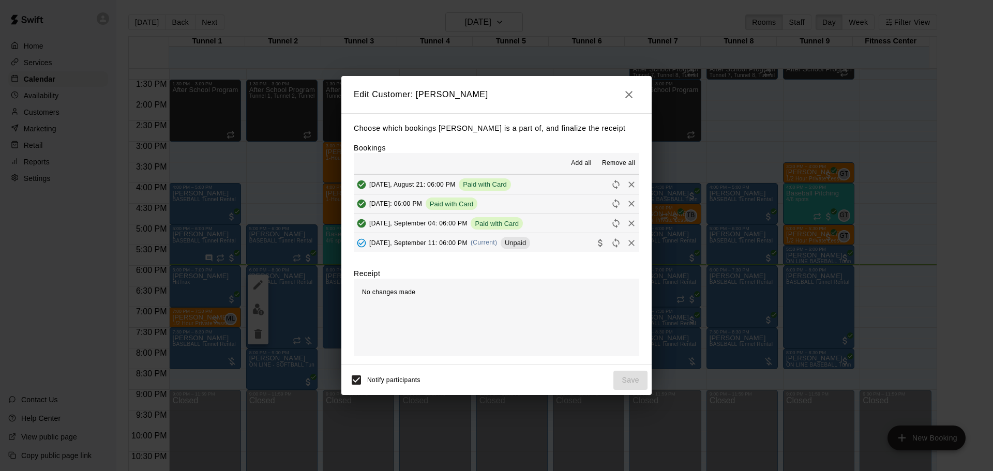
click at [635, 95] on button "button" at bounding box center [629, 94] width 21 height 21
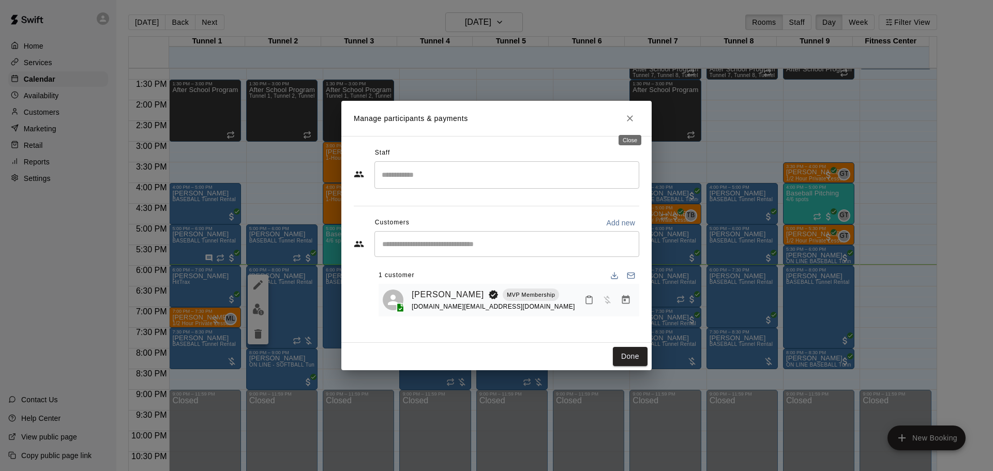
click at [637, 118] on button "Close" at bounding box center [630, 118] width 19 height 19
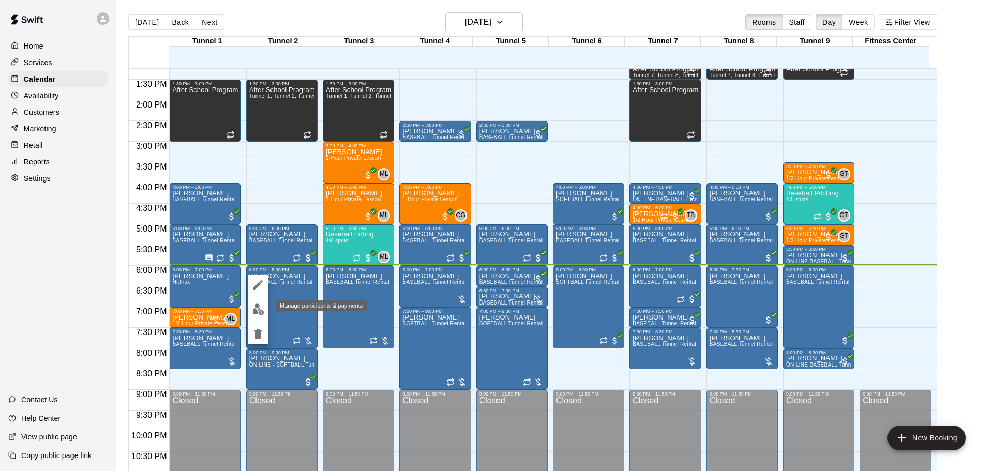
click at [262, 305] on img "edit" at bounding box center [258, 310] width 12 height 12
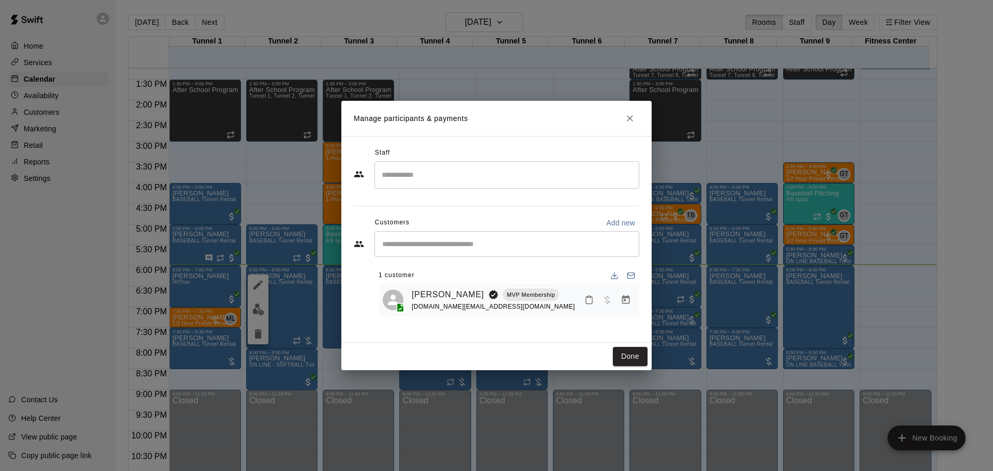
click at [624, 292] on button "Manage bookings & payment" at bounding box center [626, 300] width 19 height 19
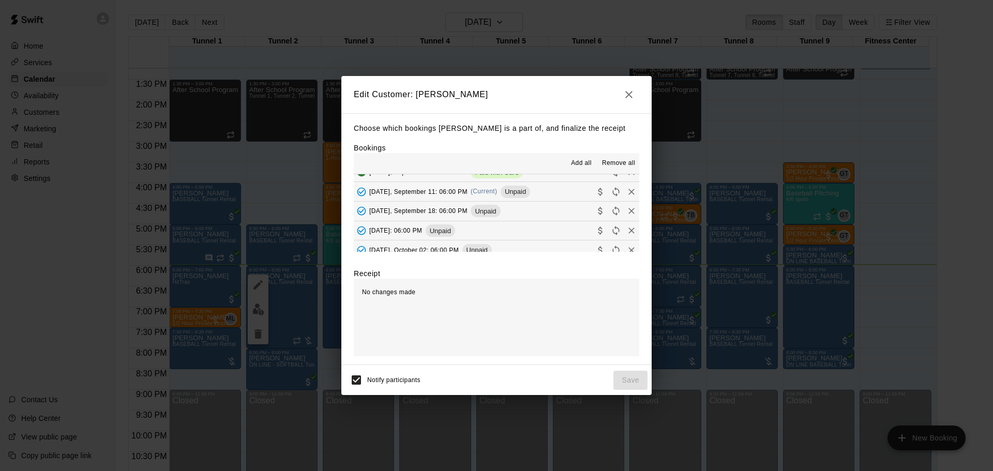
scroll to position [207, 0]
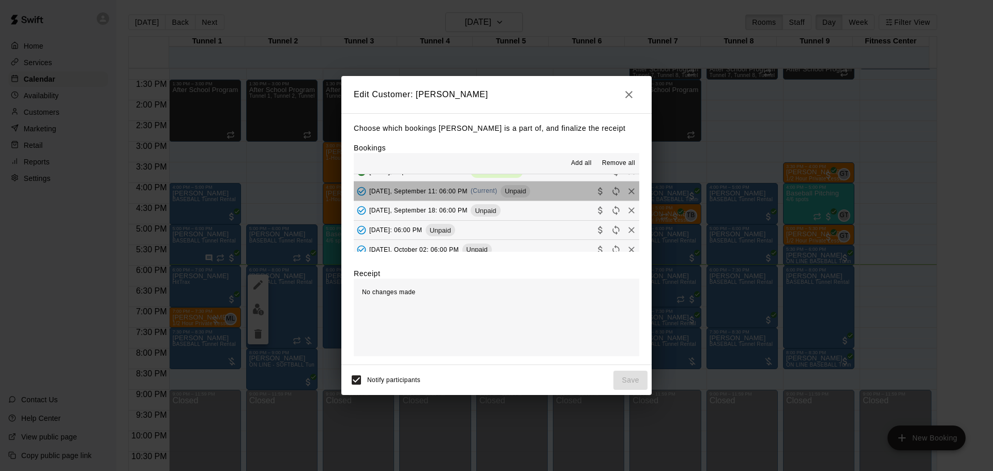
click at [509, 192] on span "Unpaid" at bounding box center [515, 191] width 29 height 8
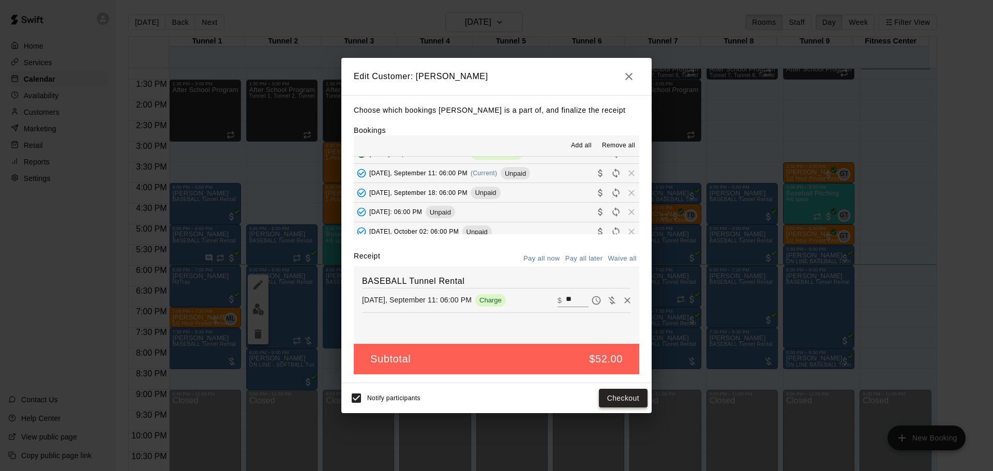
click at [629, 400] on button "Checkout" at bounding box center [623, 398] width 49 height 19
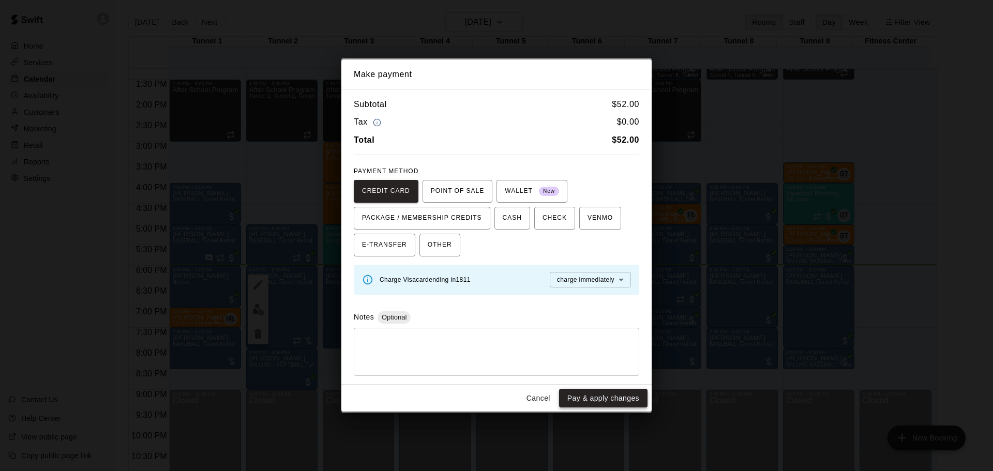
click at [628, 405] on button "Pay & apply changes" at bounding box center [603, 398] width 88 height 19
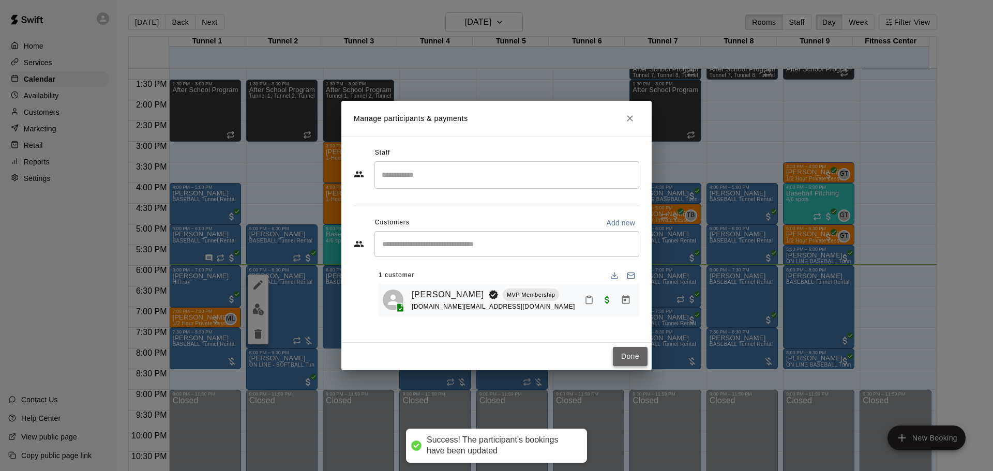
click at [633, 358] on button "Done" at bounding box center [630, 356] width 35 height 19
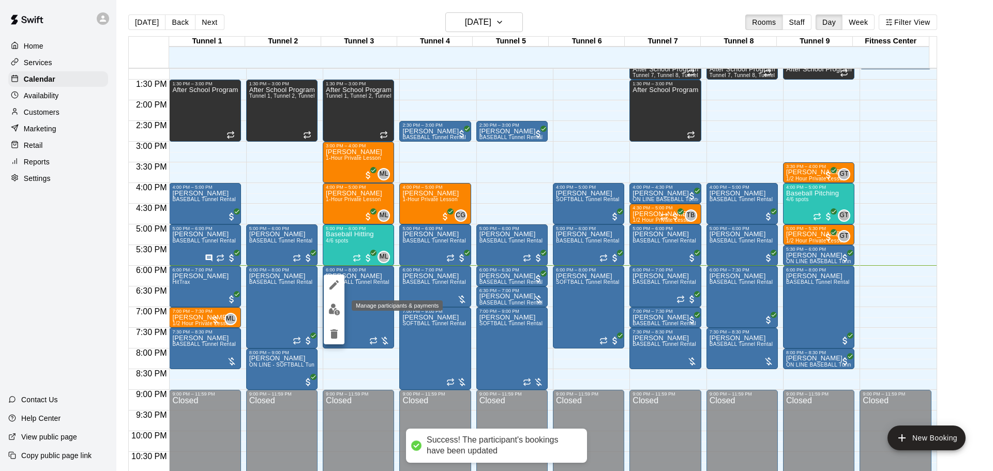
click at [332, 307] on img "edit" at bounding box center [335, 310] width 12 height 12
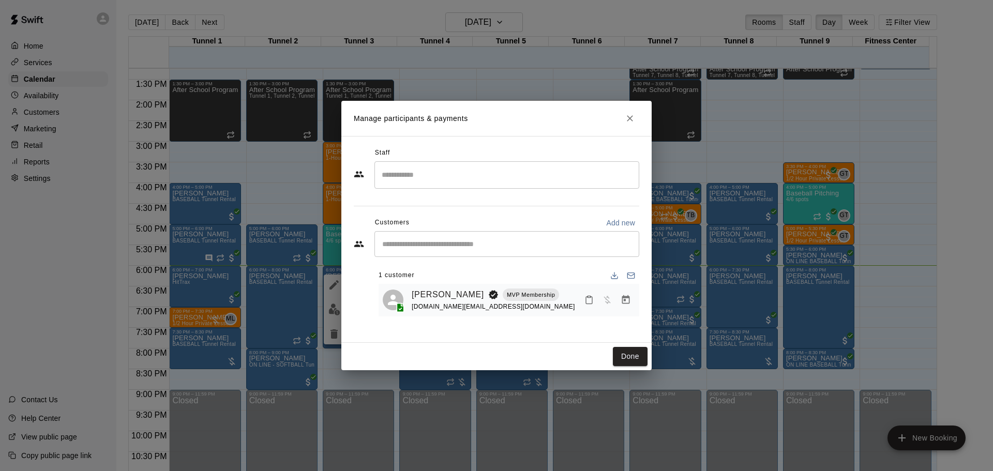
click at [626, 307] on button "Manage bookings & payment" at bounding box center [626, 300] width 19 height 19
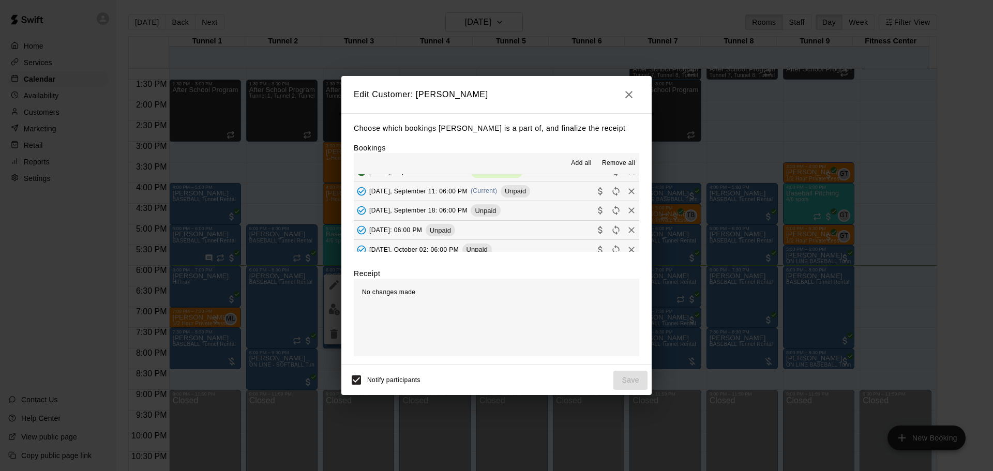
click at [496, 190] on span "(Current)" at bounding box center [484, 190] width 27 height 7
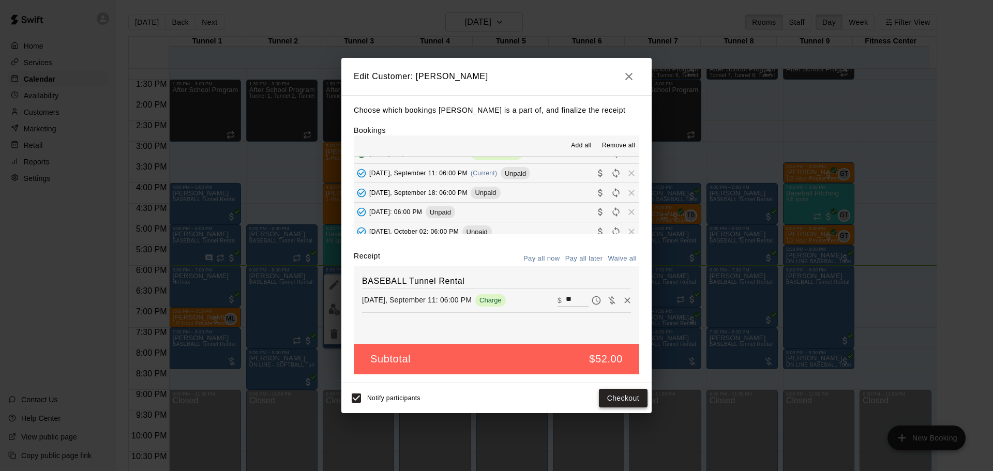
click at [632, 395] on button "Checkout" at bounding box center [623, 398] width 49 height 19
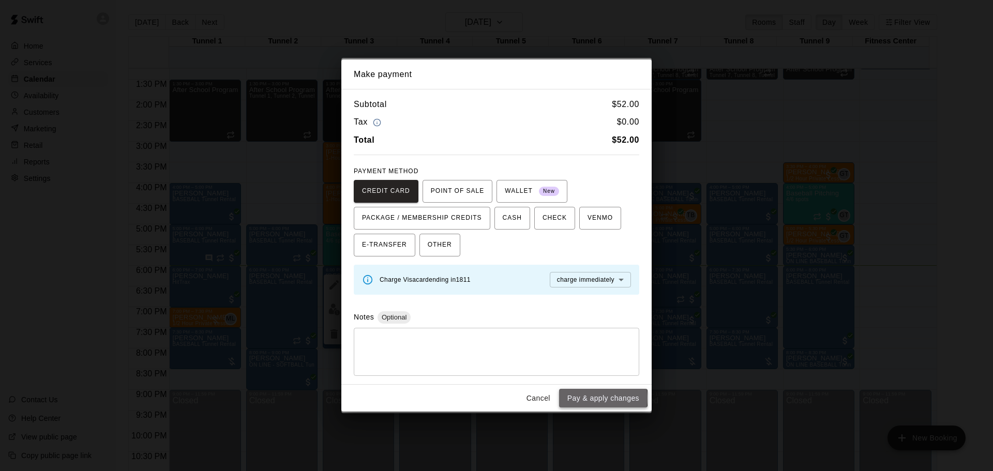
click at [595, 398] on button "Pay & apply changes" at bounding box center [603, 398] width 88 height 19
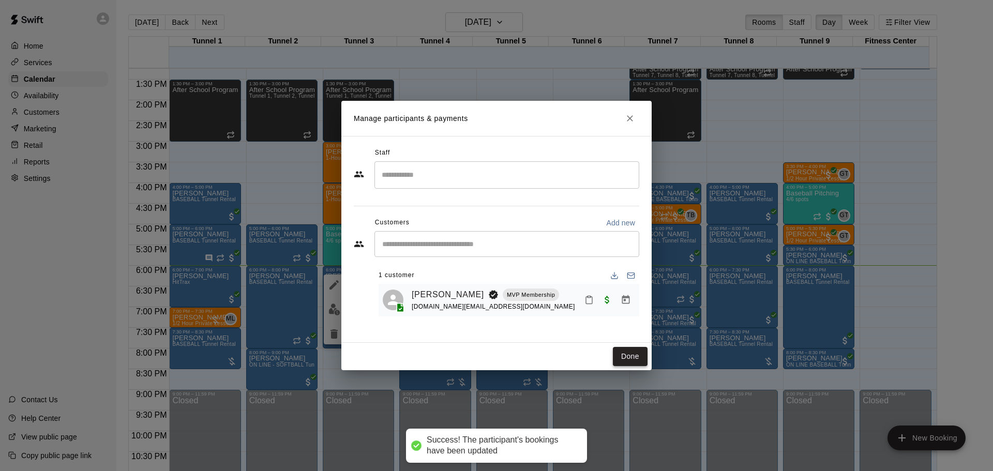
click at [618, 356] on button "Done" at bounding box center [630, 356] width 35 height 19
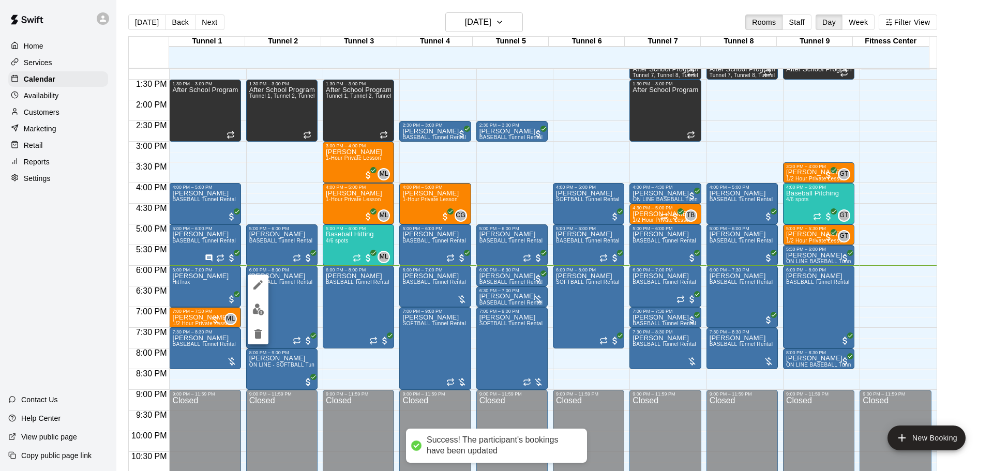
click at [250, 308] on button "edit" at bounding box center [258, 310] width 21 height 20
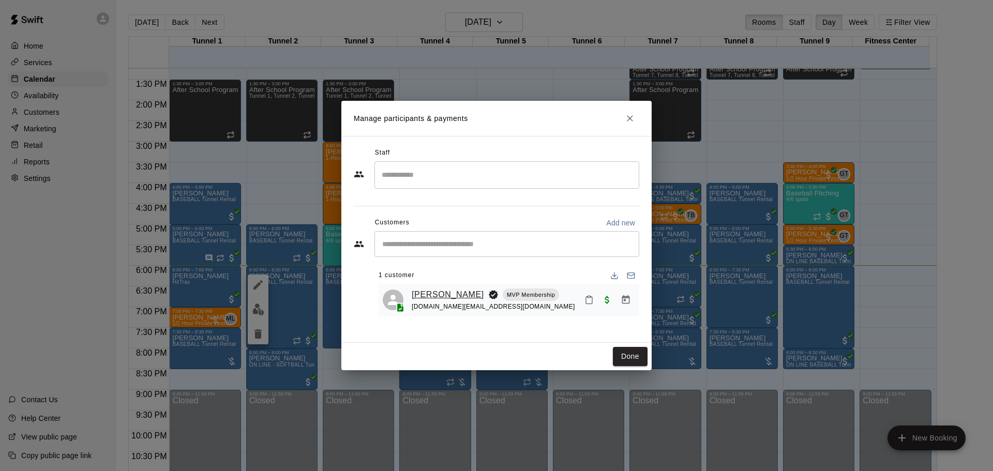
click at [452, 295] on link "[PERSON_NAME]" at bounding box center [448, 294] width 72 height 13
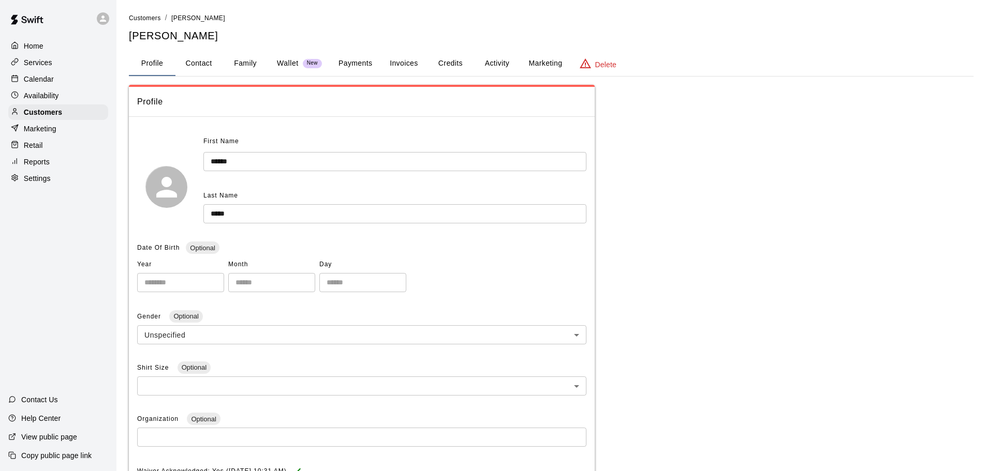
click at [361, 76] on div "Profile Contact Family Wallet New Payments Invoices Credits Activity Marketing …" at bounding box center [551, 63] width 844 height 25
click at [361, 73] on button "Payments" at bounding box center [355, 63] width 50 height 25
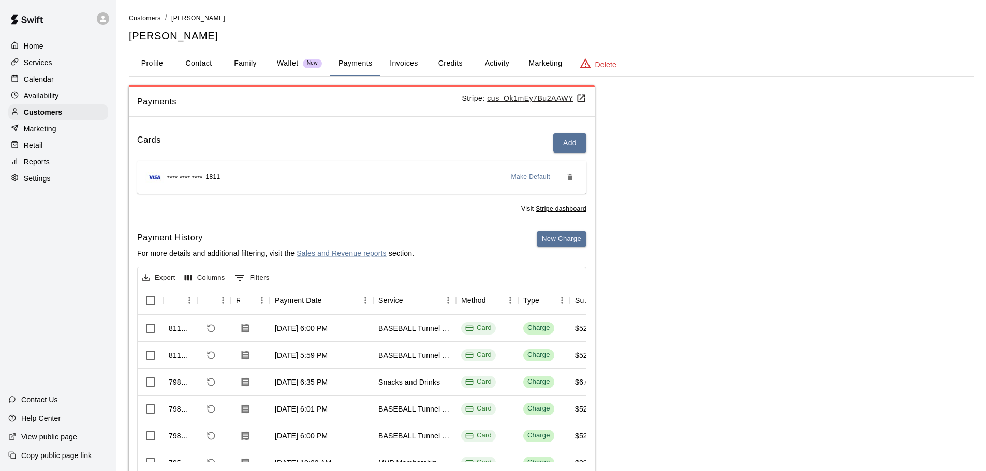
click at [61, 79] on div "Calendar" at bounding box center [58, 79] width 100 height 16
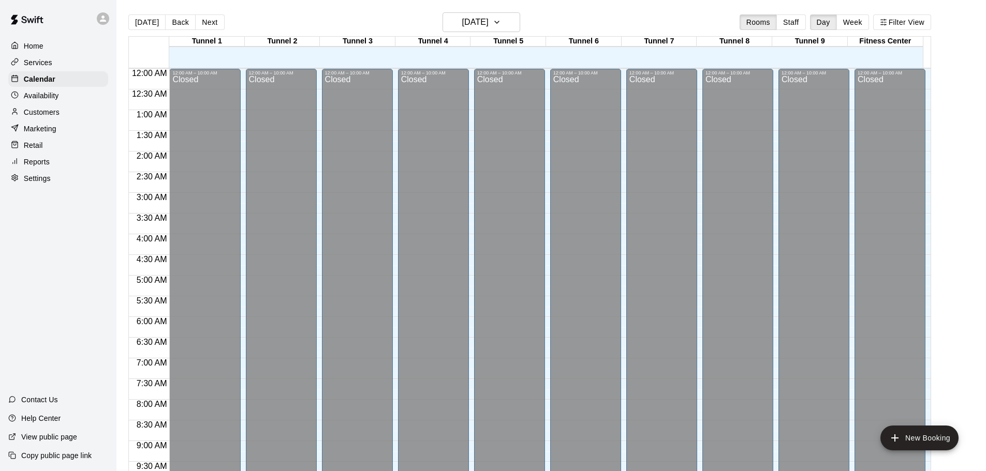
scroll to position [548, 0]
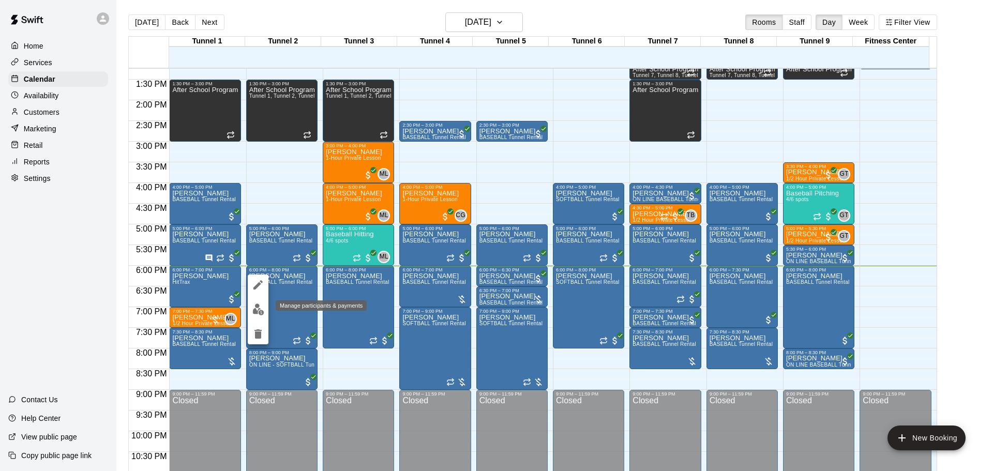
click at [262, 315] on img "edit" at bounding box center [258, 310] width 12 height 12
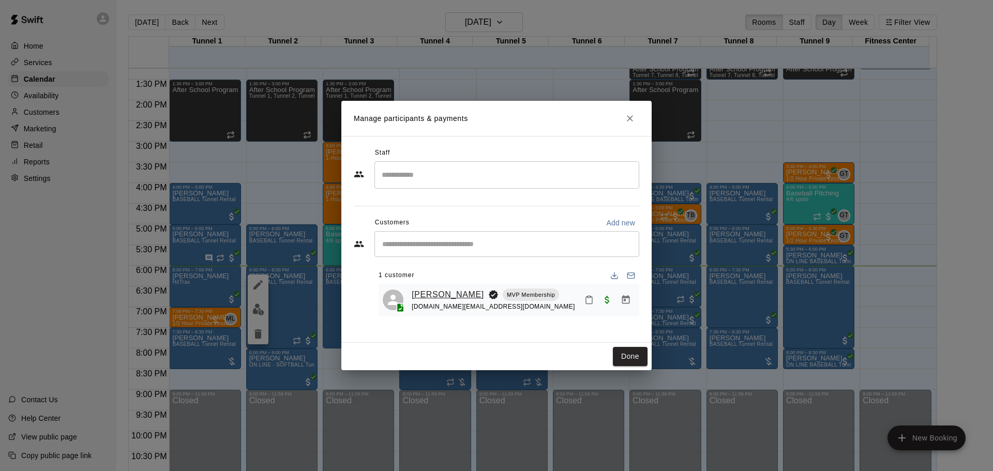
click at [450, 293] on link "[PERSON_NAME]" at bounding box center [448, 294] width 72 height 13
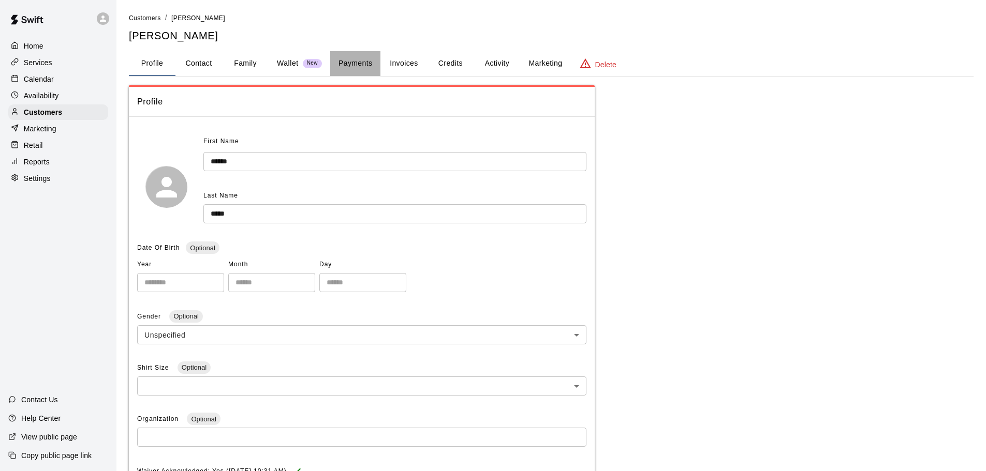
click at [373, 67] on button "Payments" at bounding box center [355, 63] width 50 height 25
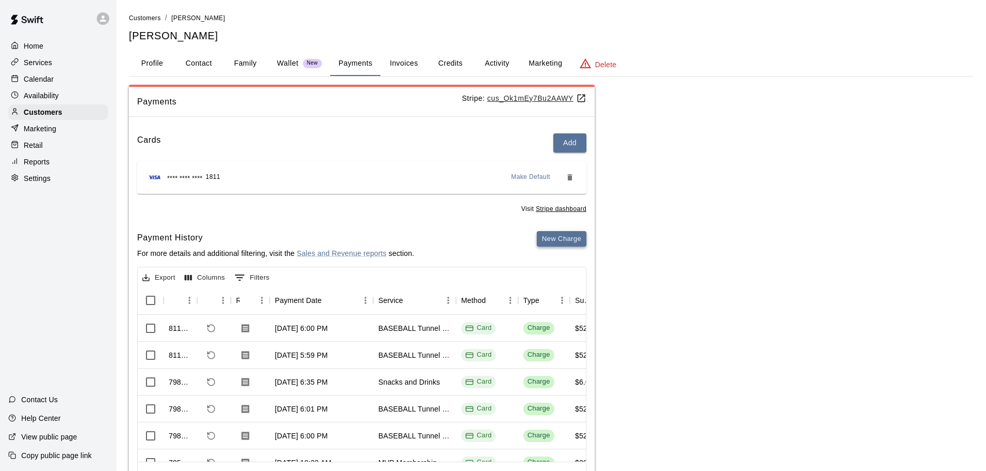
click at [569, 231] on button "New Charge" at bounding box center [562, 239] width 50 height 16
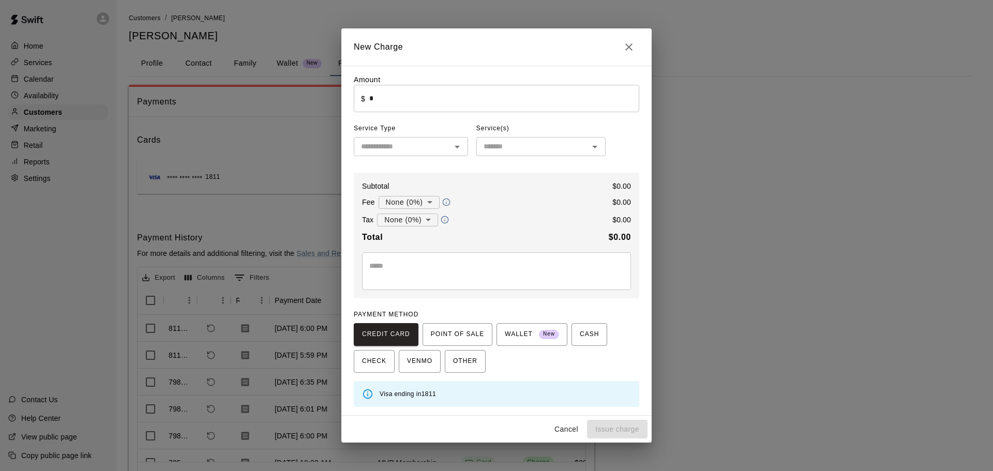
click at [450, 114] on div "Amount ​ $ * ​ Service Type ​ Service(s) ​ Subtotal $ 0.00 Fee None (0%) * ​ $ …" at bounding box center [497, 241] width 286 height 333
click at [450, 82] on div "Amount ​ $ * ​" at bounding box center [497, 94] width 286 height 38
click at [453, 97] on input "*" at bounding box center [504, 98] width 270 height 27
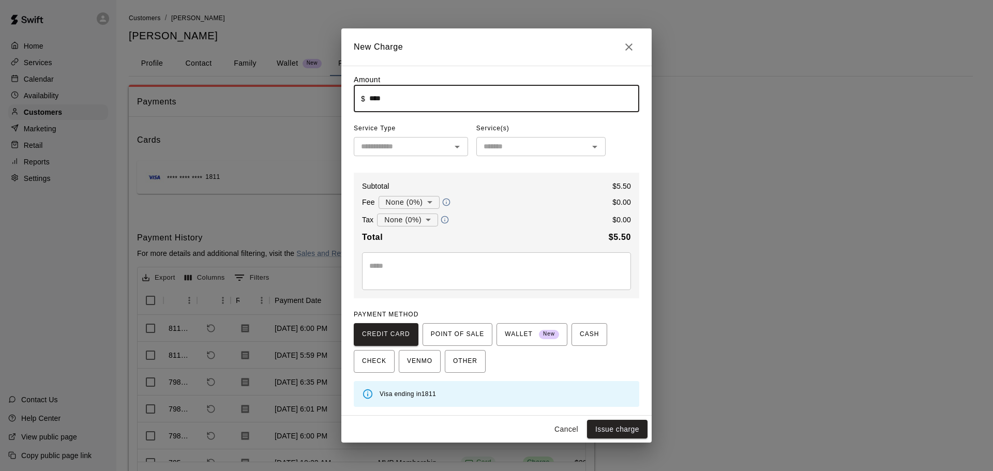
type input "****"
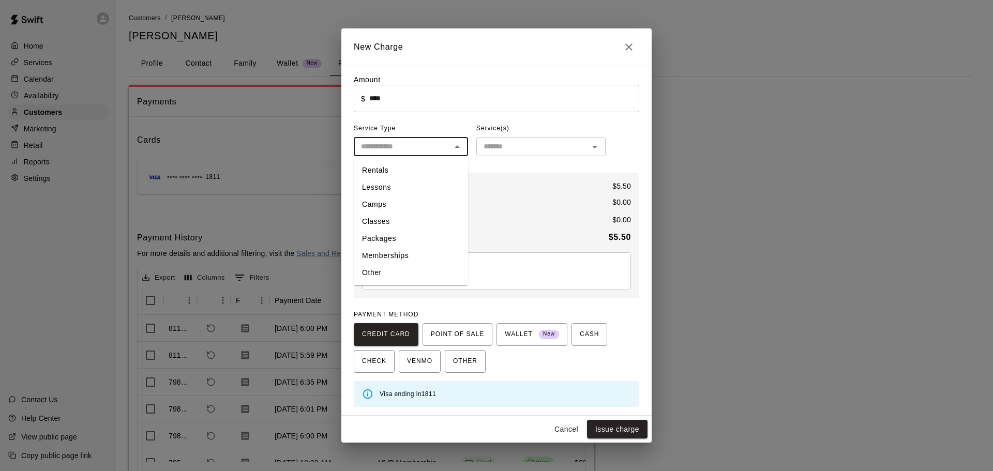
click at [419, 149] on input "text" at bounding box center [402, 146] width 91 height 13
click at [405, 267] on li "Other" at bounding box center [411, 272] width 114 height 17
type input "*****"
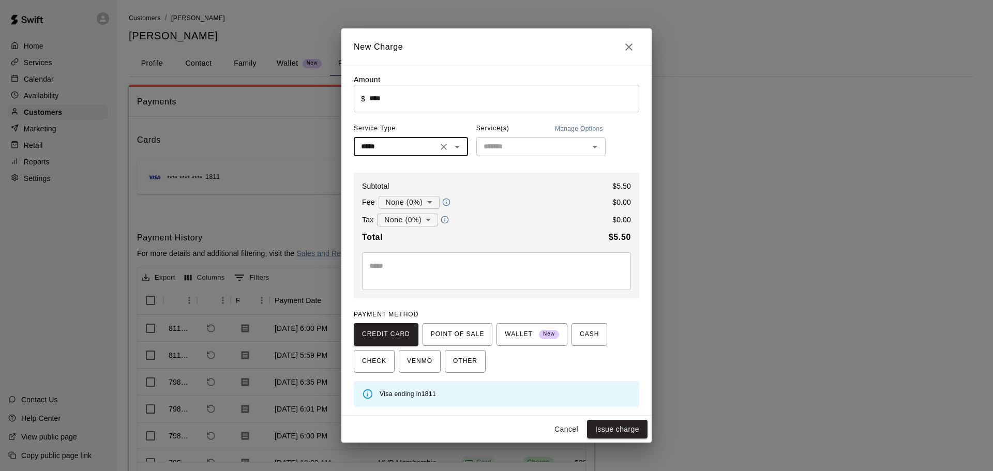
click at [515, 152] on input "text" at bounding box center [533, 146] width 106 height 13
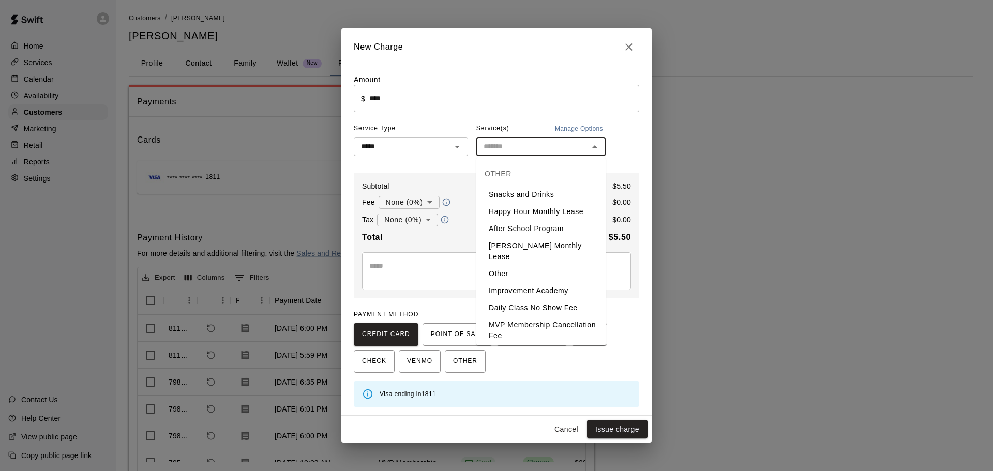
click at [523, 196] on li "Snacks and Drinks" at bounding box center [541, 194] width 129 height 17
type input "**********"
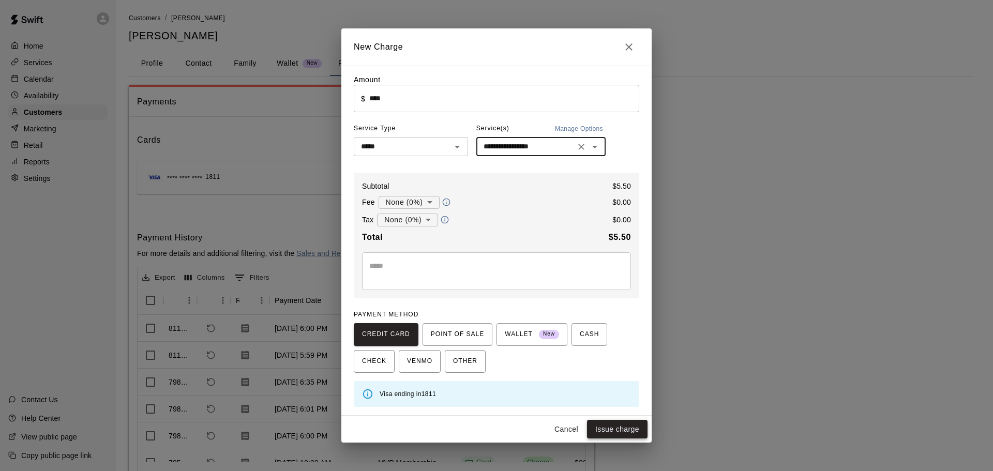
click at [635, 431] on button "Issue charge" at bounding box center [617, 429] width 61 height 19
type input "*"
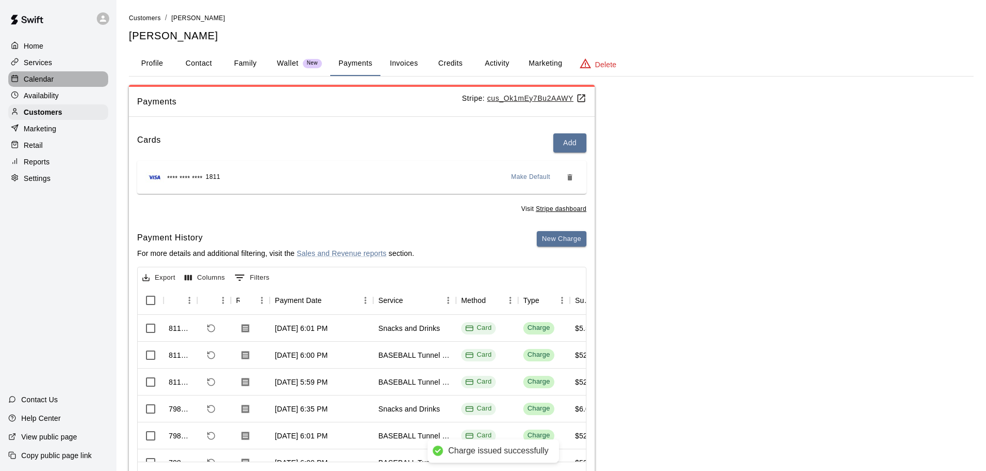
click at [45, 84] on p "Calendar" at bounding box center [39, 79] width 30 height 10
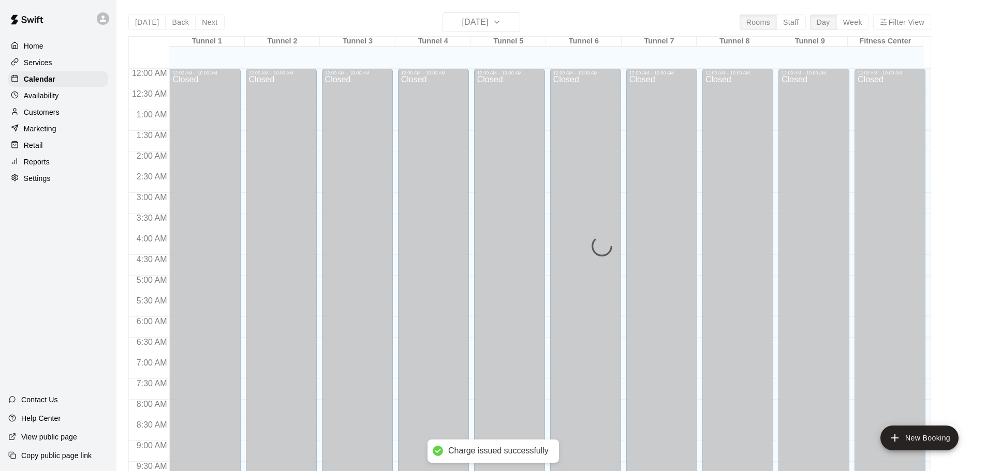
scroll to position [548, 0]
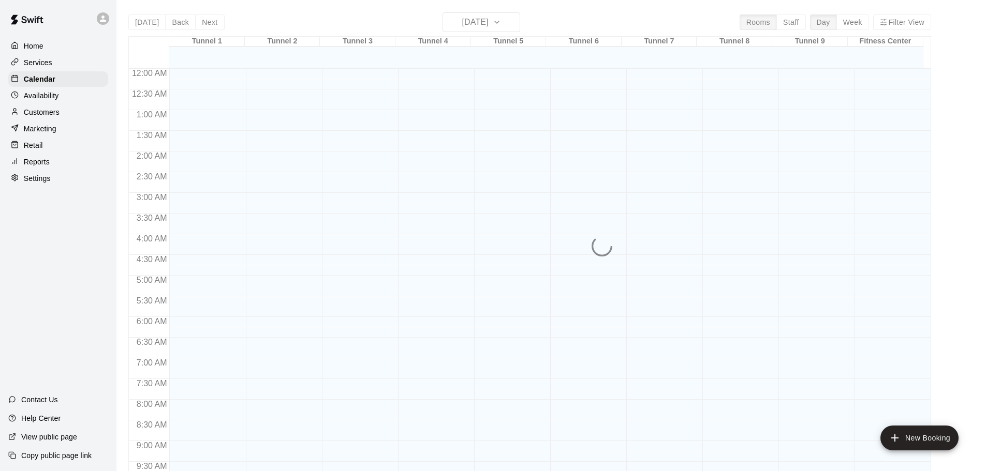
scroll to position [548, 0]
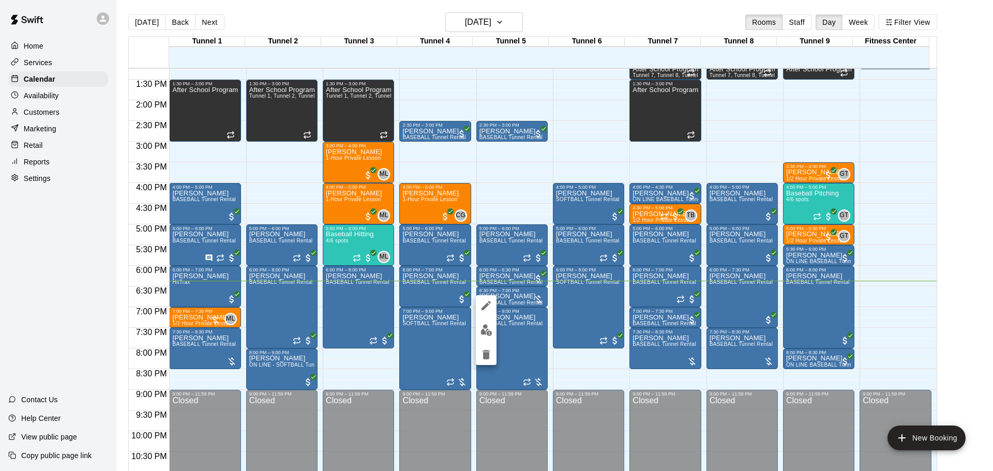
click at [478, 328] on button "edit" at bounding box center [486, 330] width 21 height 20
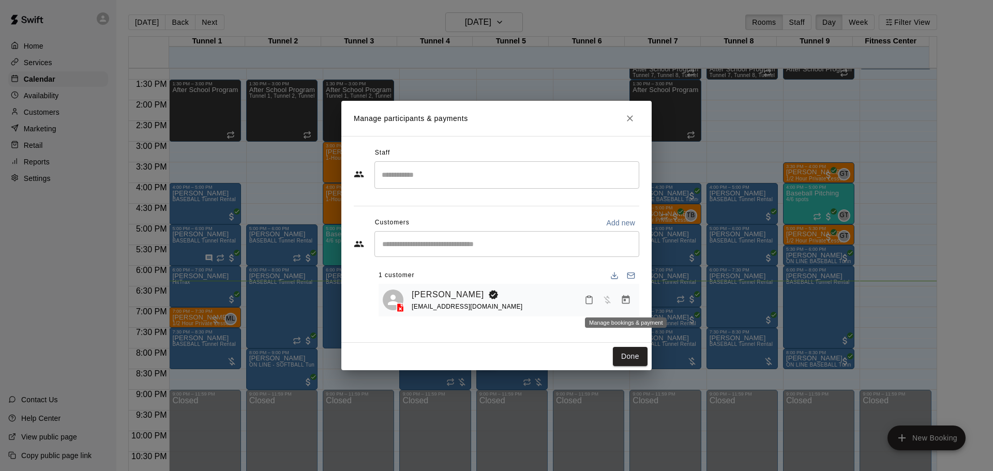
click at [624, 304] on icon "Manage bookings & payment" at bounding box center [626, 300] width 10 height 10
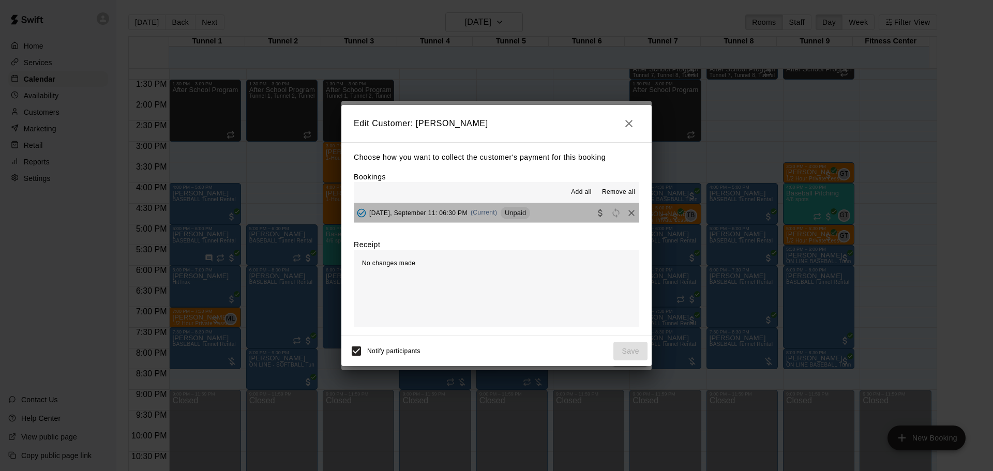
click at [523, 219] on div "Unpaid" at bounding box center [515, 213] width 29 height 12
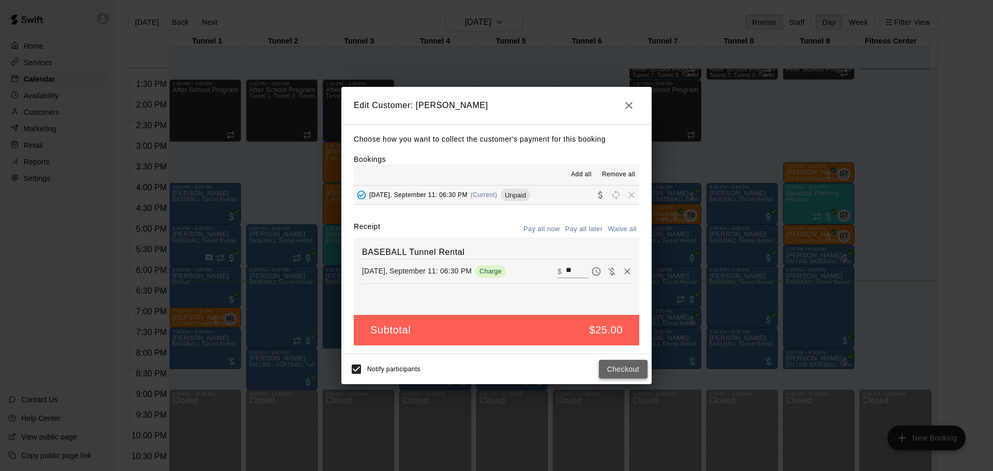
click at [609, 364] on button "Checkout" at bounding box center [623, 369] width 49 height 19
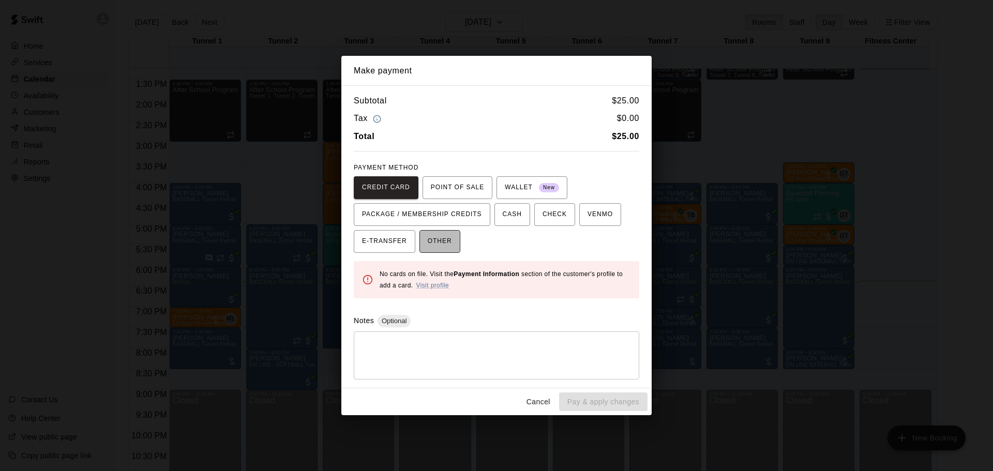
click at [451, 247] on button "OTHER" at bounding box center [440, 241] width 41 height 23
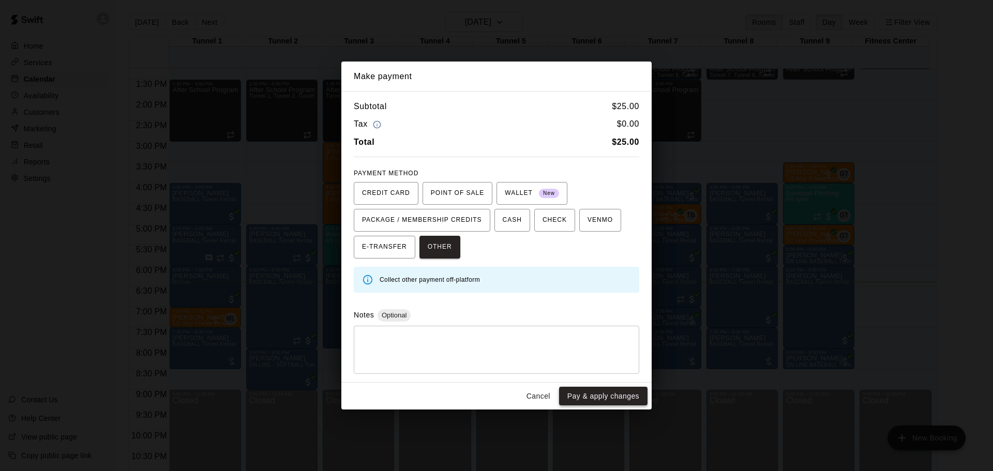
click at [618, 395] on button "Pay & apply changes" at bounding box center [603, 396] width 88 height 19
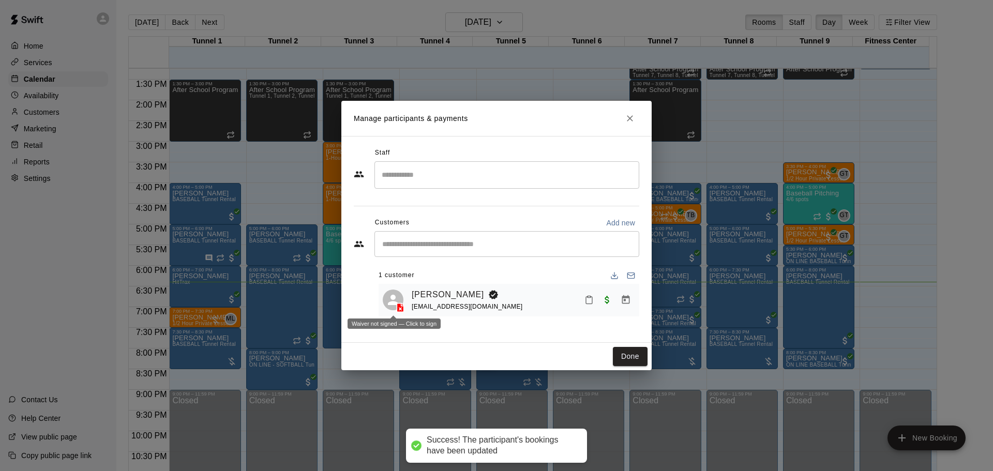
click at [404, 305] on icon at bounding box center [400, 308] width 10 height 10
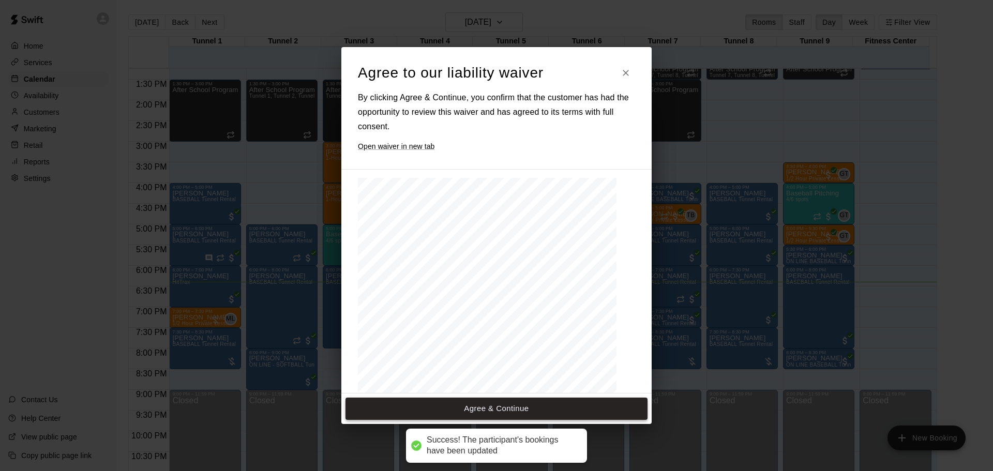
click at [527, 412] on button "Agree & Continue" at bounding box center [497, 409] width 302 height 22
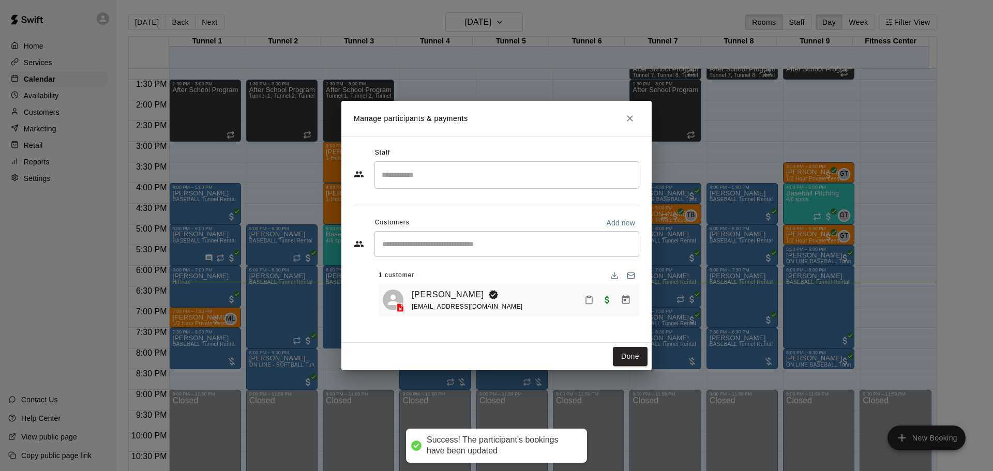
click at [621, 368] on div "Done" at bounding box center [496, 356] width 310 height 27
click at [625, 360] on button "Done" at bounding box center [630, 356] width 35 height 19
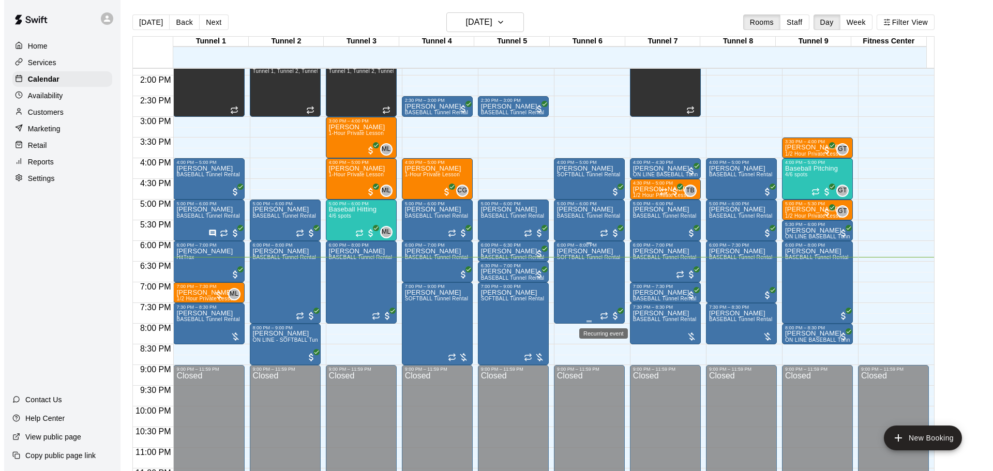
scroll to position [580, 0]
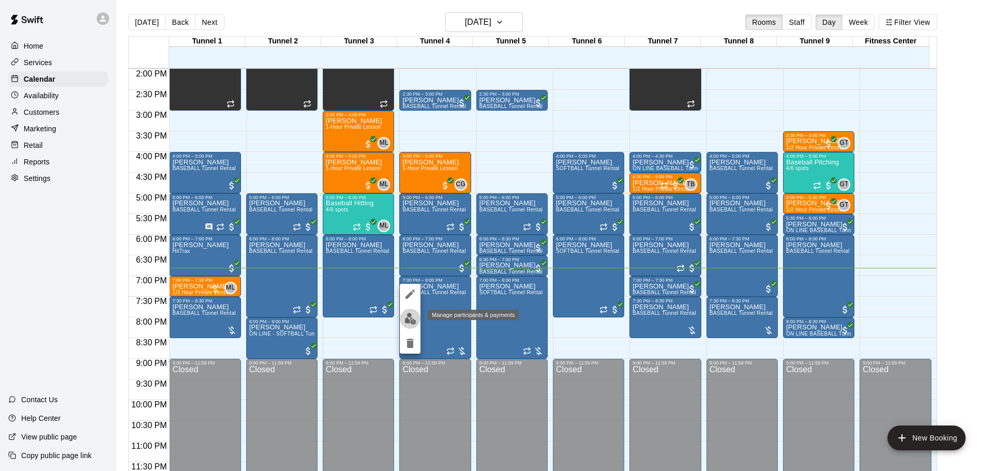
click at [414, 319] on img "edit" at bounding box center [411, 319] width 12 height 12
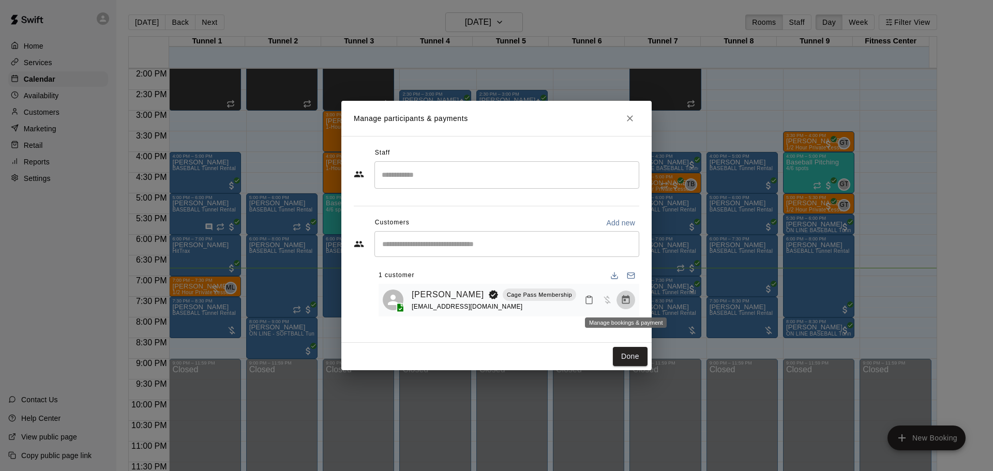
click at [628, 300] on icon "Manage bookings & payment" at bounding box center [626, 300] width 10 height 10
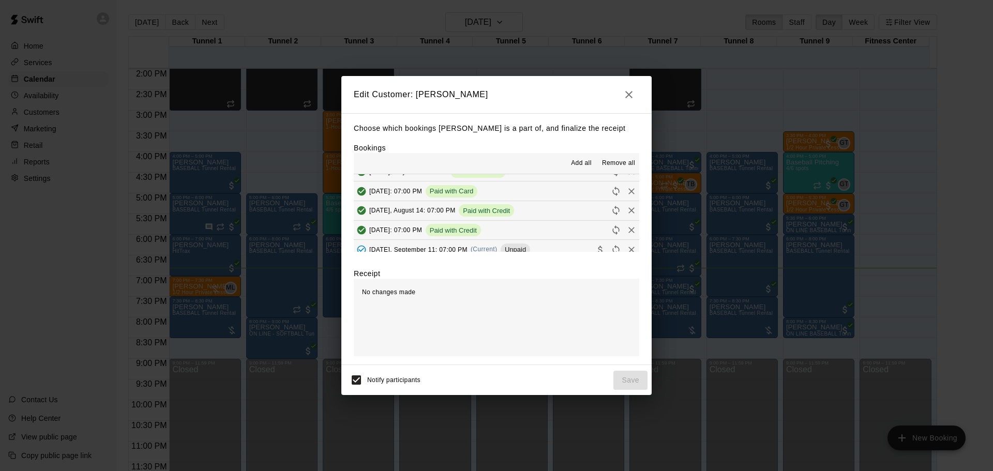
scroll to position [259, 0]
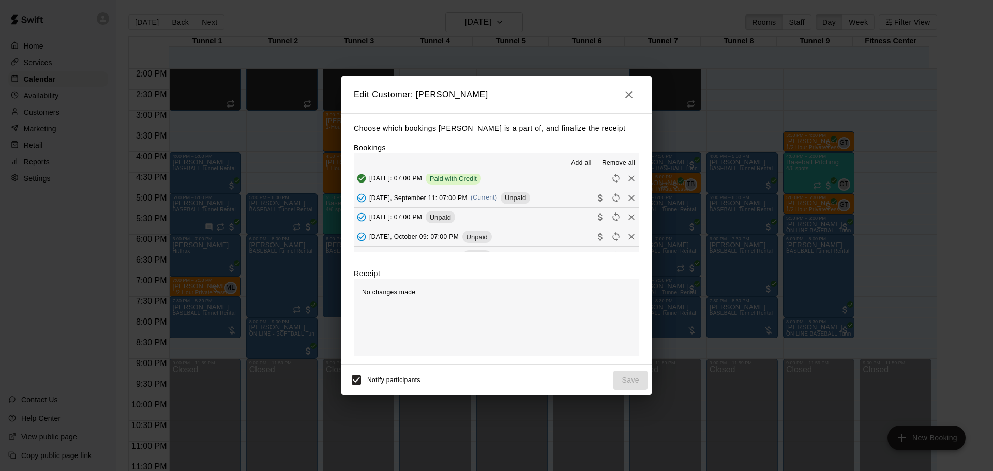
click at [511, 198] on span "Unpaid" at bounding box center [515, 198] width 29 height 8
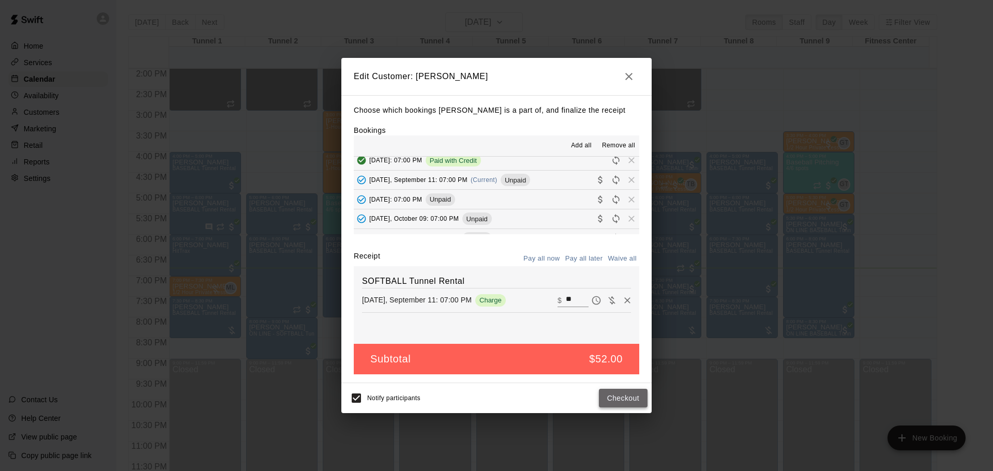
click at [621, 403] on button "Checkout" at bounding box center [623, 398] width 49 height 19
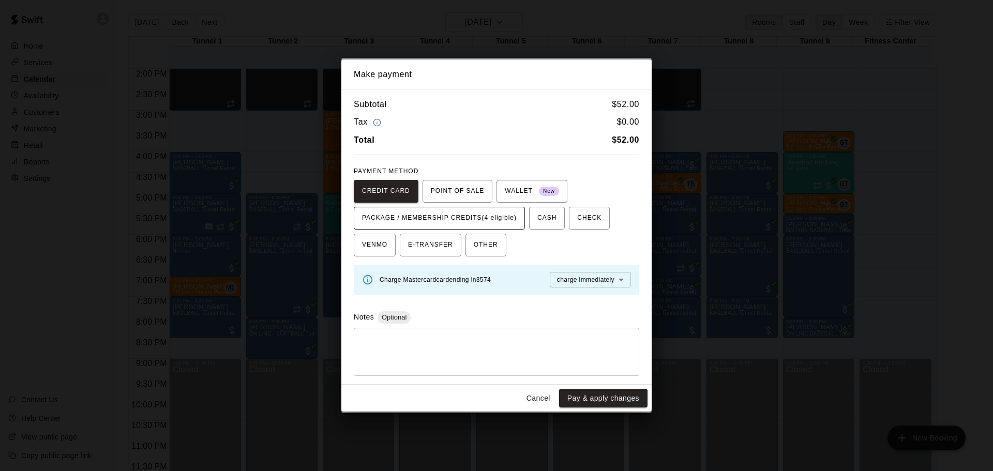
click at [495, 218] on span "PACKAGE / MEMBERSHIP CREDITS (4 eligible)" at bounding box center [439, 218] width 155 height 17
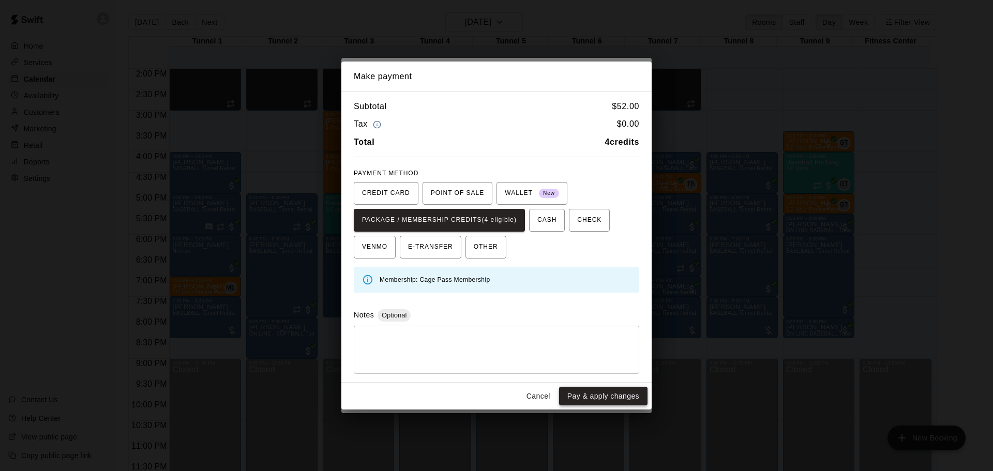
click at [615, 390] on button "Pay & apply changes" at bounding box center [603, 396] width 88 height 19
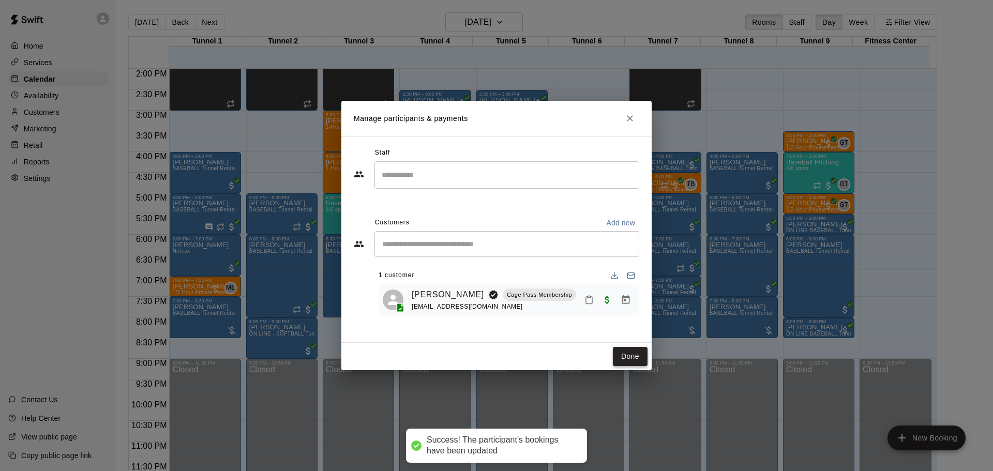
click at [621, 354] on button "Done" at bounding box center [630, 356] width 35 height 19
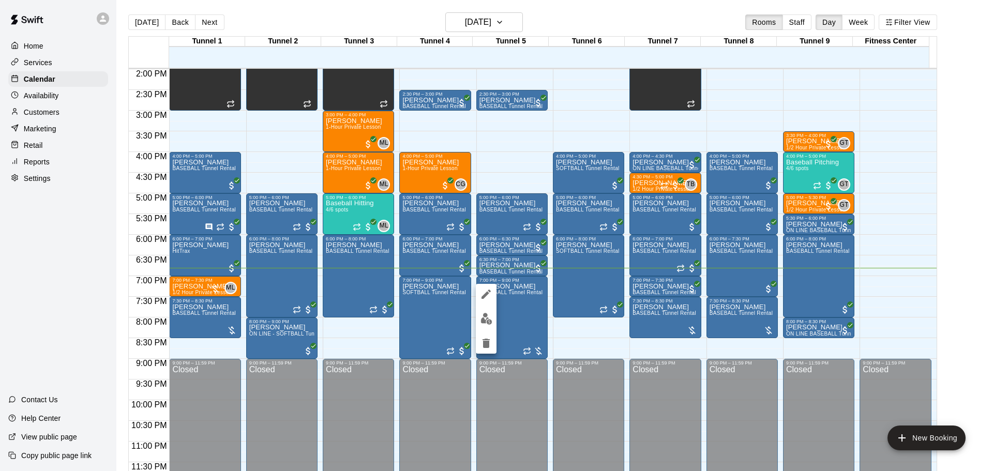
click at [491, 321] on img "edit" at bounding box center [487, 319] width 12 height 12
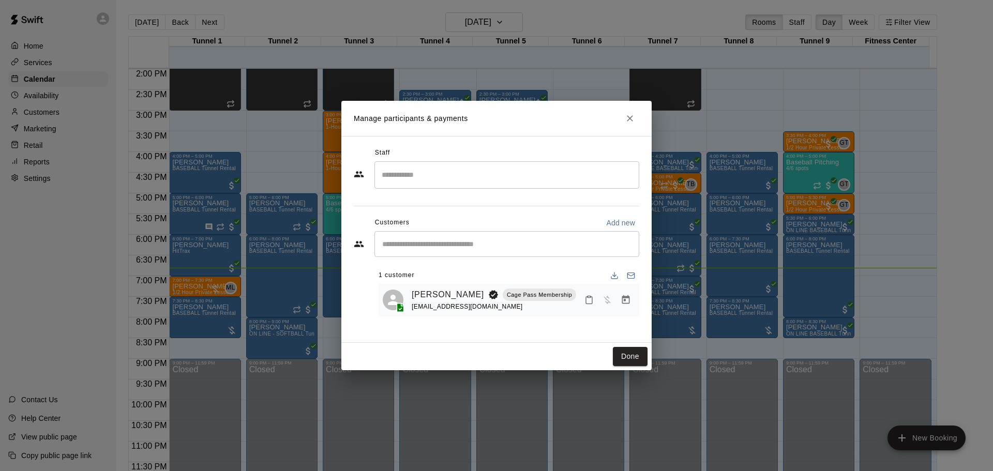
click at [623, 295] on icon "Manage bookings & payment" at bounding box center [626, 300] width 10 height 10
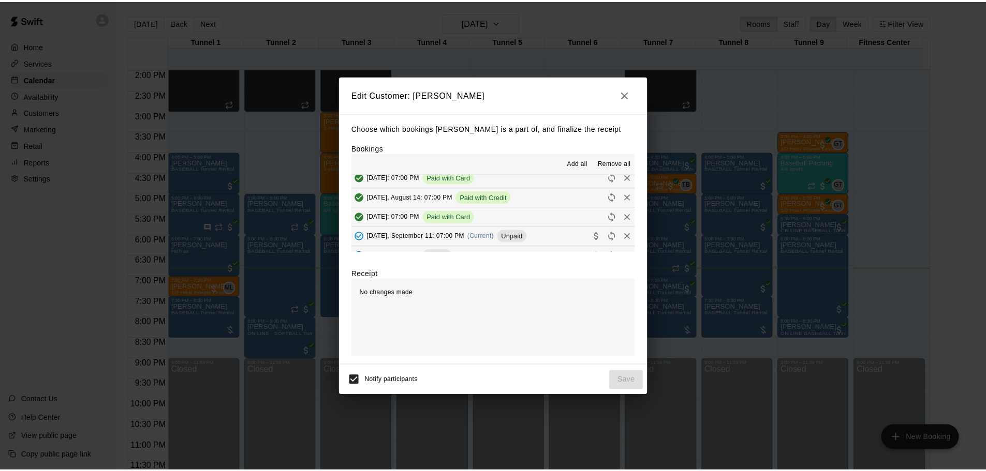
scroll to position [207, 0]
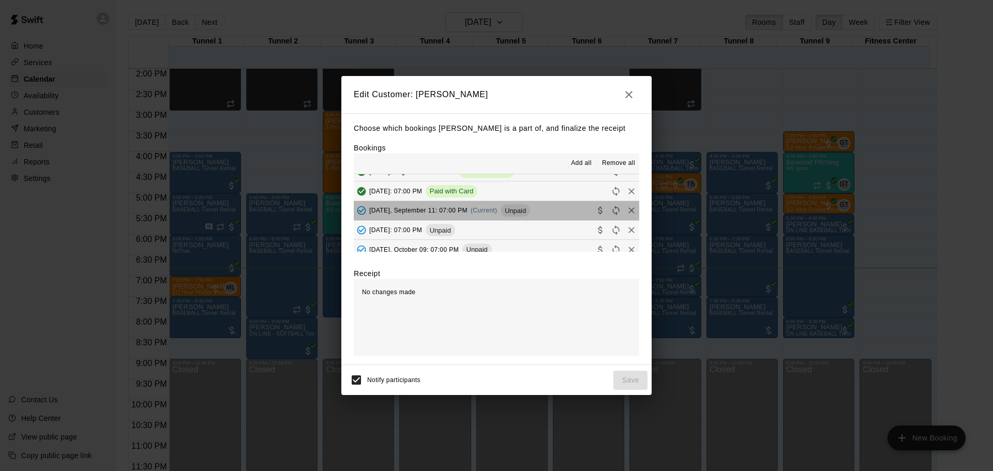
click at [509, 210] on span "Unpaid" at bounding box center [515, 211] width 29 height 8
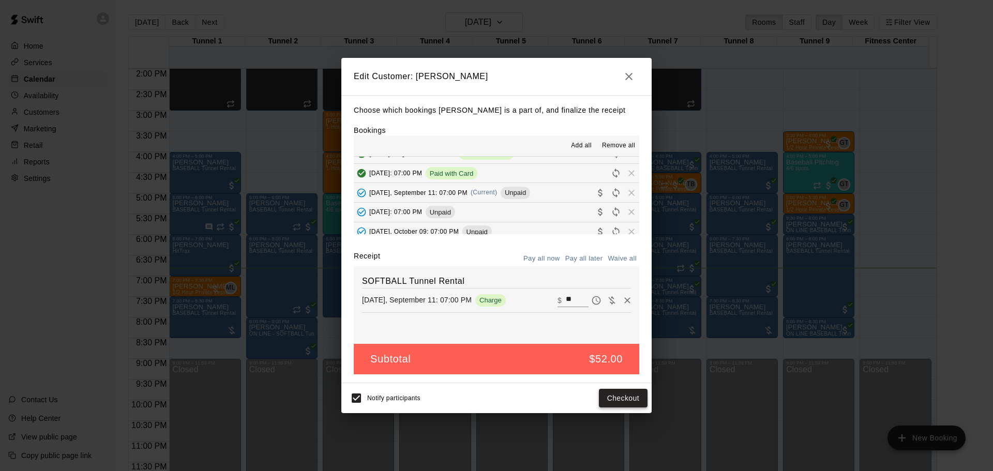
drag, startPoint x: 628, startPoint y: 370, endPoint x: 624, endPoint y: 402, distance: 31.8
click at [624, 402] on button "Checkout" at bounding box center [623, 398] width 49 height 19
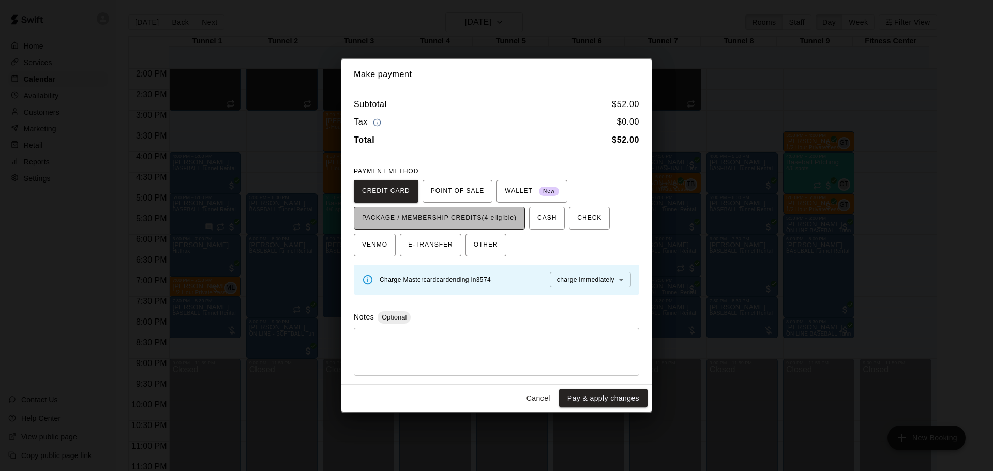
click at [483, 226] on span "PACKAGE / MEMBERSHIP CREDITS (4 eligible)" at bounding box center [439, 218] width 155 height 17
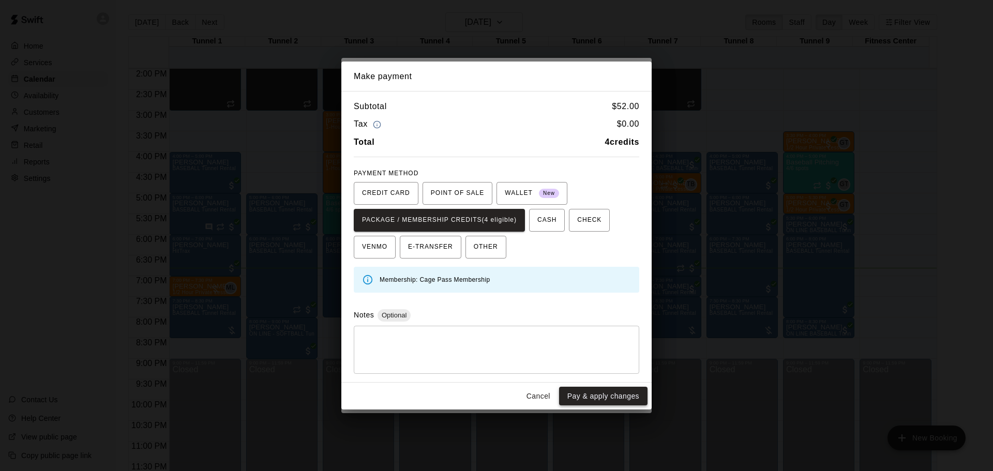
click at [619, 398] on button "Pay & apply changes" at bounding box center [603, 396] width 88 height 19
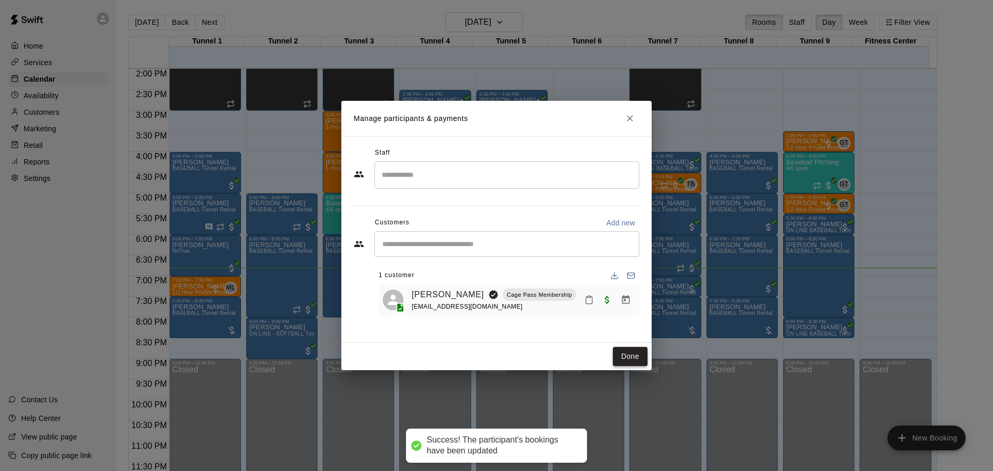
click at [616, 359] on button "Done" at bounding box center [630, 356] width 35 height 19
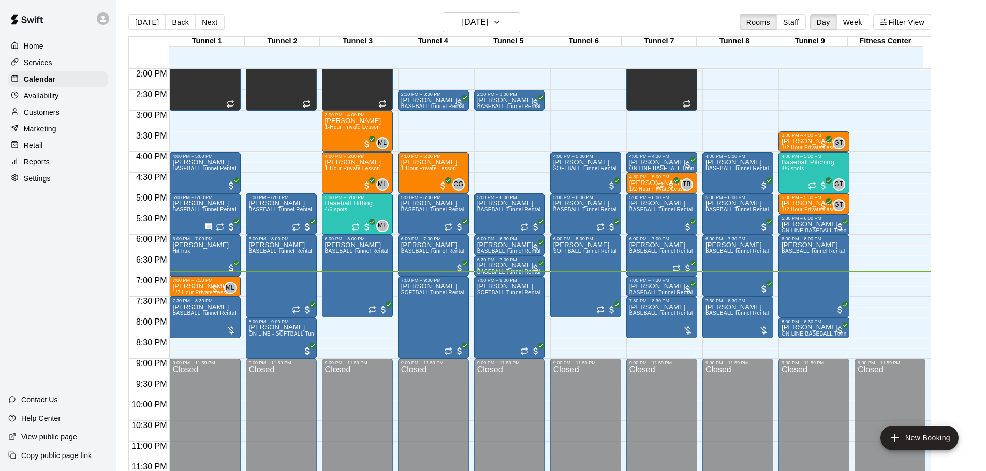
click at [191, 287] on p "[PERSON_NAME]" at bounding box center [202, 287] width 60 height 0
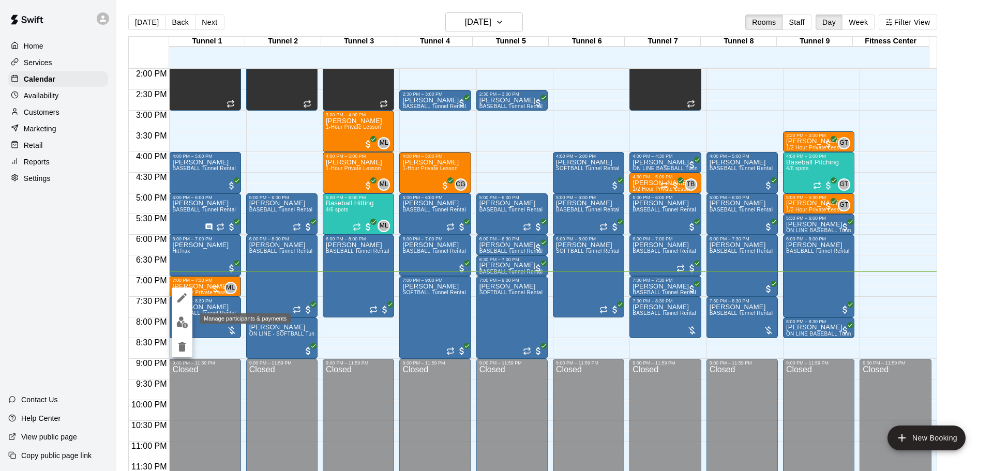
click at [181, 317] on img "edit" at bounding box center [182, 323] width 12 height 12
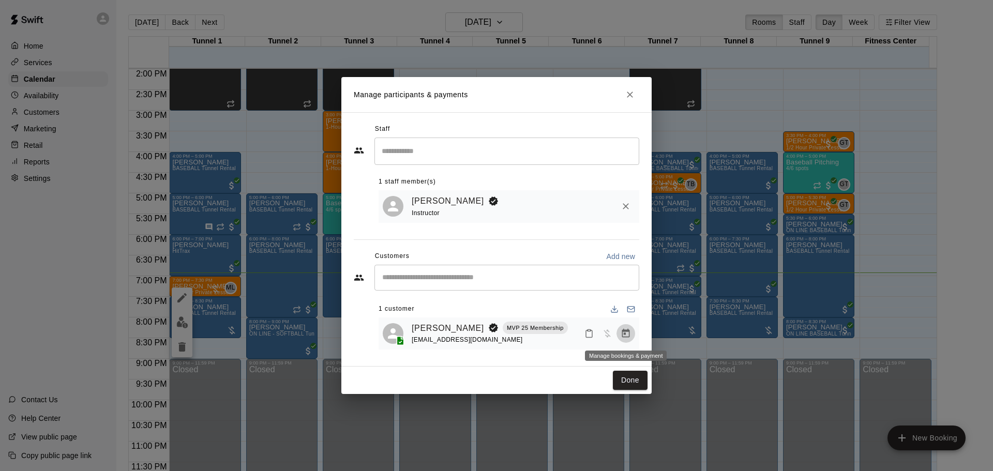
click at [617, 332] on button "Manage bookings & payment" at bounding box center [626, 333] width 19 height 19
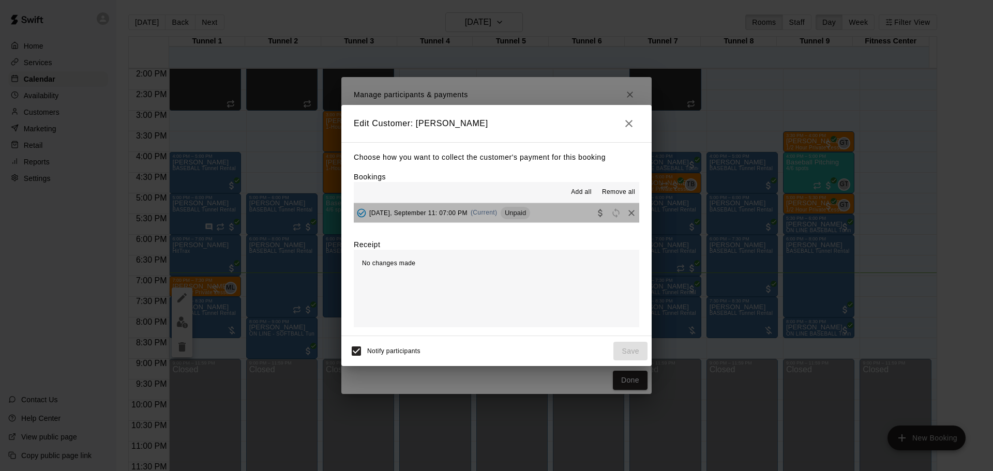
click at [530, 210] on span "Unpaid" at bounding box center [515, 213] width 29 height 8
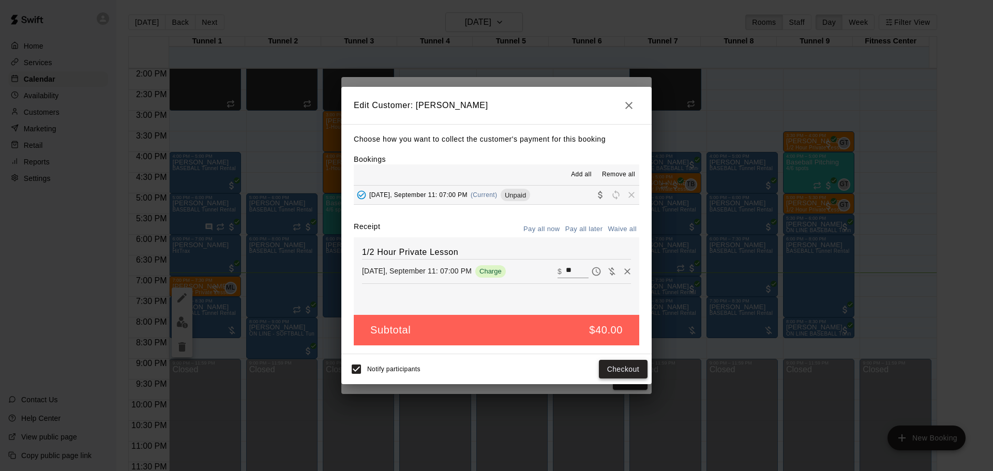
click at [637, 376] on button "Checkout" at bounding box center [623, 369] width 49 height 19
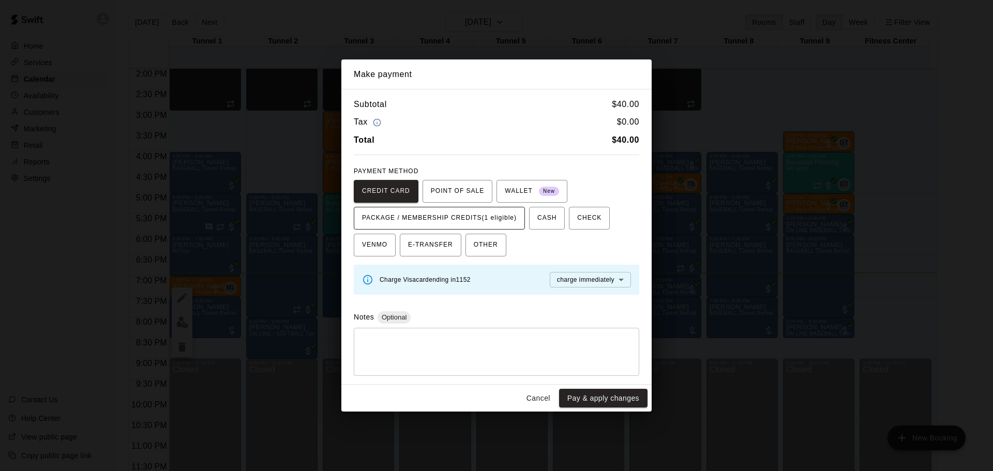
click at [493, 217] on span "PACKAGE / MEMBERSHIP CREDITS (1 eligible)" at bounding box center [439, 218] width 155 height 17
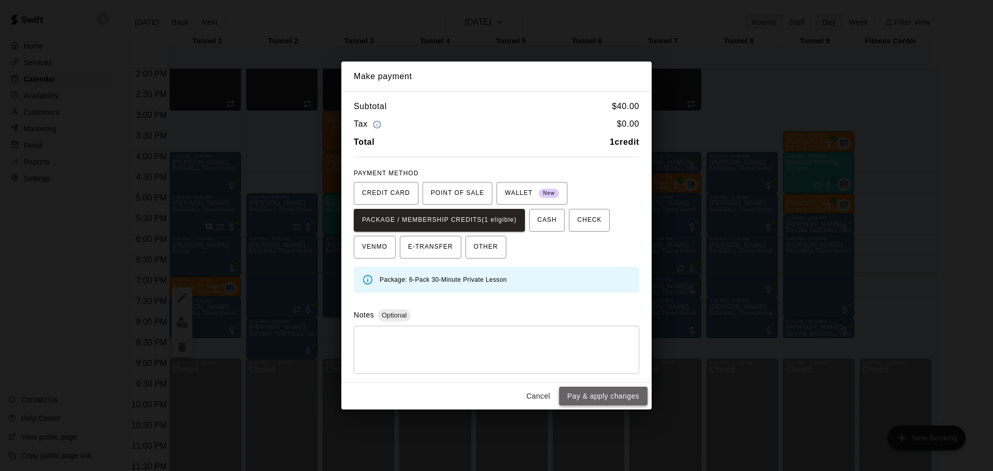
click at [631, 397] on button "Pay & apply changes" at bounding box center [603, 396] width 88 height 19
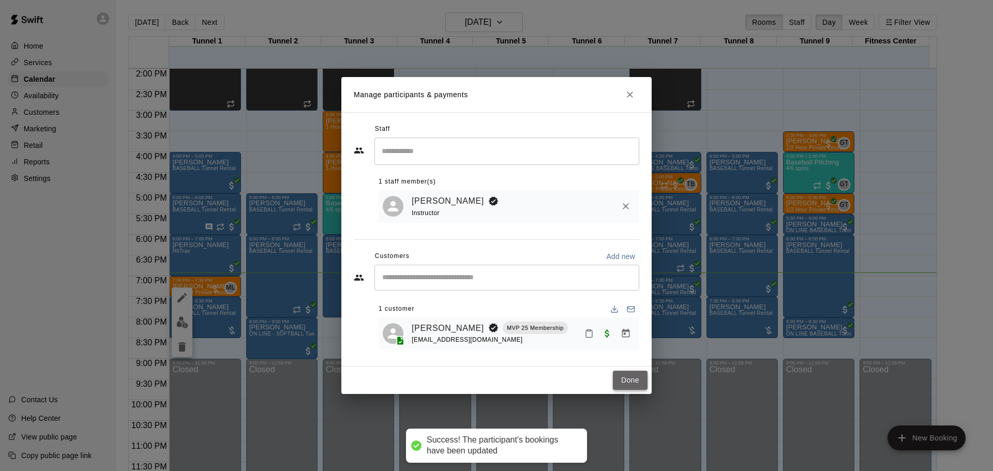
click at [632, 381] on button "Done" at bounding box center [630, 380] width 35 height 19
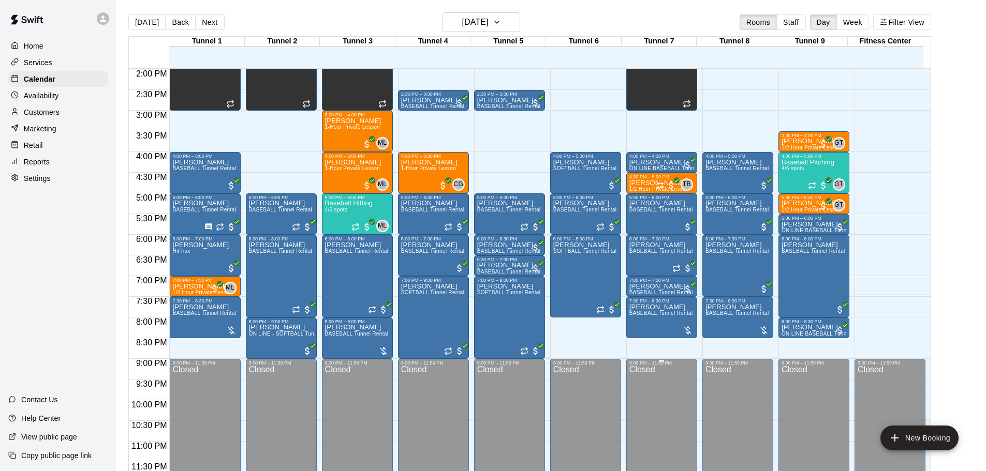
drag, startPoint x: 602, startPoint y: 399, endPoint x: 638, endPoint y: 442, distance: 56.2
click at [602, 399] on div "Closed" at bounding box center [585, 426] width 65 height 121
click at [200, 313] on span "BASEBALL Tunnel Rental" at bounding box center [204, 313] width 64 height 6
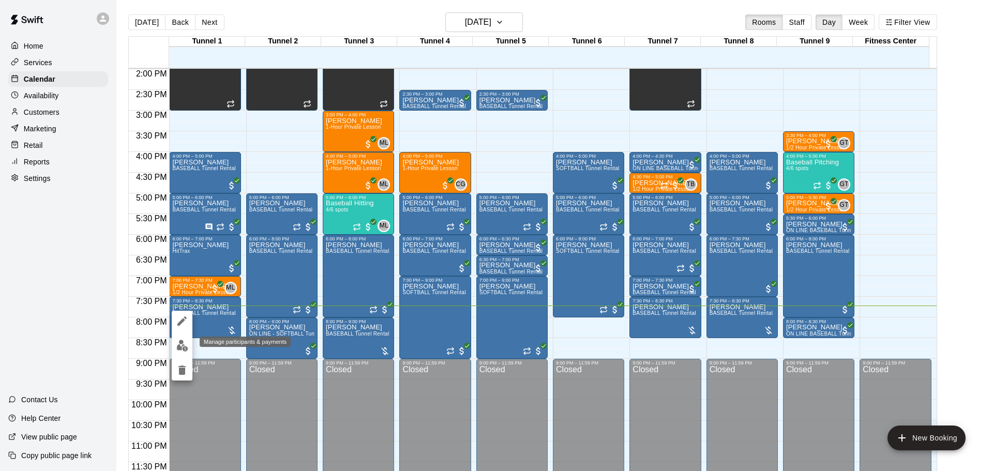
click at [175, 341] on button "edit" at bounding box center [182, 346] width 21 height 20
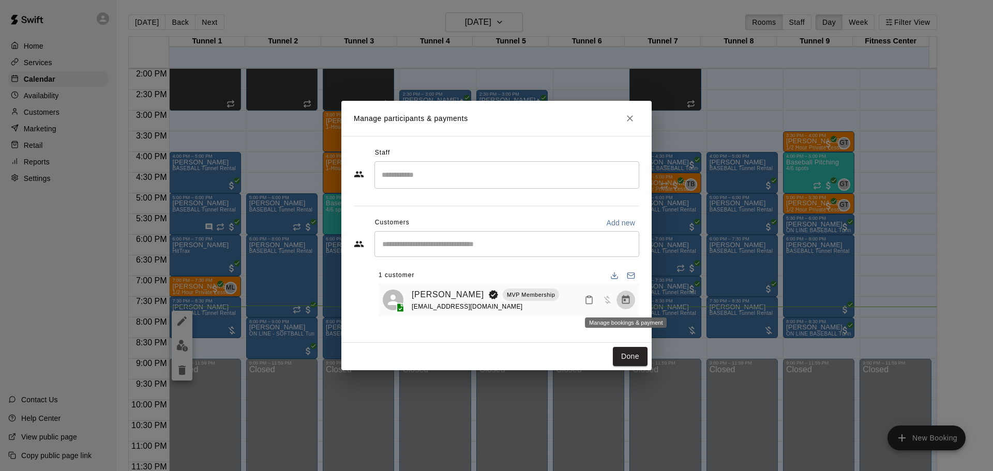
click at [626, 295] on icon "Manage bookings & payment" at bounding box center [626, 300] width 10 height 10
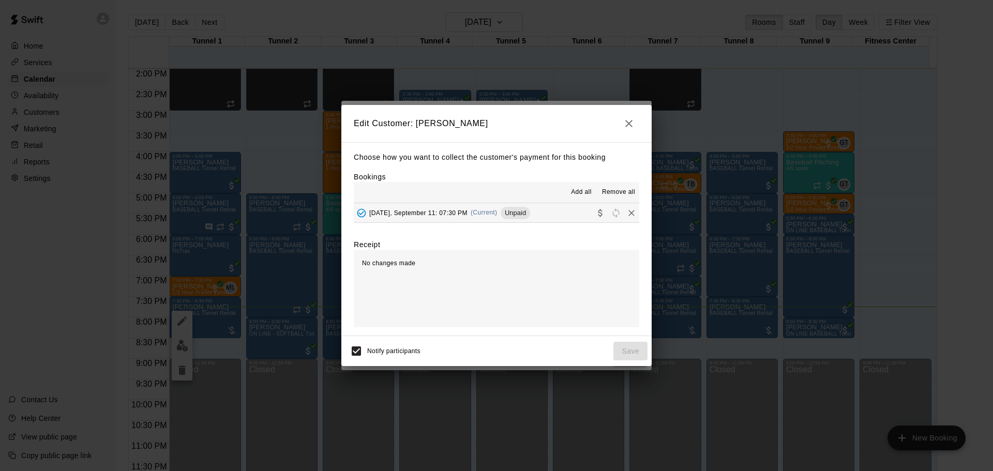
click at [503, 213] on div "Thursday, September 11: 07:30 PM (Current) Unpaid" at bounding box center [442, 213] width 176 height 16
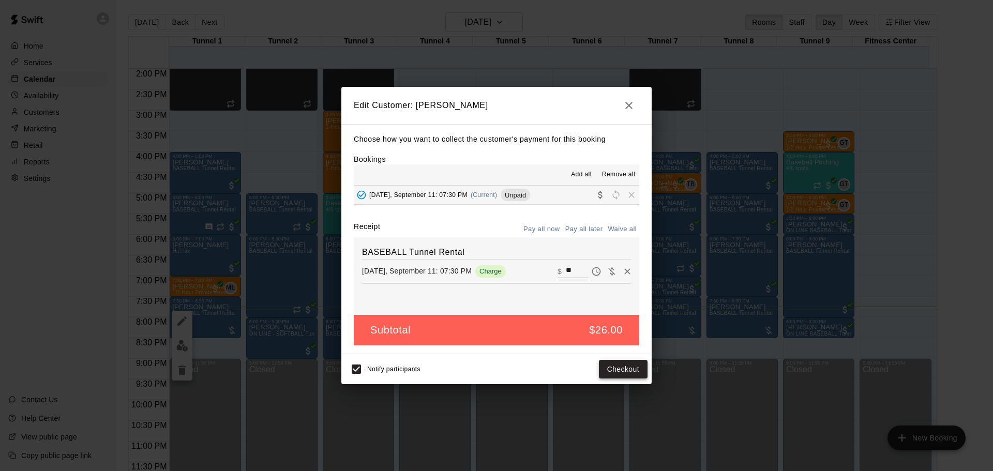
click at [631, 371] on button "Checkout" at bounding box center [623, 369] width 49 height 19
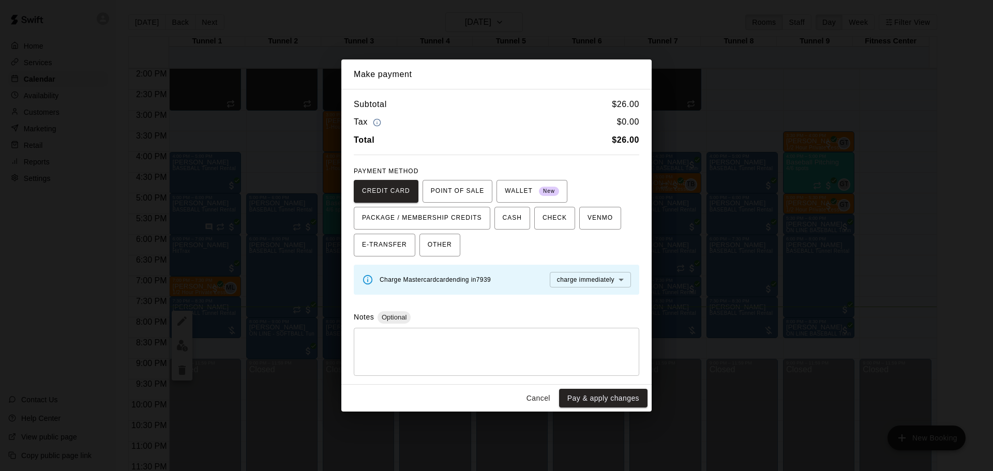
click at [606, 399] on button "Pay & apply changes" at bounding box center [603, 398] width 88 height 19
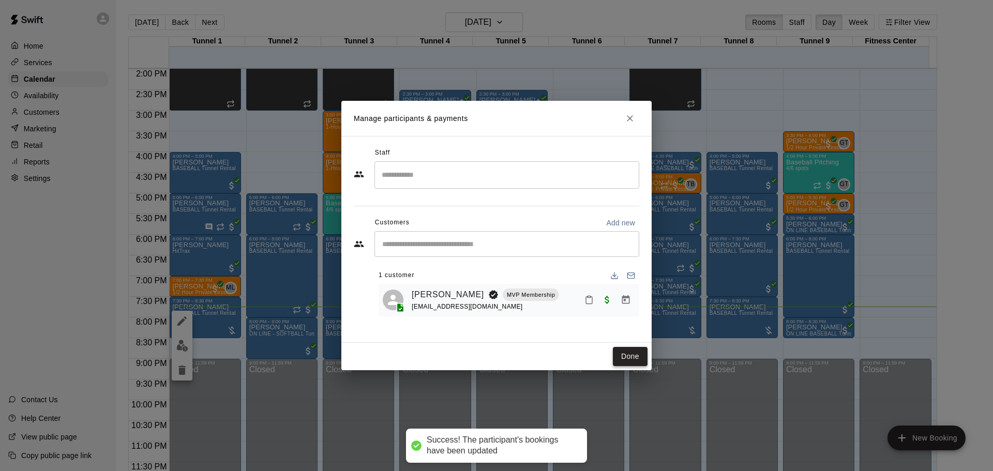
click at [637, 349] on button "Done" at bounding box center [630, 356] width 35 height 19
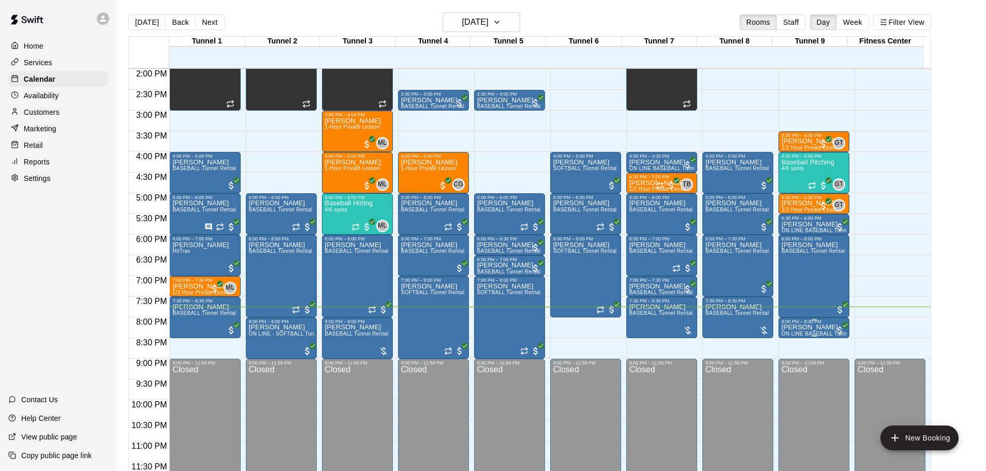
drag, startPoint x: 835, startPoint y: 331, endPoint x: 847, endPoint y: 331, distance: 11.9
drag, startPoint x: 847, startPoint y: 331, endPoint x: 54, endPoint y: 273, distance: 794.8
click at [54, 273] on div "Home Services Calendar Availability Customers Marketing Retail Reports Settings…" at bounding box center [58, 235] width 116 height 471
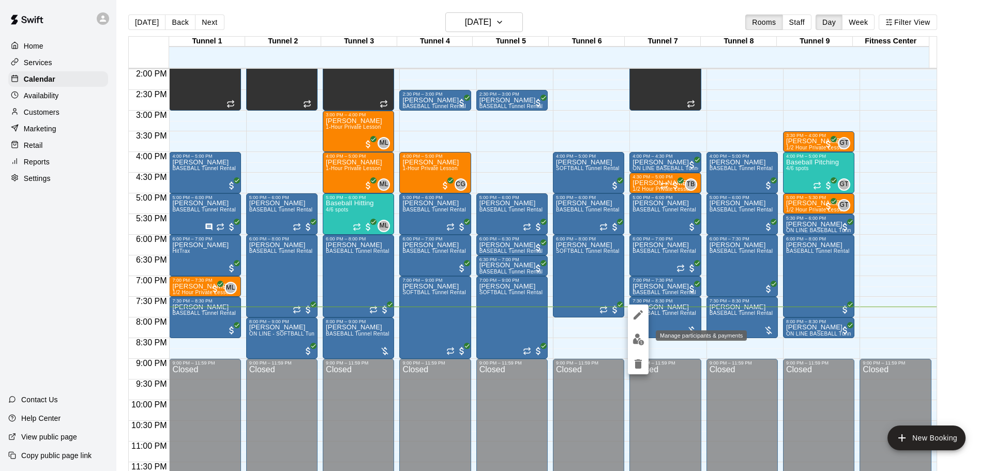
click at [635, 347] on button "edit" at bounding box center [638, 340] width 21 height 20
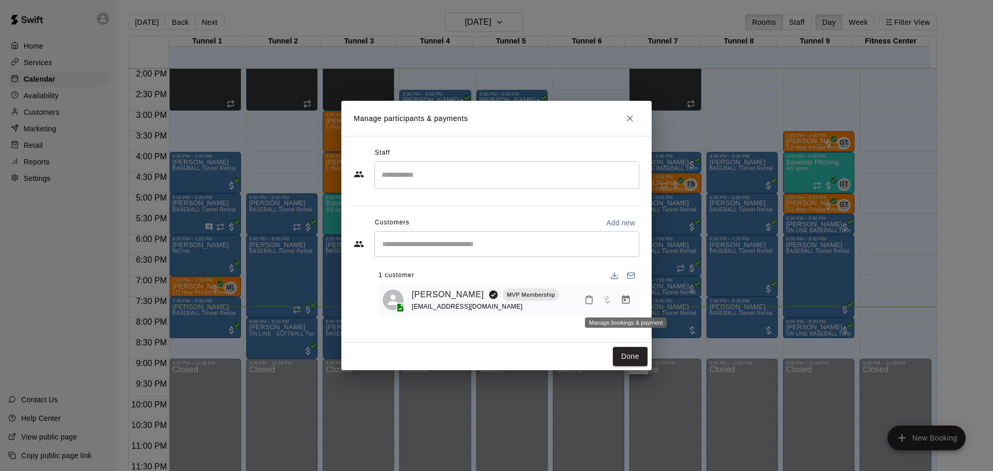
click at [631, 307] on button "Manage bookings & payment" at bounding box center [626, 300] width 19 height 19
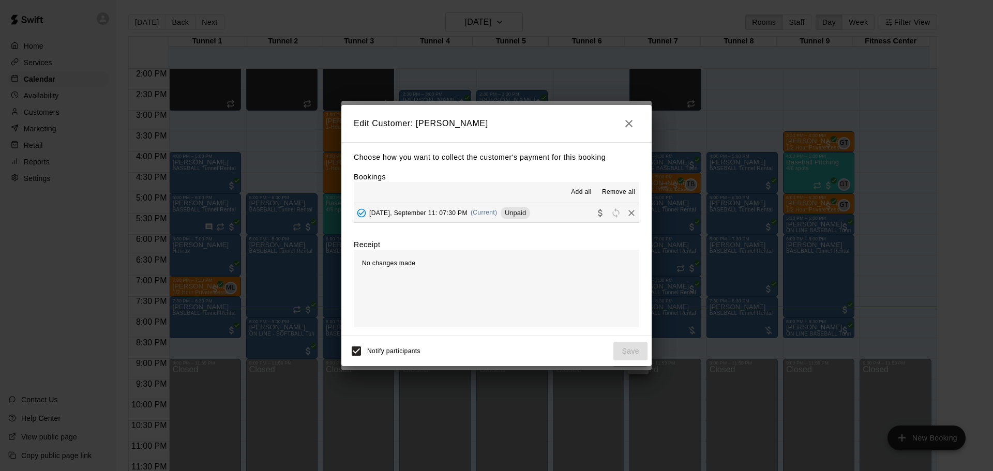
click at [495, 219] on div "Thursday, September 11: 07:30 PM (Current) Unpaid" at bounding box center [442, 213] width 176 height 16
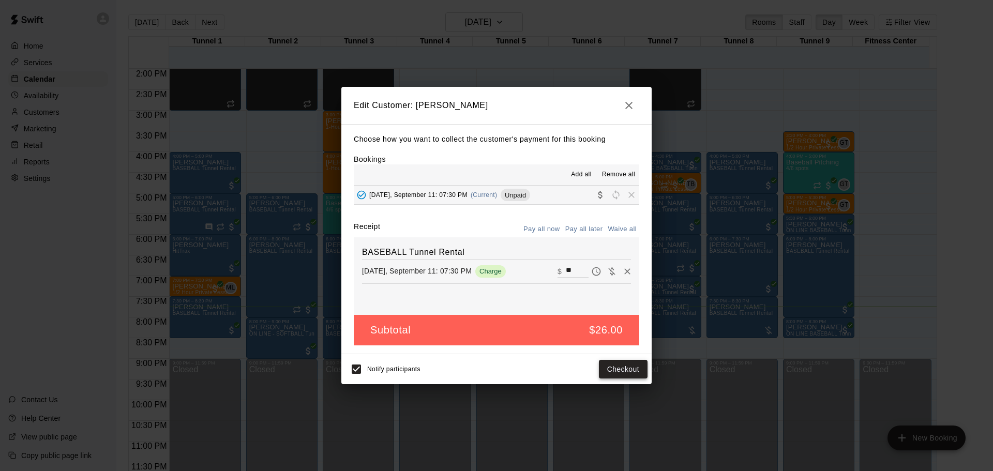
click at [620, 362] on button "Checkout" at bounding box center [623, 369] width 49 height 19
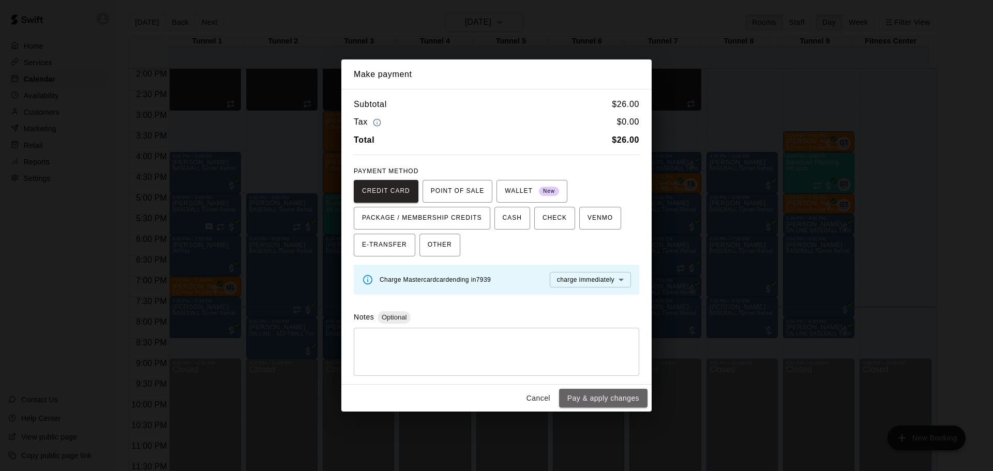
click at [627, 396] on button "Pay & apply changes" at bounding box center [603, 398] width 88 height 19
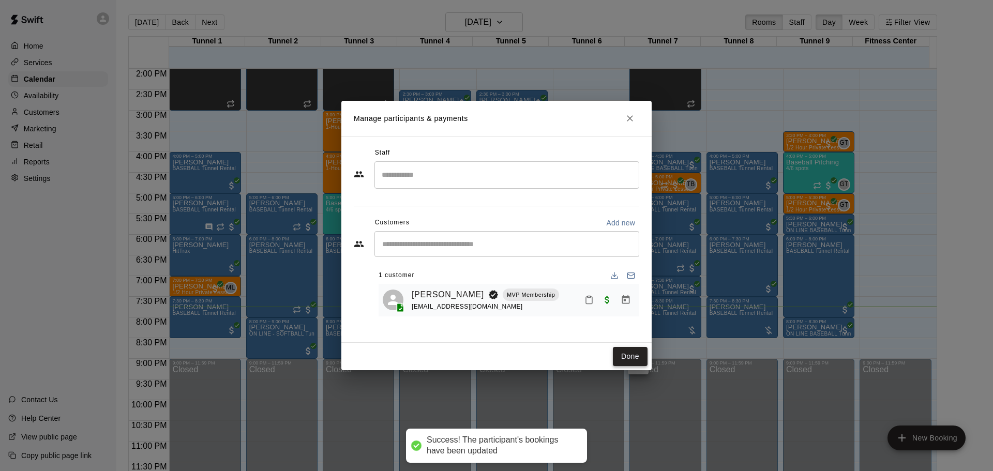
click at [626, 356] on button "Done" at bounding box center [630, 356] width 35 height 19
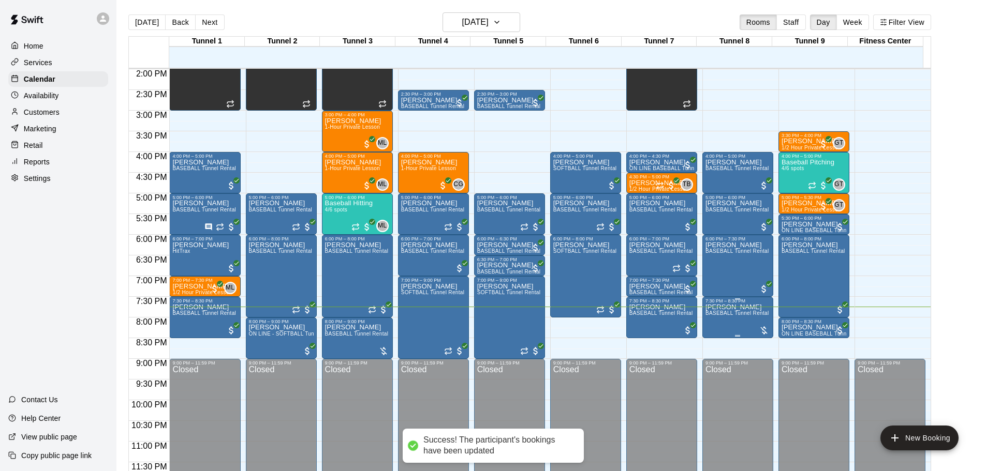
click at [738, 316] on span "BASEBALL Tunnel Rental" at bounding box center [737, 313] width 64 height 6
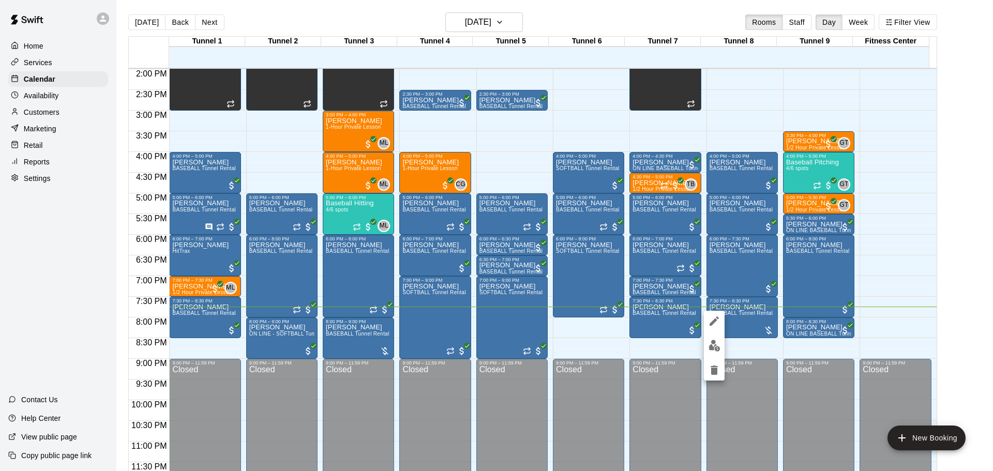
click at [709, 347] on img "edit" at bounding box center [715, 346] width 12 height 12
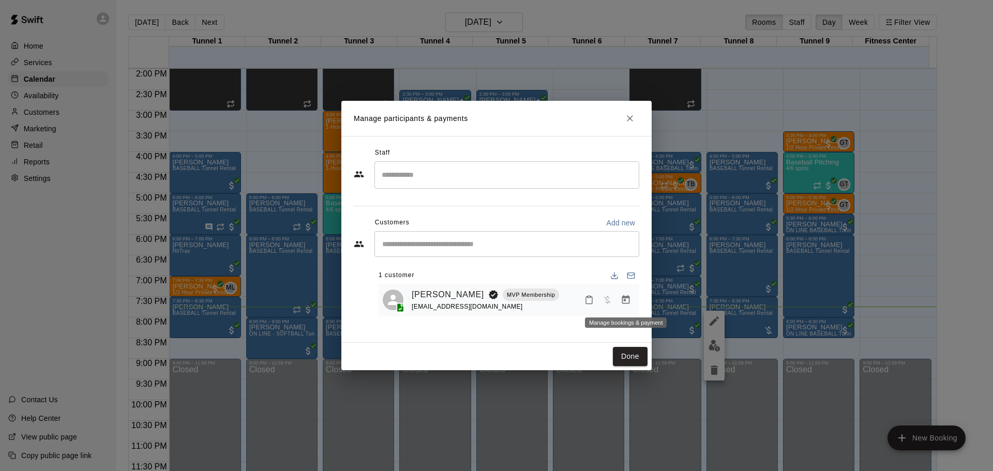
click at [628, 309] on button "Manage bookings & payment" at bounding box center [626, 300] width 19 height 19
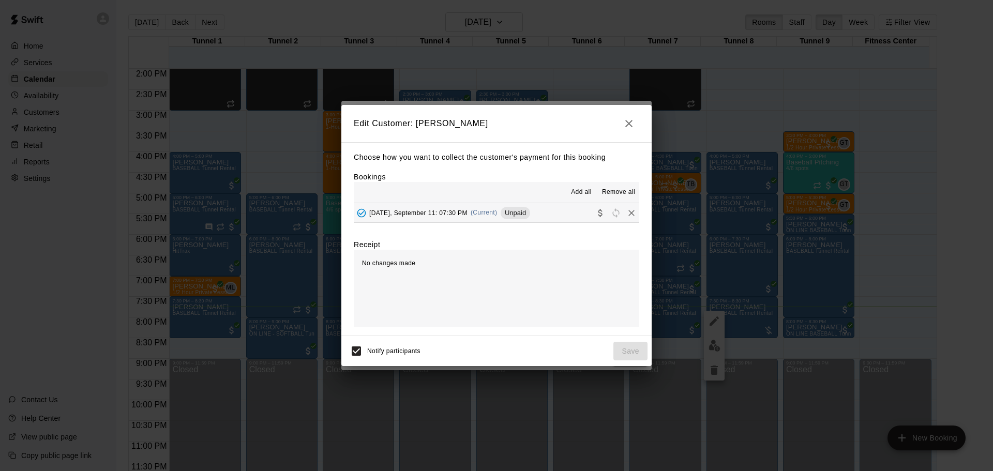
click at [492, 204] on button "Thursday, September 11: 07:30 PM (Current) Unpaid" at bounding box center [497, 212] width 286 height 19
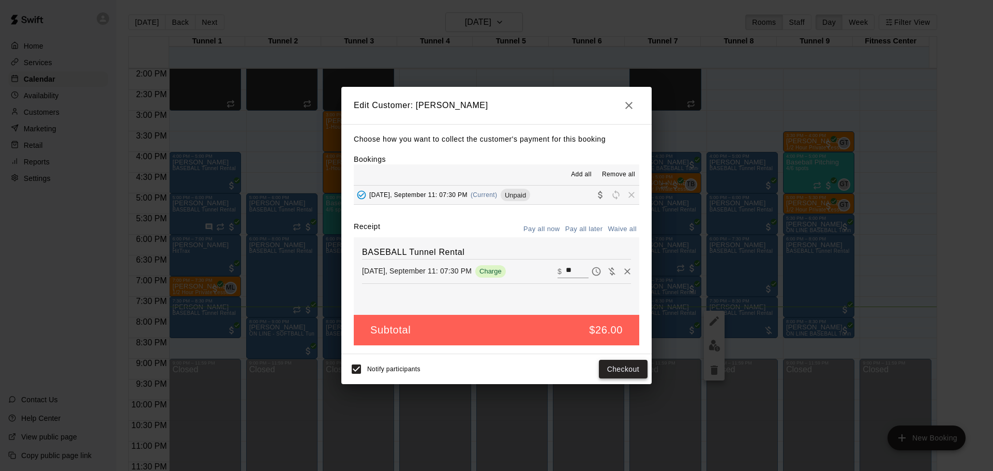
click at [619, 377] on button "Checkout" at bounding box center [623, 369] width 49 height 19
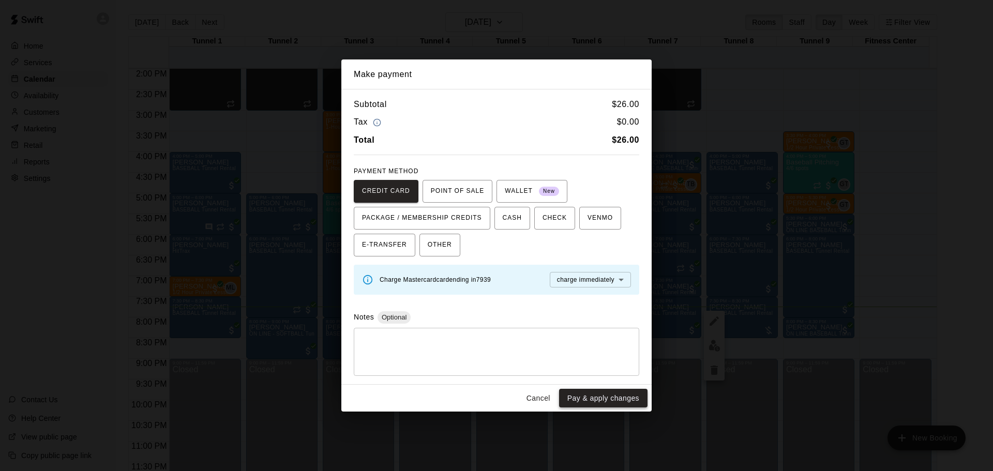
click at [622, 395] on button "Pay & apply changes" at bounding box center [603, 398] width 88 height 19
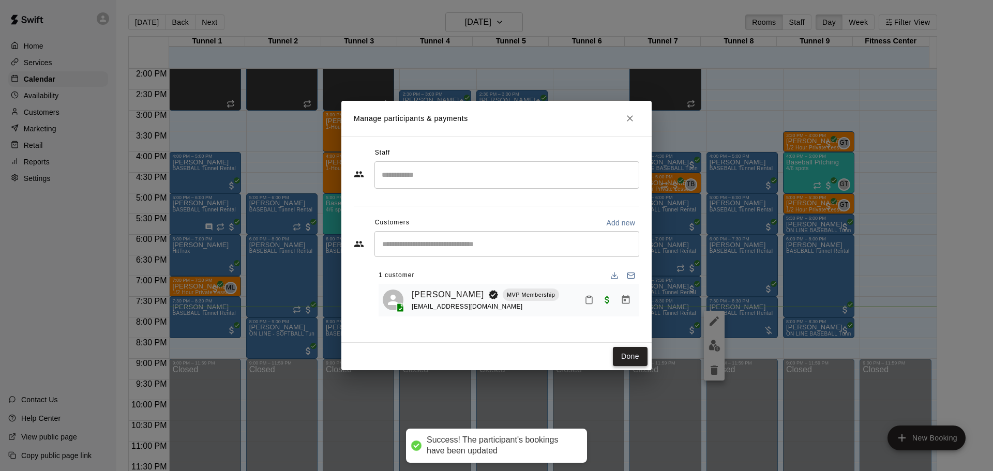
click at [634, 349] on button "Done" at bounding box center [630, 356] width 35 height 19
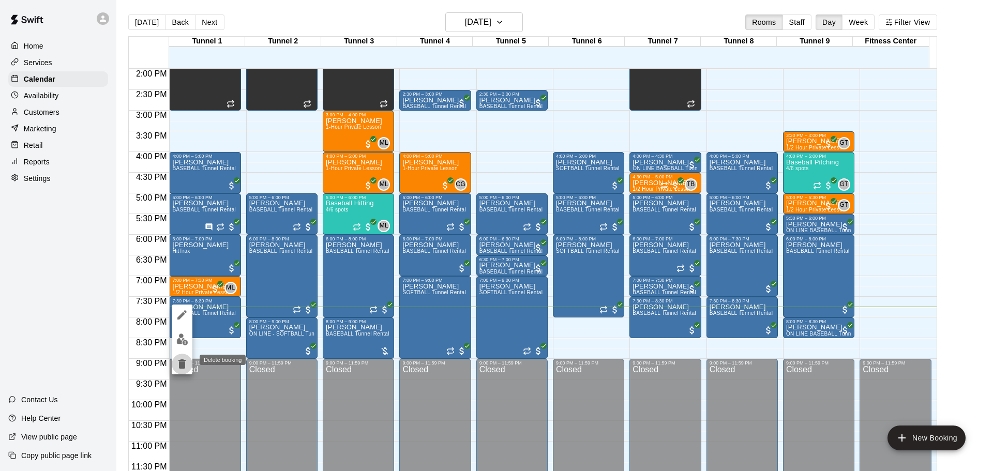
click at [183, 363] on icon "delete" at bounding box center [182, 364] width 7 height 9
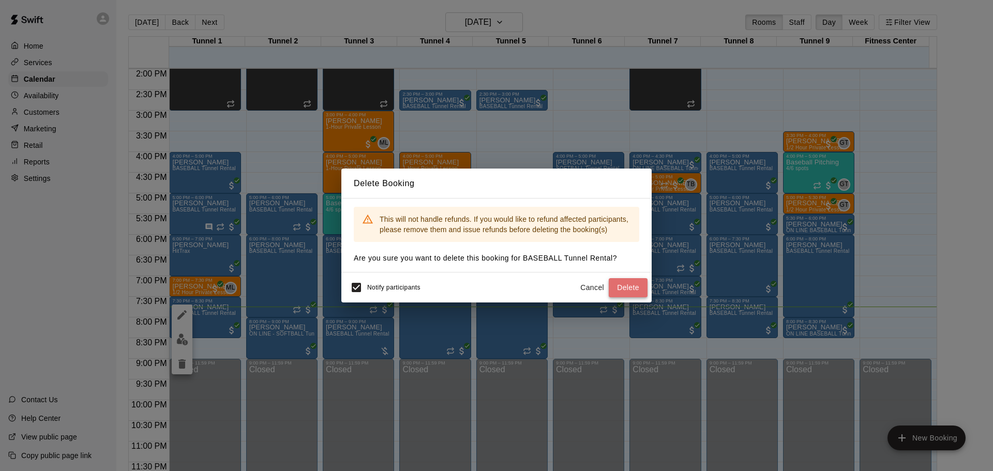
click at [621, 296] on button "Delete" at bounding box center [628, 287] width 39 height 19
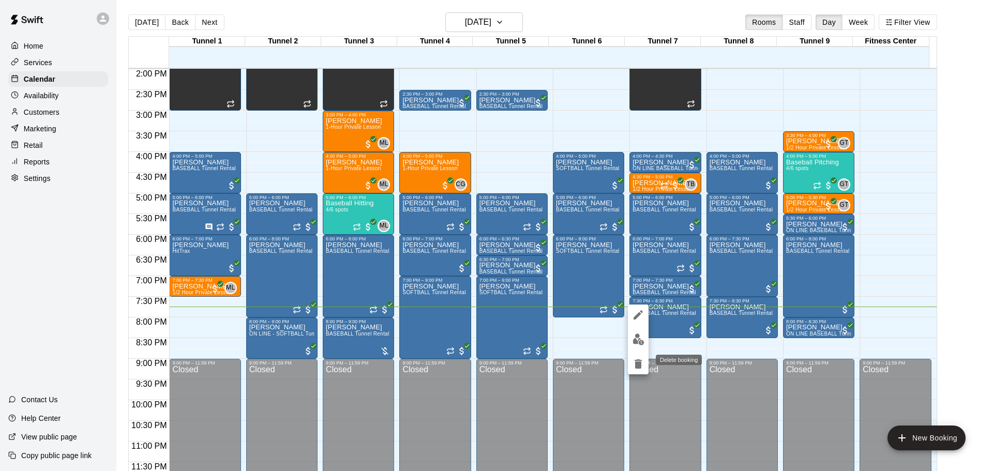
click at [646, 362] on button "delete" at bounding box center [638, 364] width 21 height 21
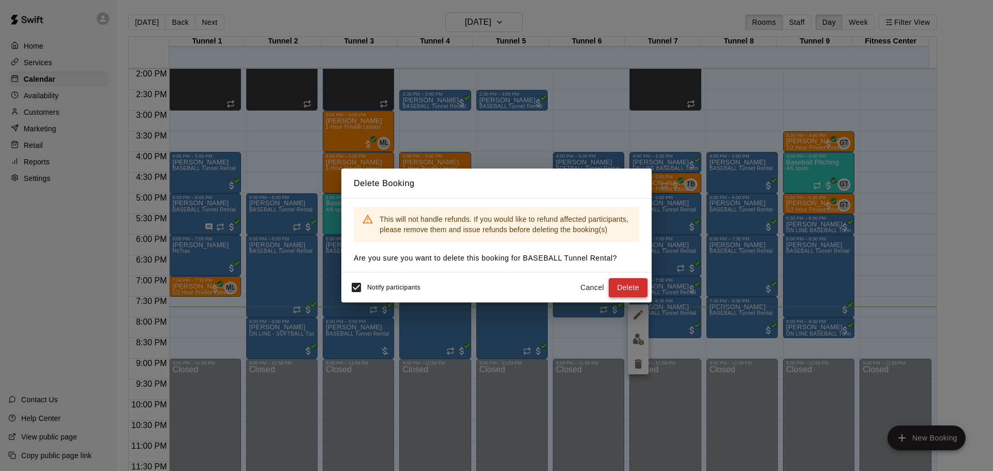
click at [640, 293] on button "Delete" at bounding box center [628, 287] width 39 height 19
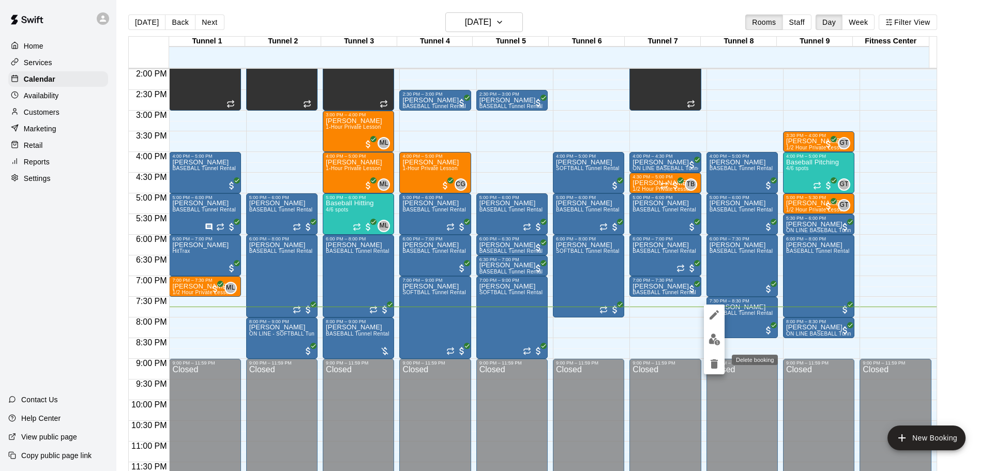
click at [720, 369] on icon "delete" at bounding box center [714, 364] width 12 height 12
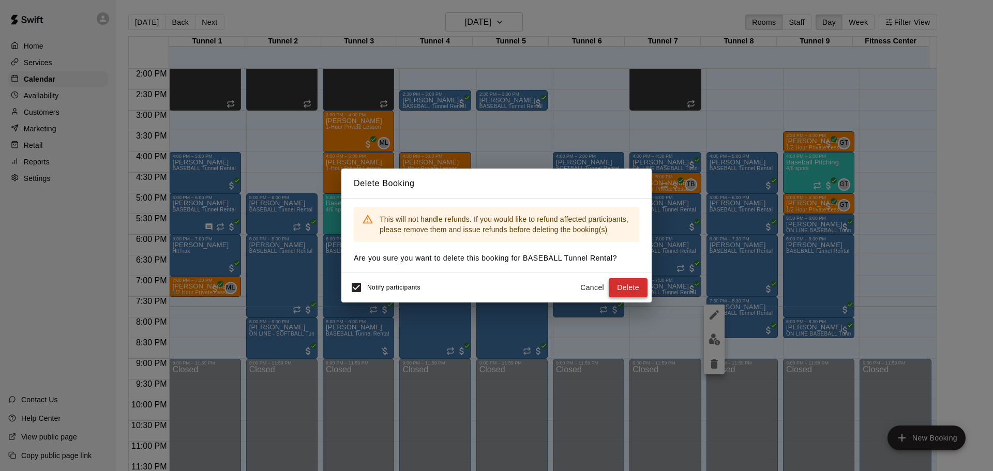
click at [619, 287] on button "Delete" at bounding box center [628, 287] width 39 height 19
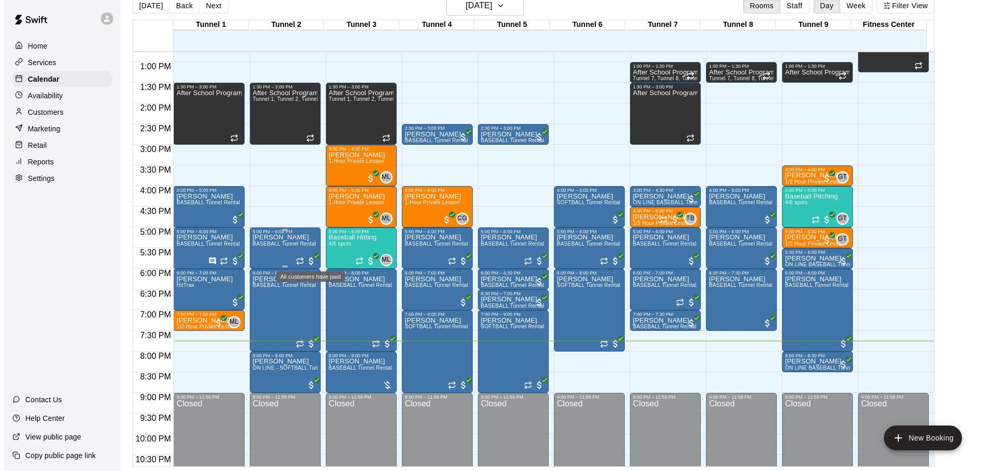
scroll to position [580, 0]
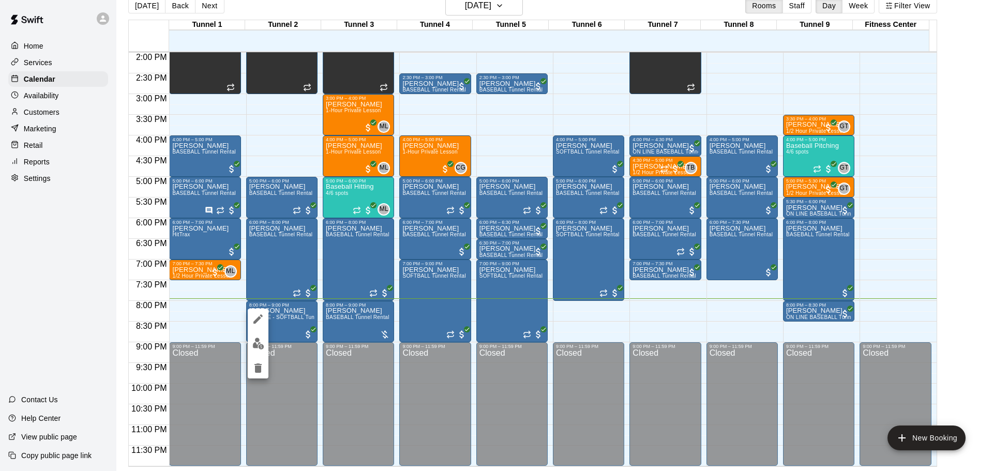
click at [259, 341] on img "edit" at bounding box center [258, 344] width 12 height 12
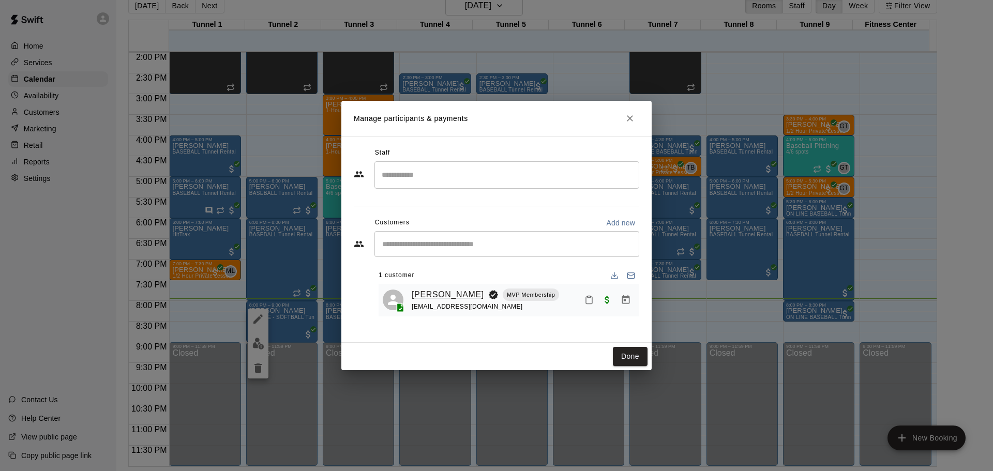
click at [430, 301] on link "[PERSON_NAME]" at bounding box center [448, 294] width 72 height 13
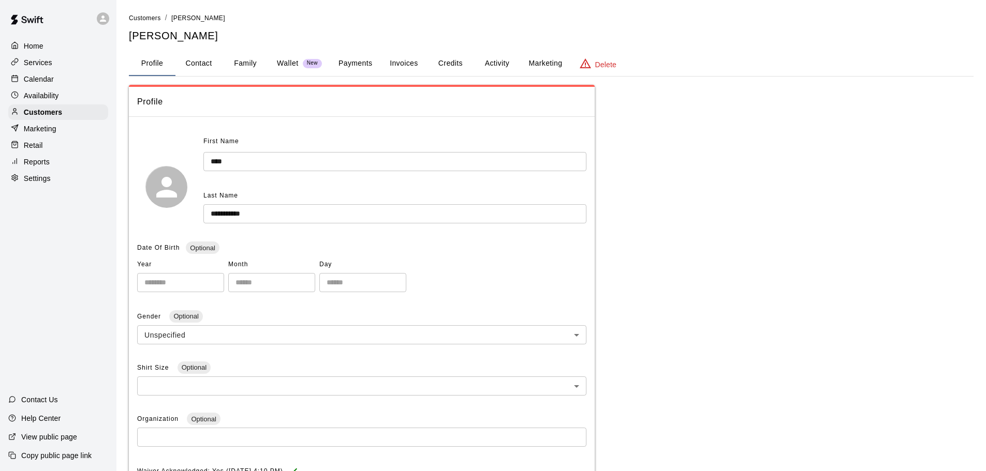
click at [351, 70] on button "Payments" at bounding box center [355, 63] width 50 height 25
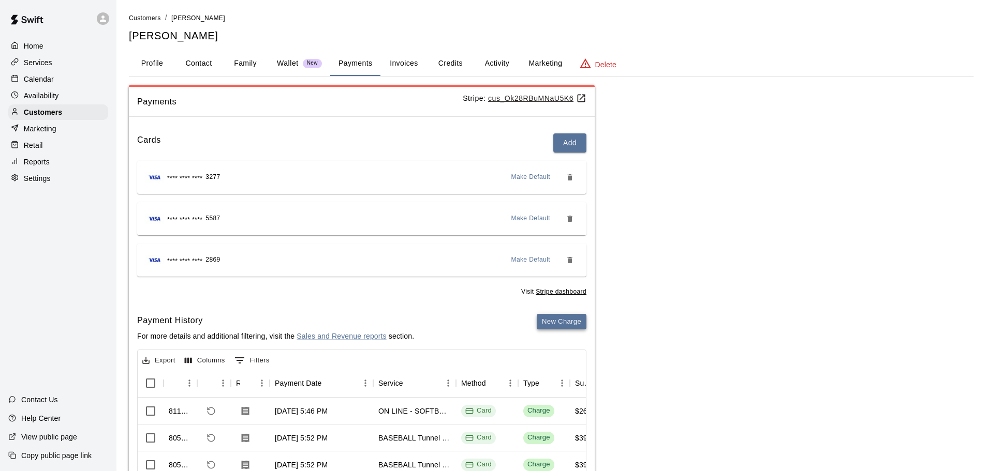
click at [552, 320] on button "New Charge" at bounding box center [562, 322] width 50 height 16
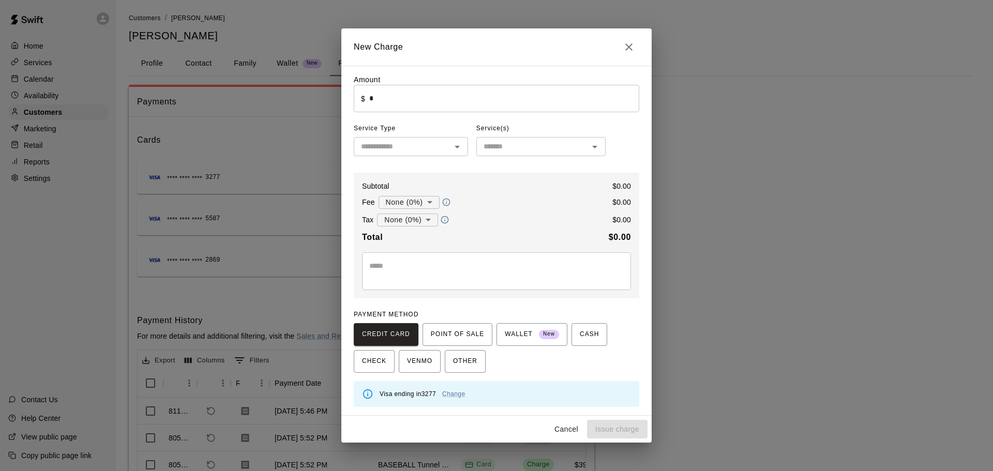
click at [456, 94] on input "*" at bounding box center [504, 98] width 270 height 27
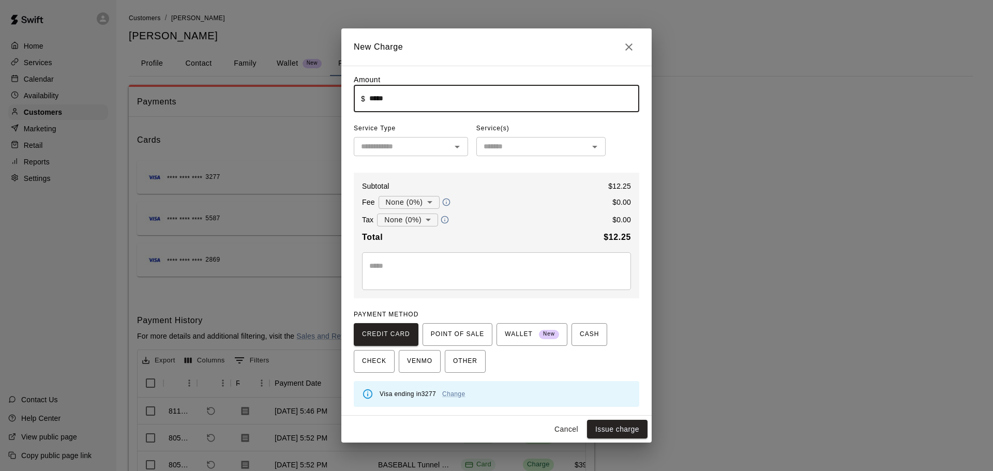
type input "*****"
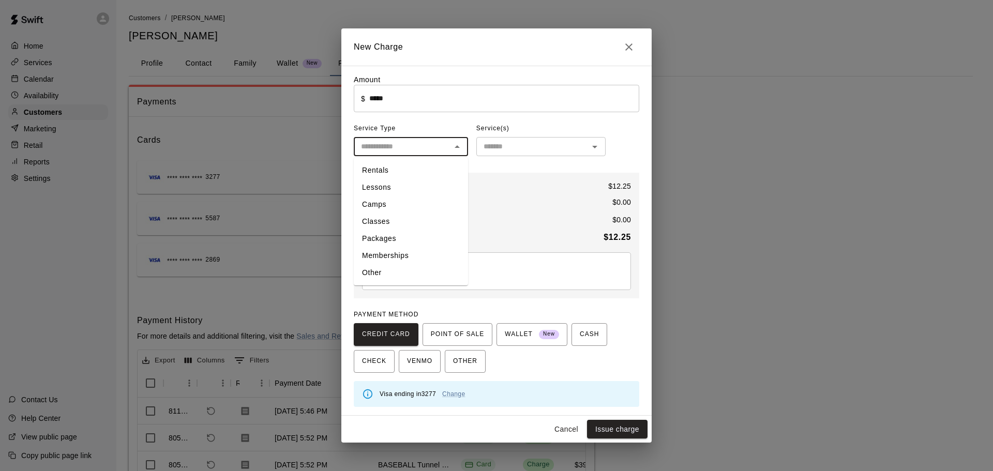
click at [427, 144] on input "text" at bounding box center [402, 146] width 91 height 13
click at [380, 274] on li "Other" at bounding box center [411, 272] width 114 height 17
type input "*****"
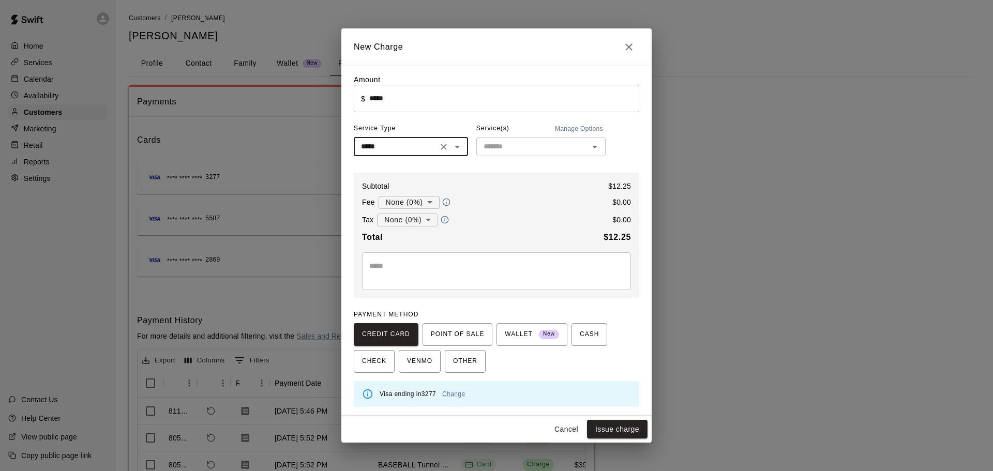
click at [496, 146] on input "text" at bounding box center [533, 146] width 106 height 13
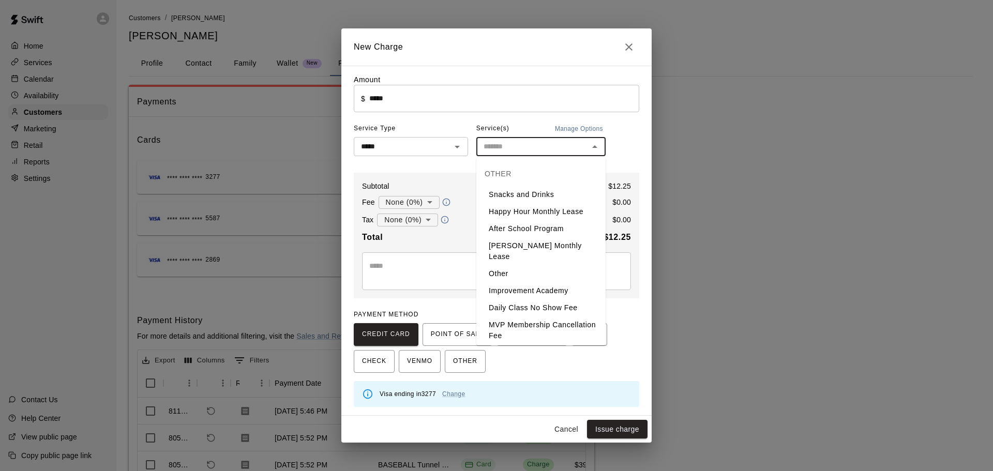
click at [538, 197] on li "Snacks and Drinks" at bounding box center [541, 194] width 129 height 17
type input "**********"
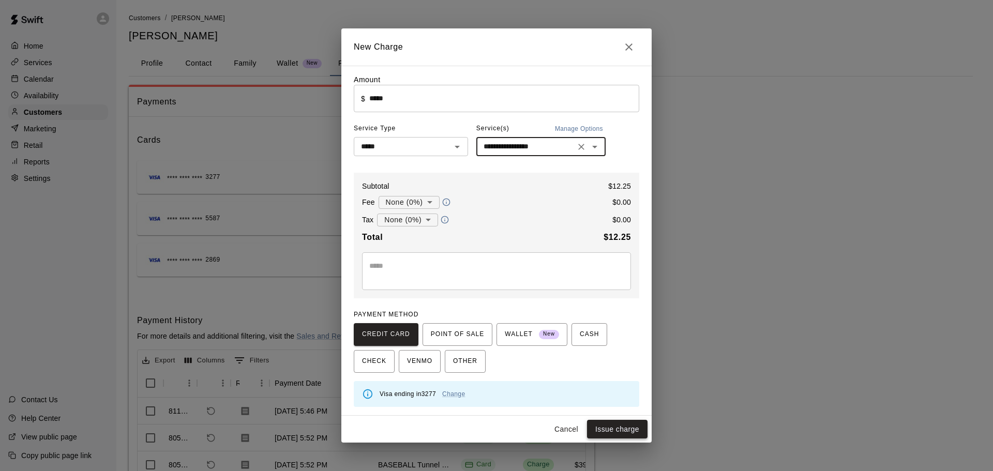
click at [628, 421] on button "Issue charge" at bounding box center [617, 429] width 61 height 19
type input "*"
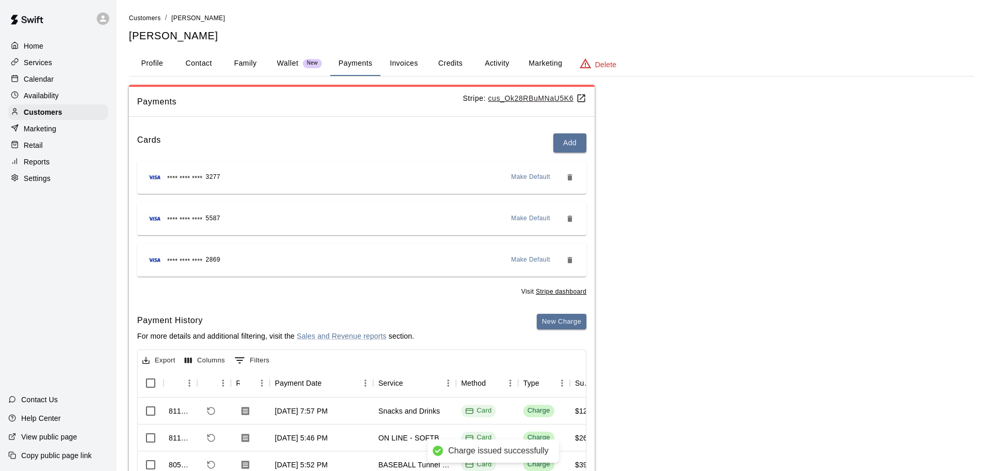
click at [61, 85] on div "Calendar" at bounding box center [58, 79] width 100 height 16
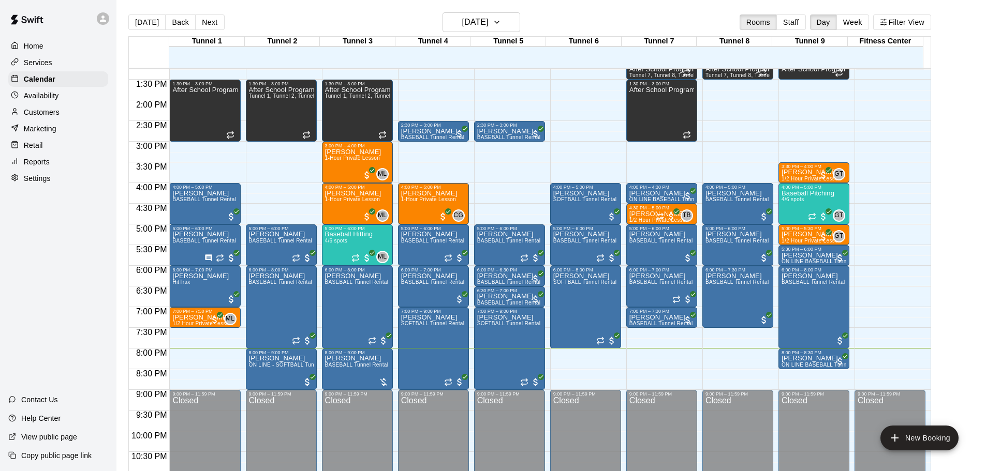
scroll to position [568, 0]
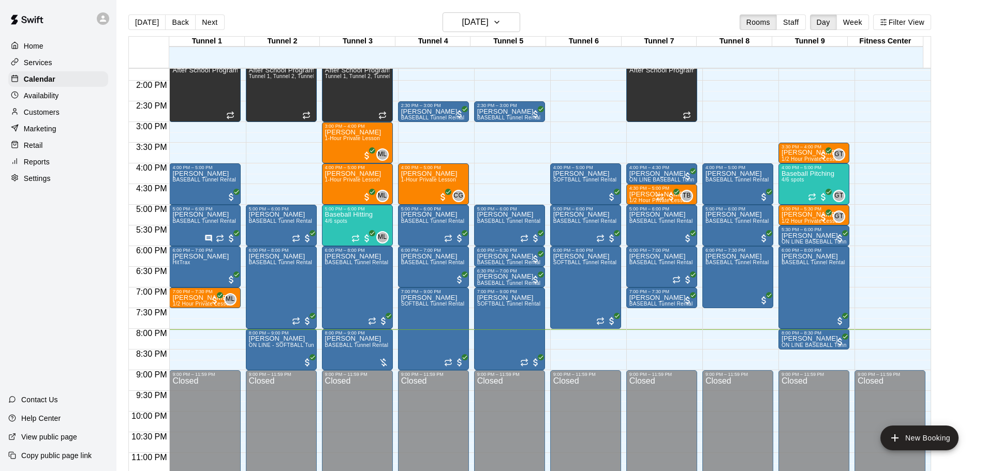
click at [361, 16] on div "Today Back Next Thursday Sep 11 Rooms Staff Day Week Filter View" at bounding box center [529, 24] width 802 height 24
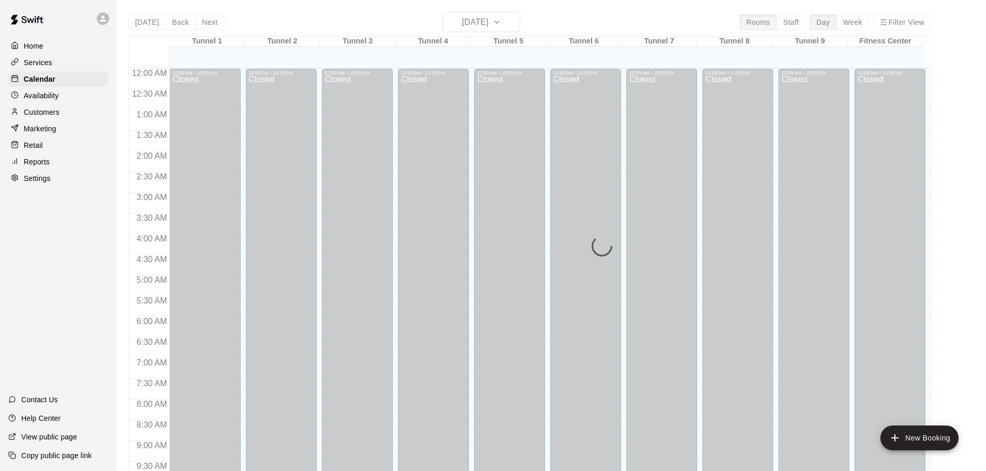
scroll to position [548, 0]
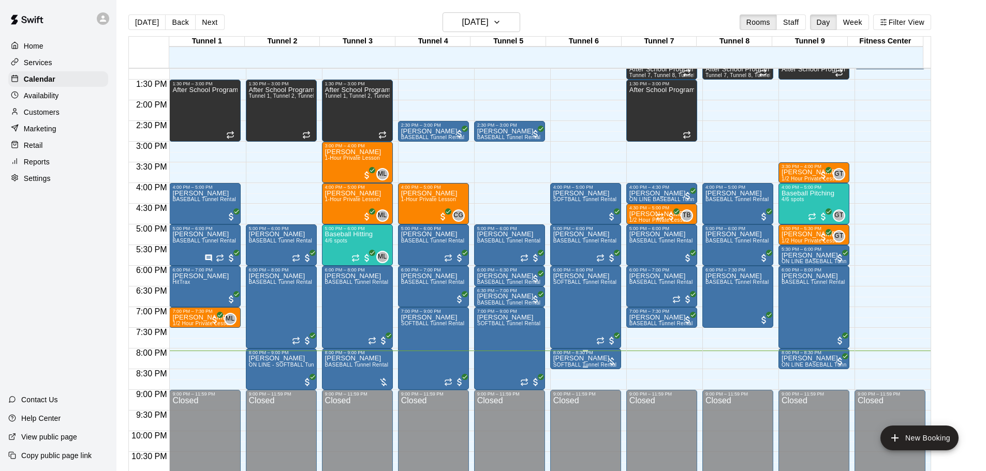
click at [598, 359] on p "[PERSON_NAME]" at bounding box center [585, 359] width 64 height 0
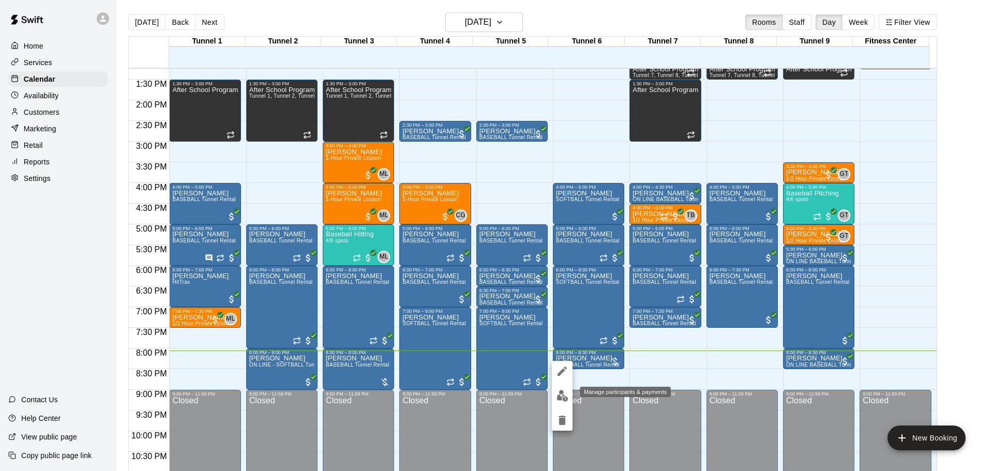
click at [566, 397] on img "edit" at bounding box center [563, 396] width 12 height 12
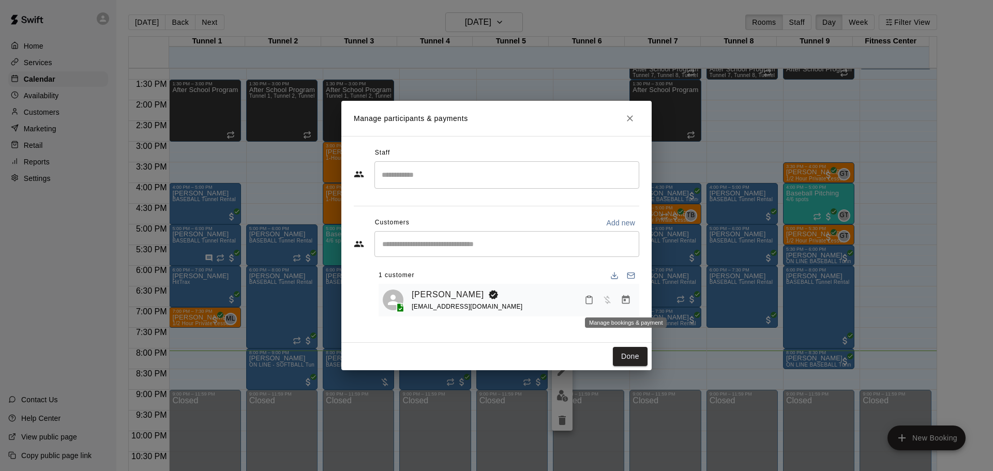
click at [637, 302] on div "[PERSON_NAME] [EMAIL_ADDRESS][DOMAIN_NAME]" at bounding box center [509, 300] width 261 height 33
click at [626, 300] on icon "Manage bookings & payment" at bounding box center [626, 300] width 10 height 10
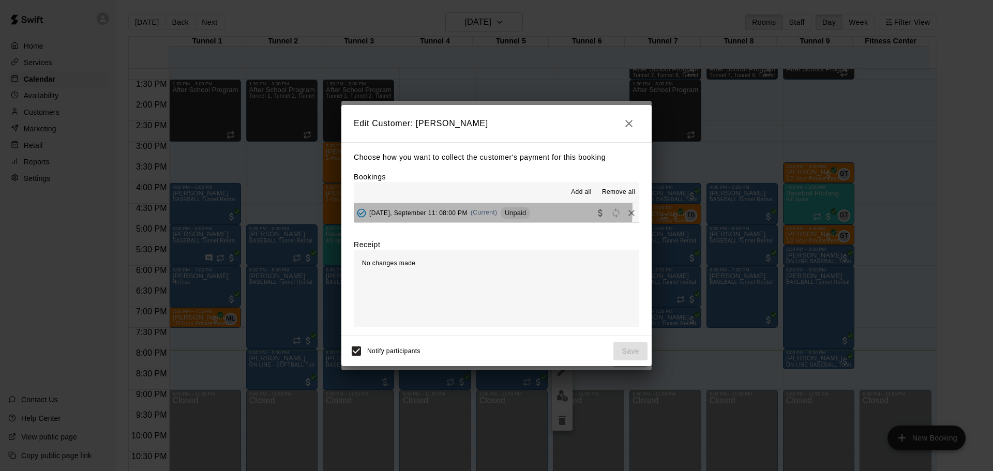
click at [462, 210] on span "[DATE], September 11: 08:00 PM" at bounding box center [418, 212] width 98 height 7
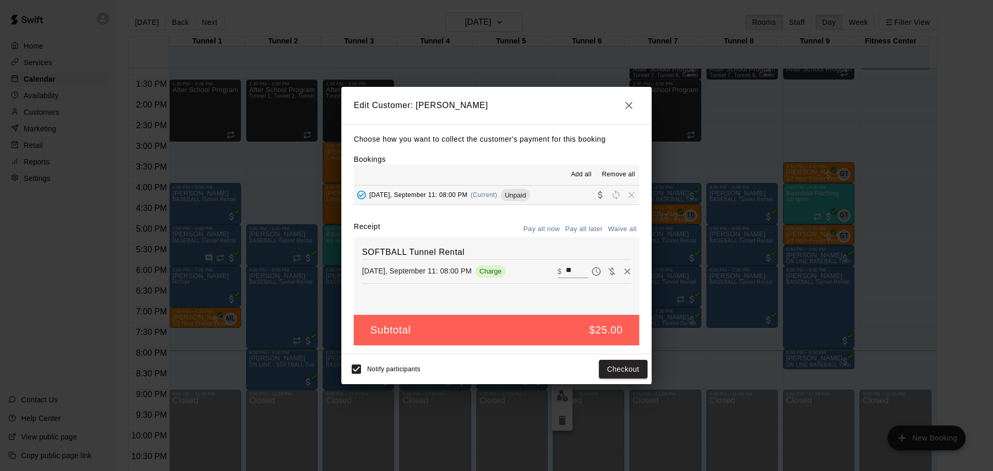
click at [628, 111] on icon "button" at bounding box center [629, 105] width 12 height 12
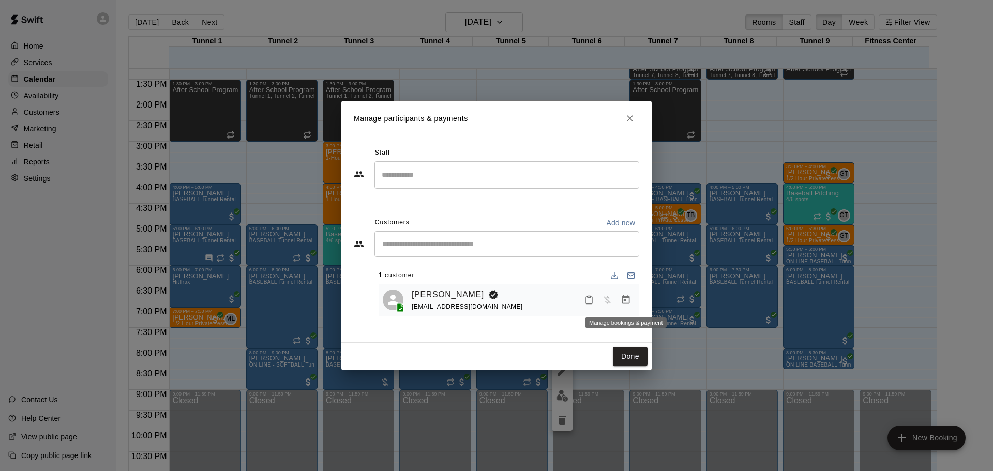
click at [627, 299] on icon "Manage bookings & payment" at bounding box center [626, 299] width 8 height 9
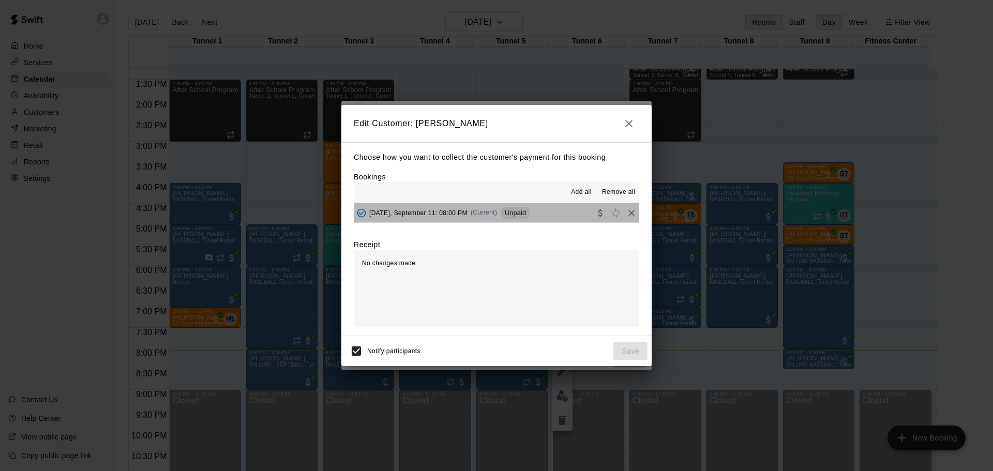
click at [572, 214] on button "[DATE], September 11: 08:00 PM (Current) Unpaid" at bounding box center [497, 212] width 286 height 19
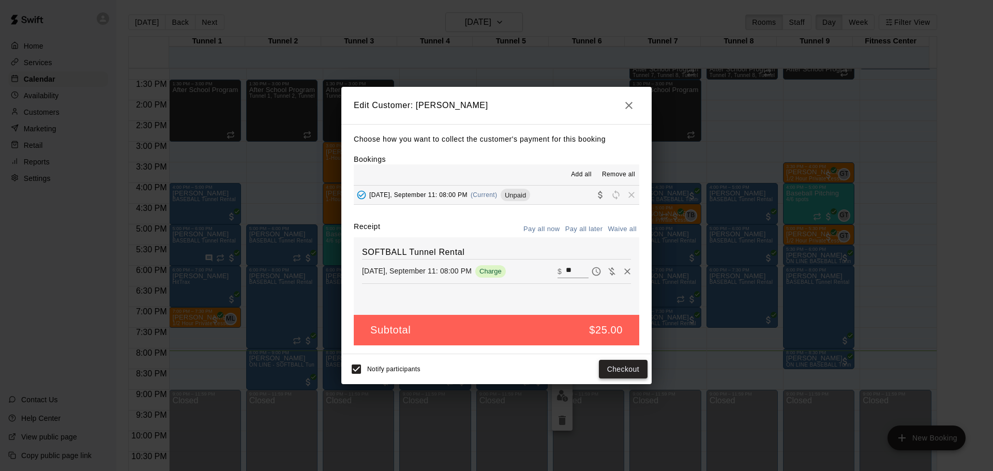
click at [618, 370] on button "Checkout" at bounding box center [623, 369] width 49 height 19
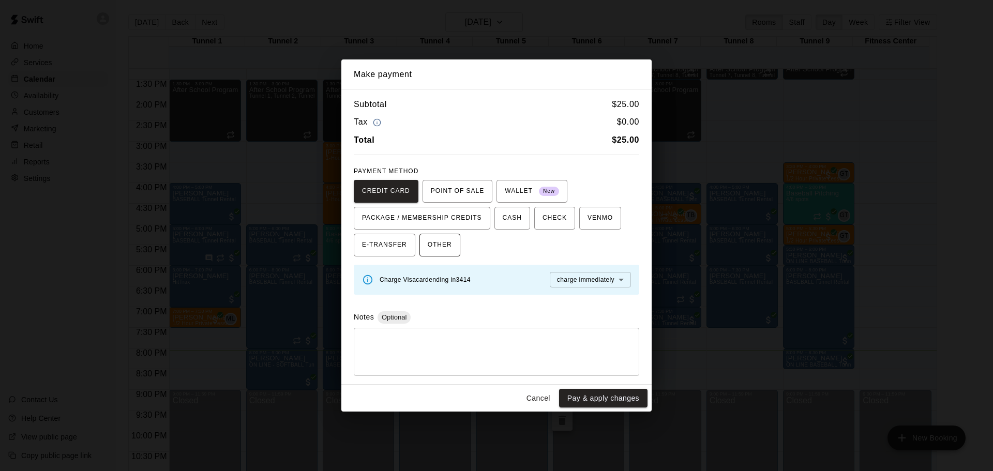
click at [442, 250] on span "OTHER" at bounding box center [440, 245] width 24 height 17
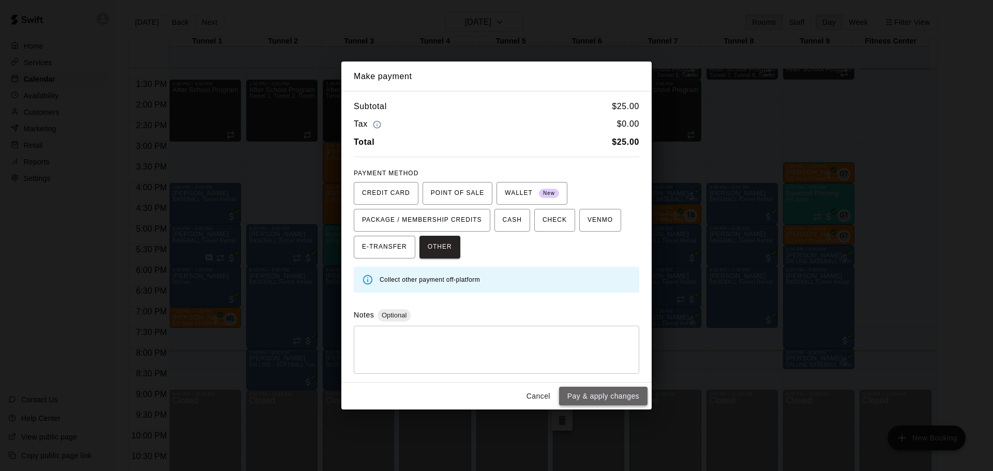
click at [619, 391] on button "Pay & apply changes" at bounding box center [603, 396] width 88 height 19
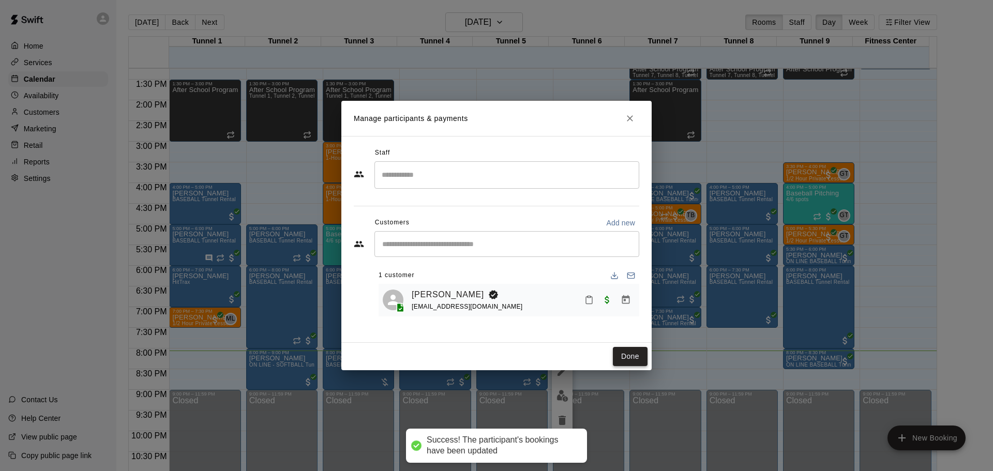
click at [634, 355] on button "Done" at bounding box center [630, 356] width 35 height 19
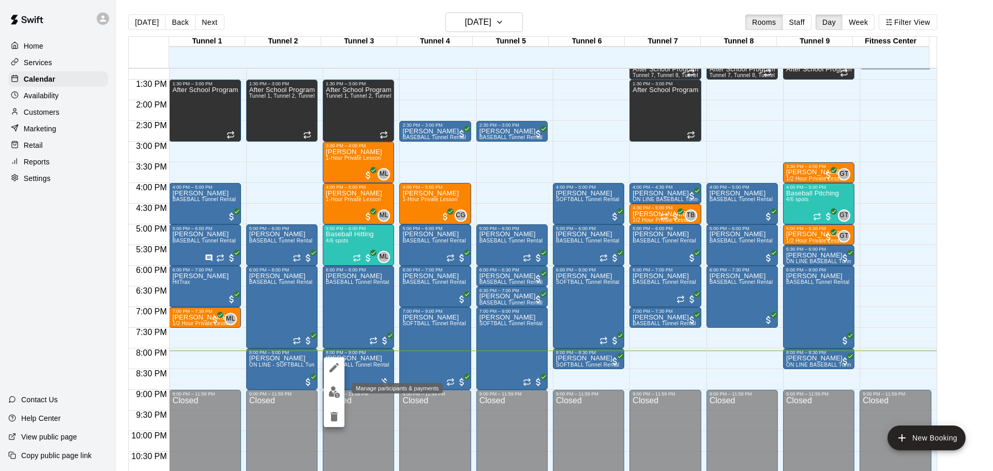
click at [331, 393] on img "edit" at bounding box center [335, 393] width 12 height 12
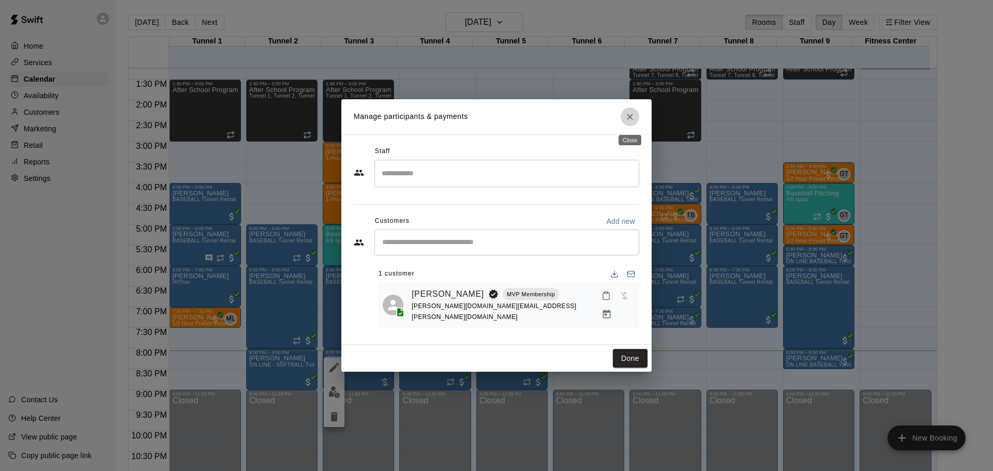
click at [633, 120] on icon "Close" at bounding box center [630, 117] width 10 height 10
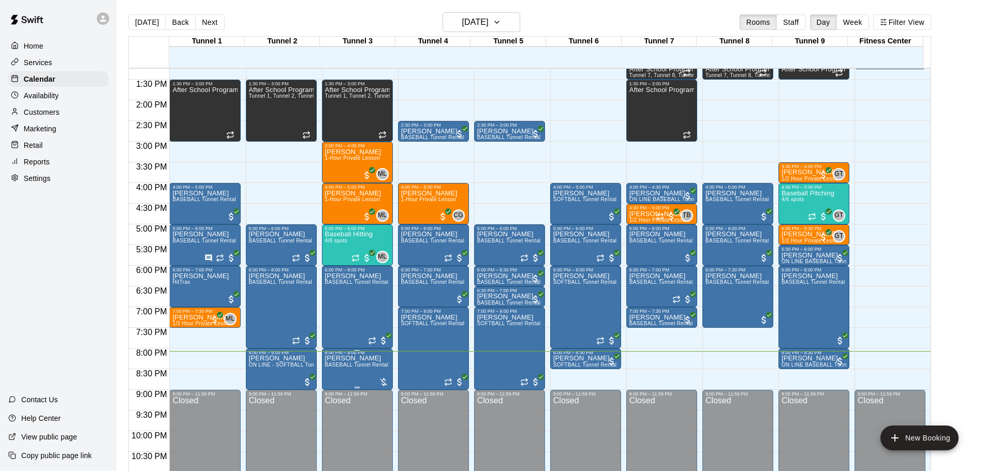
click at [342, 368] on span "BASEBALL Tunnel Rental" at bounding box center [357, 365] width 64 height 6
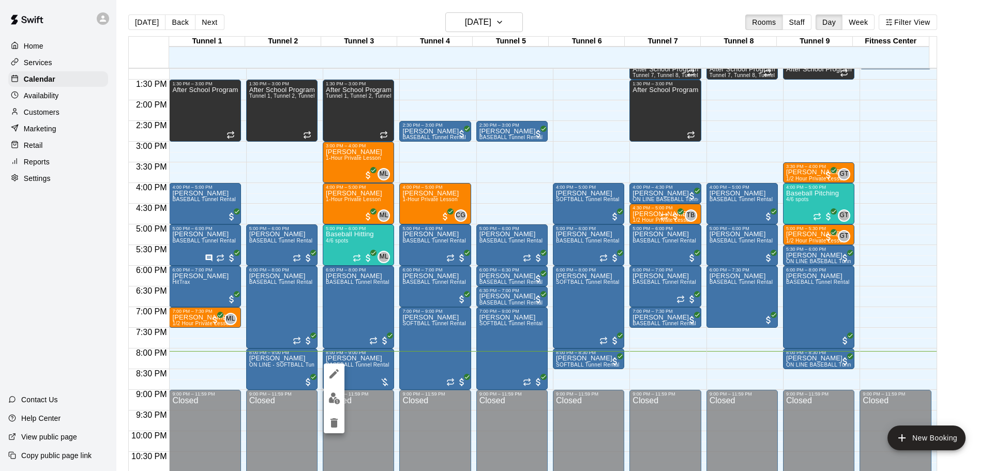
click at [336, 389] on button "edit" at bounding box center [334, 399] width 21 height 20
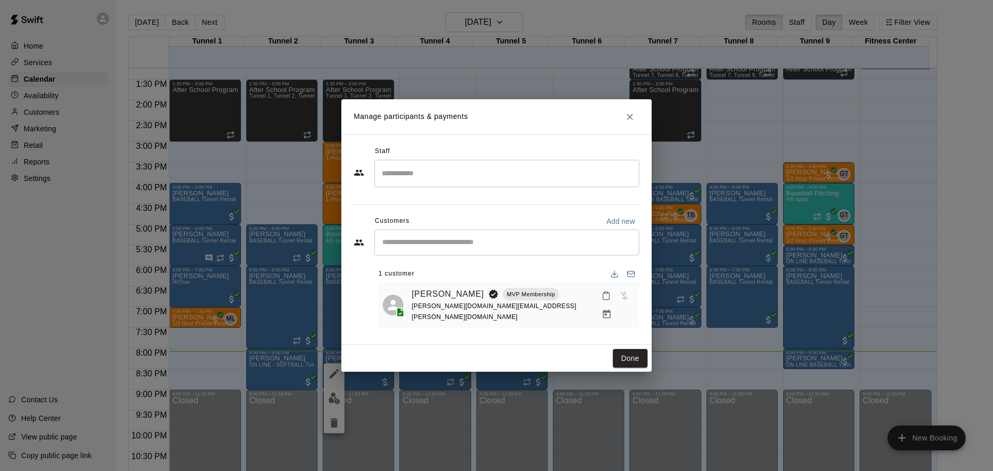
click at [611, 310] on icon "Manage bookings & payment" at bounding box center [607, 314] width 8 height 9
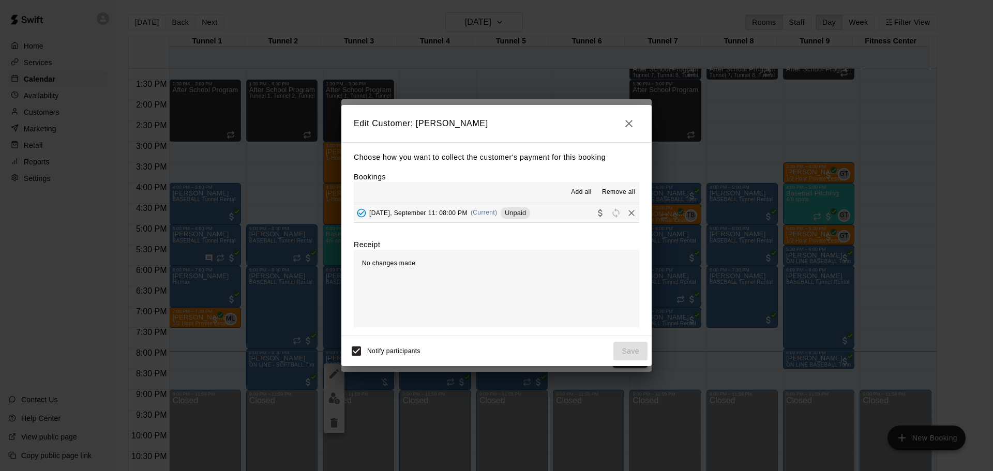
click at [493, 213] on span "(Current)" at bounding box center [484, 212] width 27 height 7
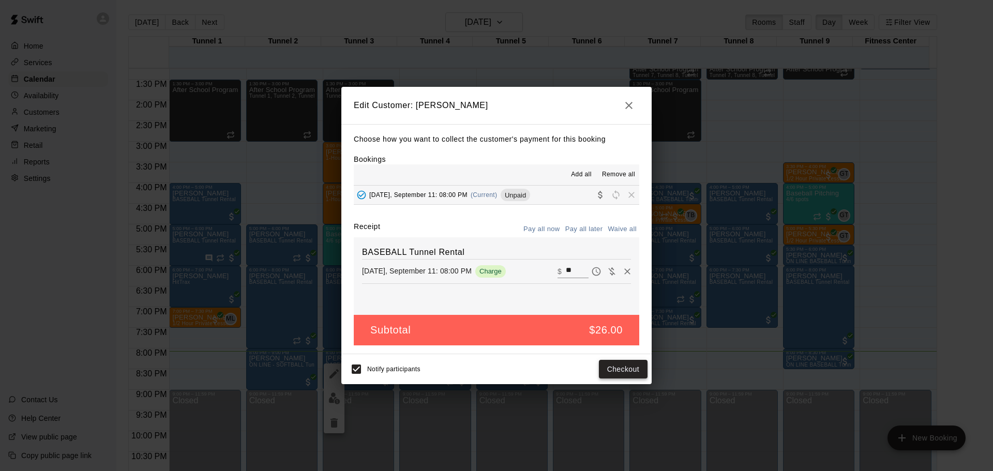
click at [618, 369] on button "Checkout" at bounding box center [623, 369] width 49 height 19
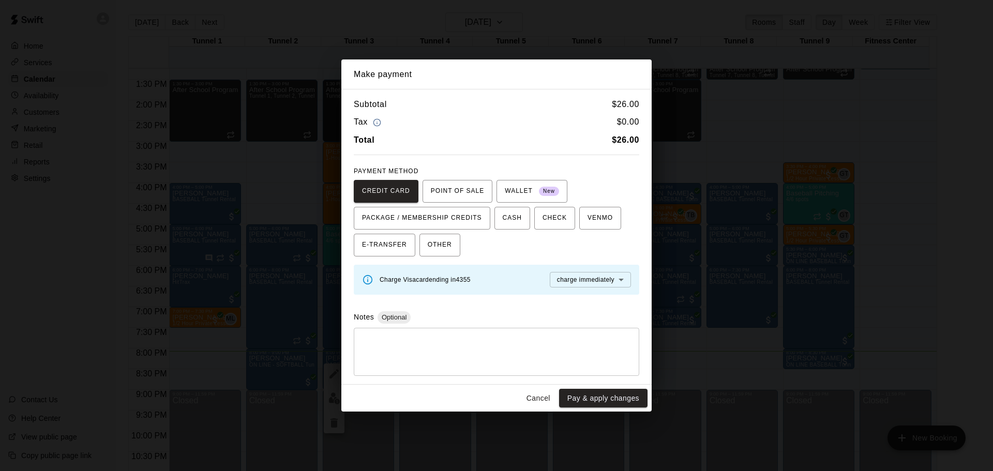
click at [610, 394] on button "Pay & apply changes" at bounding box center [603, 398] width 88 height 19
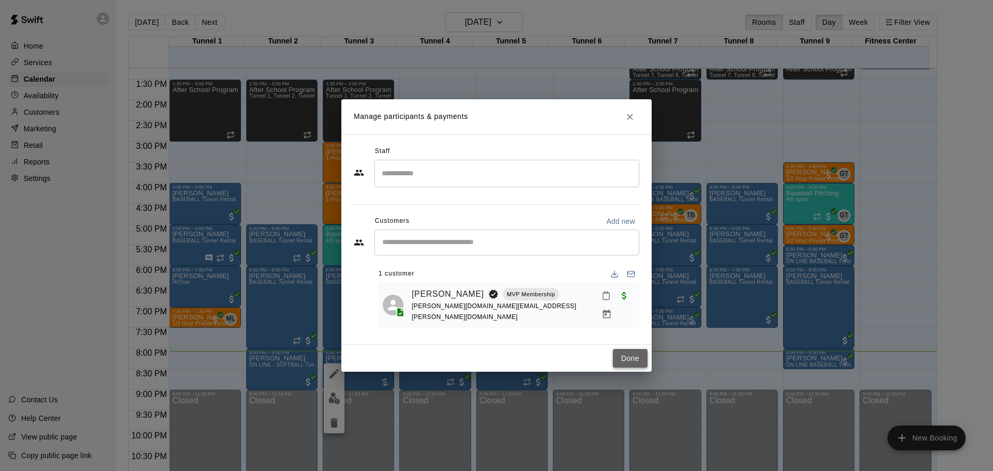
click at [639, 358] on button "Done" at bounding box center [630, 358] width 35 height 19
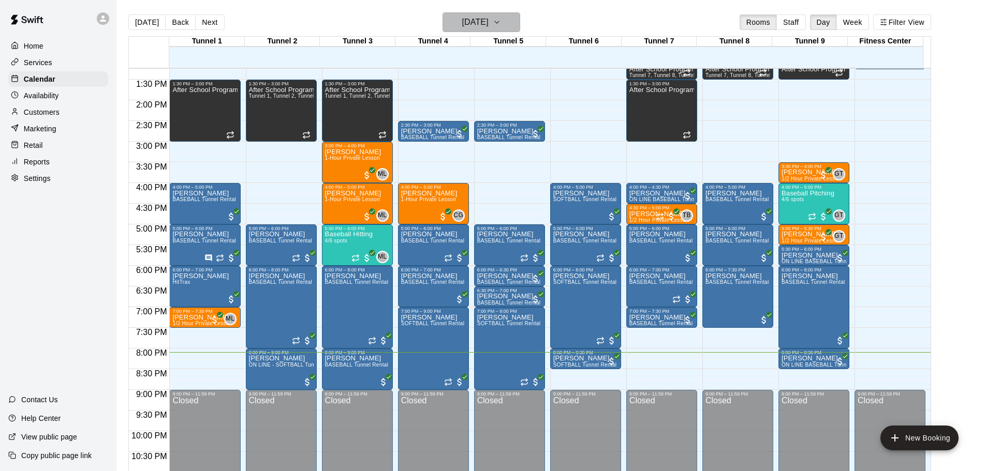
click at [465, 29] on h6 "[DATE]" at bounding box center [475, 22] width 26 height 14
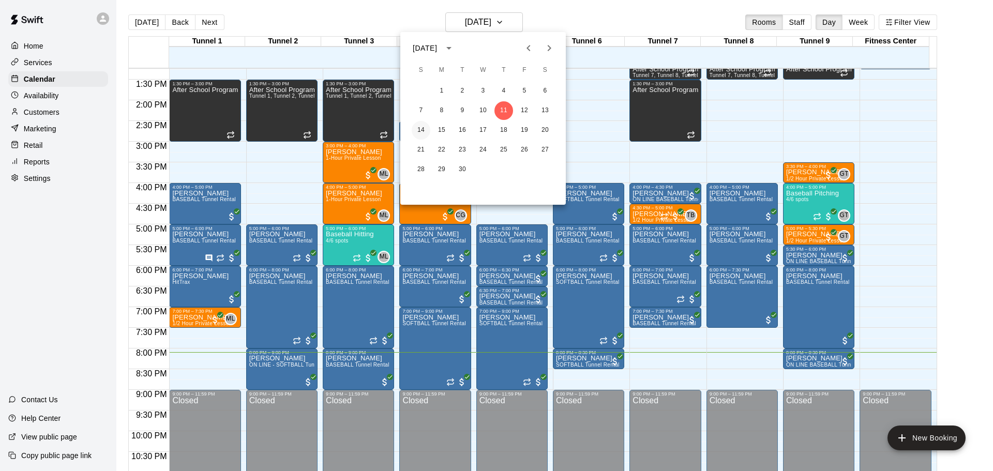
click at [423, 133] on button "14" at bounding box center [421, 130] width 19 height 19
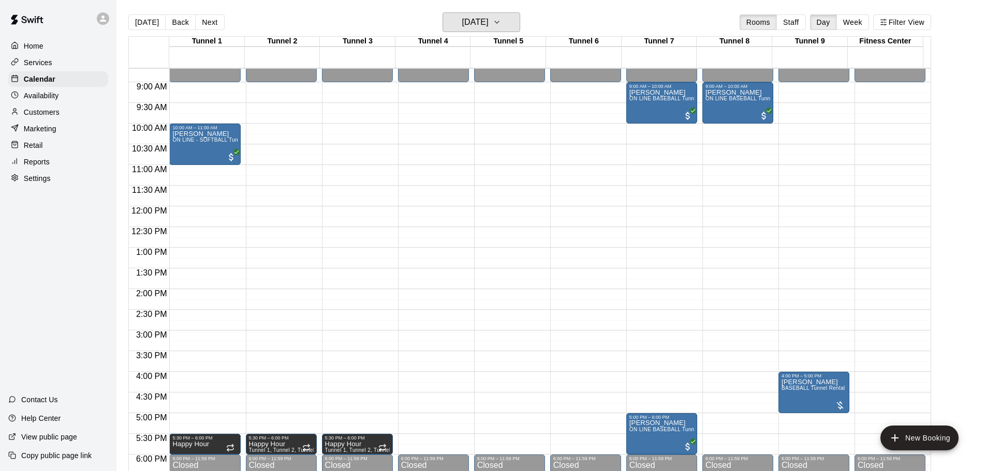
scroll to position [341, 0]
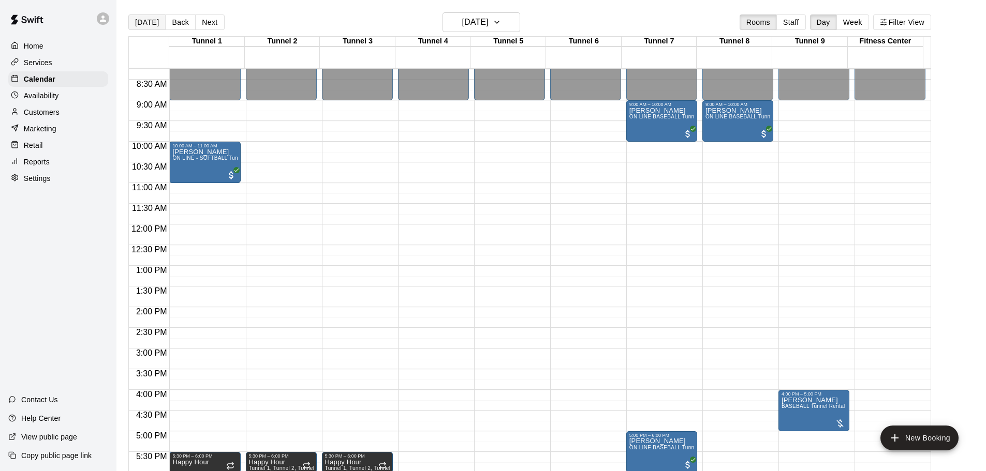
click at [147, 23] on button "[DATE]" at bounding box center [146, 22] width 37 height 16
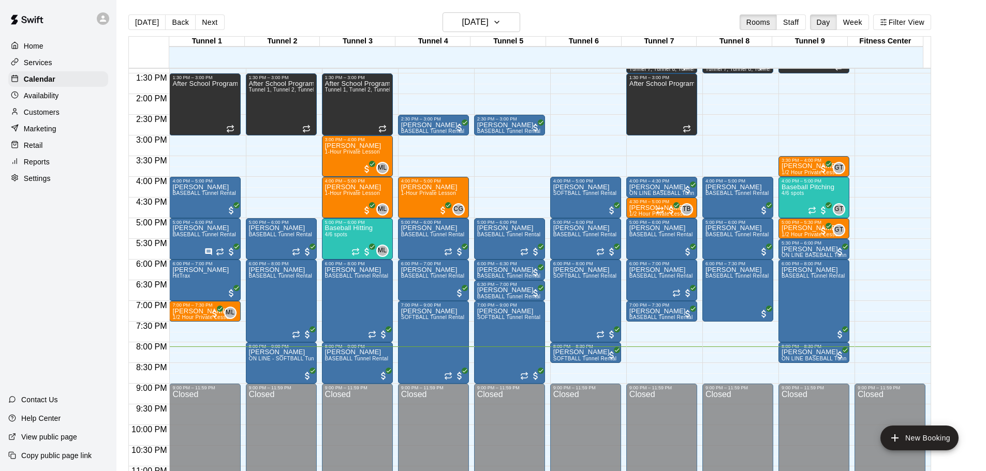
scroll to position [17, 0]
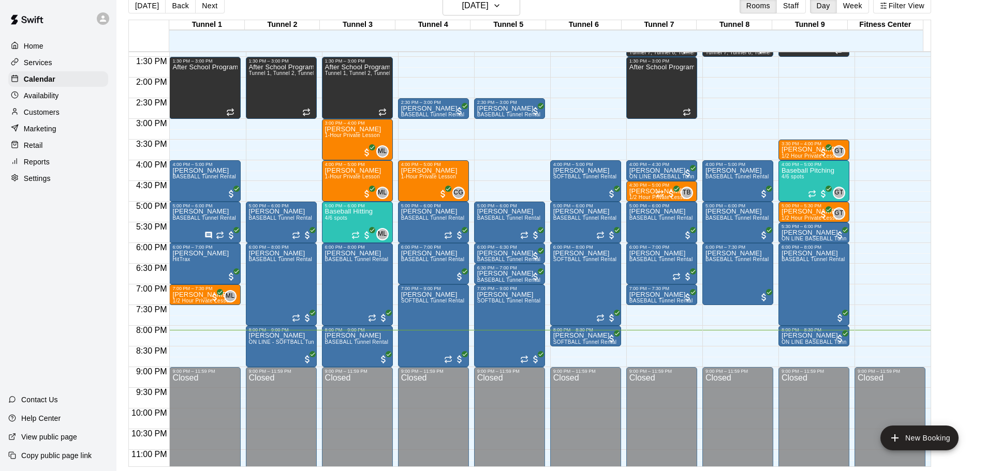
drag, startPoint x: 938, startPoint y: 308, endPoint x: 935, endPoint y: 318, distance: 10.6
click at [935, 318] on div "[DATE] Back [DATE][DATE] Rooms Staff Day Week Filter View Tunnel 1 11 [GEOGRAPH…" at bounding box center [530, 231] width 818 height 471
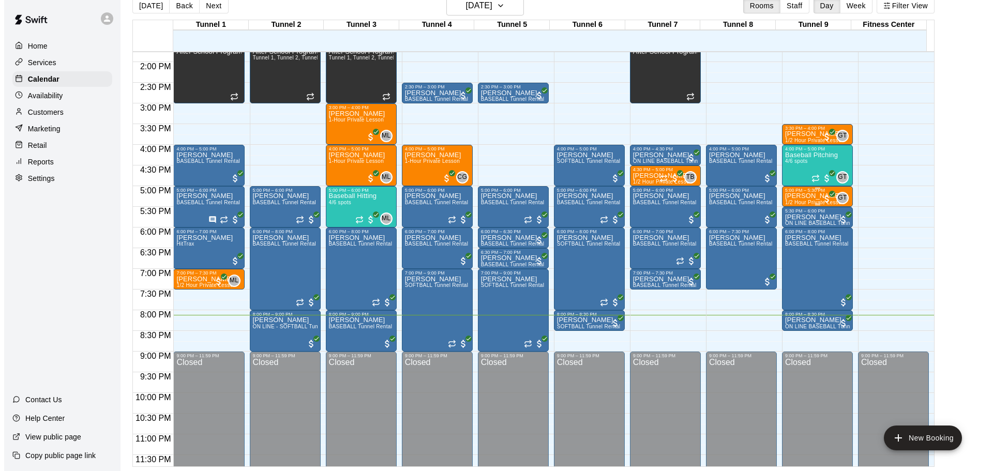
scroll to position [580, 0]
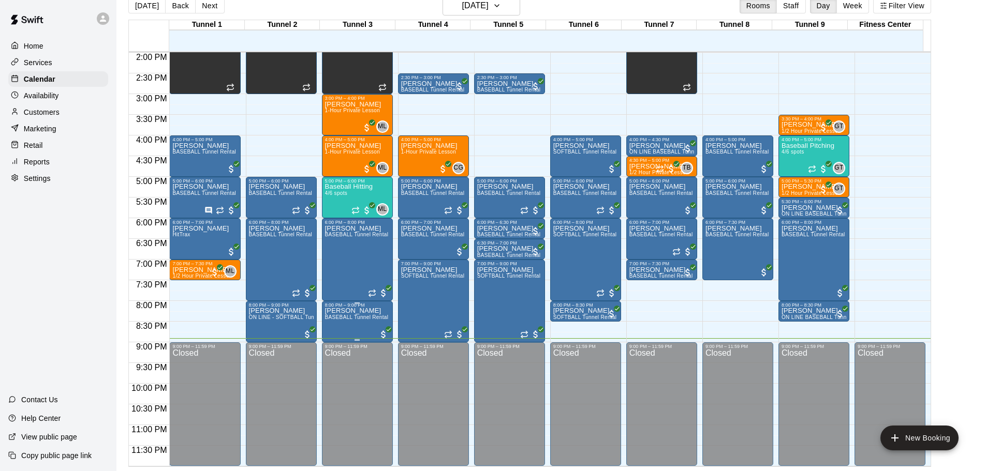
click at [345, 316] on span "BASEBALL Tunnel Rental" at bounding box center [357, 318] width 64 height 6
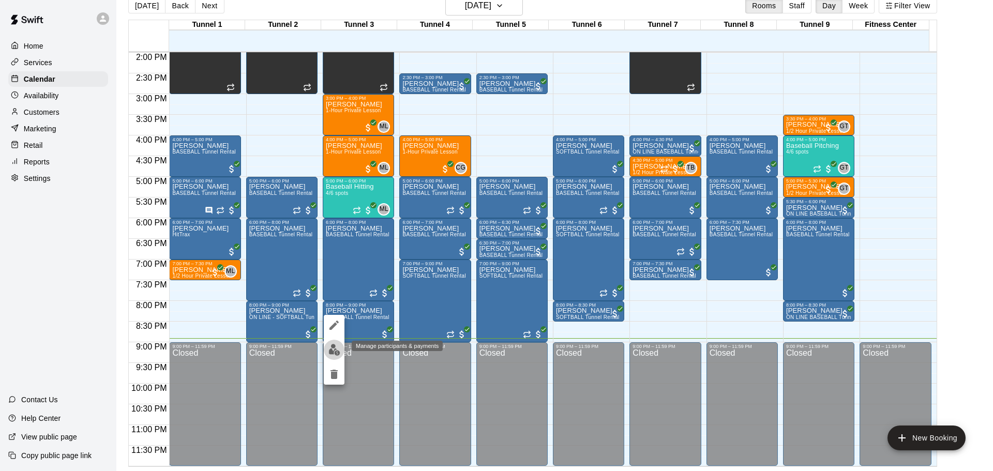
click at [335, 348] on img "edit" at bounding box center [335, 350] width 12 height 12
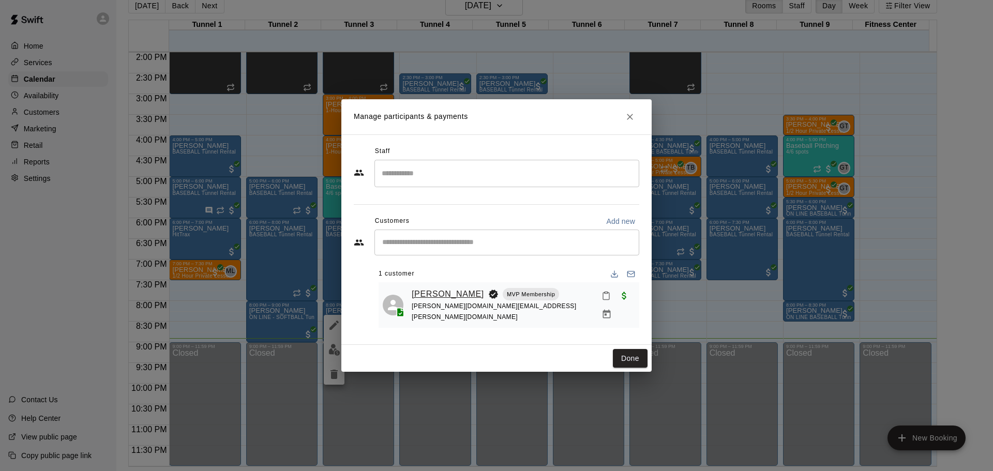
click at [447, 291] on link "[PERSON_NAME]" at bounding box center [448, 294] width 72 height 13
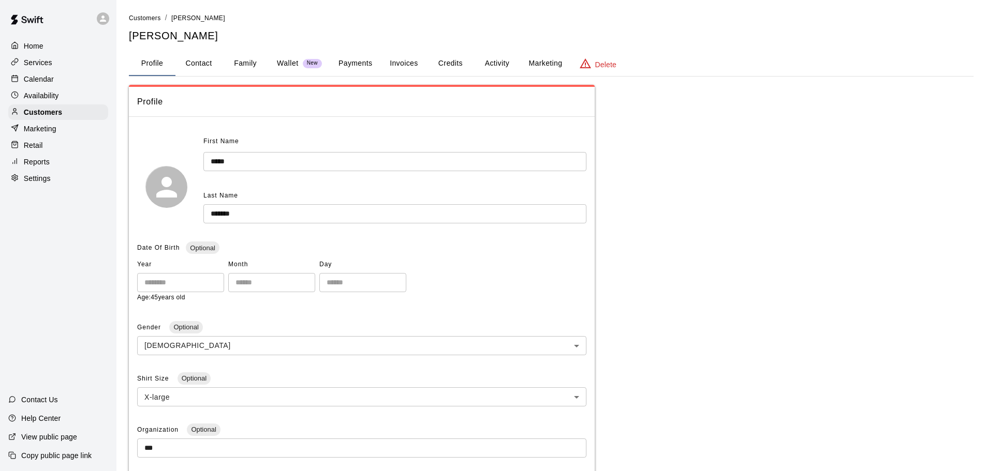
click at [354, 71] on button "Payments" at bounding box center [355, 63] width 50 height 25
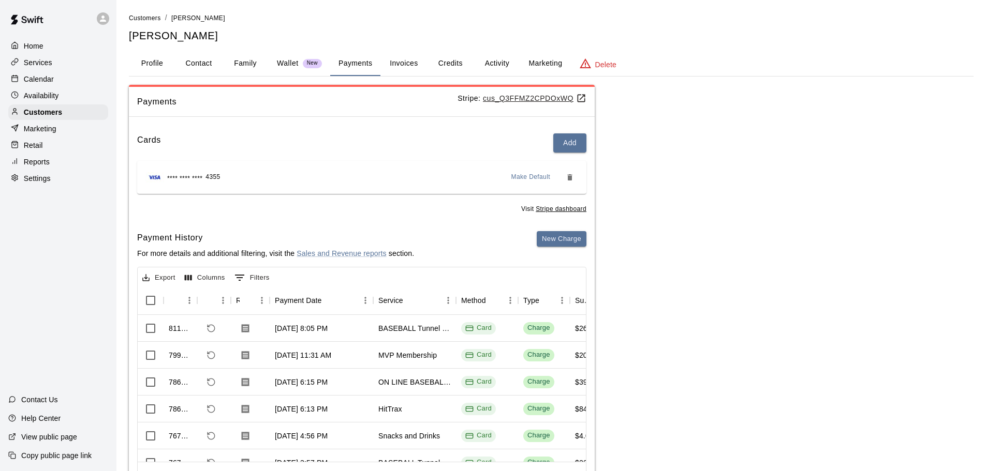
click at [559, 250] on div "New Charge" at bounding box center [562, 249] width 50 height 36
click at [563, 234] on button "New Charge" at bounding box center [562, 239] width 50 height 16
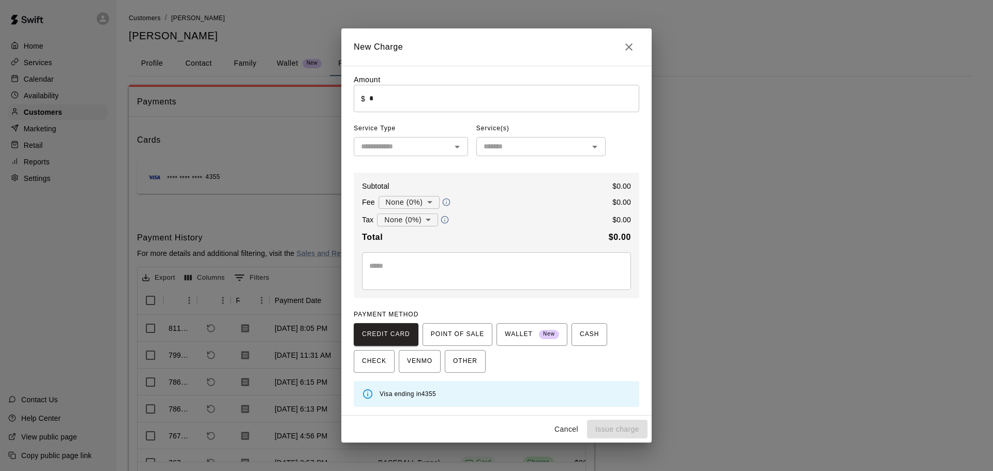
click at [439, 103] on input "*" at bounding box center [504, 98] width 270 height 27
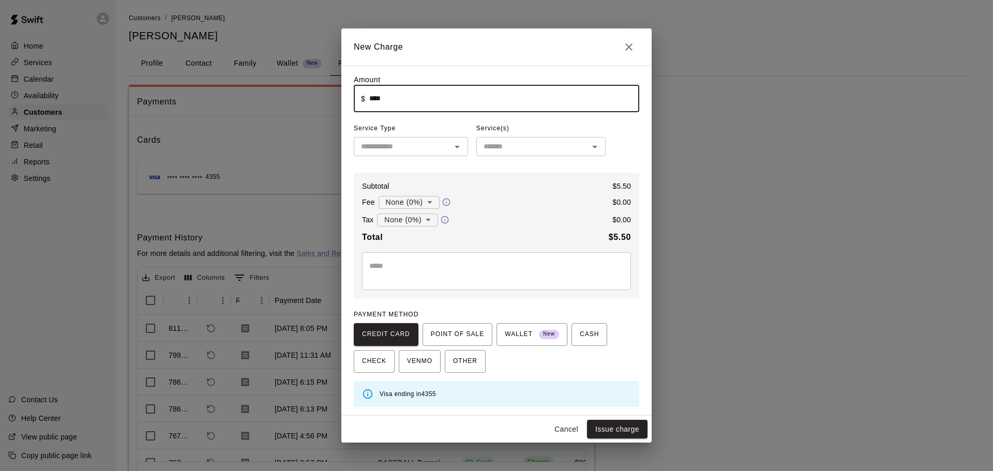
type input "****"
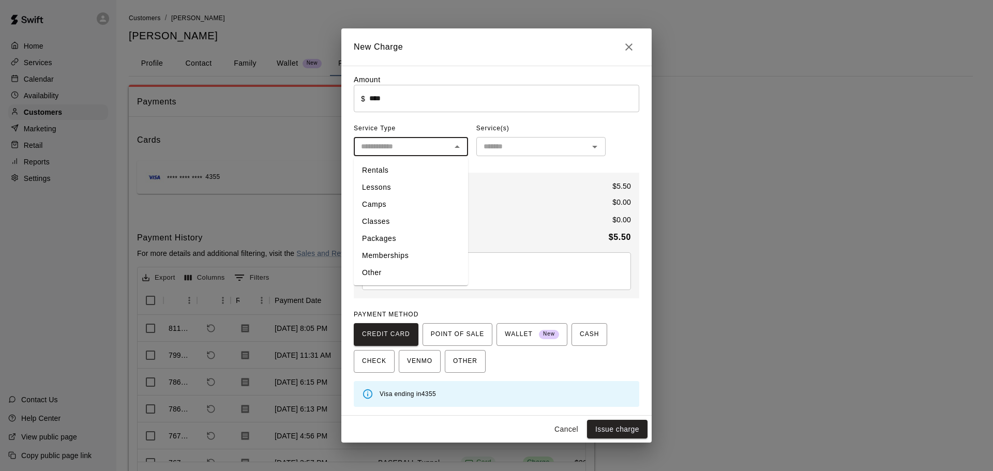
click at [402, 148] on input "text" at bounding box center [402, 146] width 91 height 13
click at [420, 269] on li "Other" at bounding box center [411, 272] width 114 height 17
type input "*****"
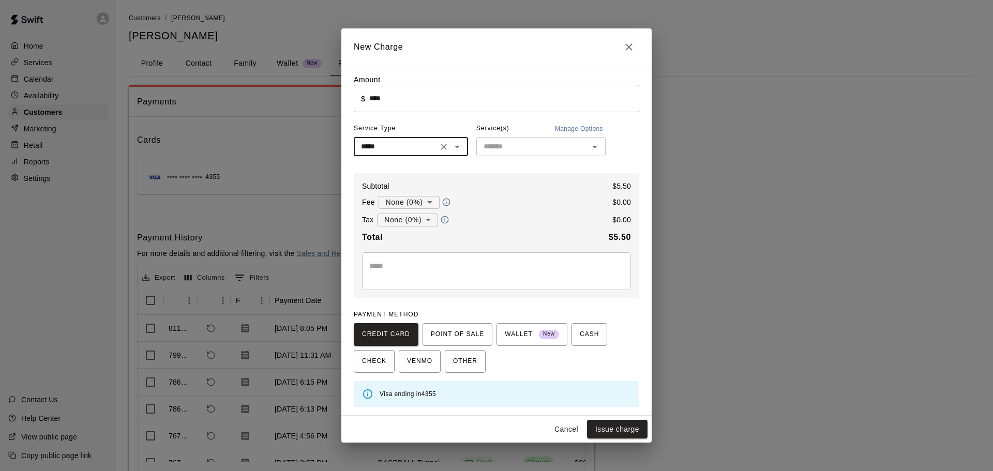
click at [549, 129] on div "Service(s) Manage Options" at bounding box center [541, 129] width 129 height 17
click at [536, 149] on input "text" at bounding box center [533, 146] width 106 height 13
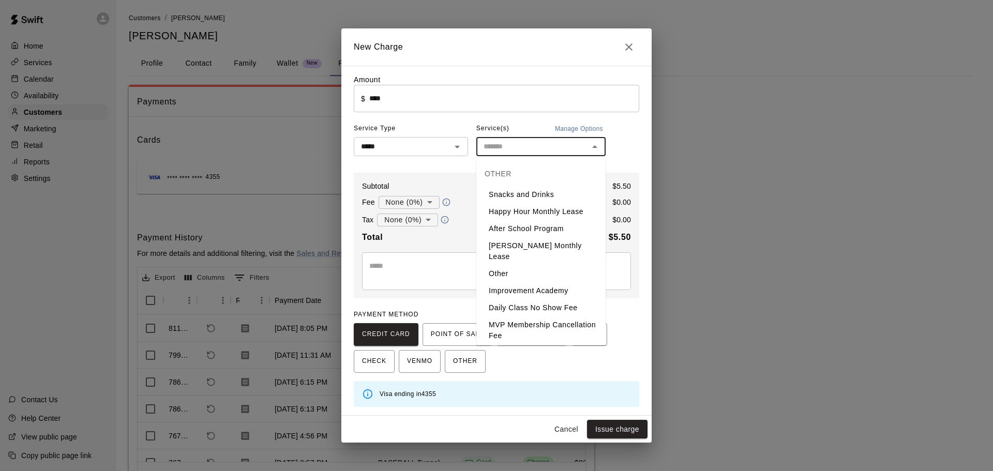
click at [532, 194] on li "Snacks and Drinks" at bounding box center [541, 194] width 129 height 17
type input "**********"
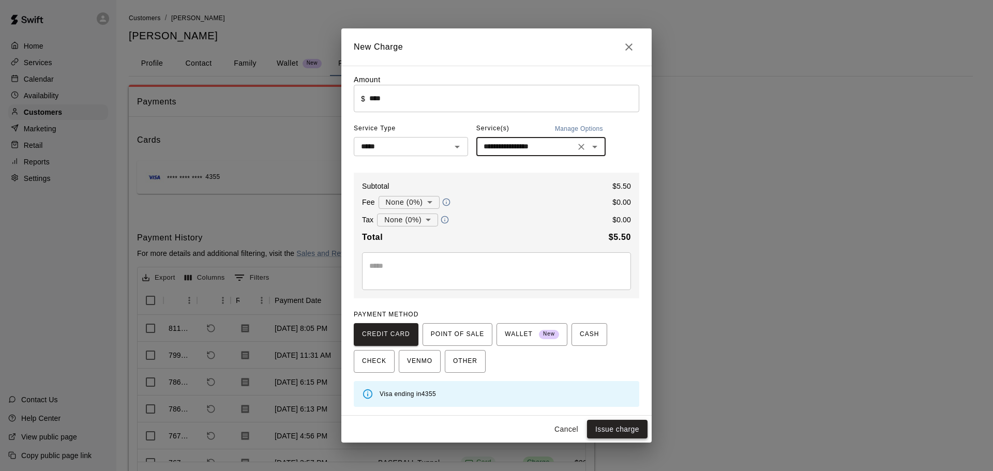
click at [623, 428] on button "Issue charge" at bounding box center [617, 429] width 61 height 19
type input "*"
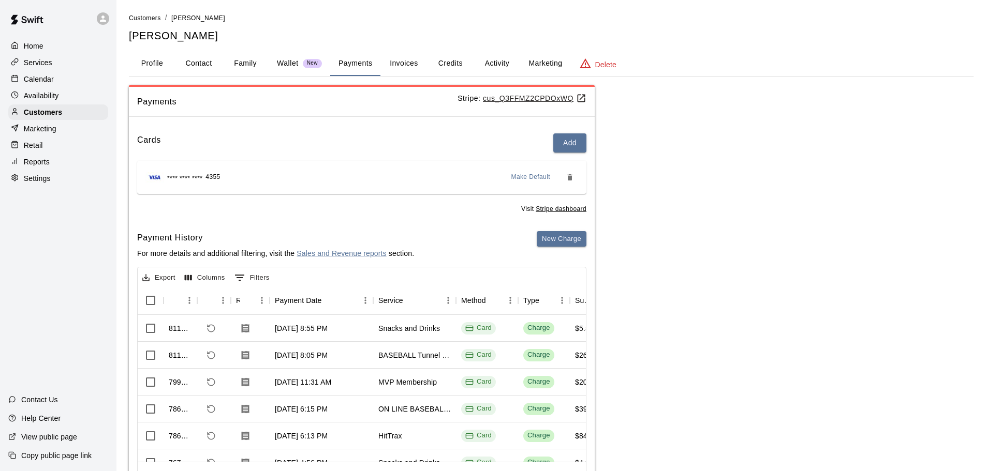
click at [65, 169] on div "Reports" at bounding box center [58, 162] width 100 height 16
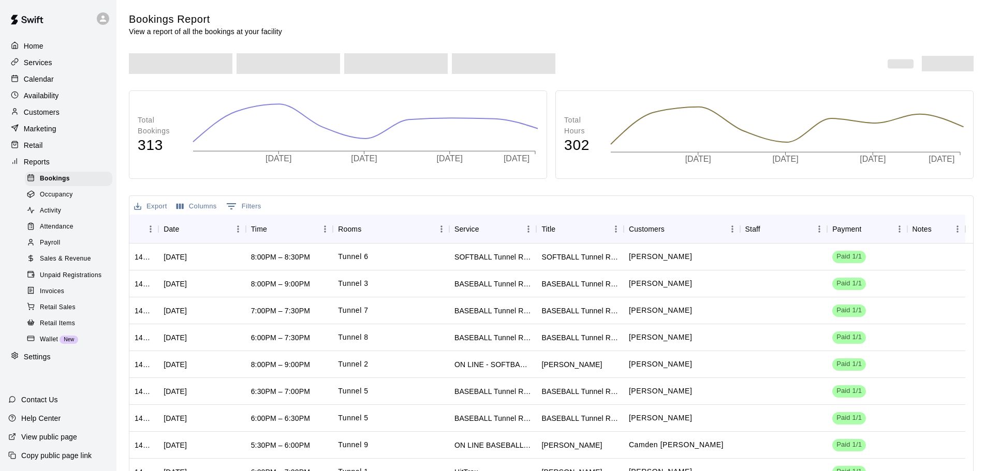
click at [93, 281] on span "Unpaid Registrations" at bounding box center [71, 276] width 62 height 10
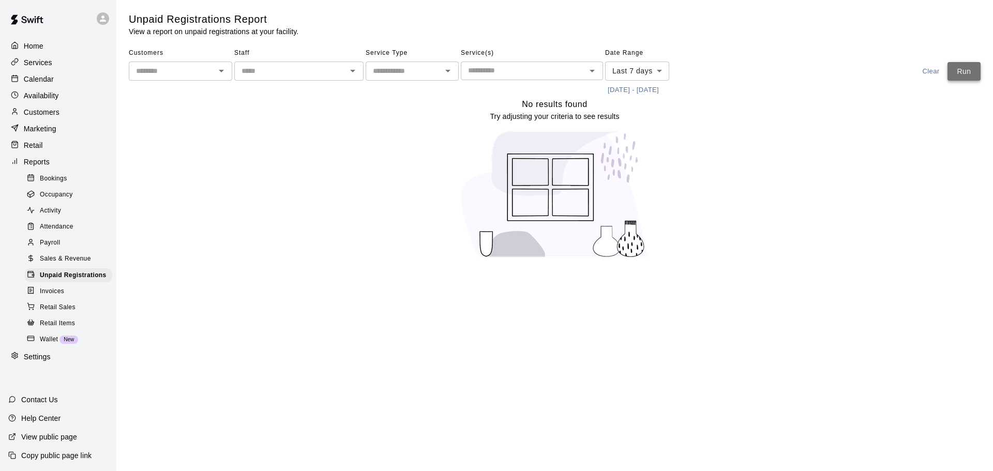
click at [962, 72] on button "Run" at bounding box center [964, 71] width 33 height 19
click at [47, 84] on p "Calendar" at bounding box center [39, 79] width 30 height 10
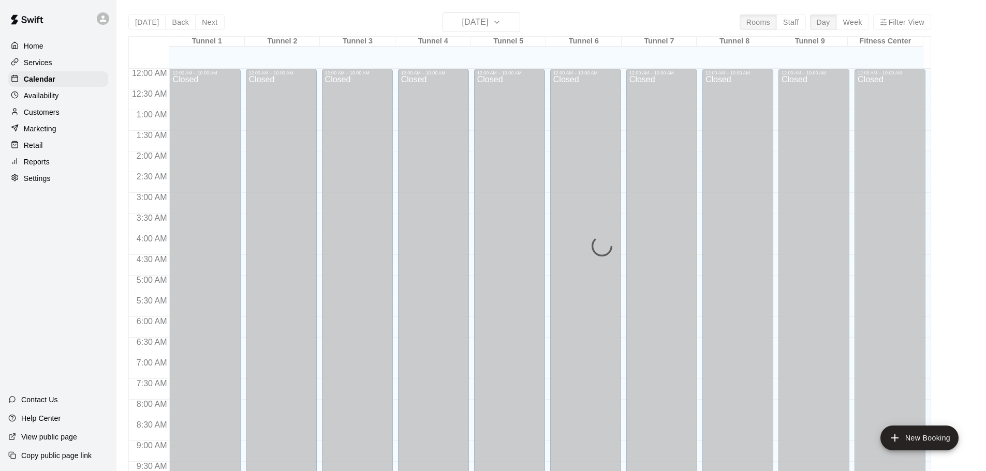
scroll to position [548, 0]
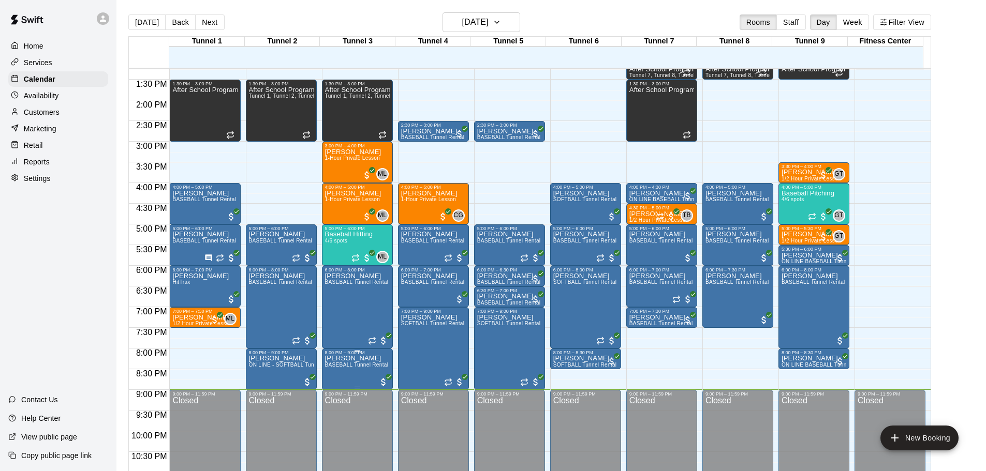
click at [352, 365] on span "BASEBALL Tunnel Rental" at bounding box center [357, 365] width 64 height 6
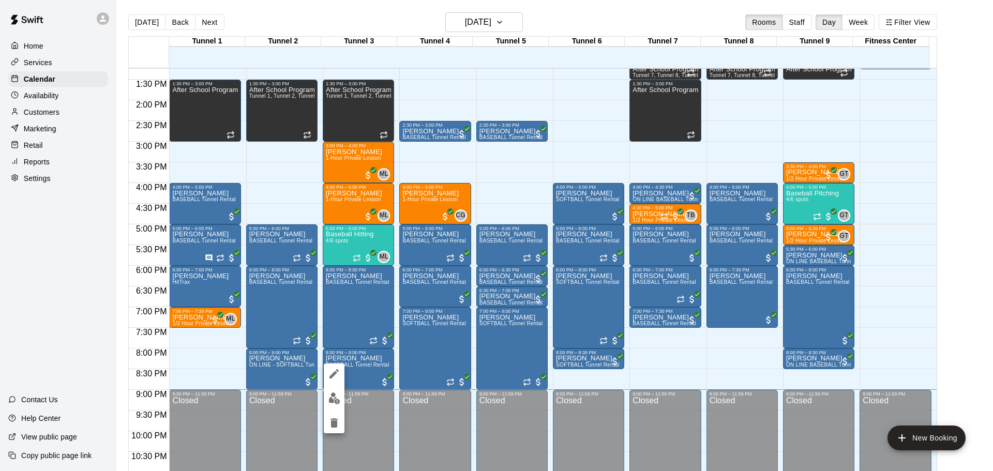
click at [336, 394] on img "edit" at bounding box center [335, 399] width 12 height 12
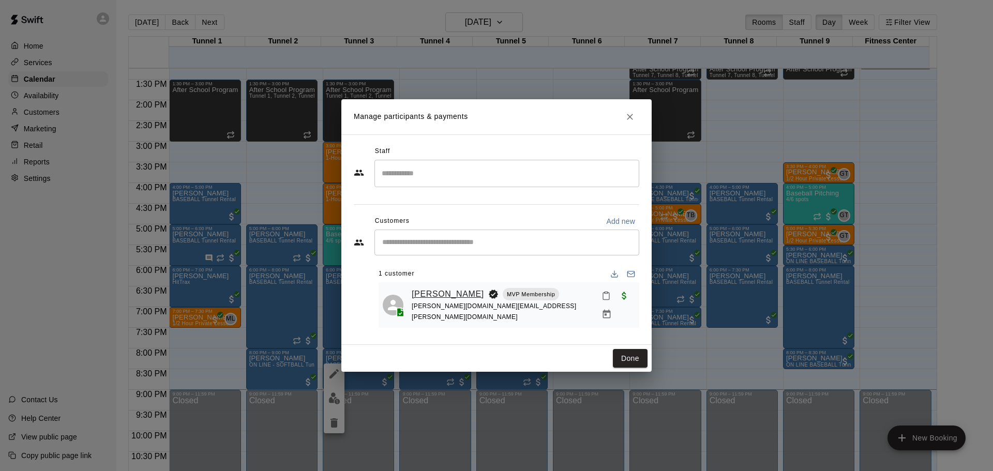
click at [451, 299] on link "[PERSON_NAME]" at bounding box center [448, 294] width 72 height 13
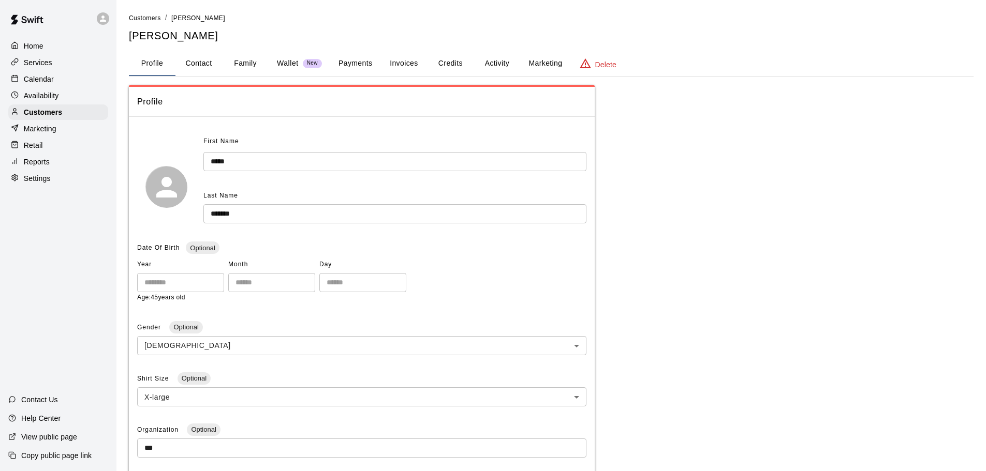
click at [360, 62] on button "Payments" at bounding box center [355, 63] width 50 height 25
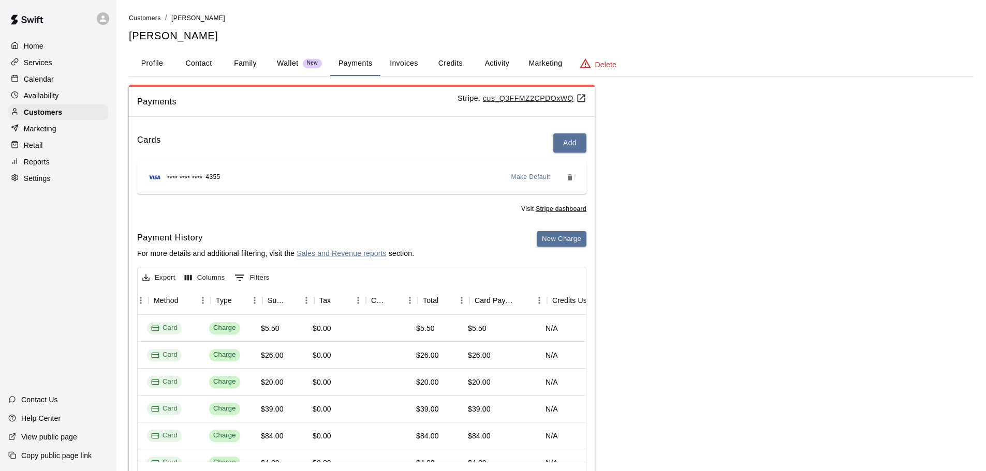
scroll to position [0, 307]
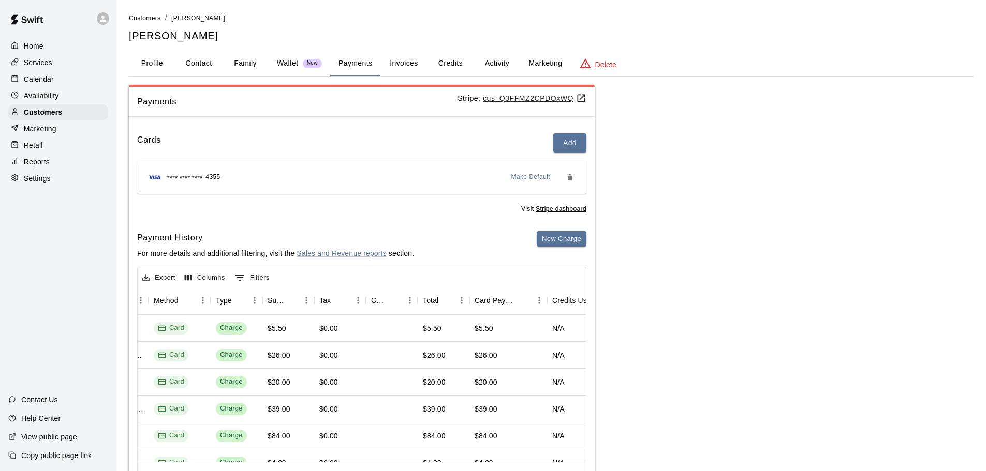
click at [79, 82] on div "Calendar" at bounding box center [58, 79] width 100 height 16
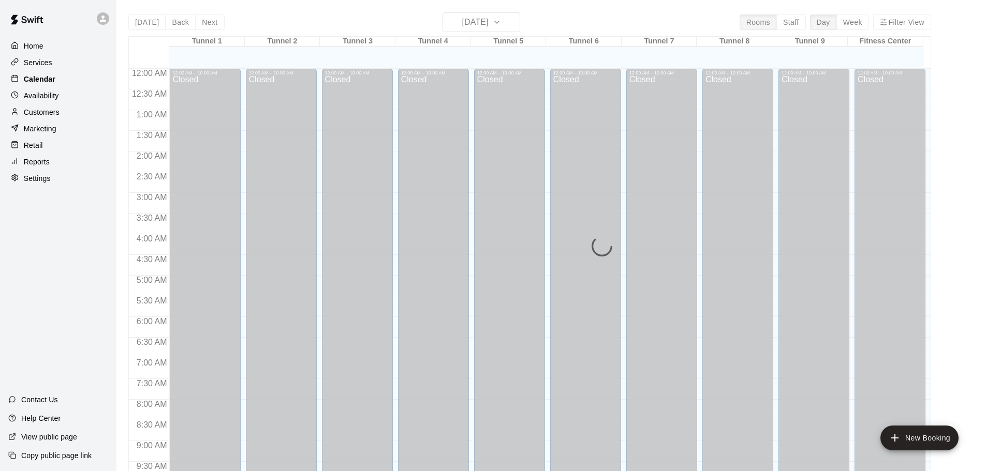
scroll to position [548, 0]
